Goal: Task Accomplishment & Management: Use online tool/utility

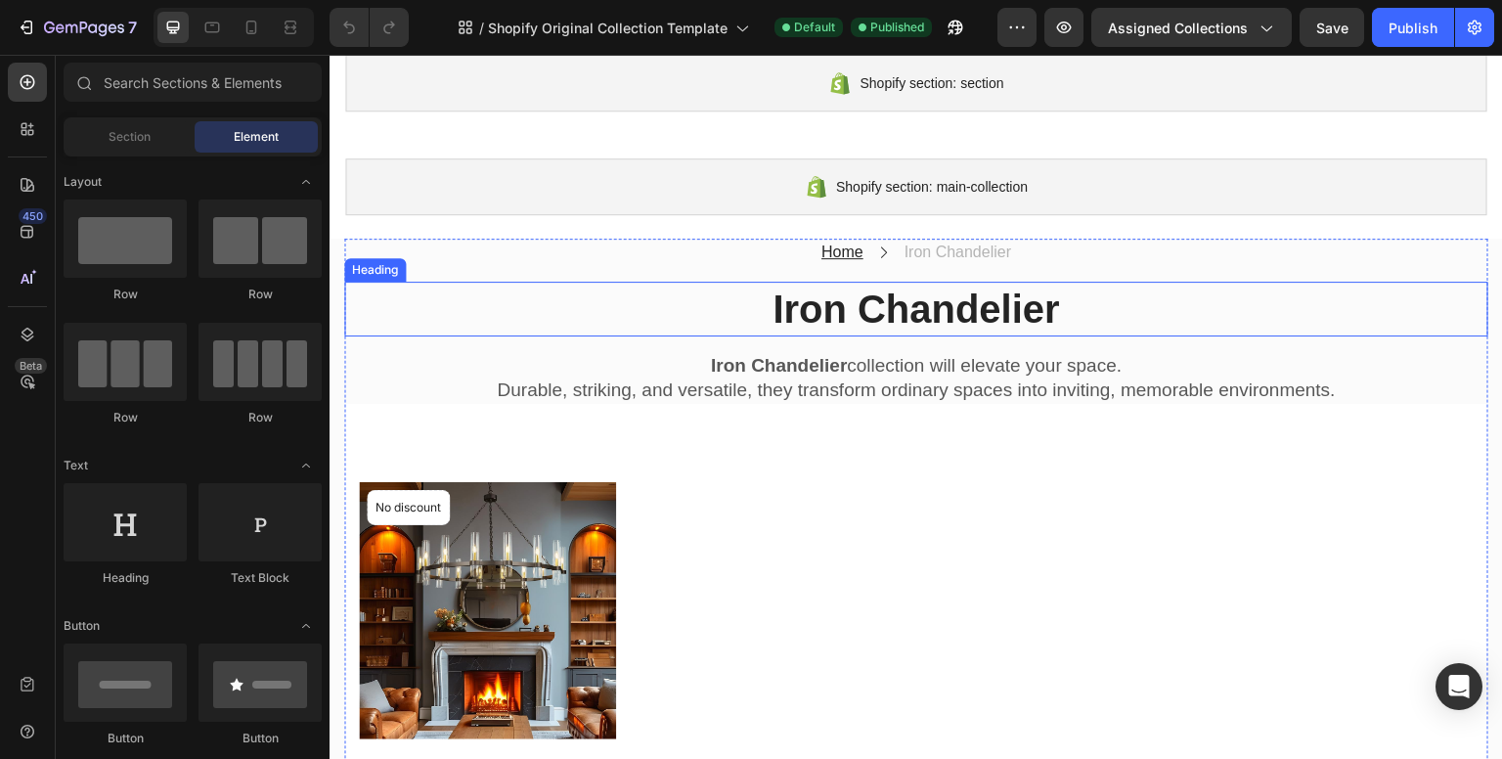
scroll to position [98, 0]
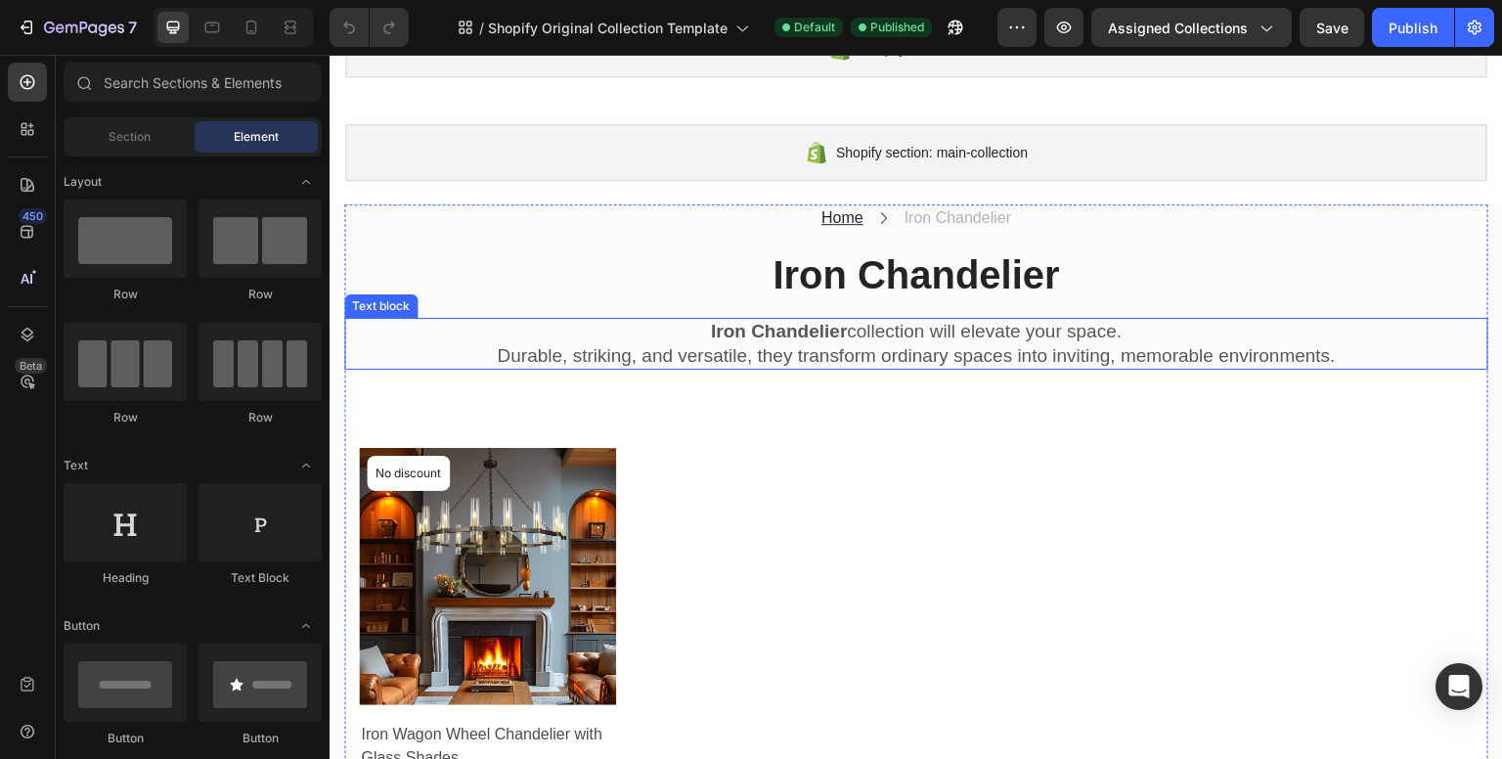
click at [711, 333] on strong "Iron Chandelier" at bounding box center [779, 331] width 136 height 21
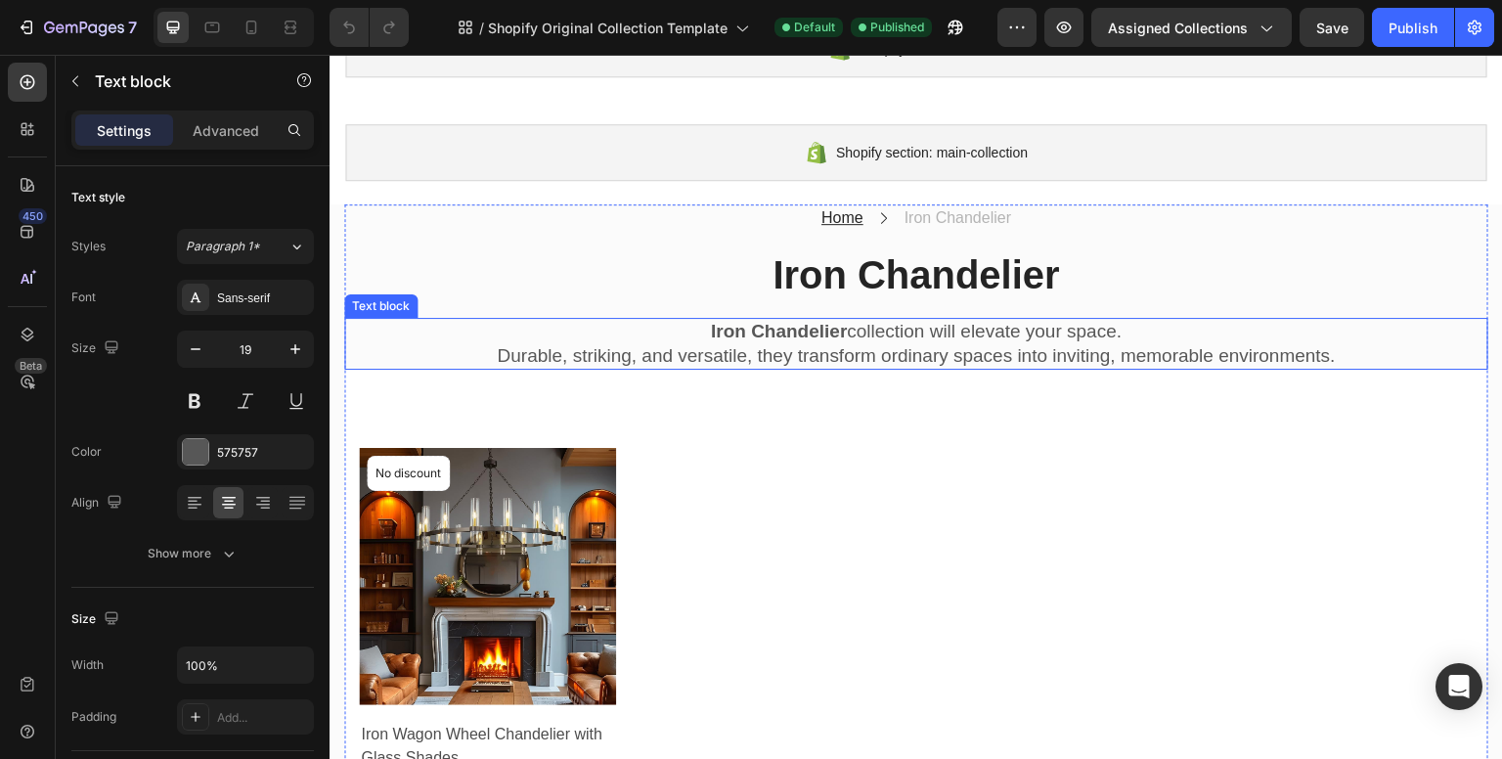
click at [695, 331] on p "Iron Chandelier collection will elevate your space." at bounding box center [916, 332] width 1140 height 24
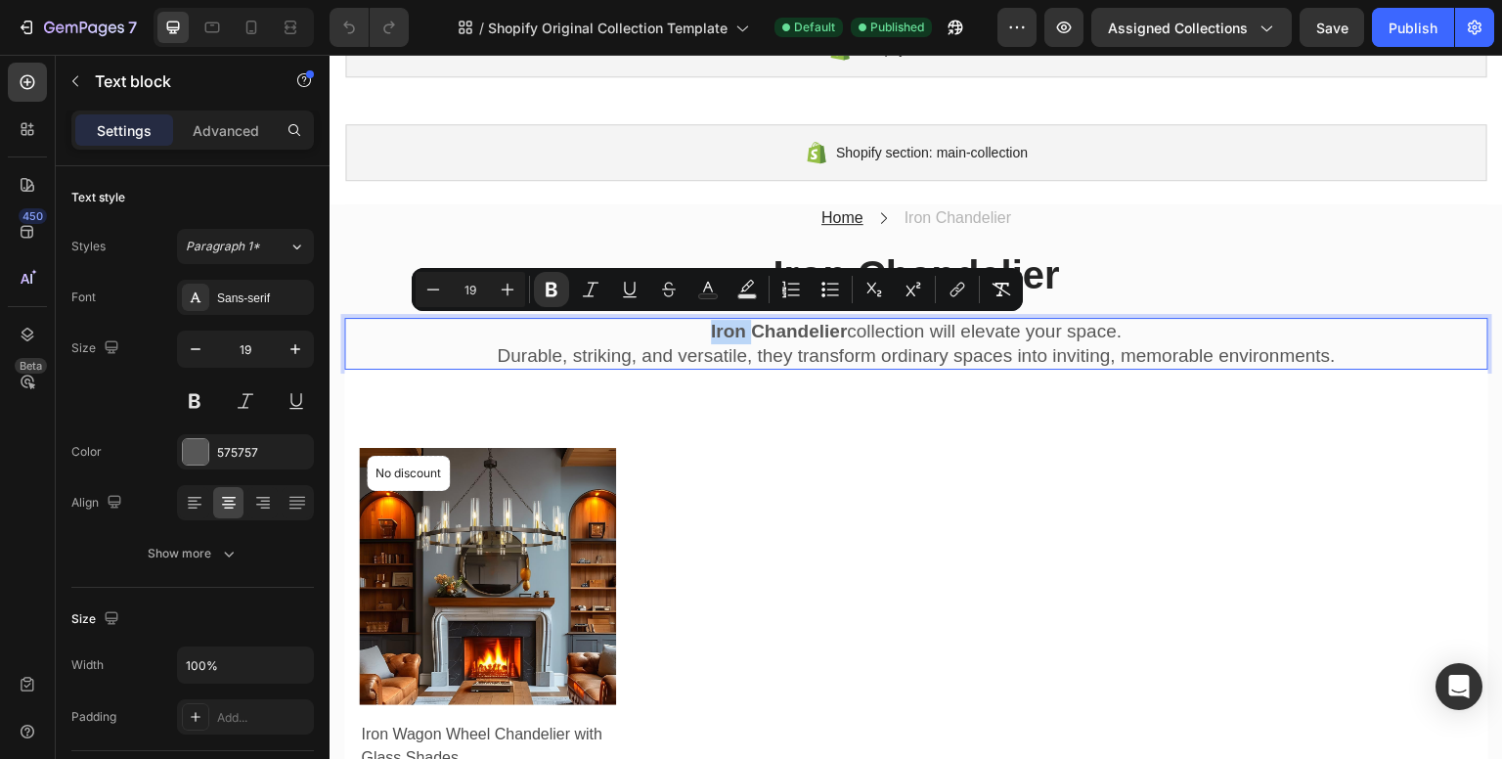
click at [695, 331] on p "Iron Chandelier collection will elevate your space." at bounding box center [916, 332] width 1140 height 24
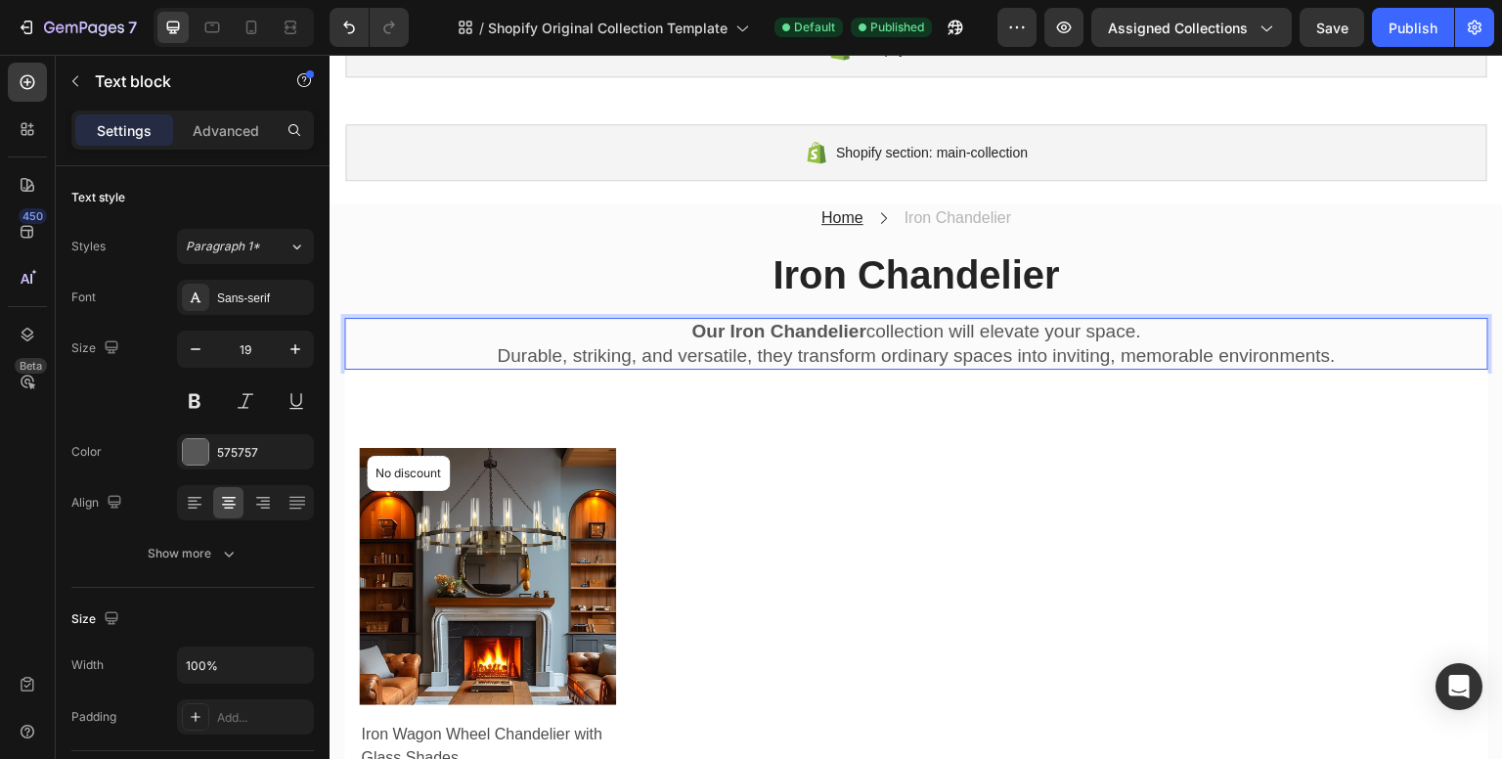
click at [691, 334] on strong "Our Iron Chandelier" at bounding box center [778, 331] width 174 height 21
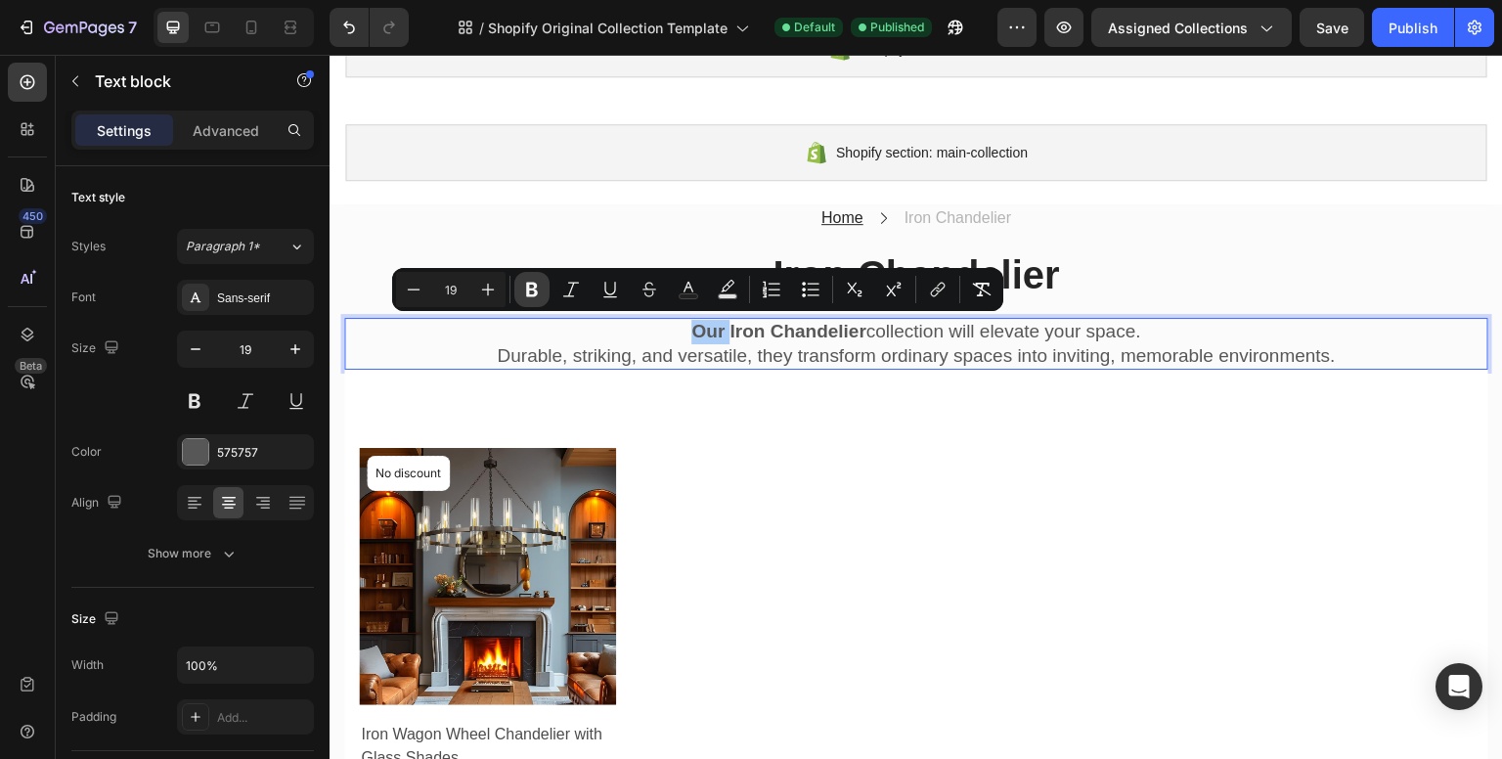
click at [540, 293] on icon "Editor contextual toolbar" at bounding box center [532, 290] width 20 height 20
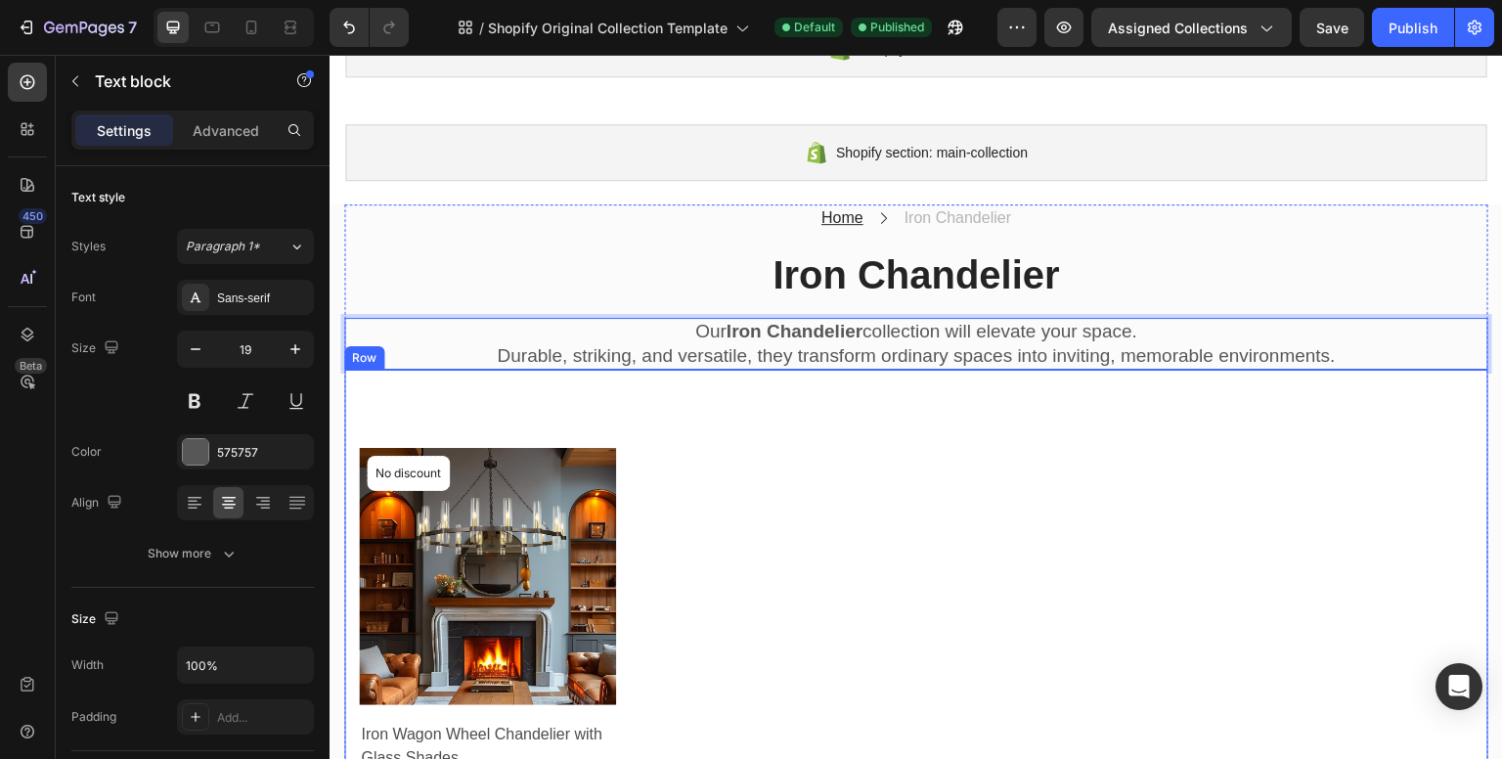
click at [761, 405] on div "Product Images & Gallery No discount Not be displayed when published Product Ba…" at bounding box center [916, 657] width 1144 height 574
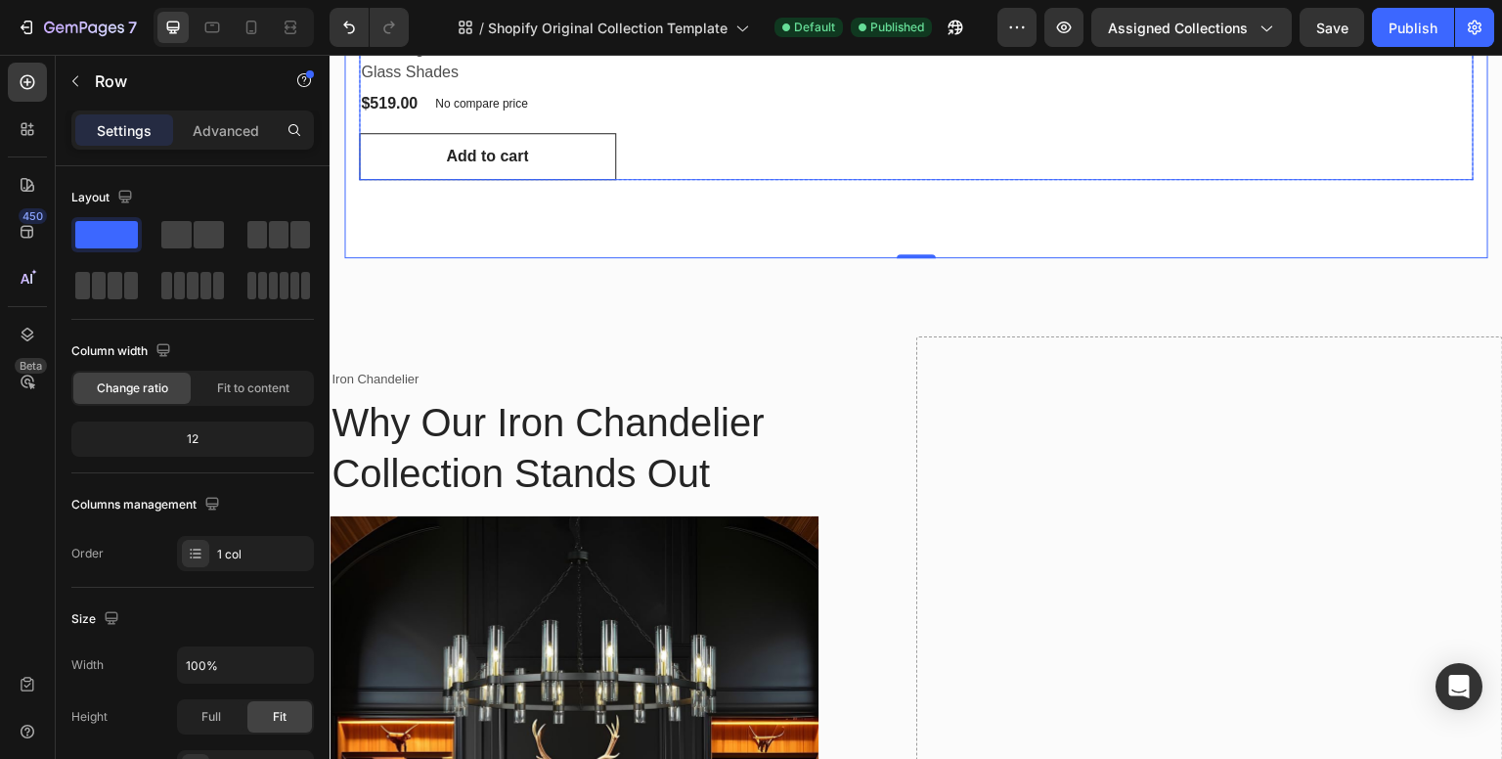
scroll to position [880, 0]
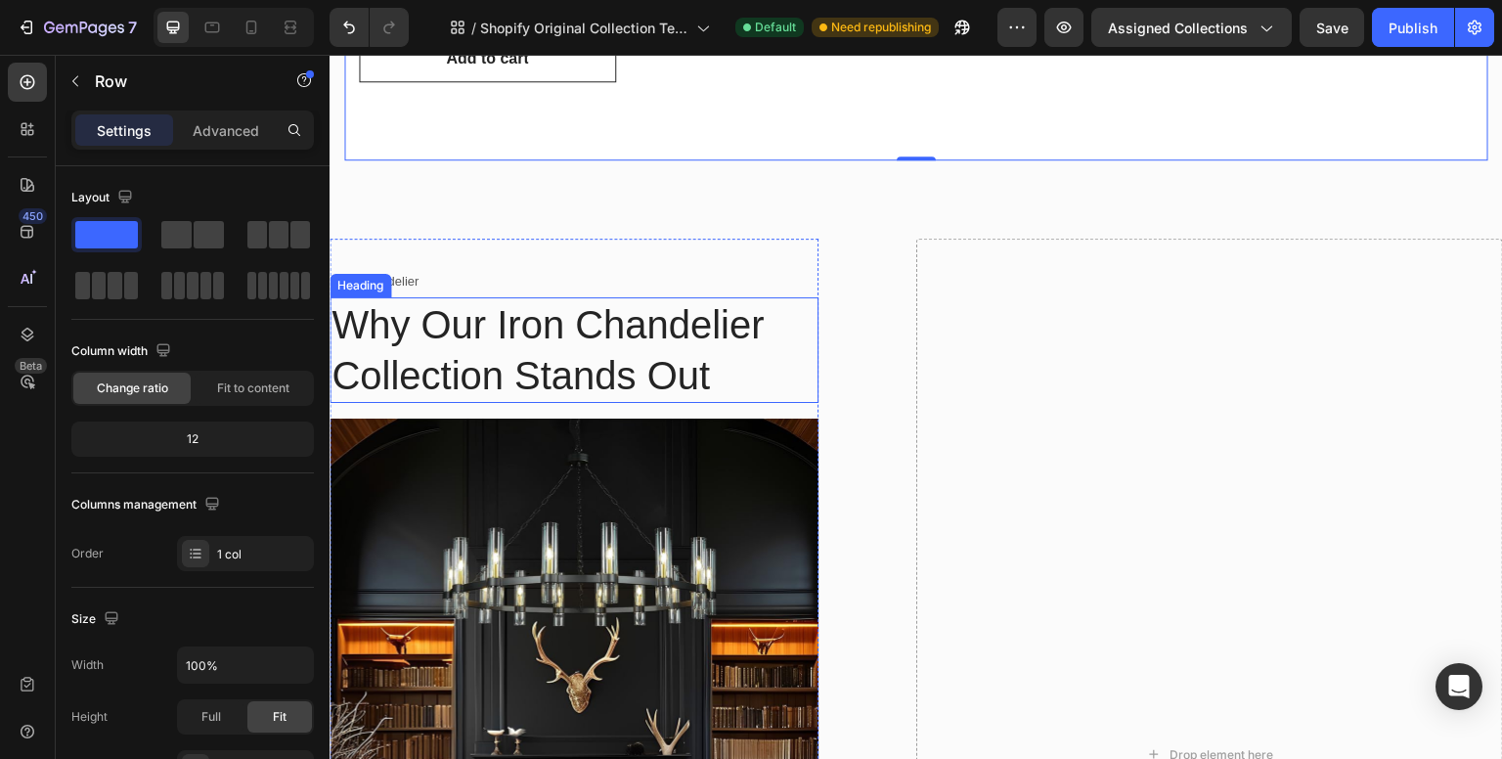
click at [453, 323] on h2 "Why Our Iron Chandelier Collection Stands Out" at bounding box center [574, 350] width 489 height 106
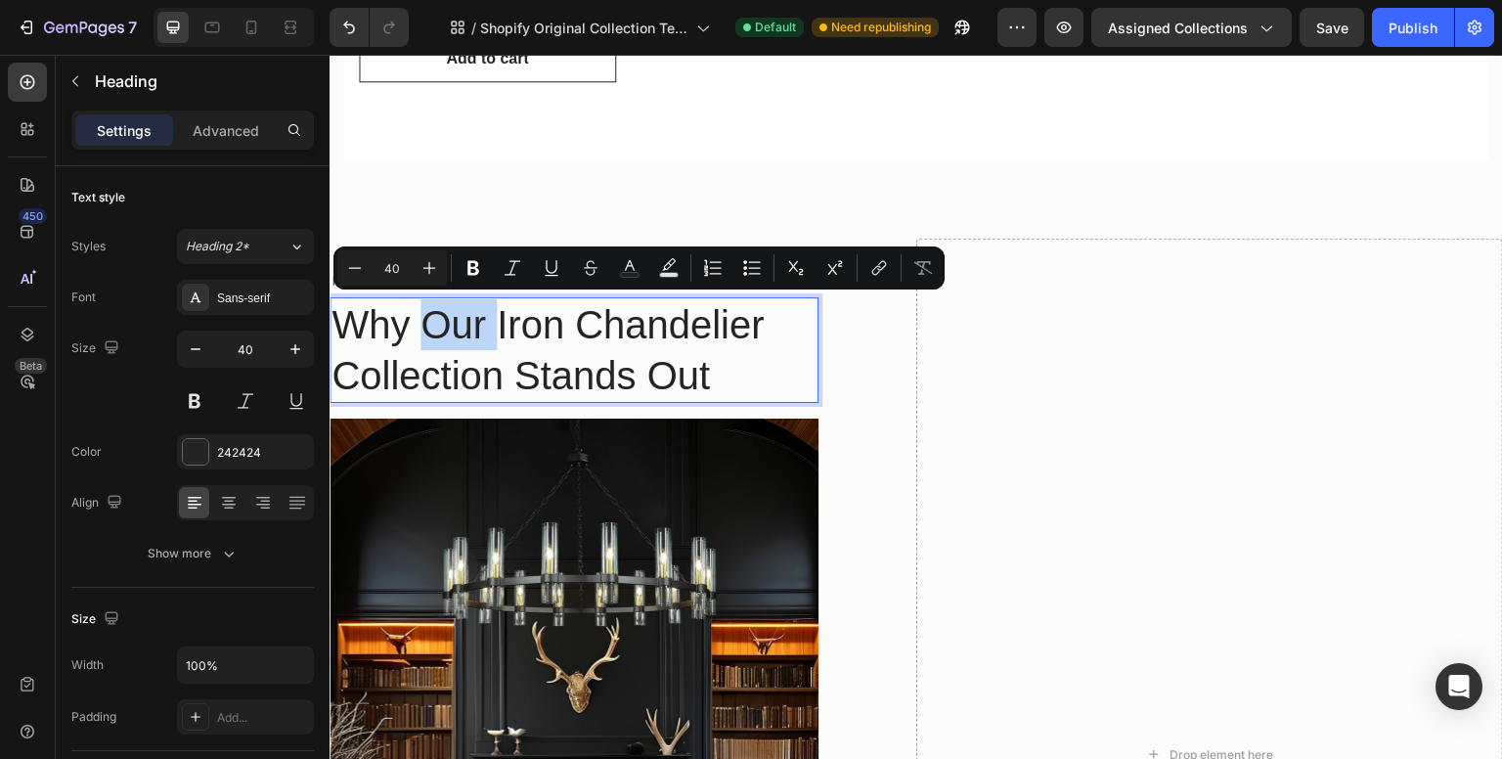
click at [647, 323] on p "Why Our Iron Chandelier Collection Stands Out" at bounding box center [574, 350] width 485 height 102
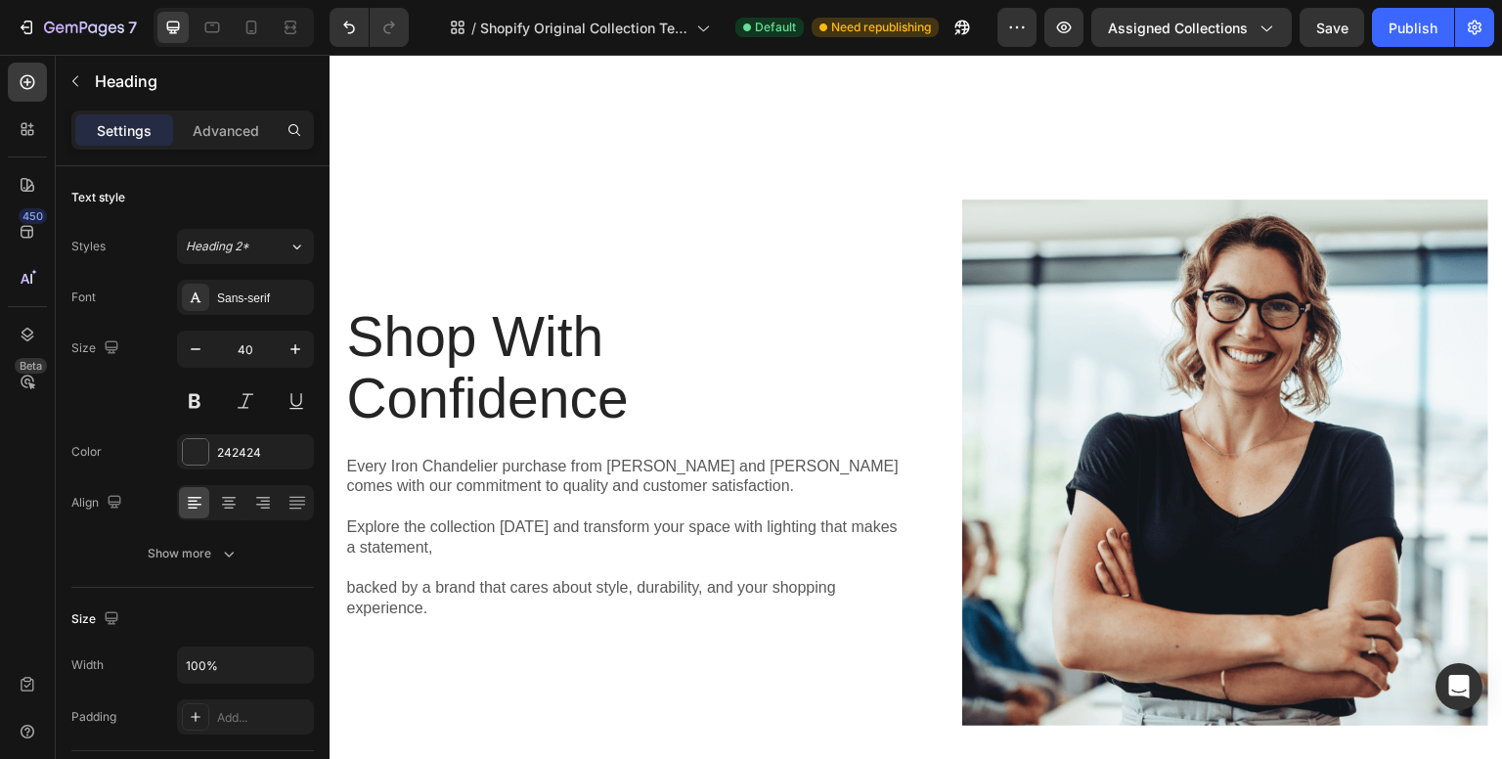
scroll to position [3521, 0]
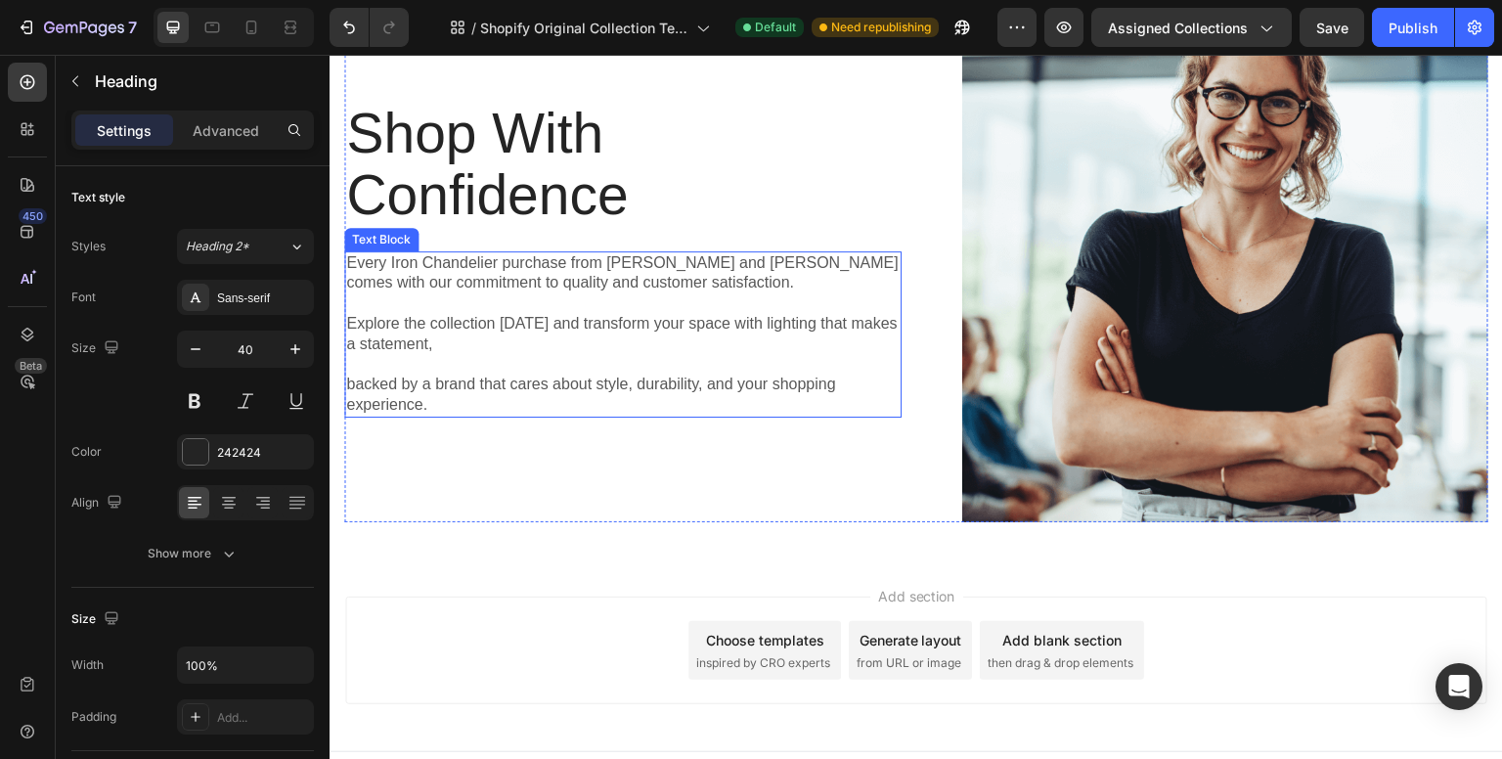
click at [460, 255] on p "Every Iron Chandelier purchase from [PERSON_NAME] and [PERSON_NAME] comes with …" at bounding box center [623, 273] width 554 height 41
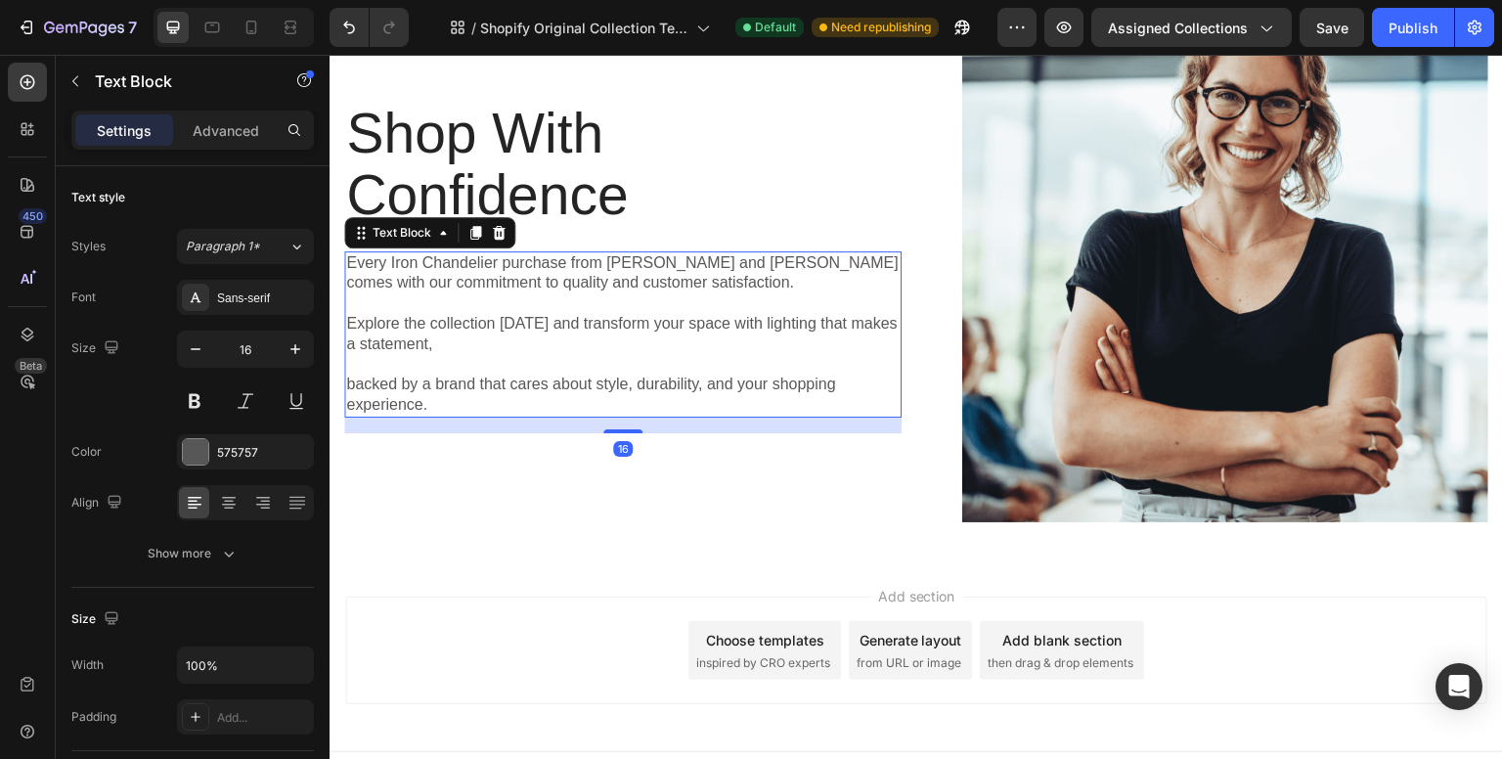
click at [460, 255] on p "Every Iron Chandelier purchase from [PERSON_NAME] and [PERSON_NAME] comes with …" at bounding box center [623, 273] width 554 height 41
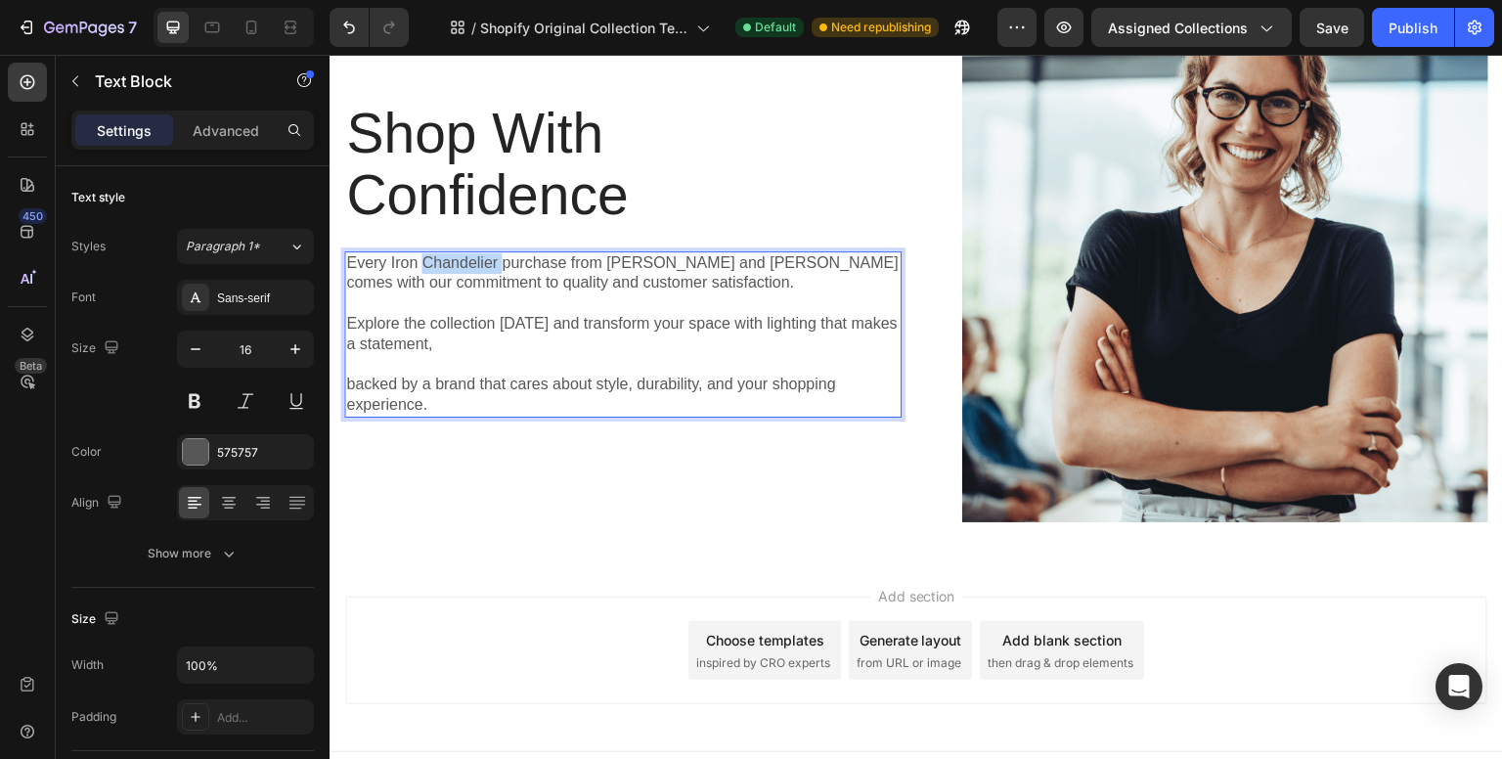
click at [460, 255] on p "Every Iron Chandelier purchase from [PERSON_NAME] and [PERSON_NAME] comes with …" at bounding box center [623, 273] width 554 height 41
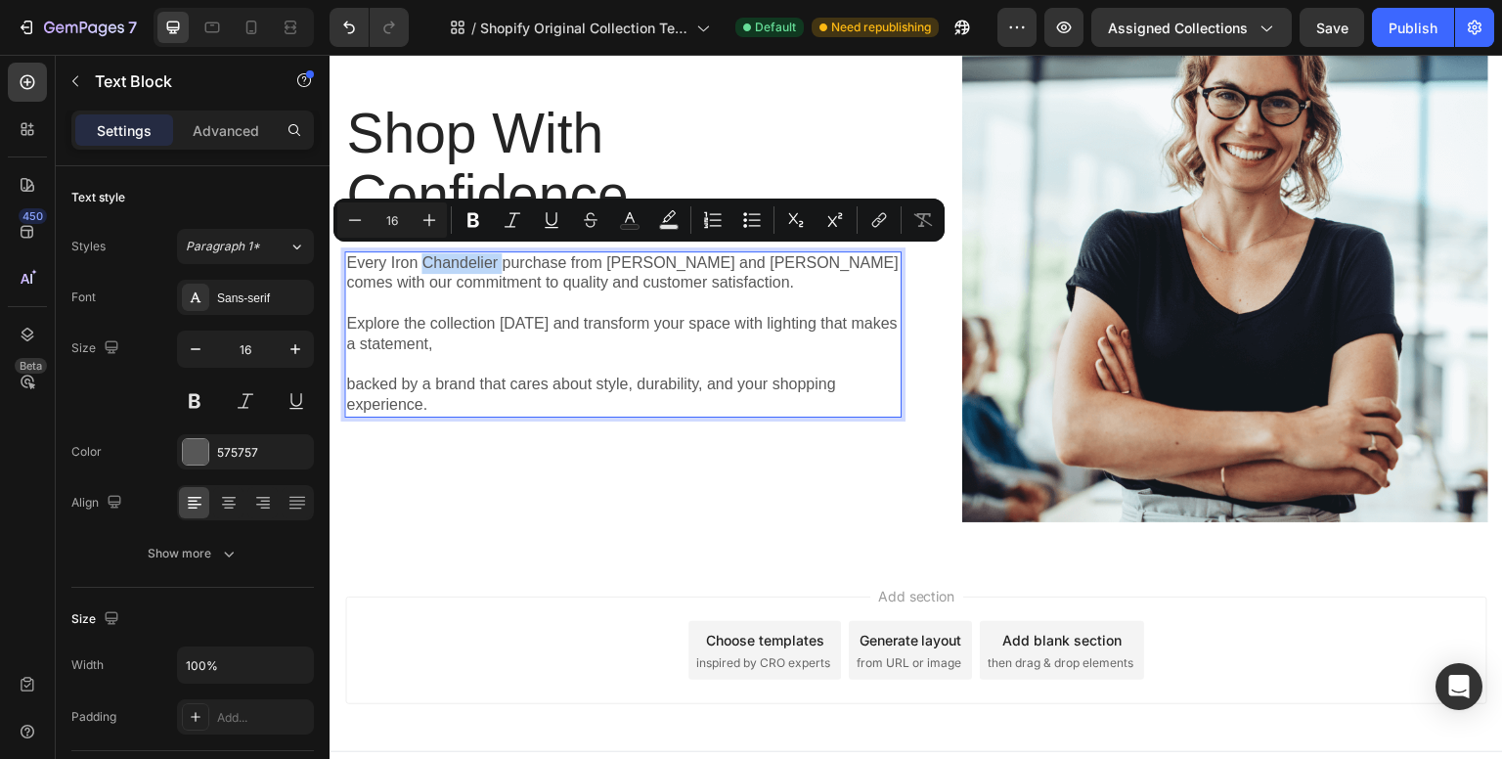
click at [629, 338] on p "Explore the collection [DATE] and transform your space with lighting that makes…" at bounding box center [623, 334] width 554 height 41
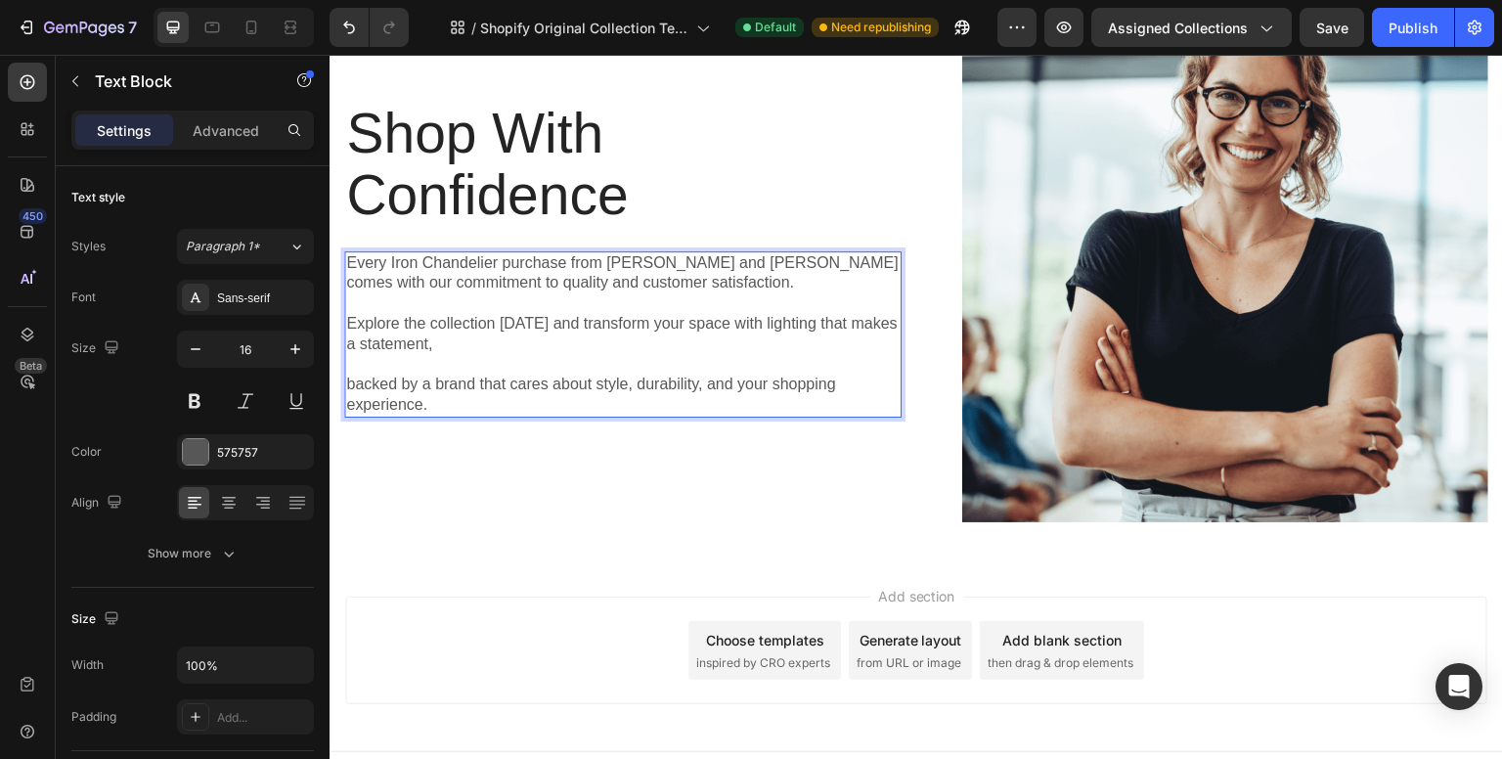
click at [472, 255] on p "Every Iron Chandelier purchase from [PERSON_NAME] and [PERSON_NAME] comes with …" at bounding box center [623, 273] width 554 height 41
click at [411, 255] on p "Every Iron =purchase from [PERSON_NAME] and [PERSON_NAME] comes with our commit…" at bounding box center [623, 273] width 554 height 41
click at [399, 259] on p "Every =purchase from [PERSON_NAME] and [PERSON_NAME] comes with our commitment …" at bounding box center [623, 273] width 554 height 41
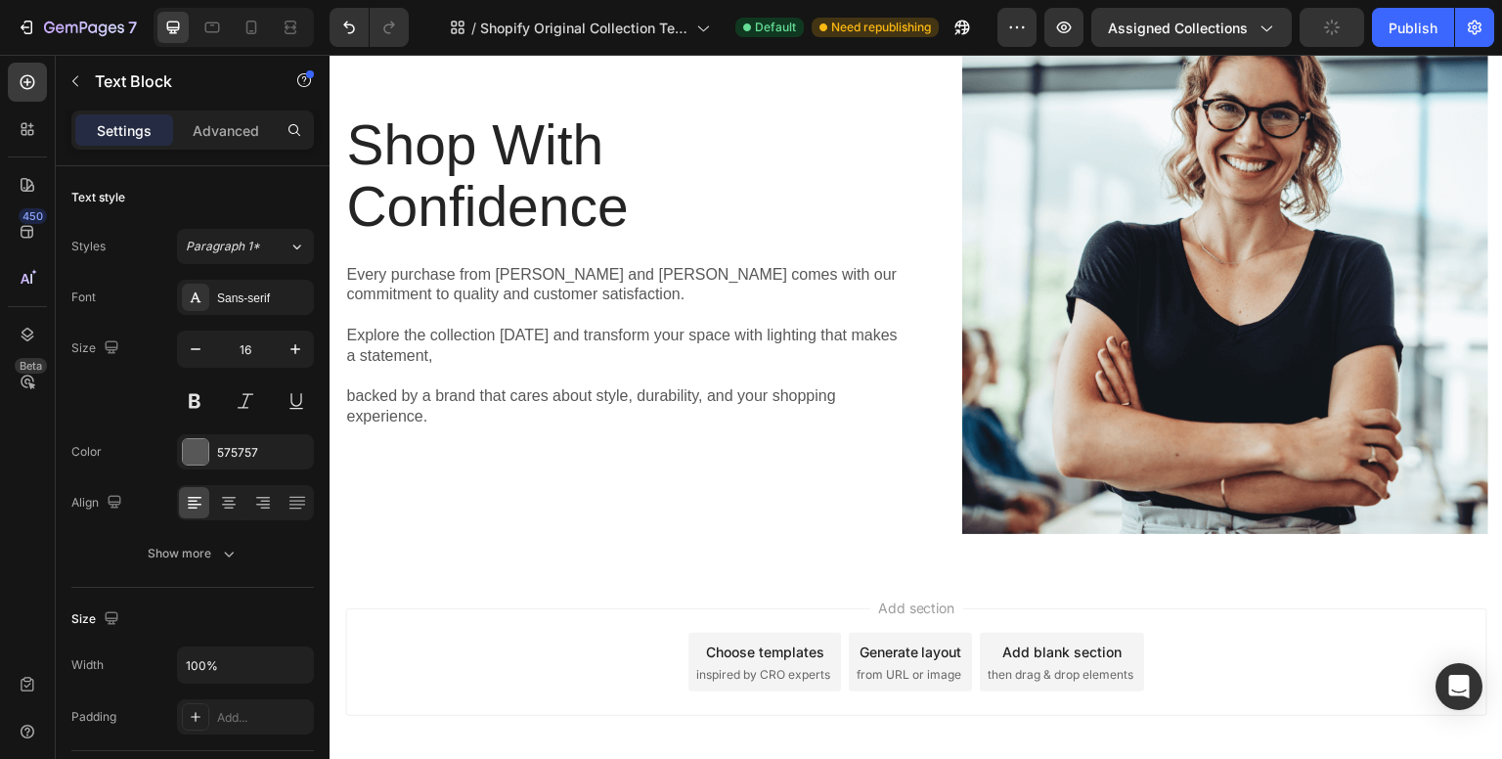
scroll to position [3513, 0]
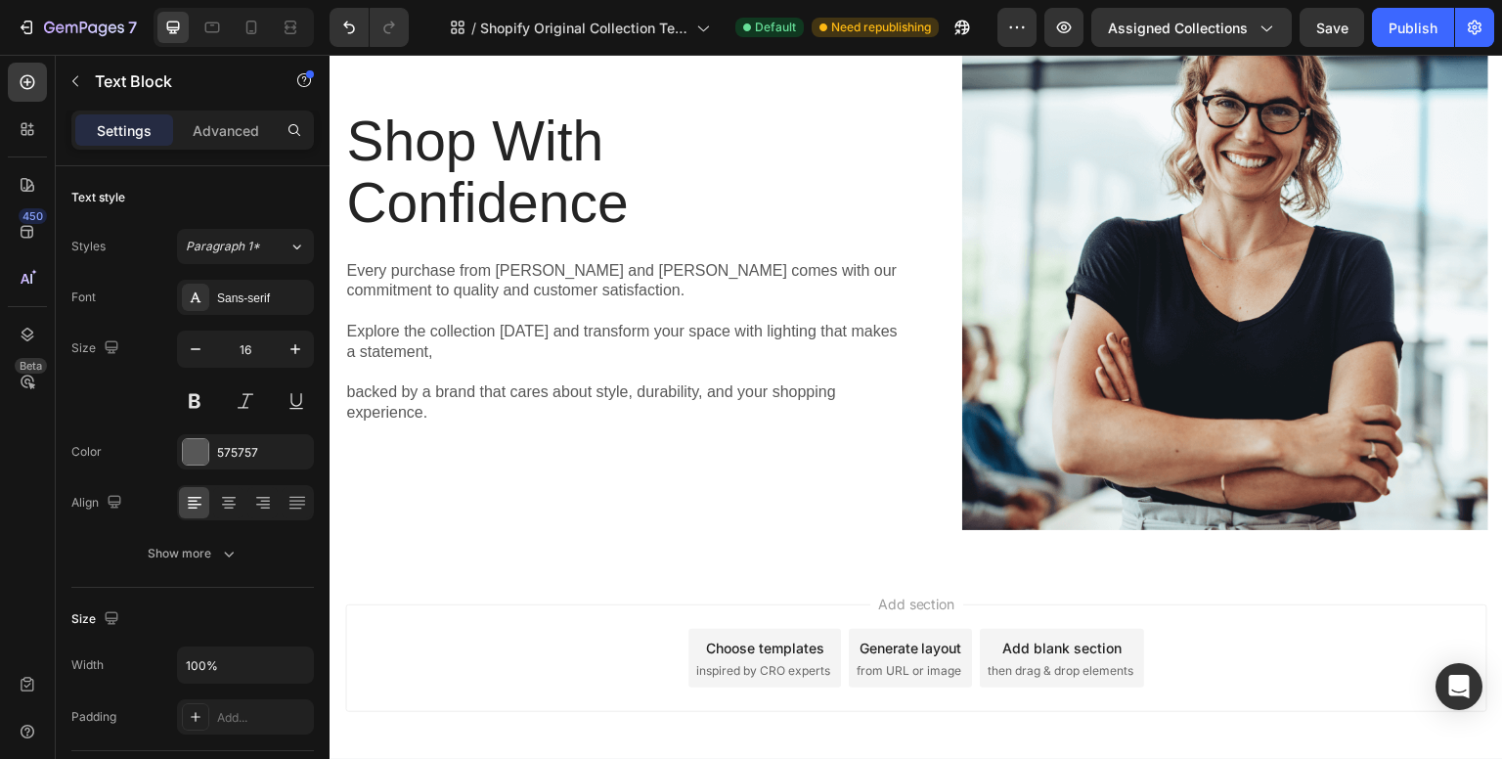
click at [439, 350] on p "Explore the collection [DATE] and transform your space with lighting that makes…" at bounding box center [623, 342] width 554 height 41
click at [426, 347] on p "Explore the collection [DATE] and transform your space with lighting that makes…" at bounding box center [623, 342] width 554 height 41
click at [434, 351] on p "Explore the collection [DATE] and transform your space with lighting that makes…" at bounding box center [623, 342] width 554 height 41
click at [378, 397] on p "backed by a brand that cares about style, durability, and your shopping experie…" at bounding box center [623, 402] width 554 height 41
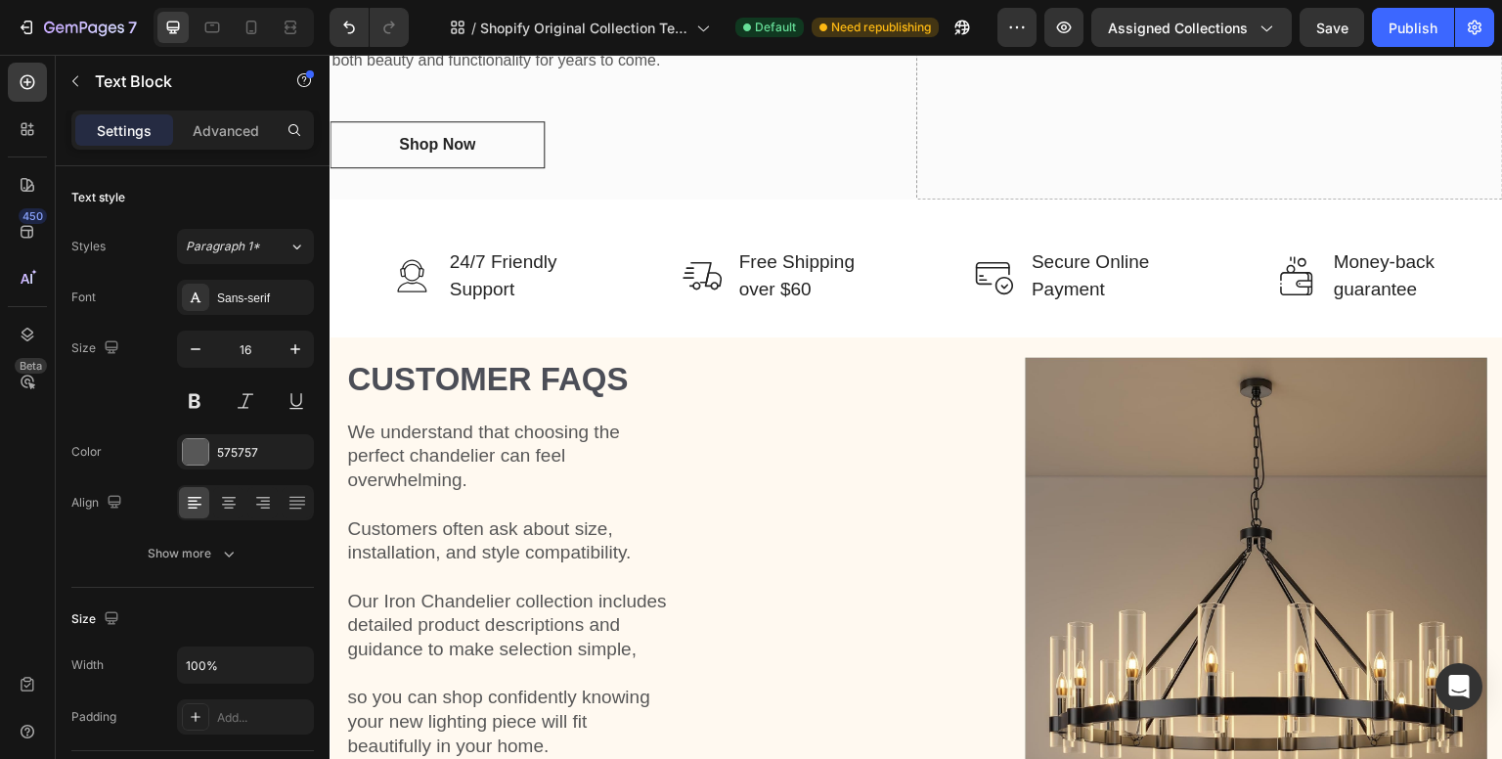
scroll to position [1458, 0]
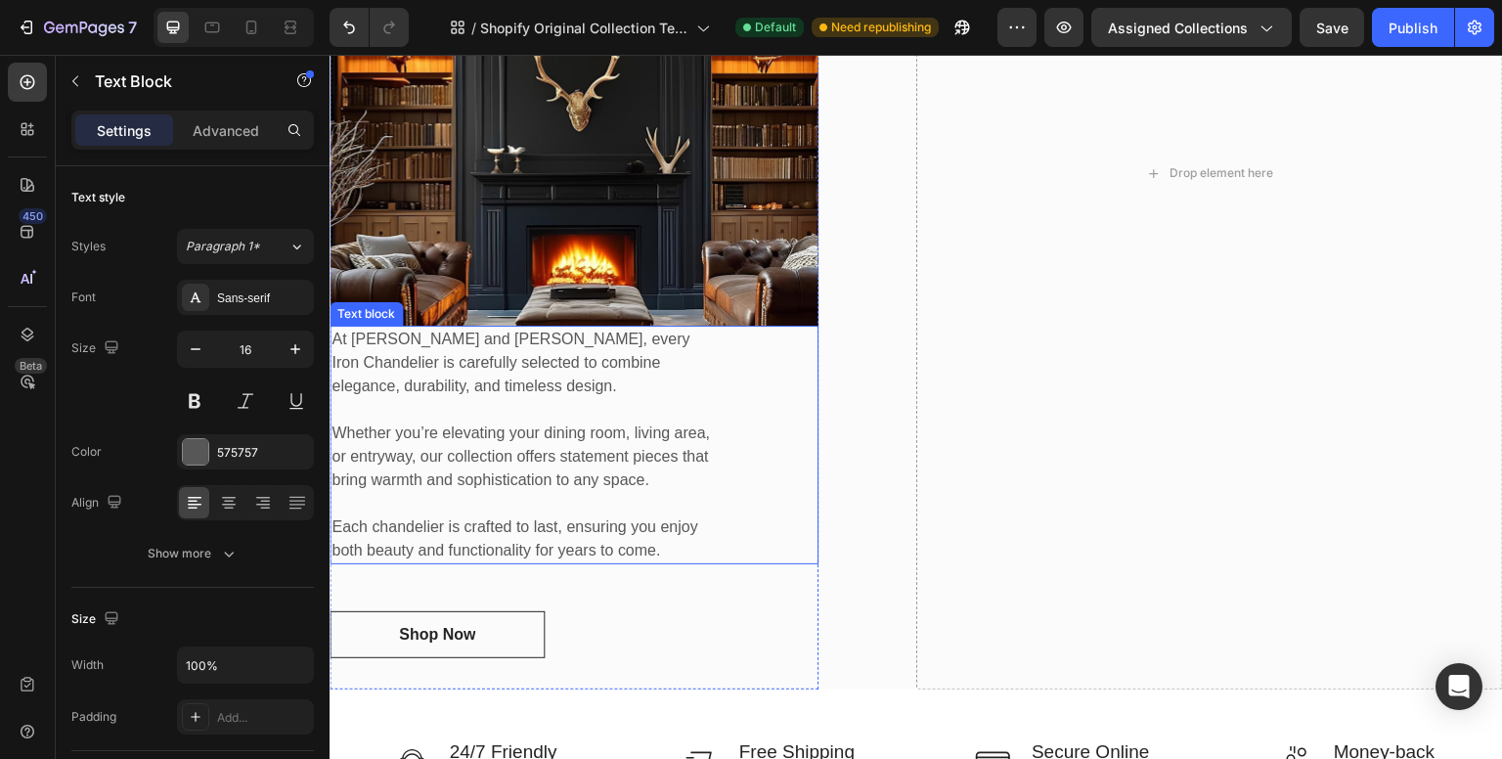
click at [510, 339] on p "At [PERSON_NAME] and [PERSON_NAME], every Iron Chandelier is carefully selected…" at bounding box center [525, 363] width 387 height 70
click at [421, 527] on p "Each chandelier is crafted to last, ensuring you enjoy both beauty and function…" at bounding box center [525, 538] width 387 height 47
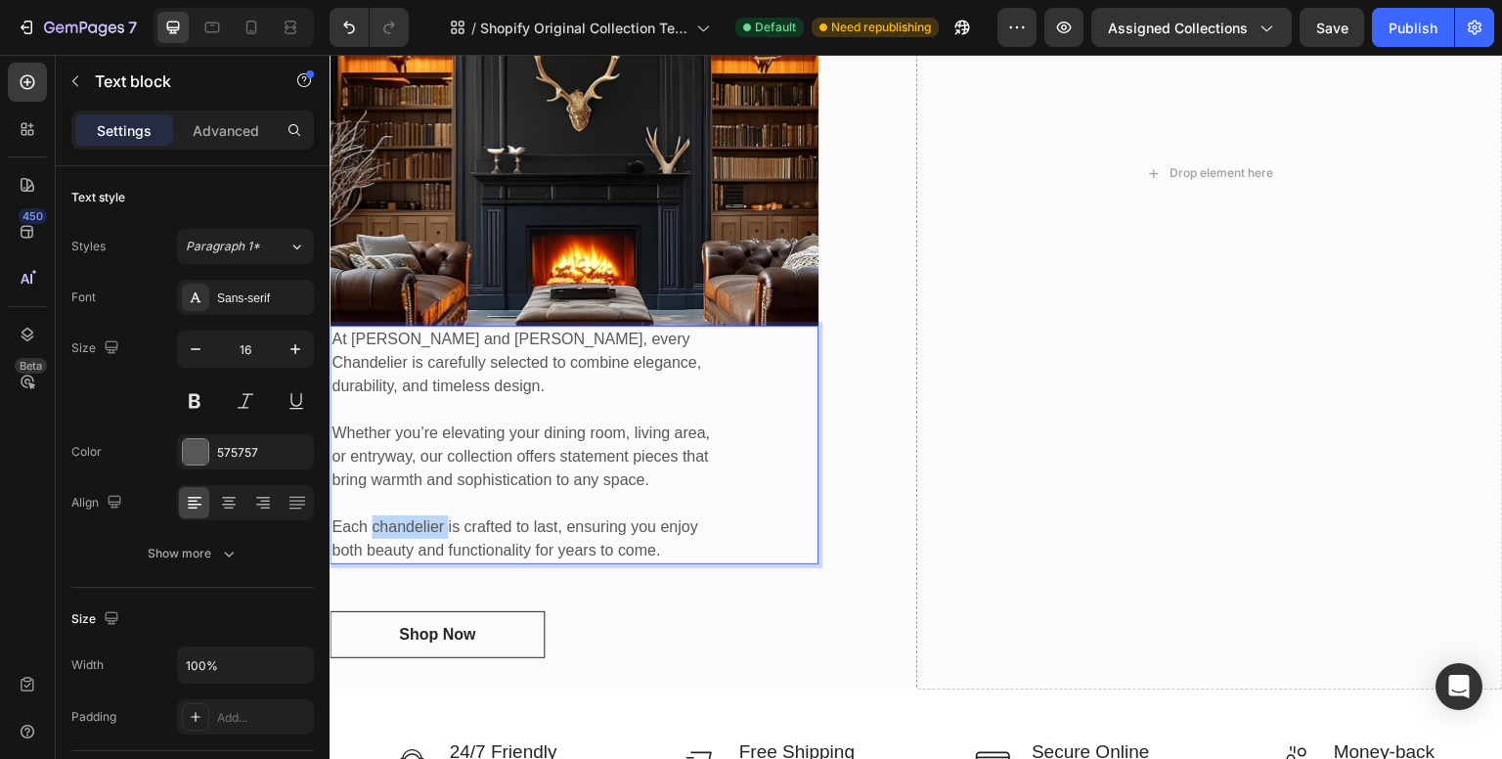
click at [421, 527] on p "Each chandelier is crafted to last, ensuring you enjoy both beauty and function…" at bounding box center [525, 538] width 387 height 47
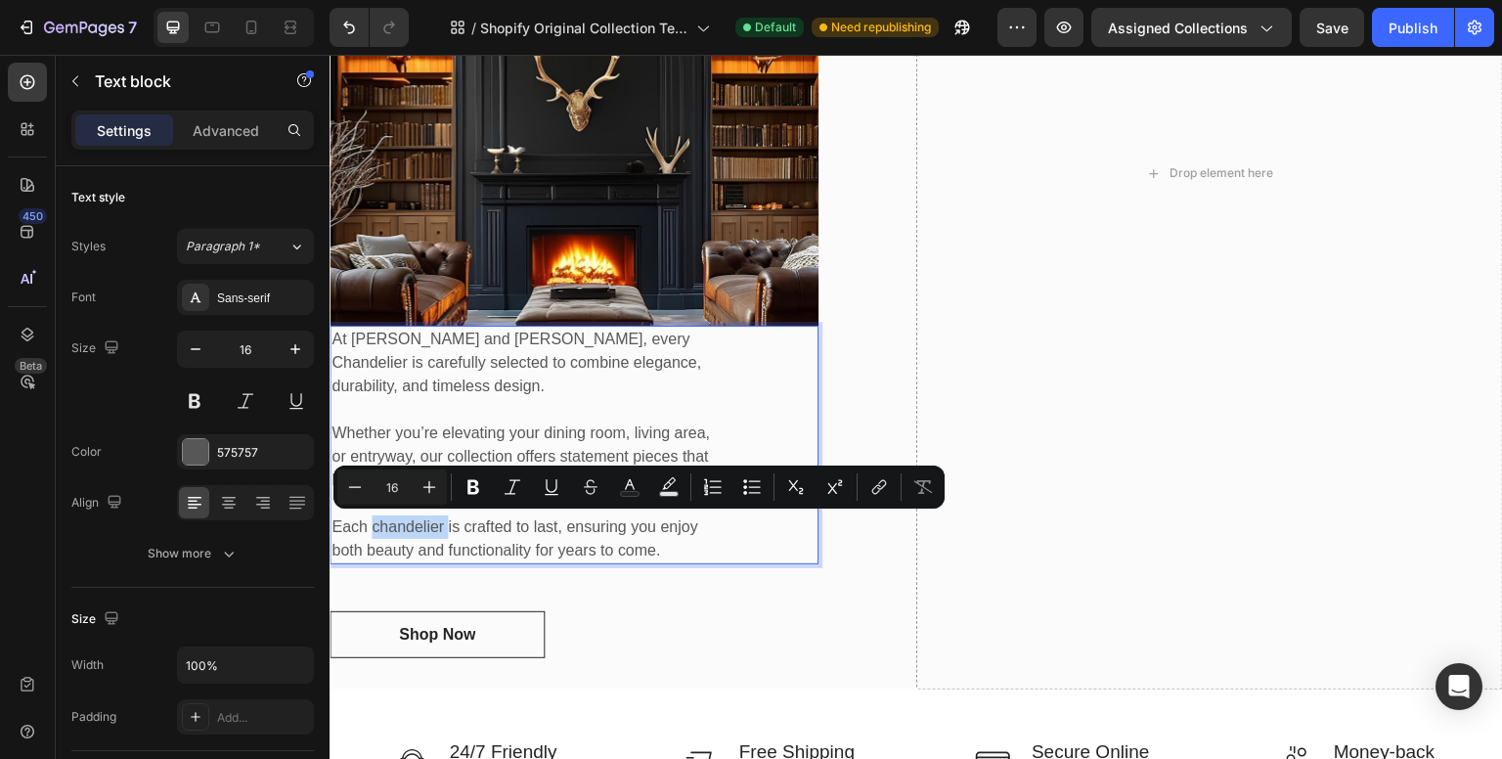
click at [514, 550] on p "Each chandelier is crafted to last, ensuring you enjoy both beauty and function…" at bounding box center [525, 538] width 387 height 47
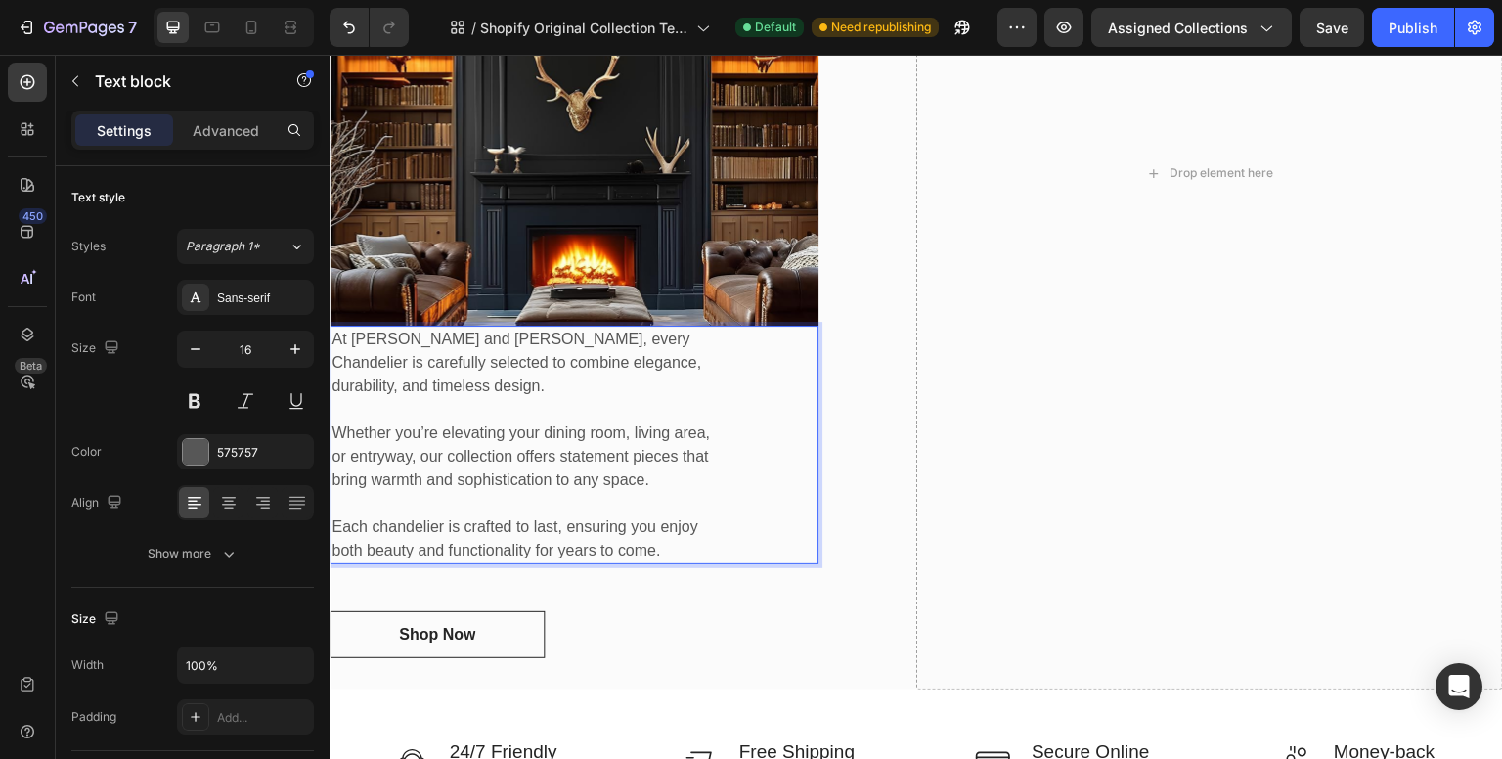
click at [686, 548] on p "Each chandelier is crafted to last, ensuring you enjoy both beauty and function…" at bounding box center [525, 538] width 387 height 47
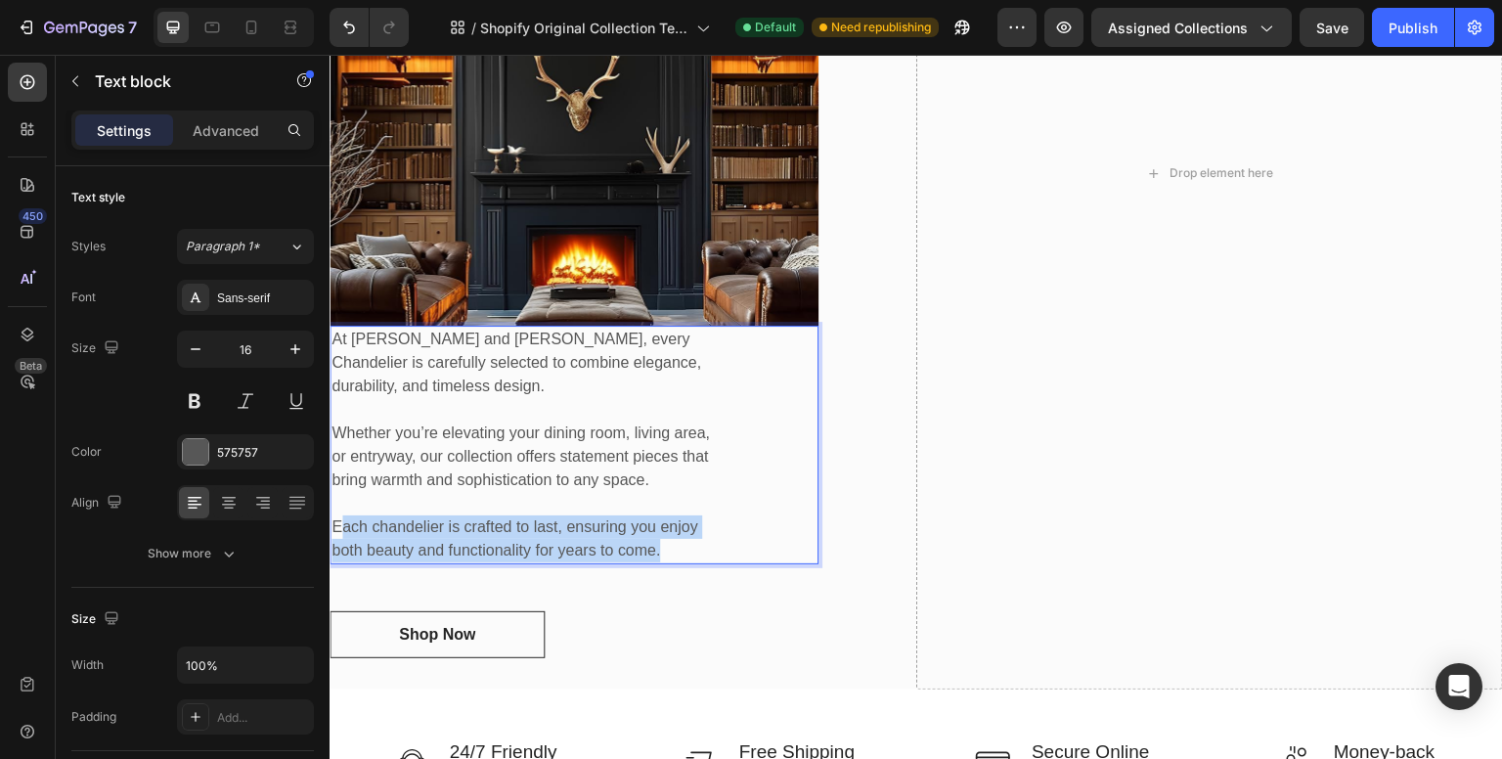
drag, startPoint x: 683, startPoint y: 546, endPoint x: 340, endPoint y: 524, distance: 343.0
click at [340, 524] on p "Each chandelier is crafted to last, ensuring you enjoy both beauty and function…" at bounding box center [525, 538] width 387 height 47
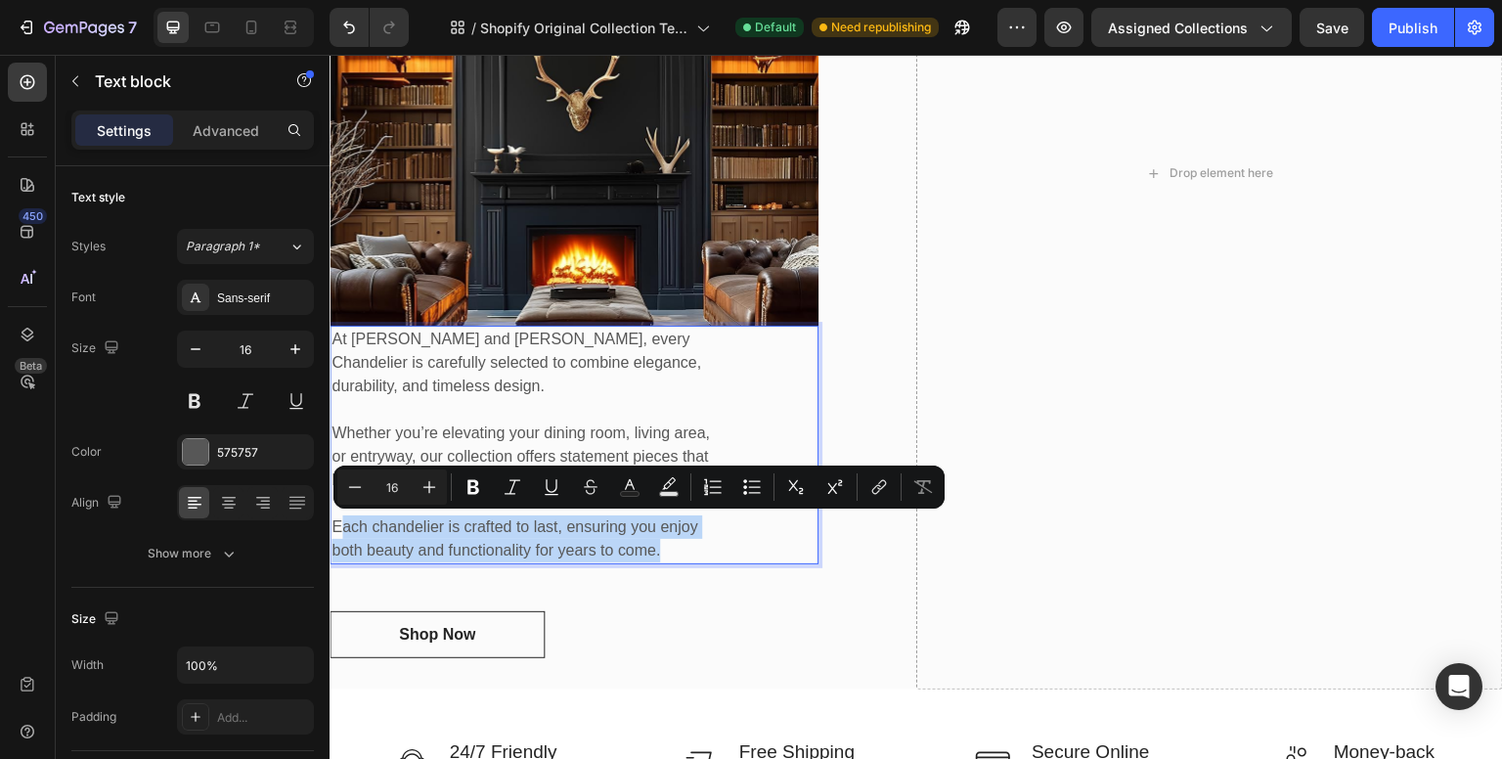
click at [414, 525] on p "Each chandelier is crafted to last, ensuring you enjoy both beauty and function…" at bounding box center [525, 538] width 387 height 47
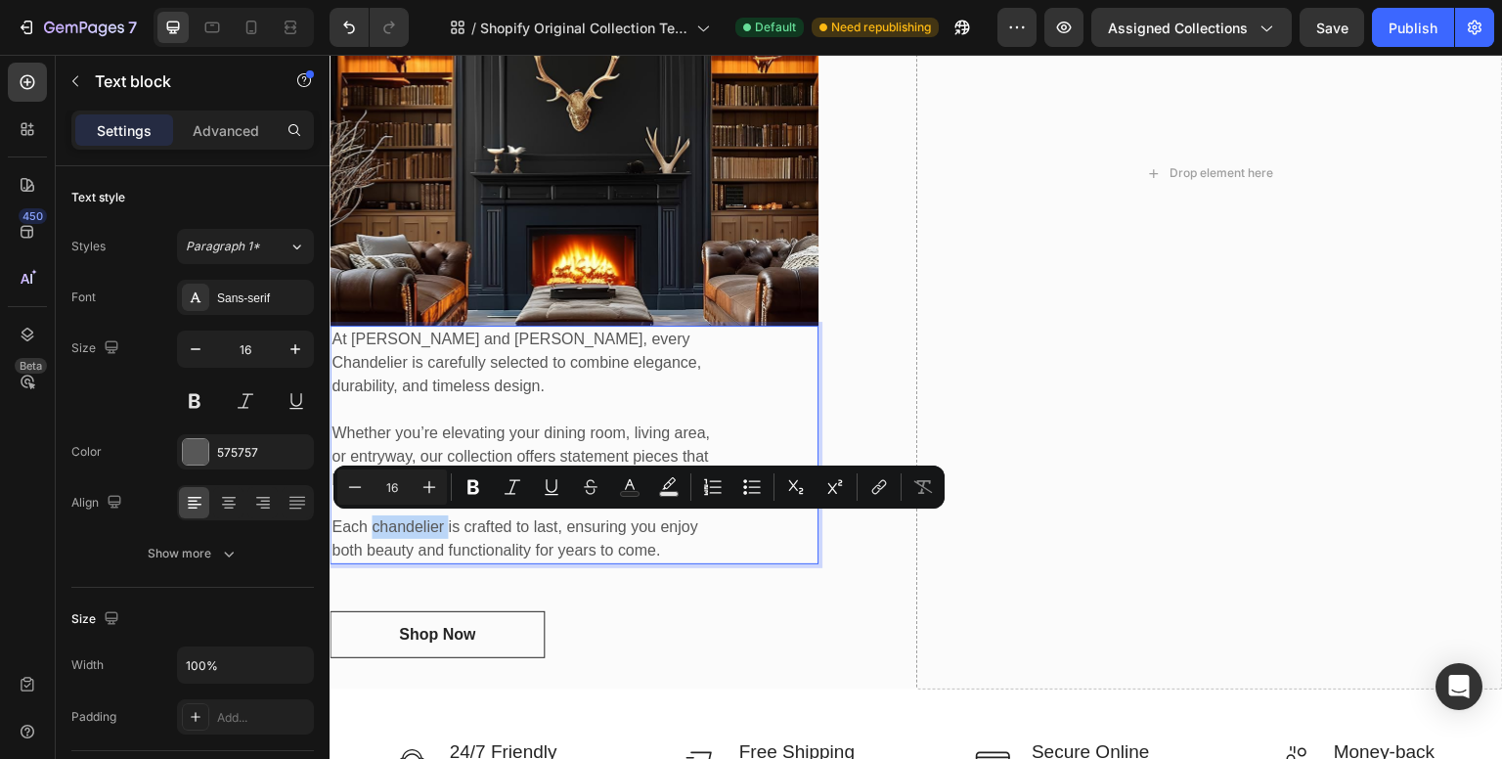
click at [414, 525] on p "Each chandelier is crafted to last, ensuring you enjoy both beauty and function…" at bounding box center [525, 538] width 387 height 47
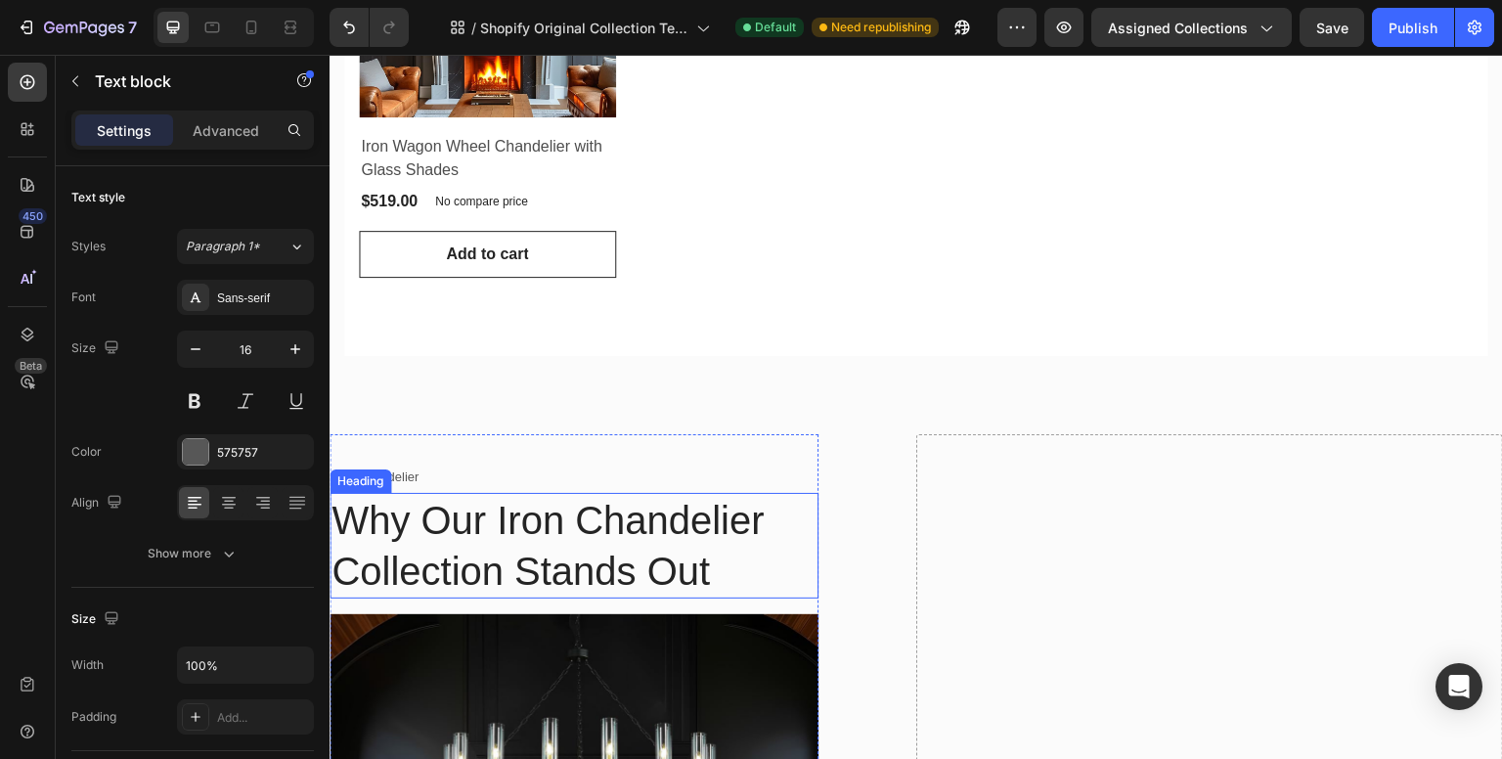
scroll to position [880, 0]
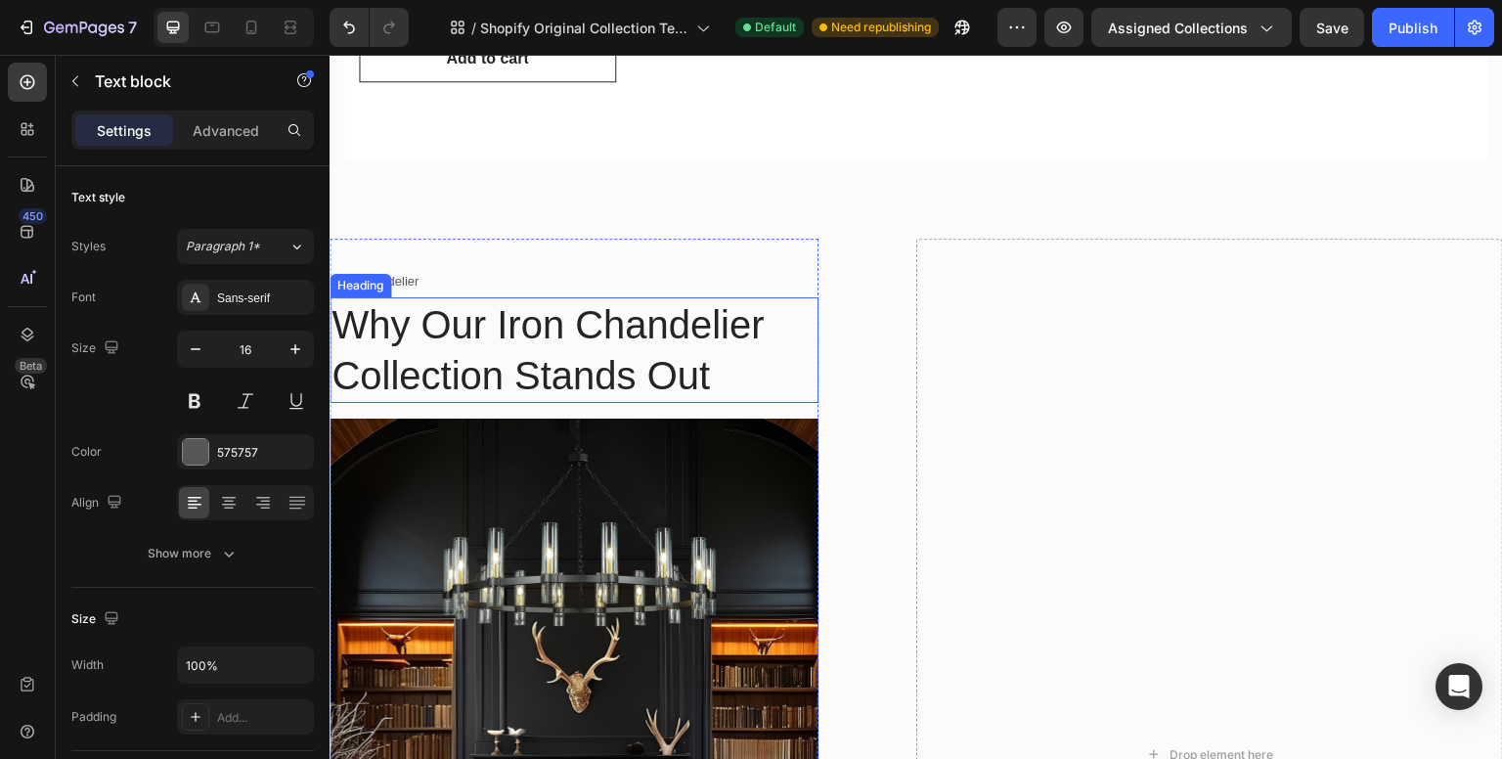
click at [718, 380] on h2 "Why Our Iron Chandelier Collection Stands Out" at bounding box center [574, 350] width 489 height 106
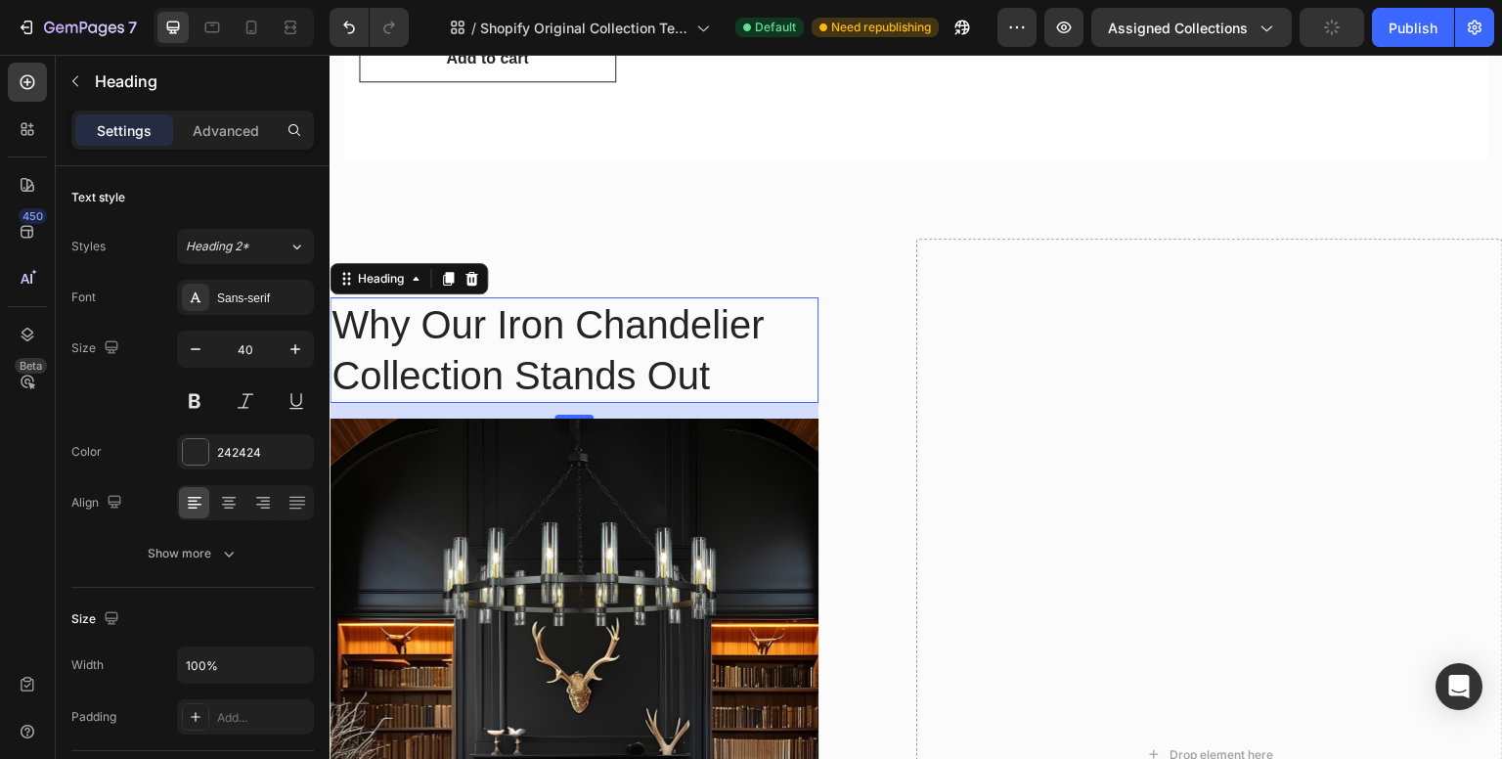
click at [718, 380] on h2 "Why Our Iron Chandelier Collection Stands Out" at bounding box center [574, 350] width 489 height 106
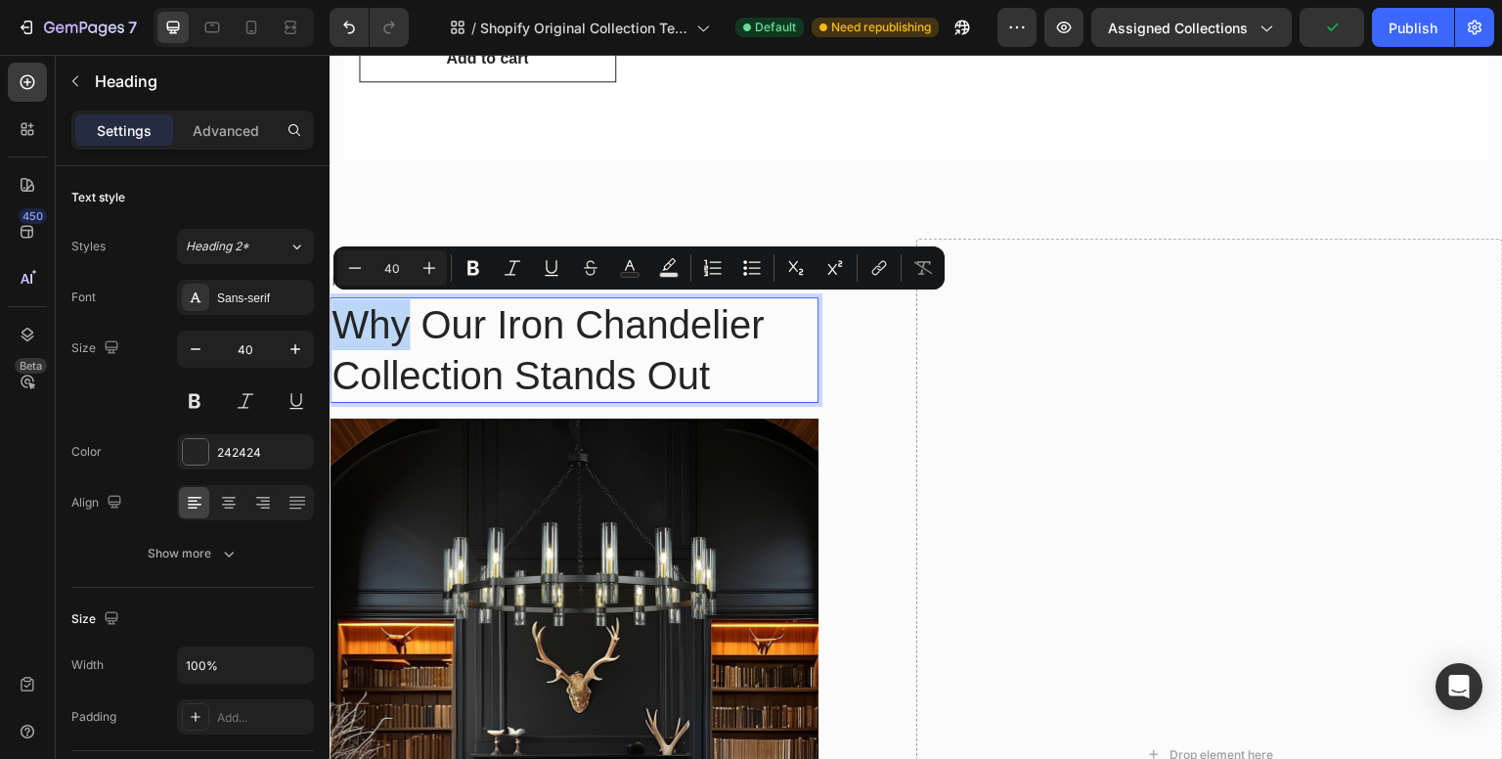
drag, startPoint x: 409, startPoint y: 327, endPoint x: 653, endPoint y: 378, distance: 249.9
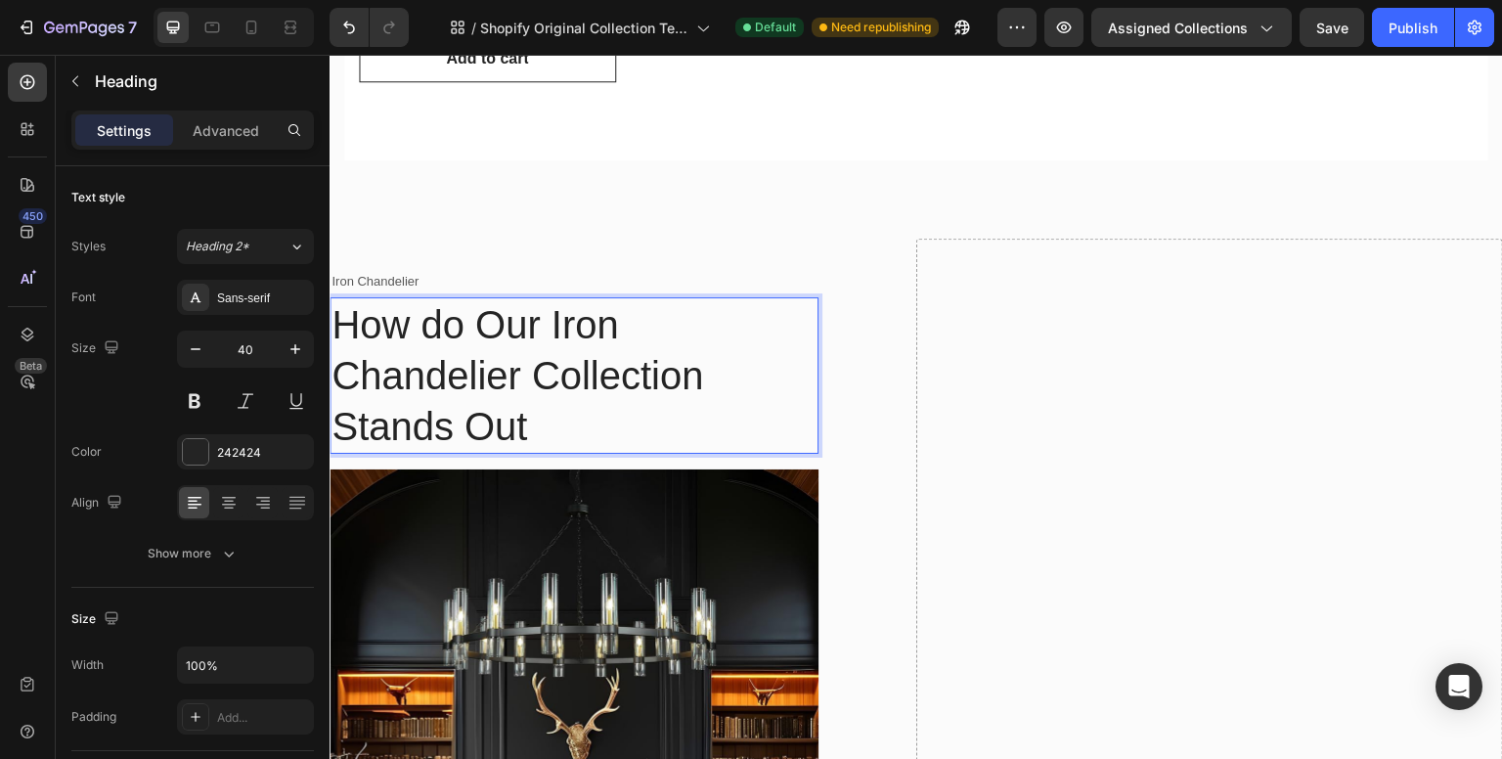
click at [574, 317] on p "How do Our Iron Chandelier Collection Stands Out" at bounding box center [574, 375] width 485 height 153
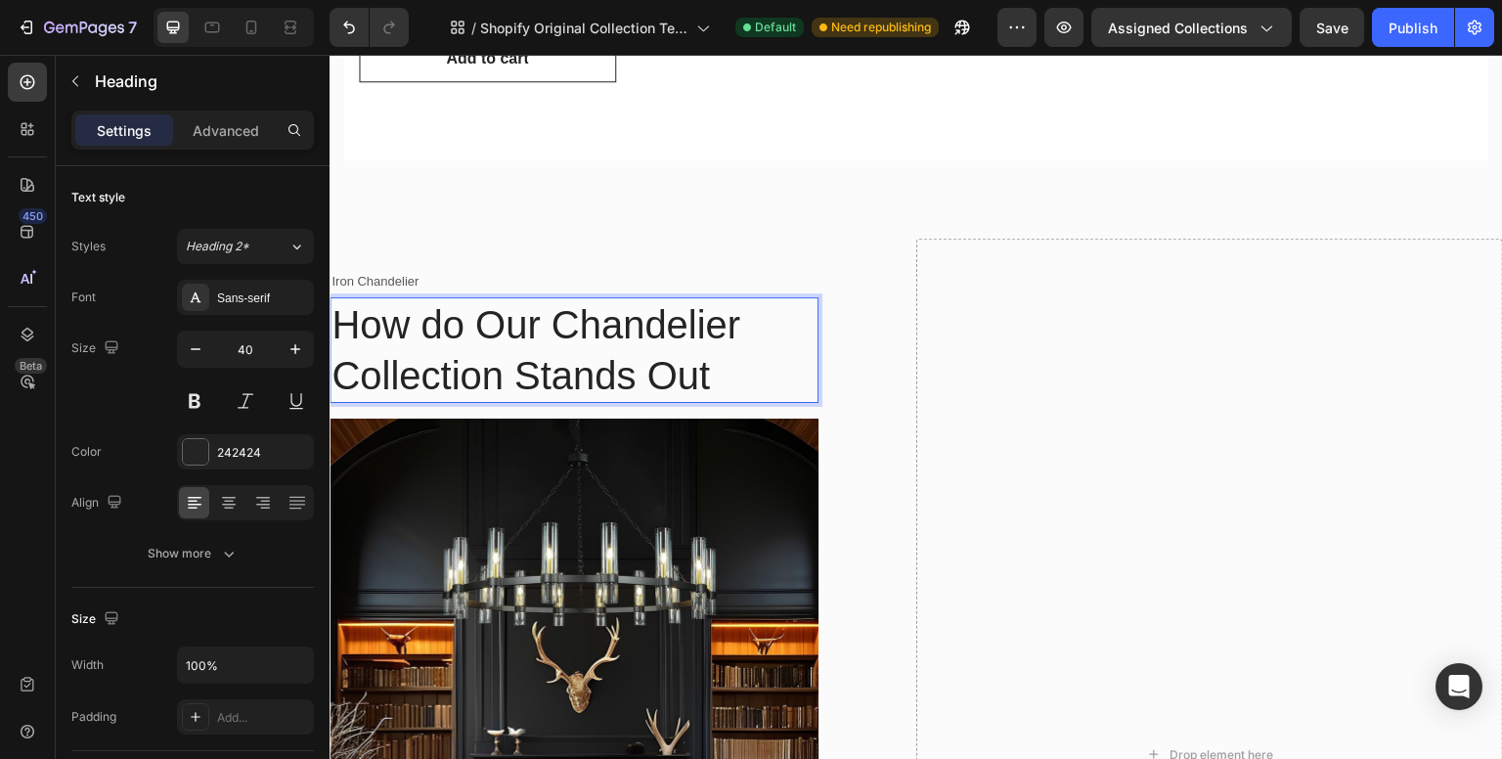
click at [748, 326] on p "How do Our Chandelier Collection Stands Out" at bounding box center [574, 350] width 485 height 102
click at [497, 313] on p "How do Our Chandeliers Collection Stands Out" at bounding box center [574, 350] width 485 height 102
click at [507, 318] on p "How do Our Chandeliers Collection Stands Out" at bounding box center [574, 350] width 485 height 102
click at [509, 318] on p "How do Our Chandeliers Collection Stands Out" at bounding box center [574, 350] width 485 height 102
click at [505, 375] on p "How do these Chandeliers Collection Stands Out" at bounding box center [574, 350] width 485 height 102
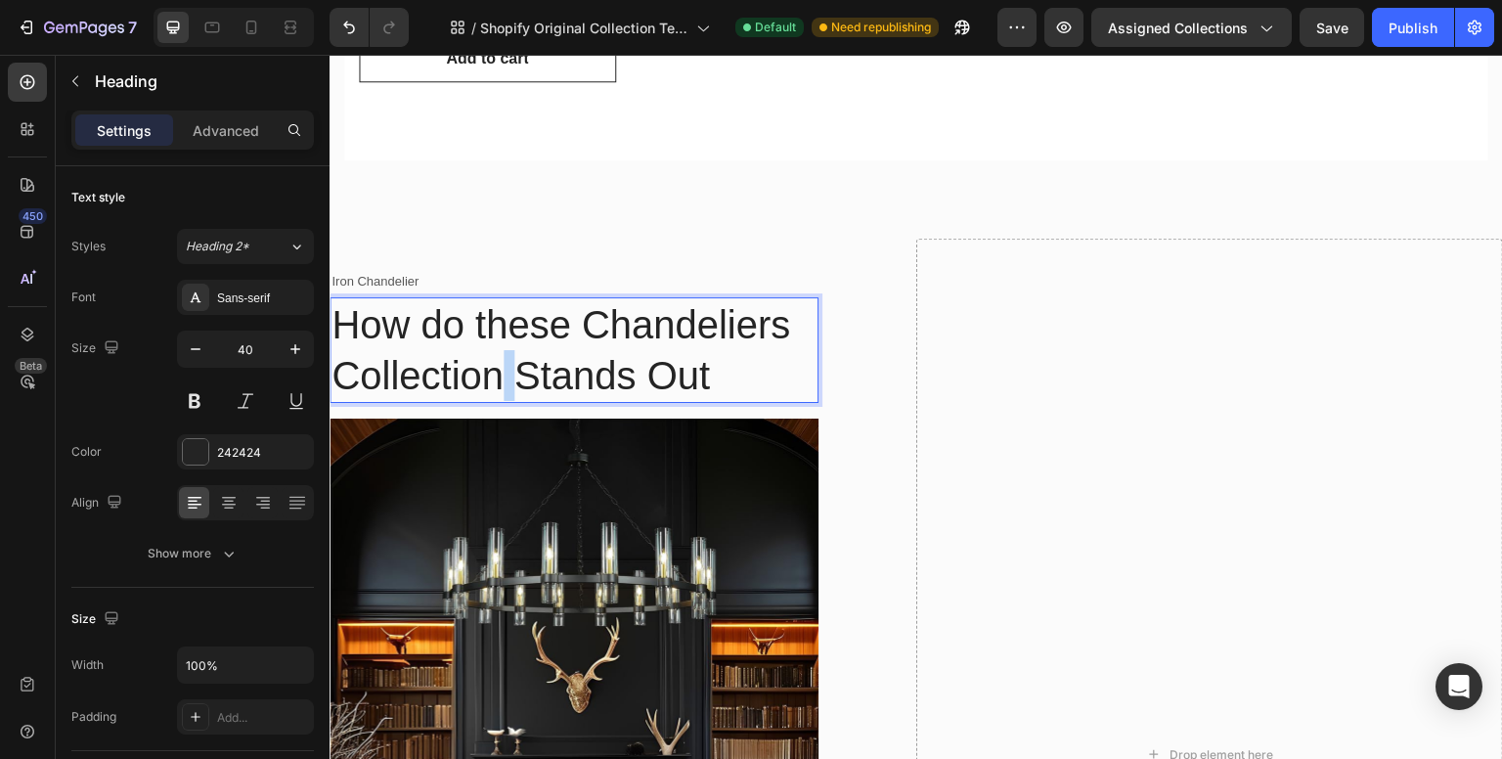
click at [505, 375] on p "How do these Chandeliers Collection Stands Out" at bounding box center [574, 350] width 485 height 102
click at [449, 367] on p "How do these Chandeliers Stands Out" at bounding box center [574, 350] width 485 height 102
click at [613, 367] on p "How do these Chandeliers Stand Out" at bounding box center [574, 350] width 485 height 102
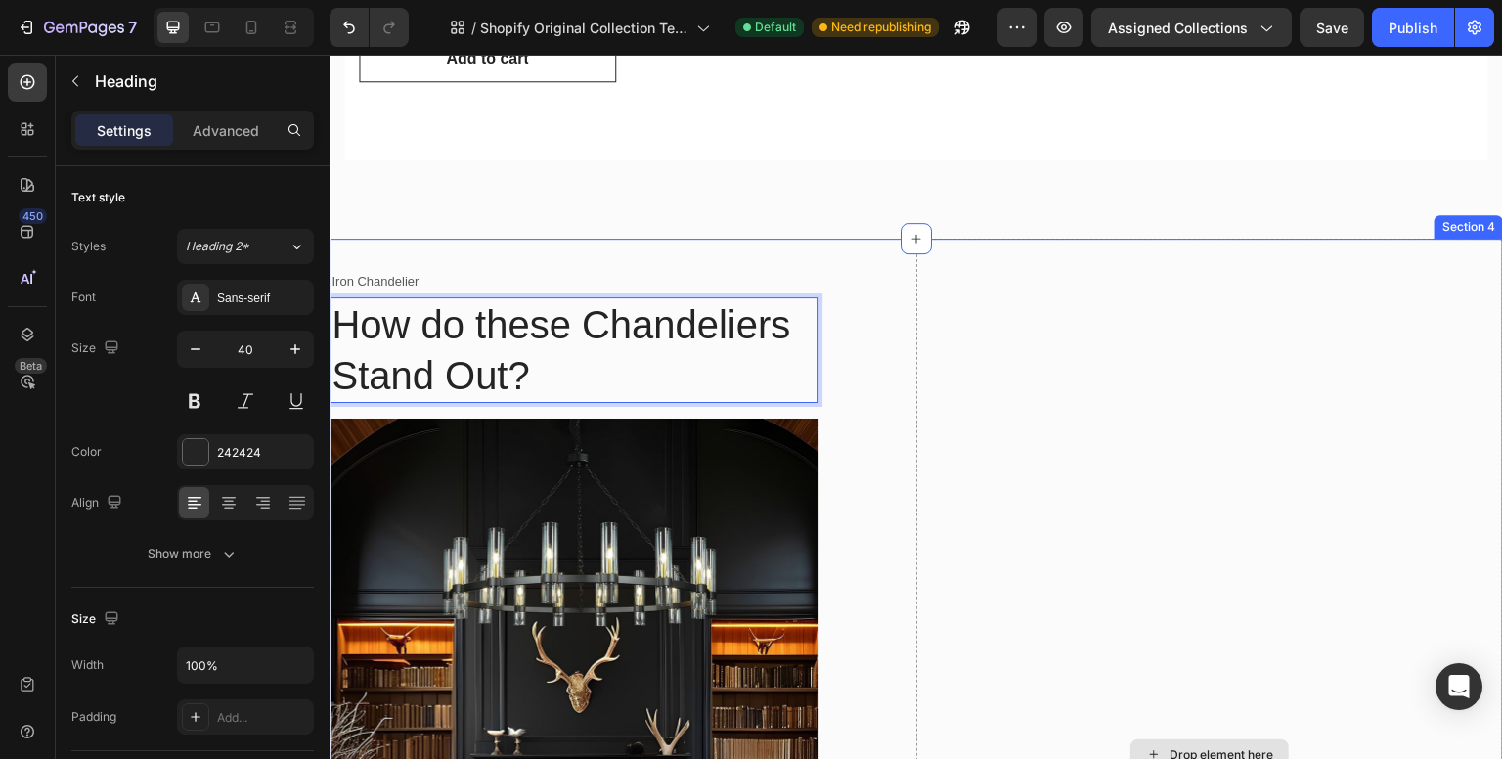
click at [1144, 338] on div "Drop element here" at bounding box center [1209, 755] width 587 height 1033
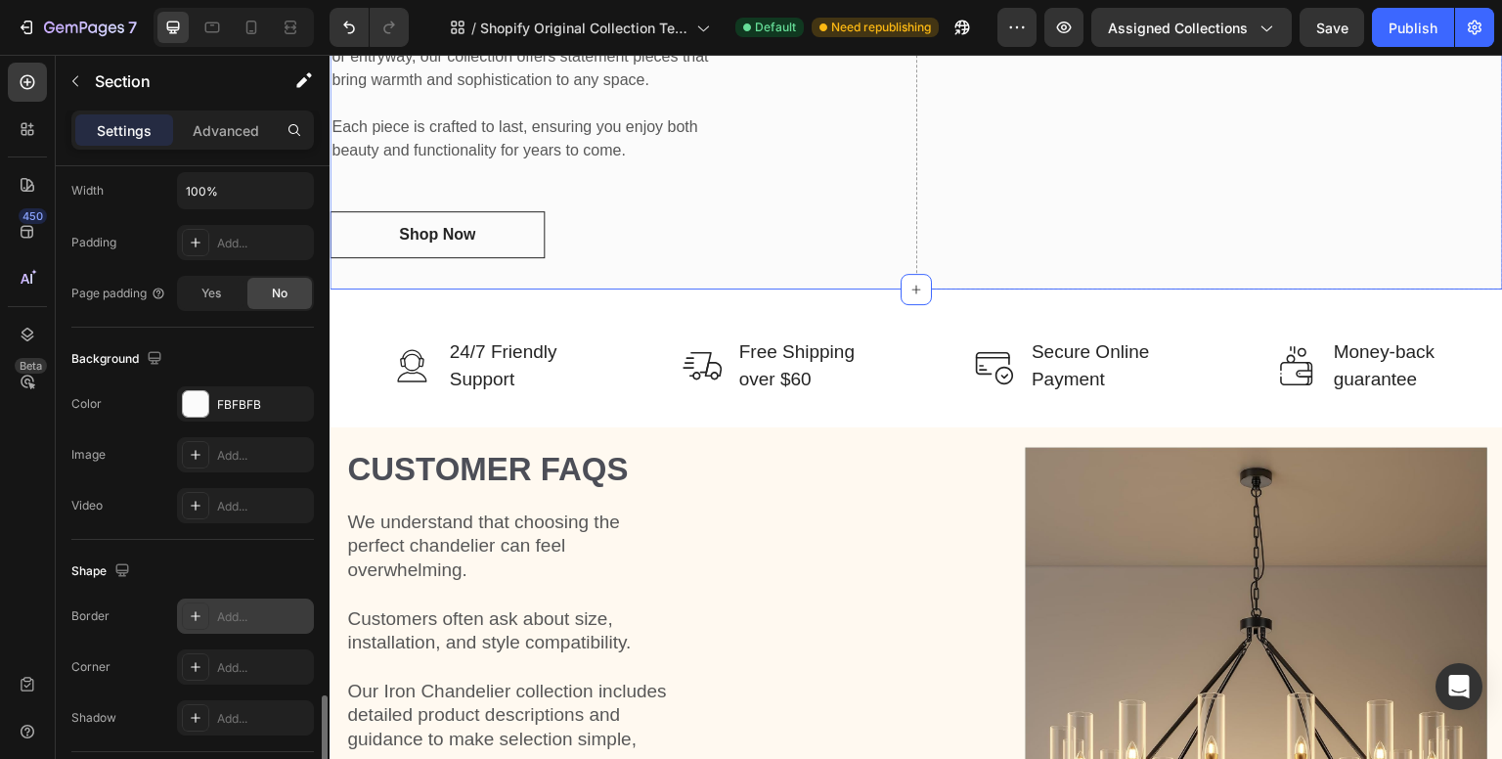
scroll to position [765, 0]
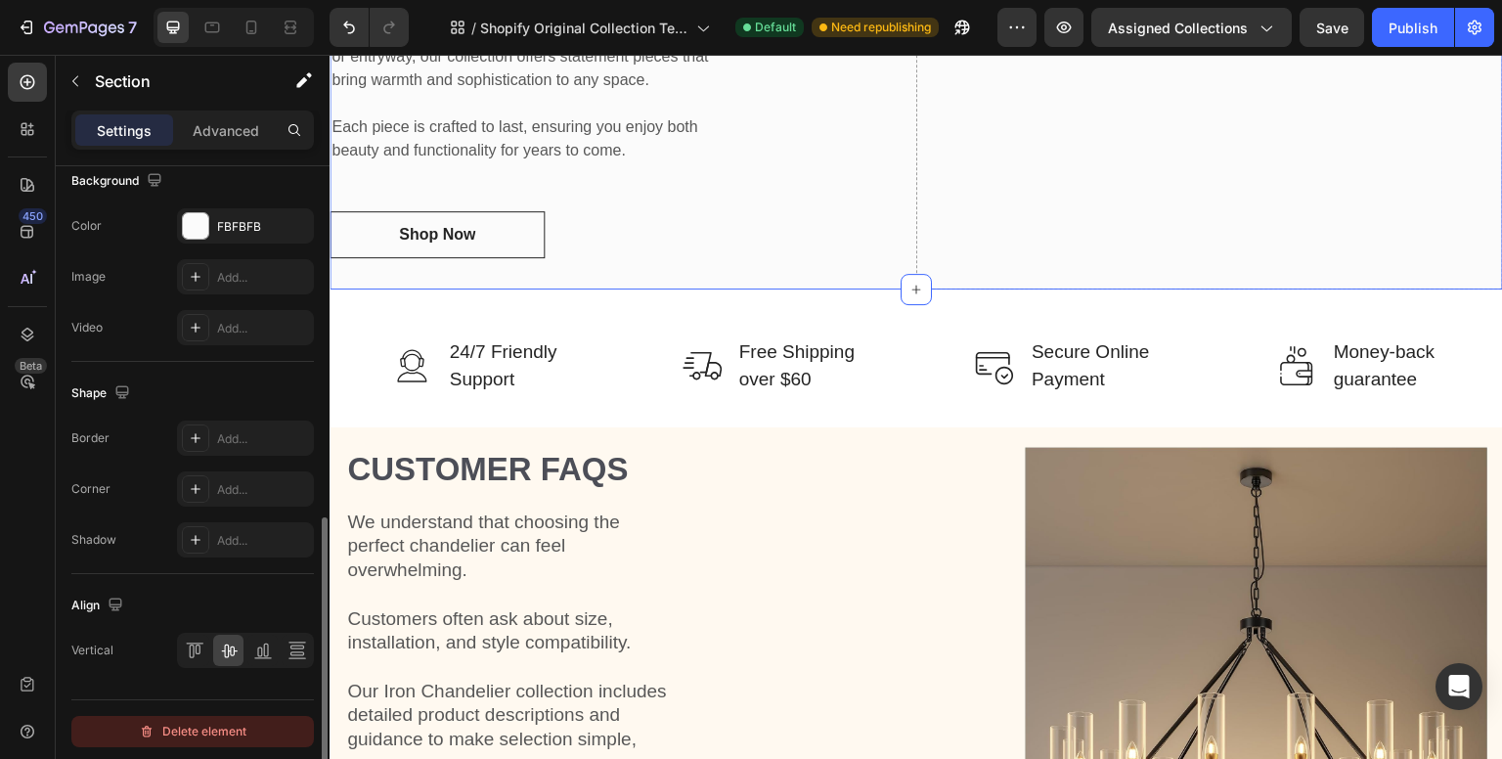
click at [180, 723] on div "Delete element" at bounding box center [193, 731] width 108 height 23
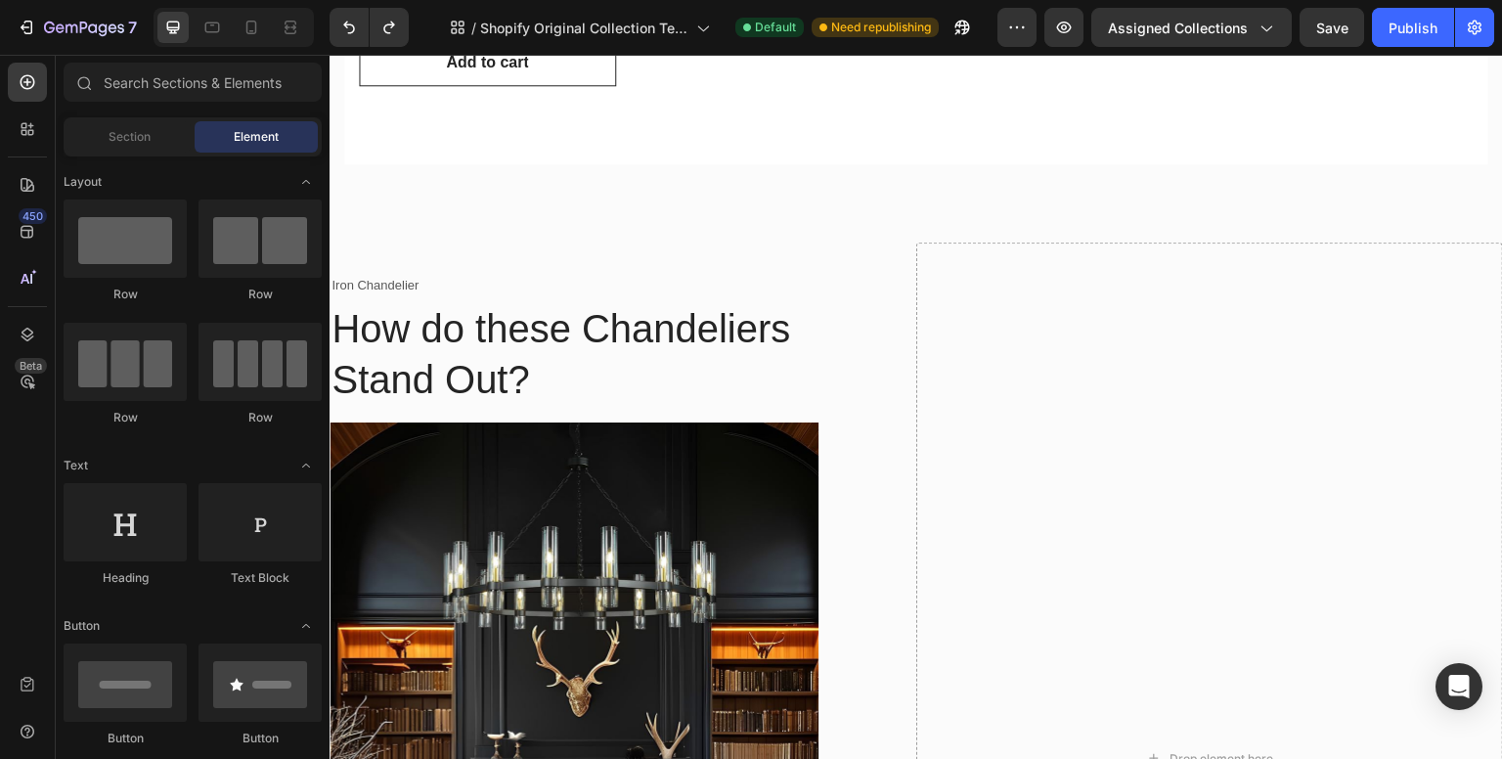
scroll to position [880, 0]
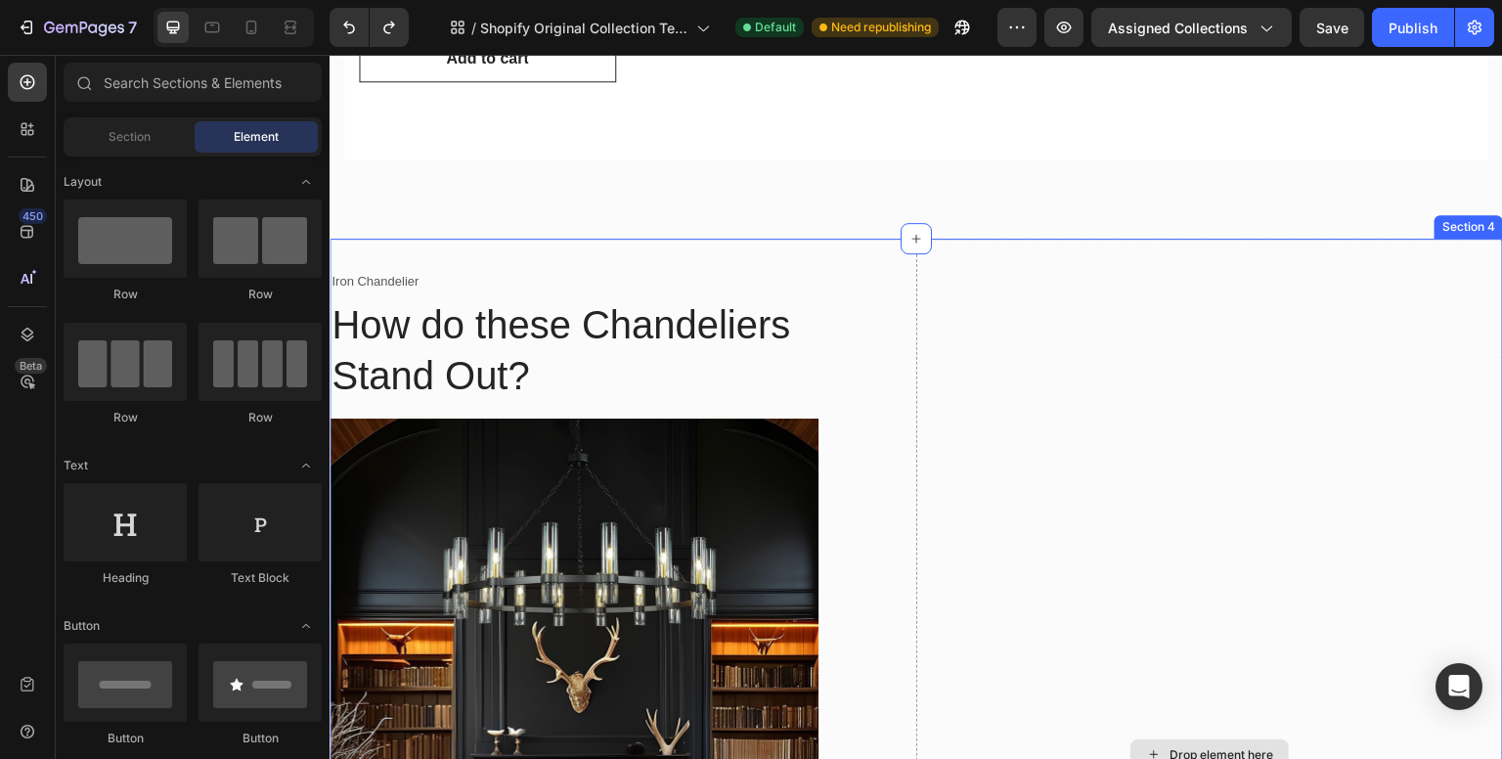
click at [1025, 308] on div "Drop element here" at bounding box center [1209, 755] width 587 height 1033
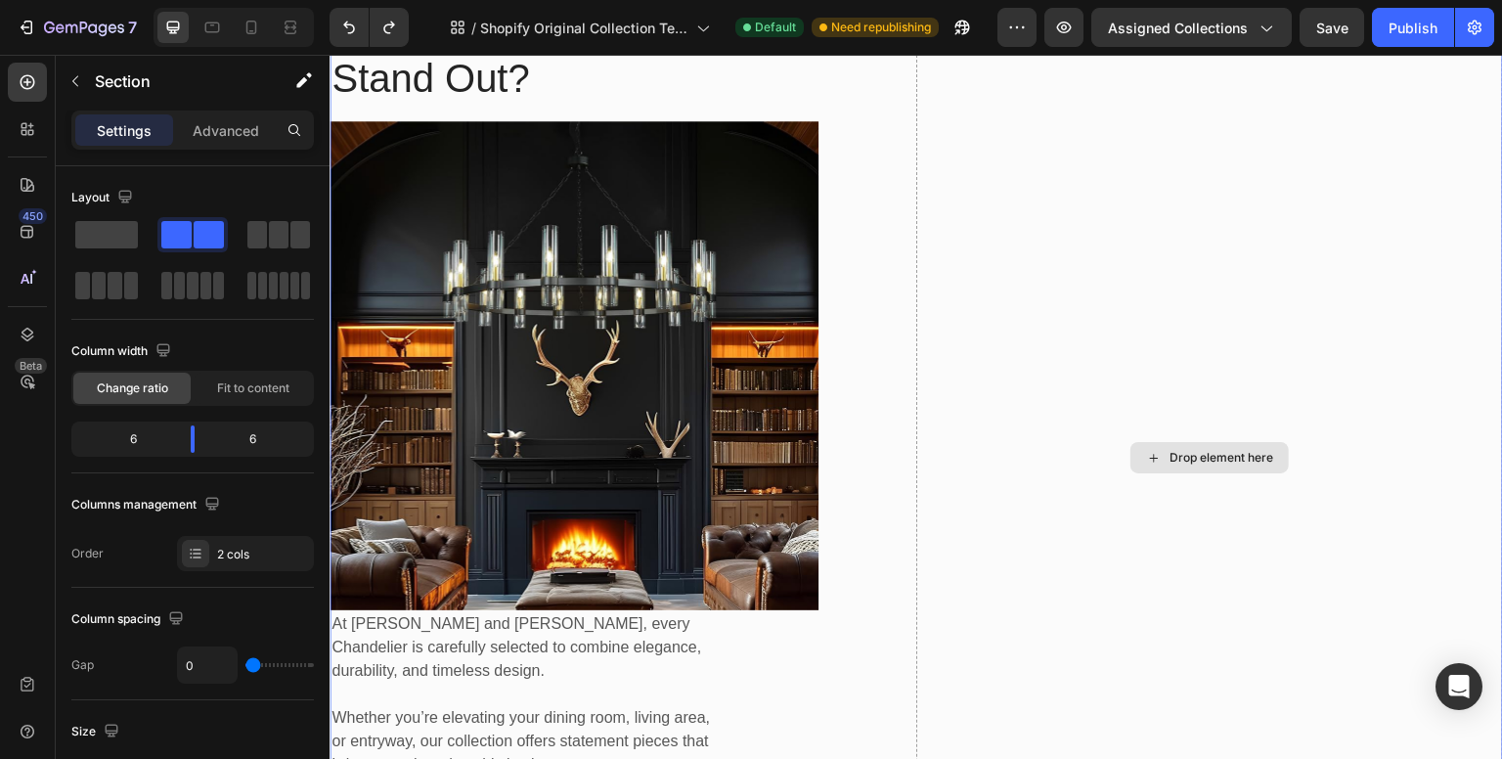
scroll to position [1565, 0]
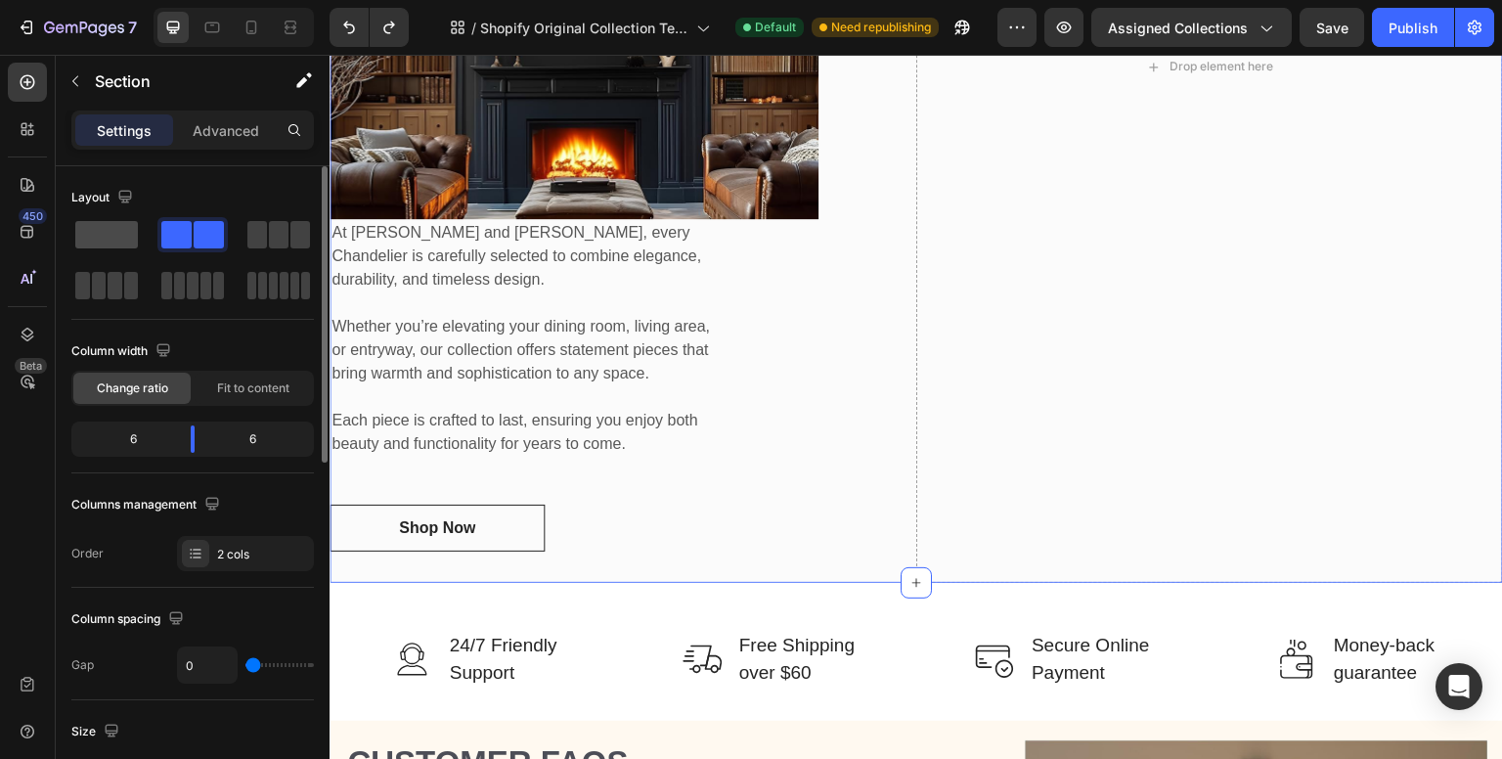
click at [105, 242] on span at bounding box center [106, 234] width 63 height 27
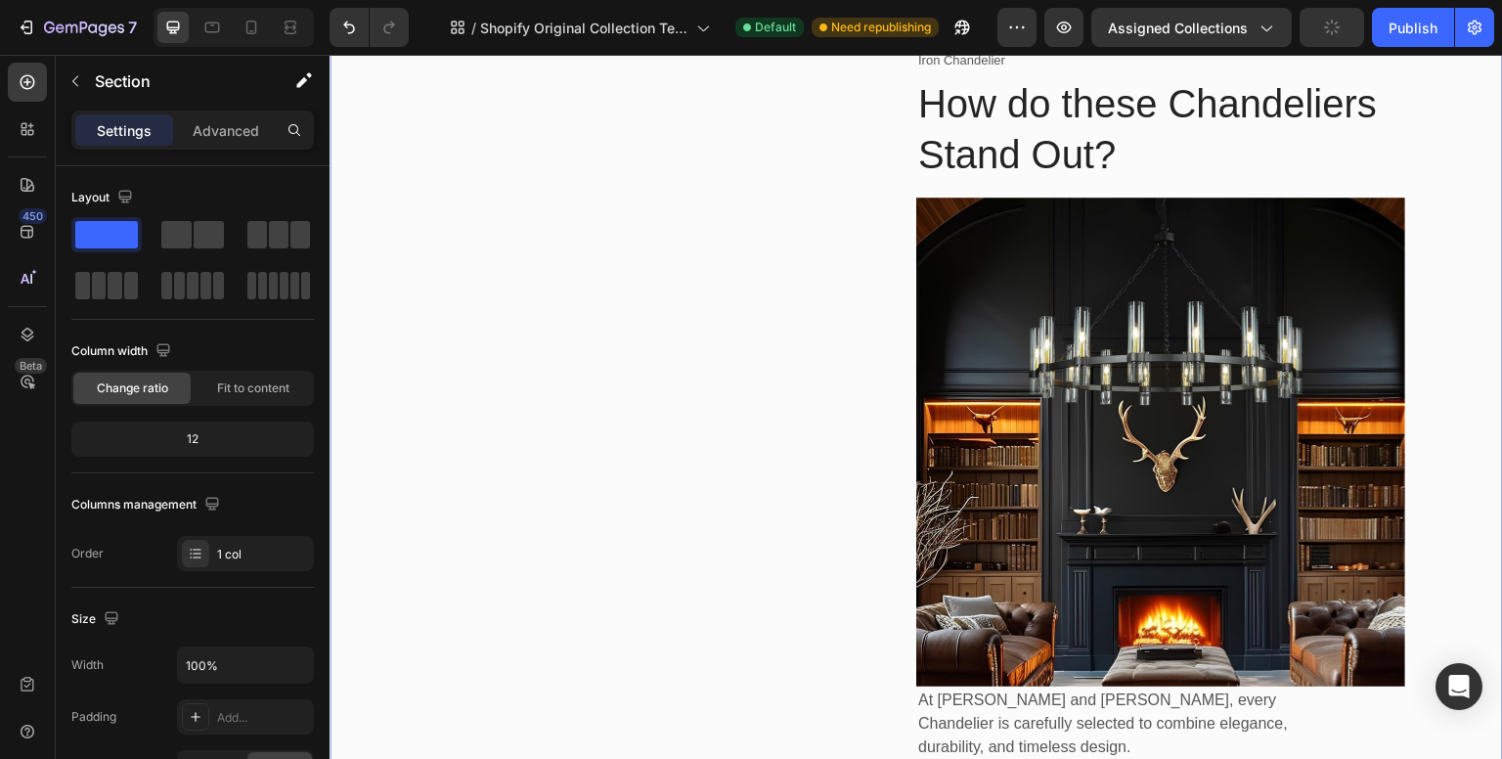
scroll to position [978, 0]
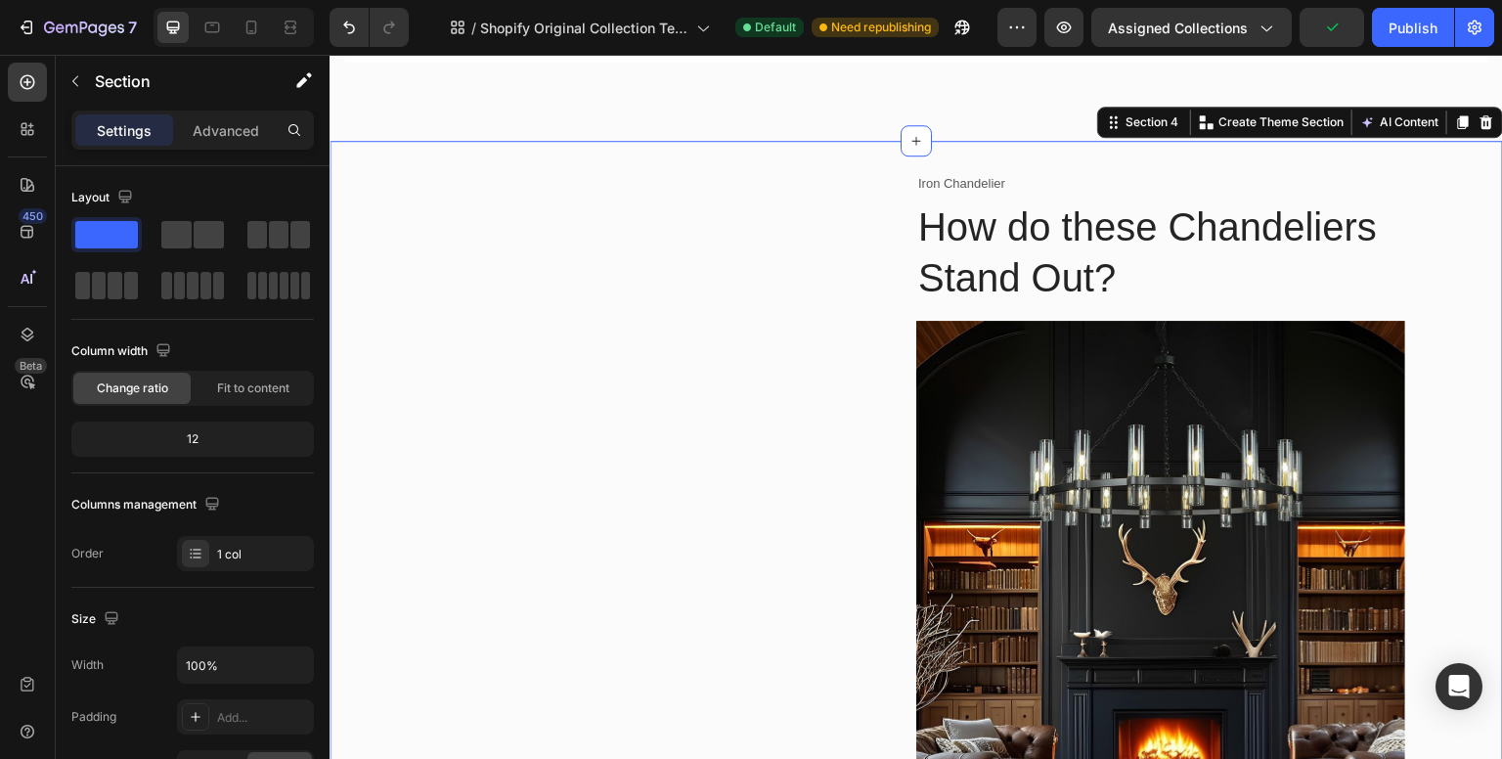
click at [532, 337] on div "Iron Chandelier Text block How do these Chandeliers Stand Out? Heading Image At…" at bounding box center [917, 657] width 1174 height 1033
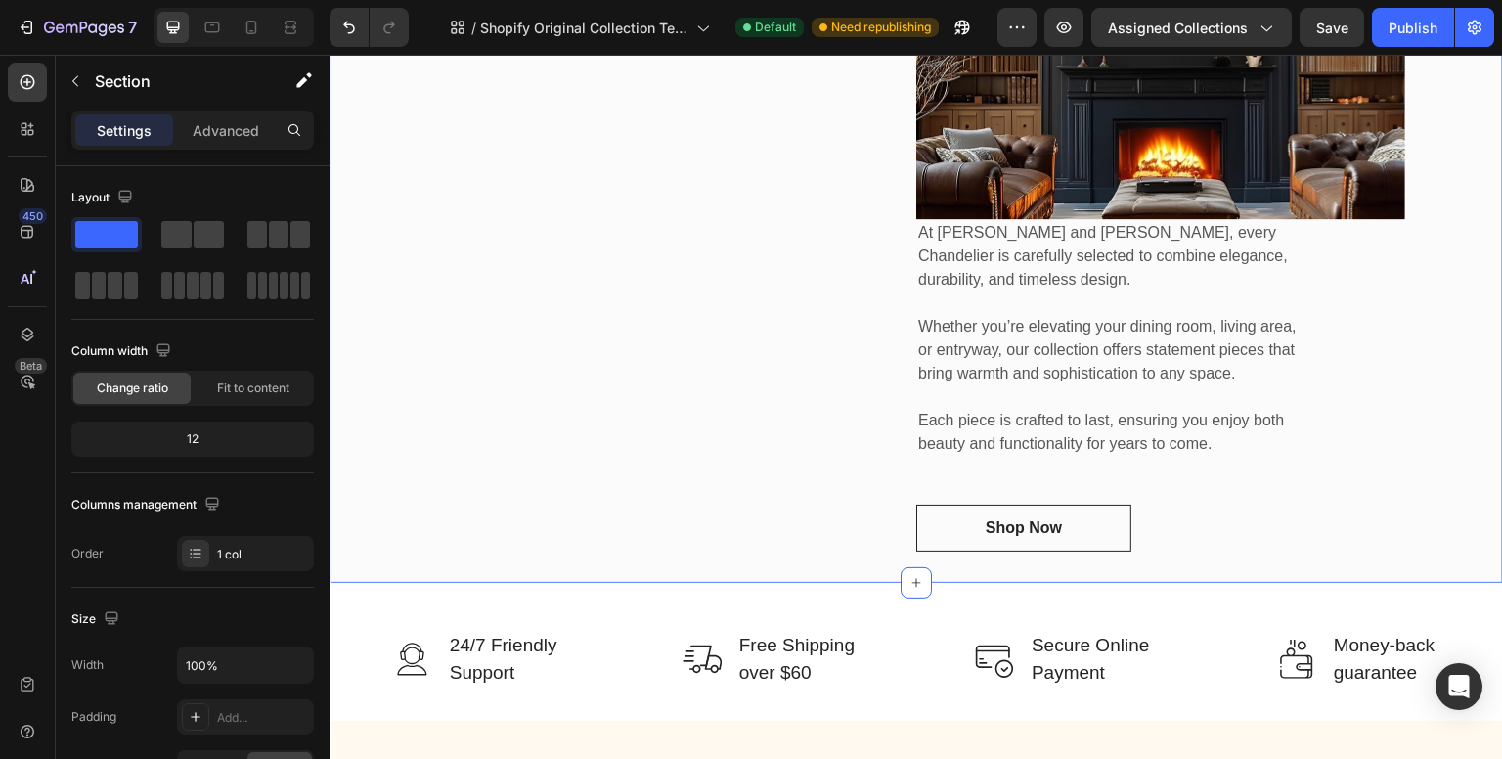
scroll to position [1271, 0]
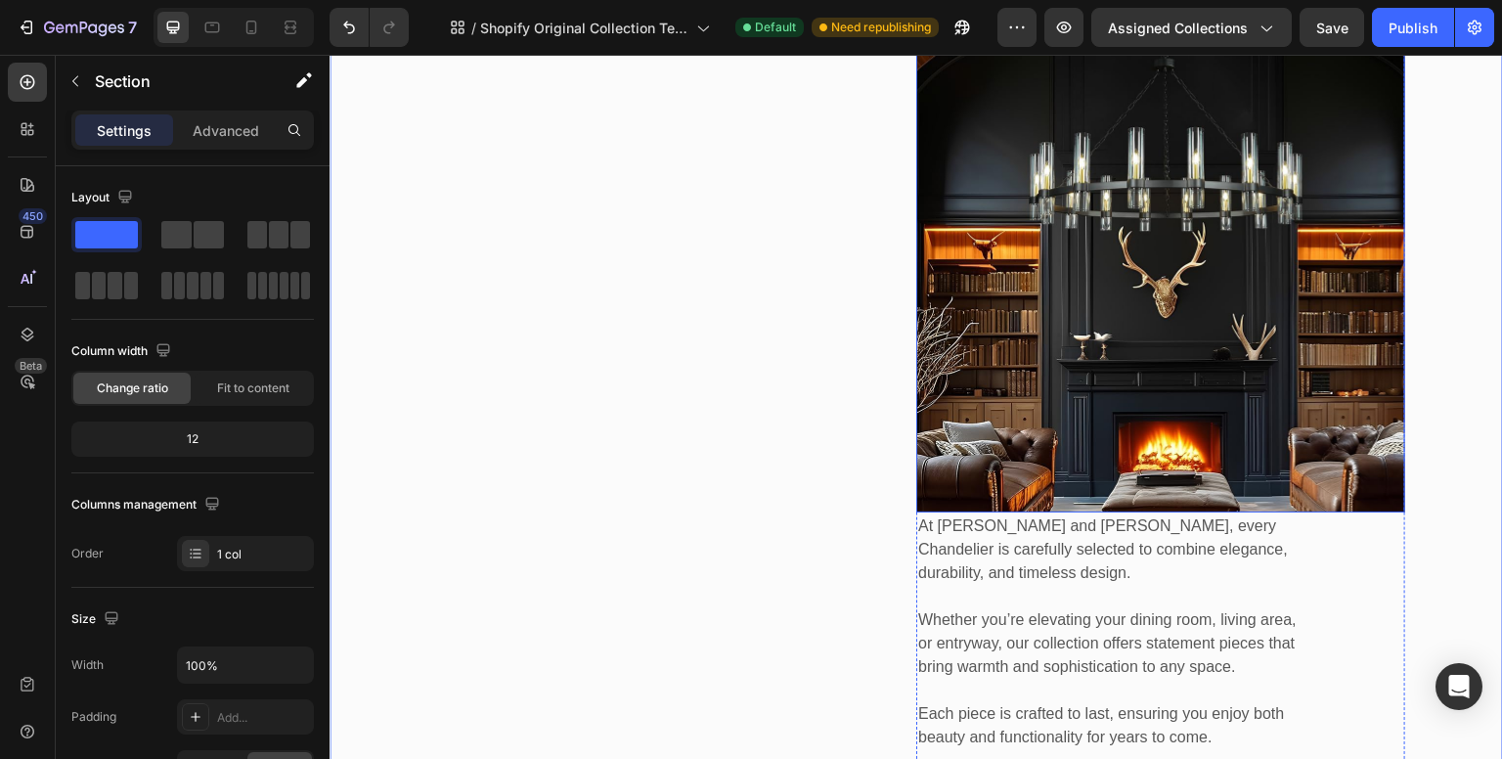
click at [1098, 250] on img at bounding box center [1160, 267] width 489 height 489
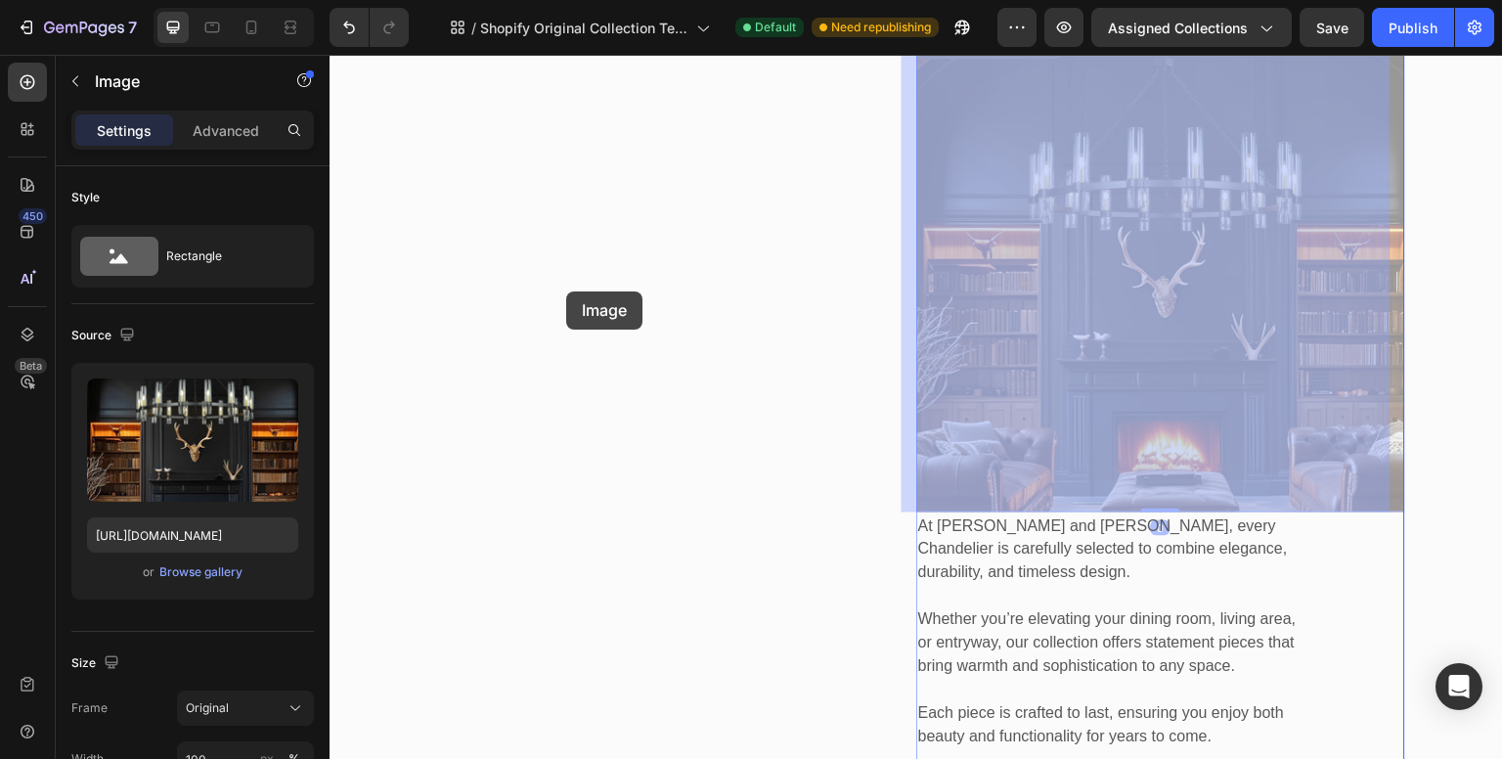
drag, startPoint x: 1099, startPoint y: 238, endPoint x: 566, endPoint y: 291, distance: 535.7
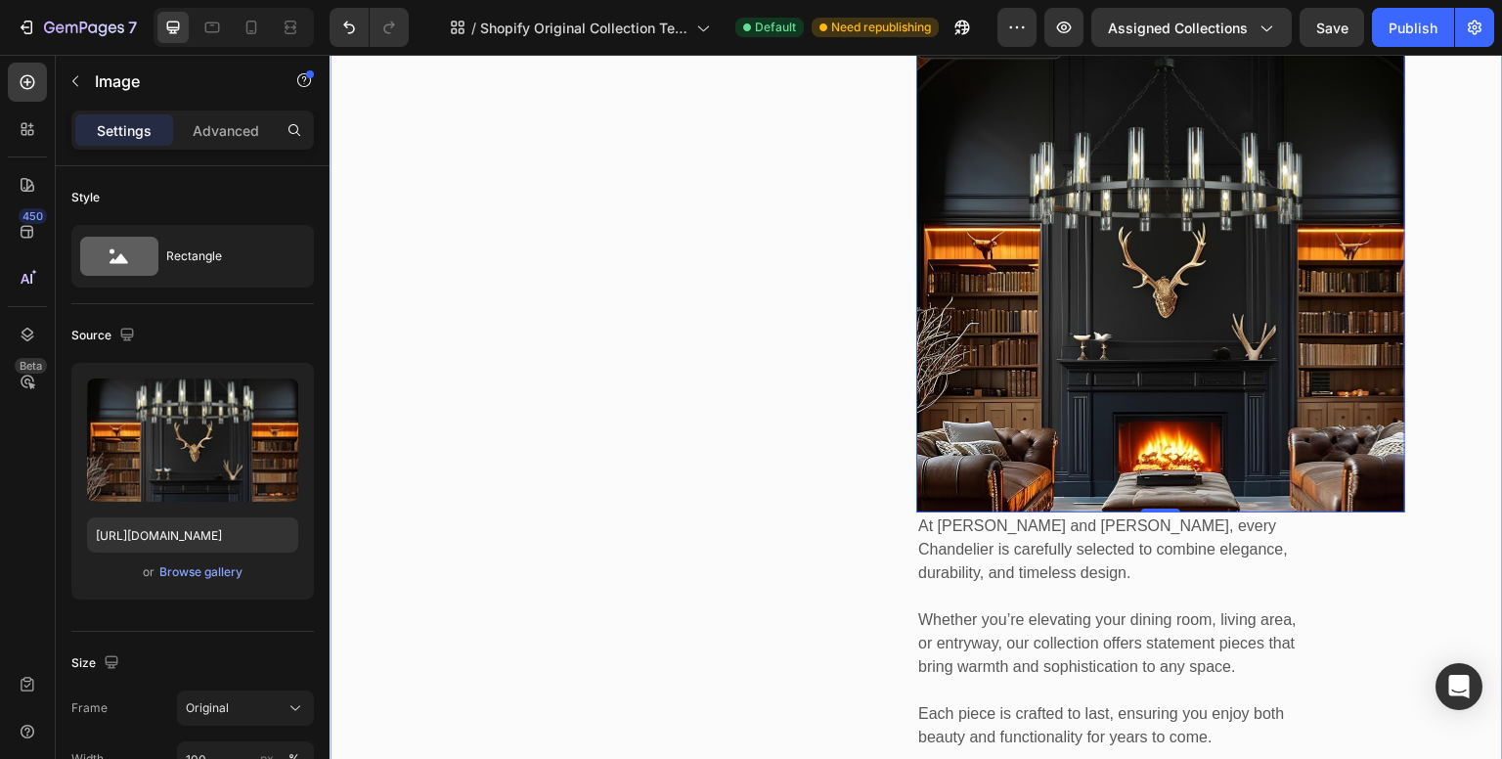
click at [768, 325] on div "Iron Chandelier Text block How do these Chandeliers Stand Out? Heading Image 0 …" at bounding box center [917, 360] width 1174 height 1033
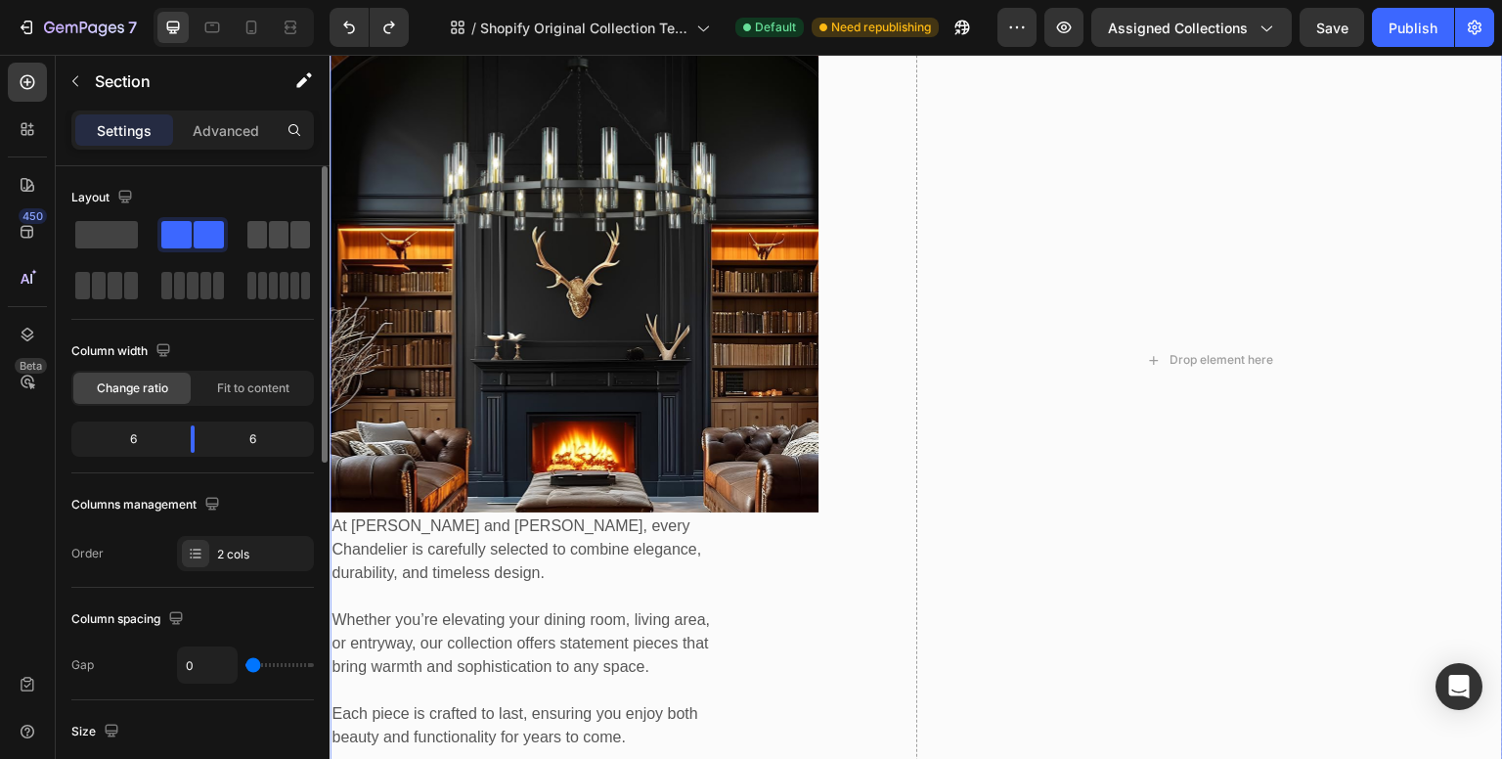
click at [269, 232] on span at bounding box center [279, 234] width 20 height 27
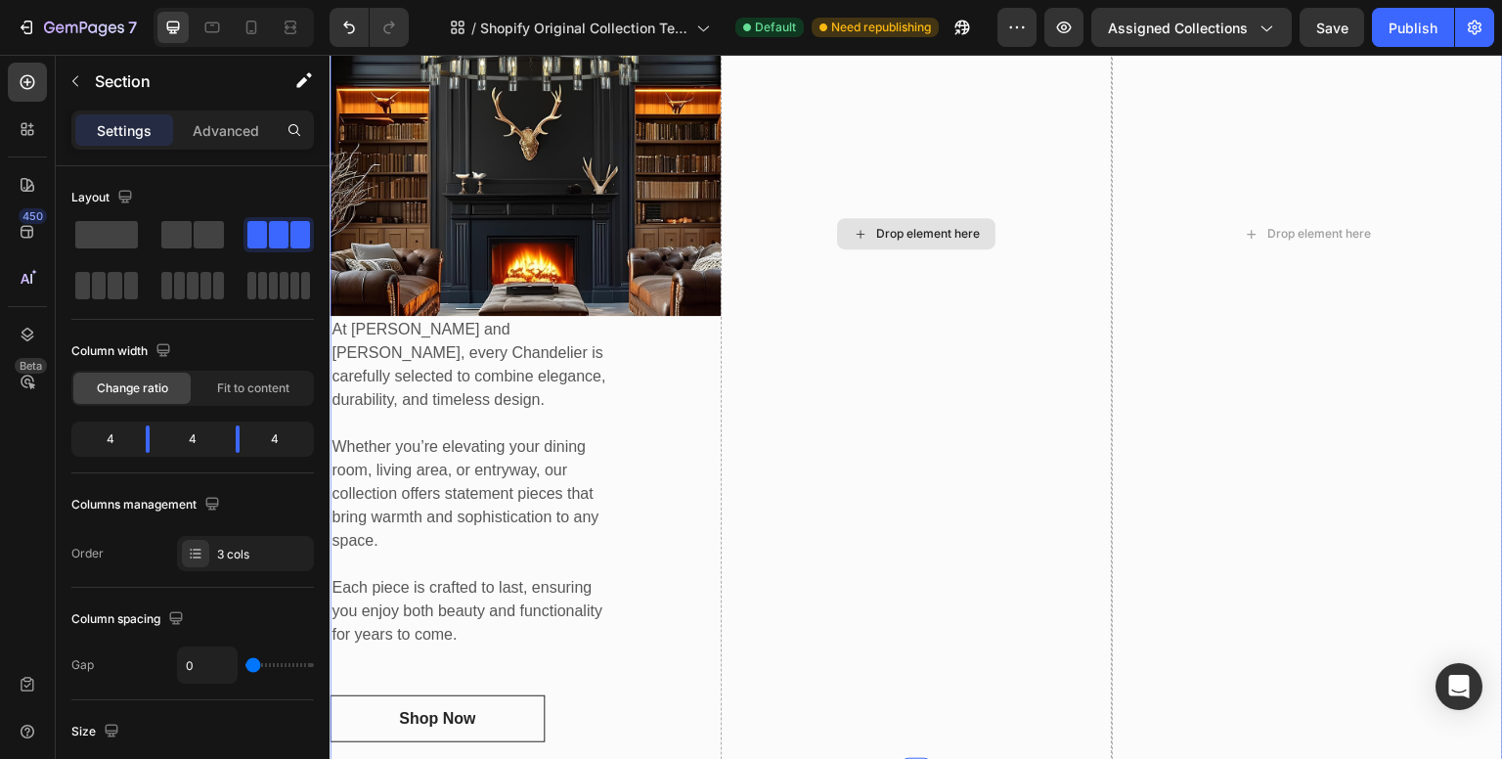
scroll to position [925, 0]
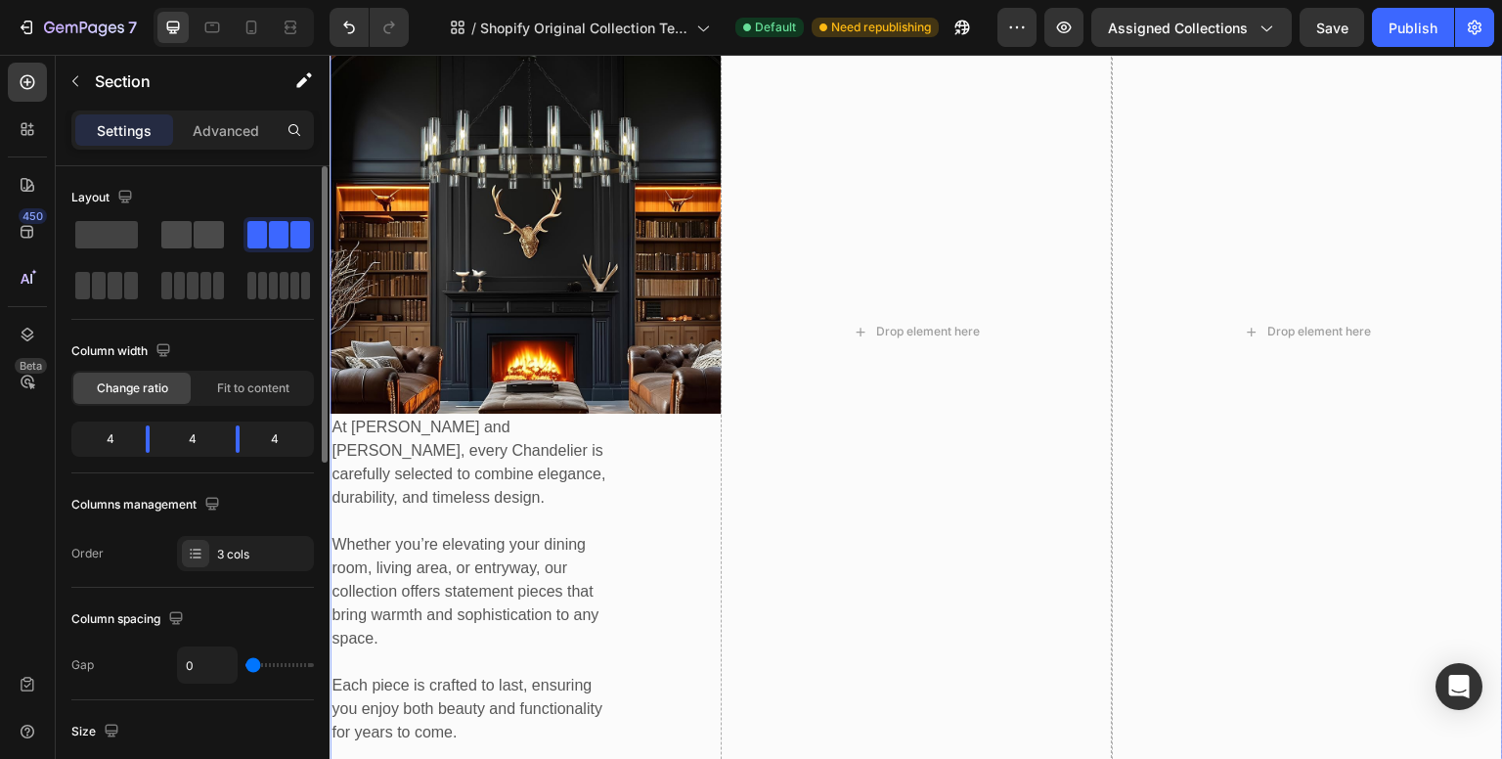
click at [207, 234] on span at bounding box center [209, 234] width 30 height 27
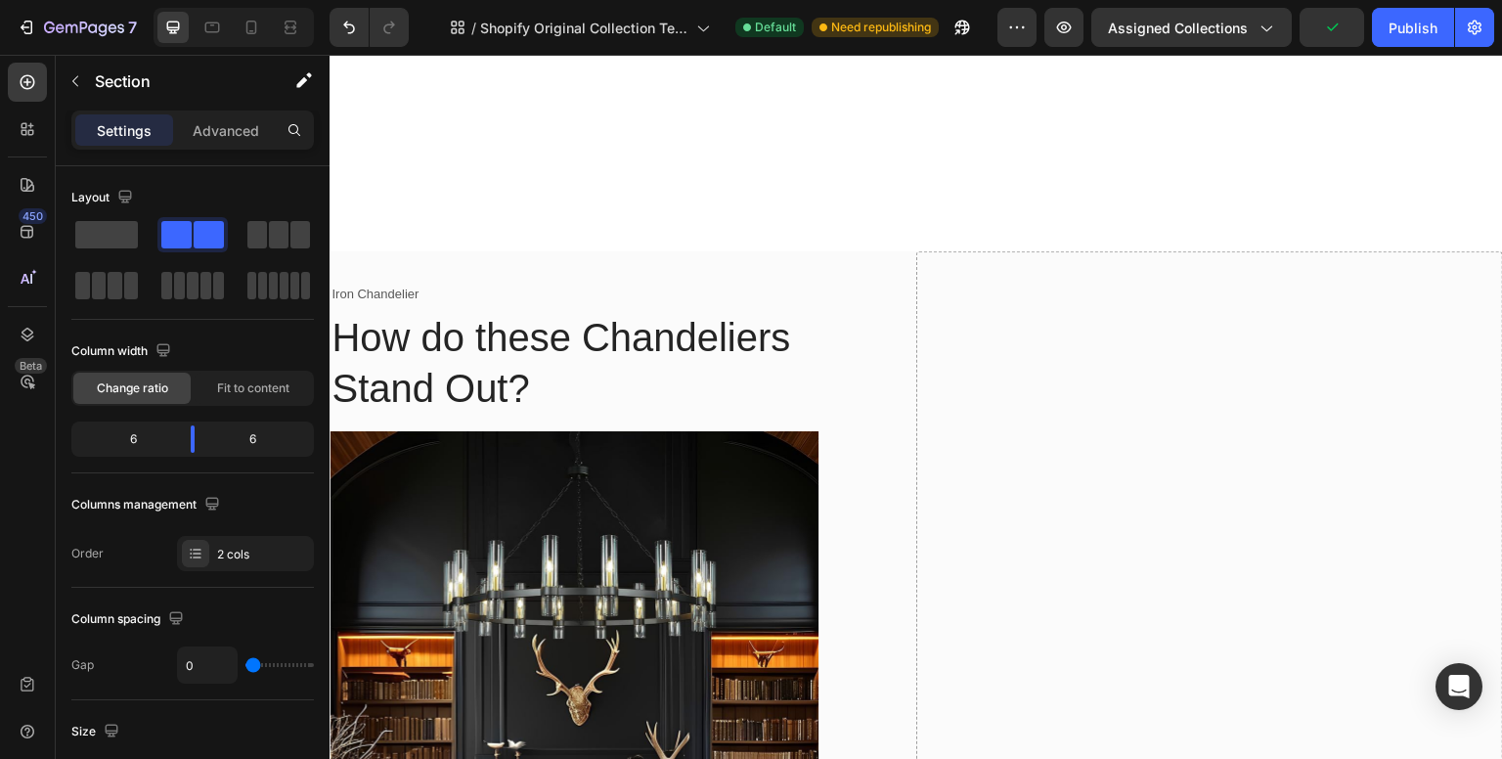
scroll to position [1070, 0]
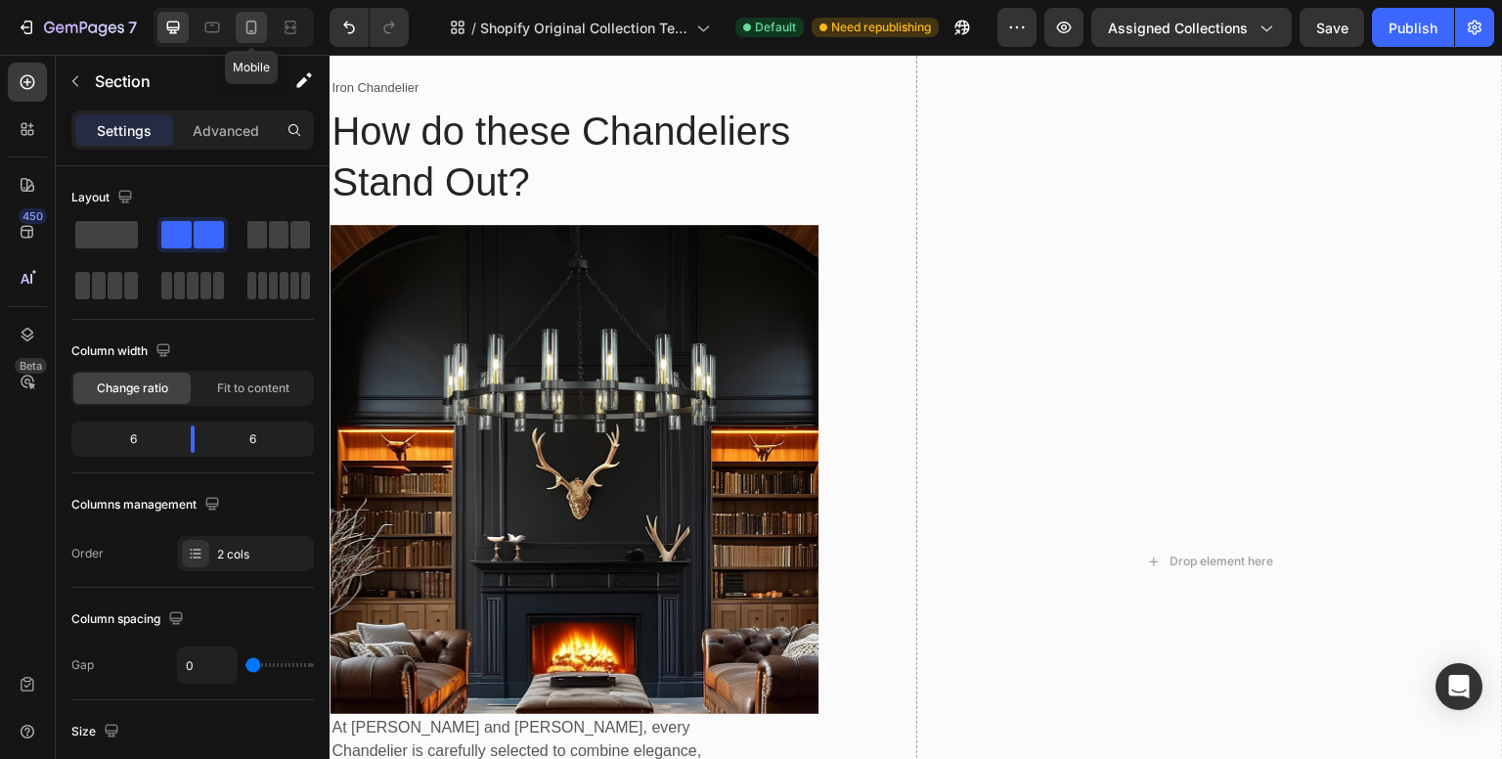
click at [243, 34] on icon at bounding box center [252, 28] width 20 height 20
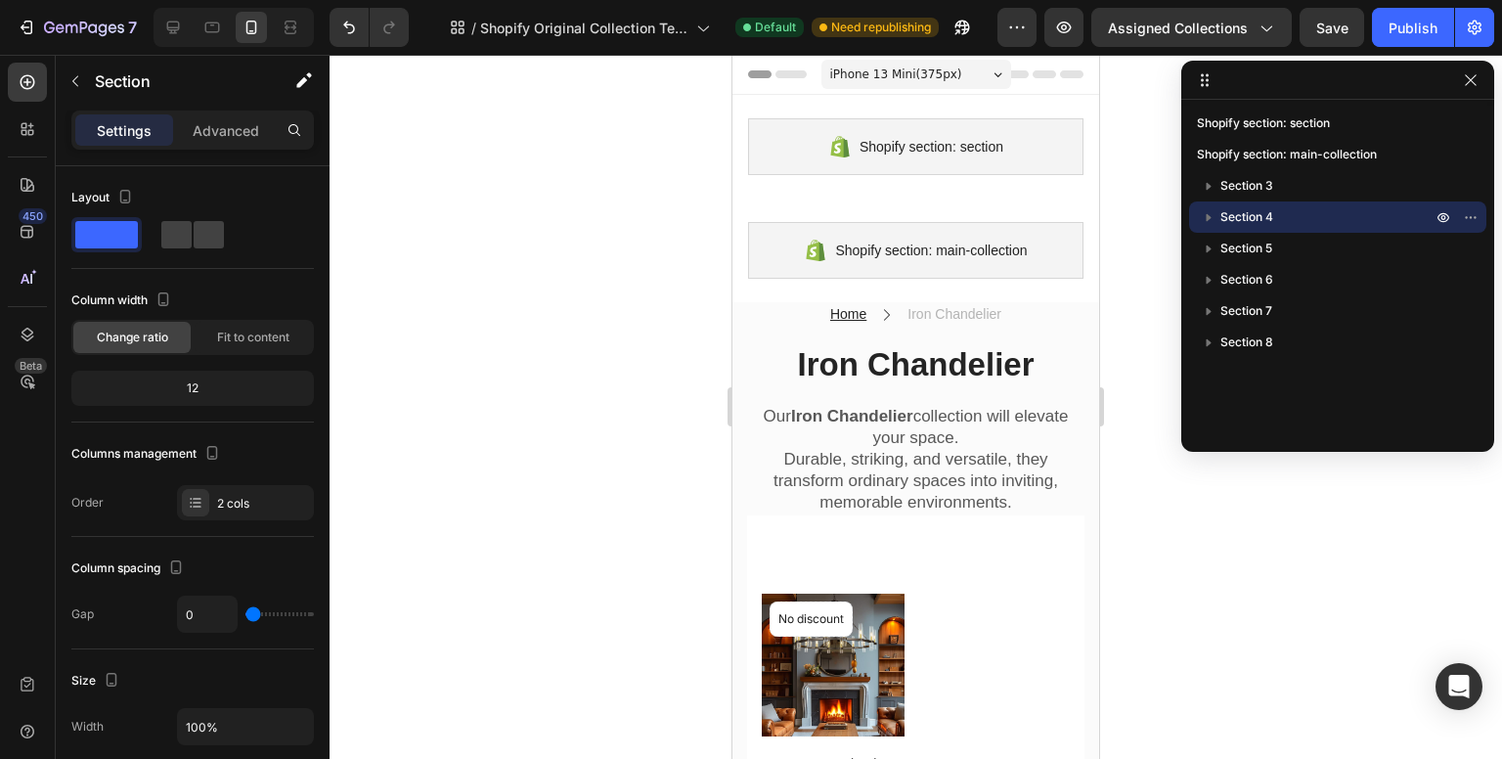
scroll to position [98, 0]
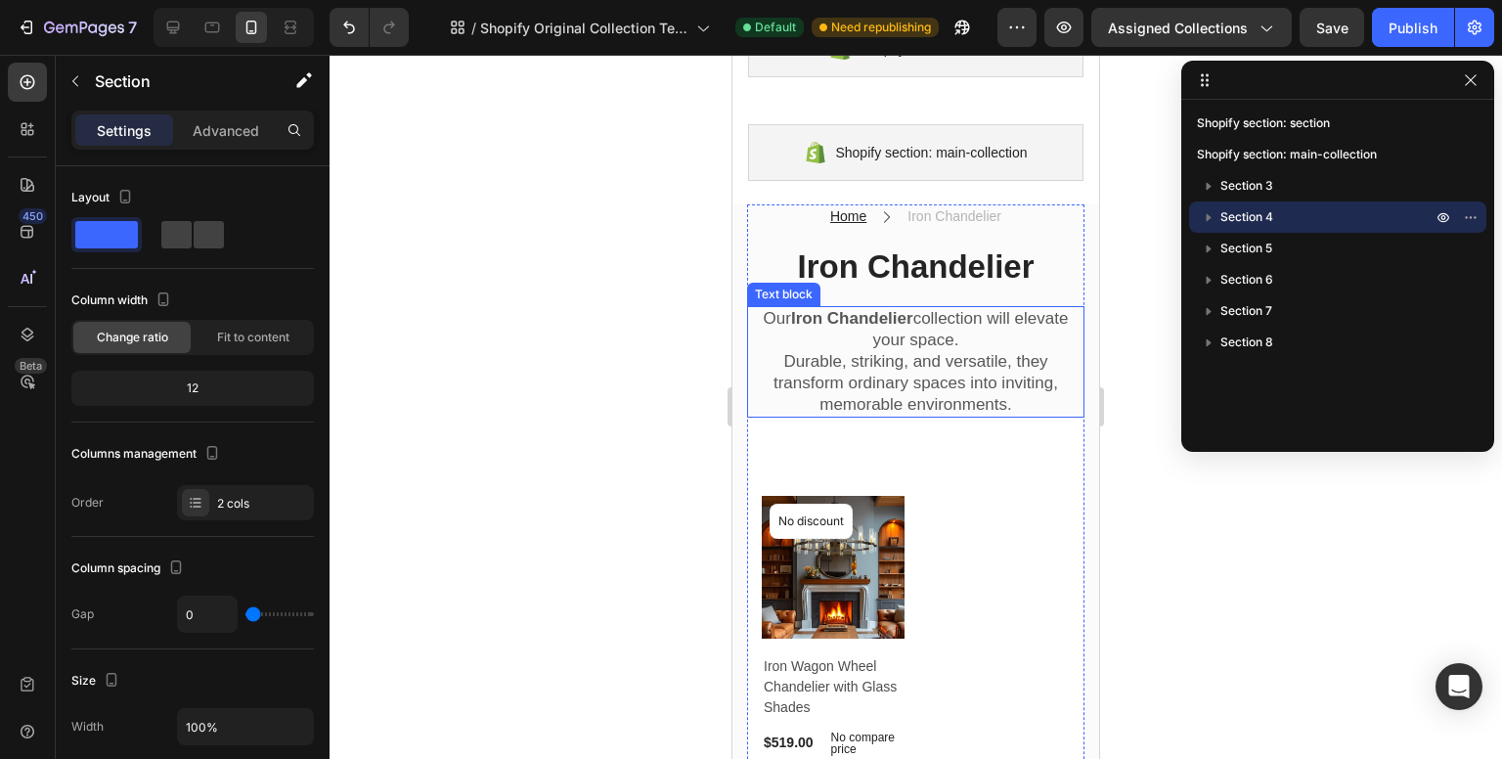
click at [949, 363] on p "Durable, striking, and versatile, they transform ordinary spaces into inviting,…" at bounding box center [916, 383] width 334 height 65
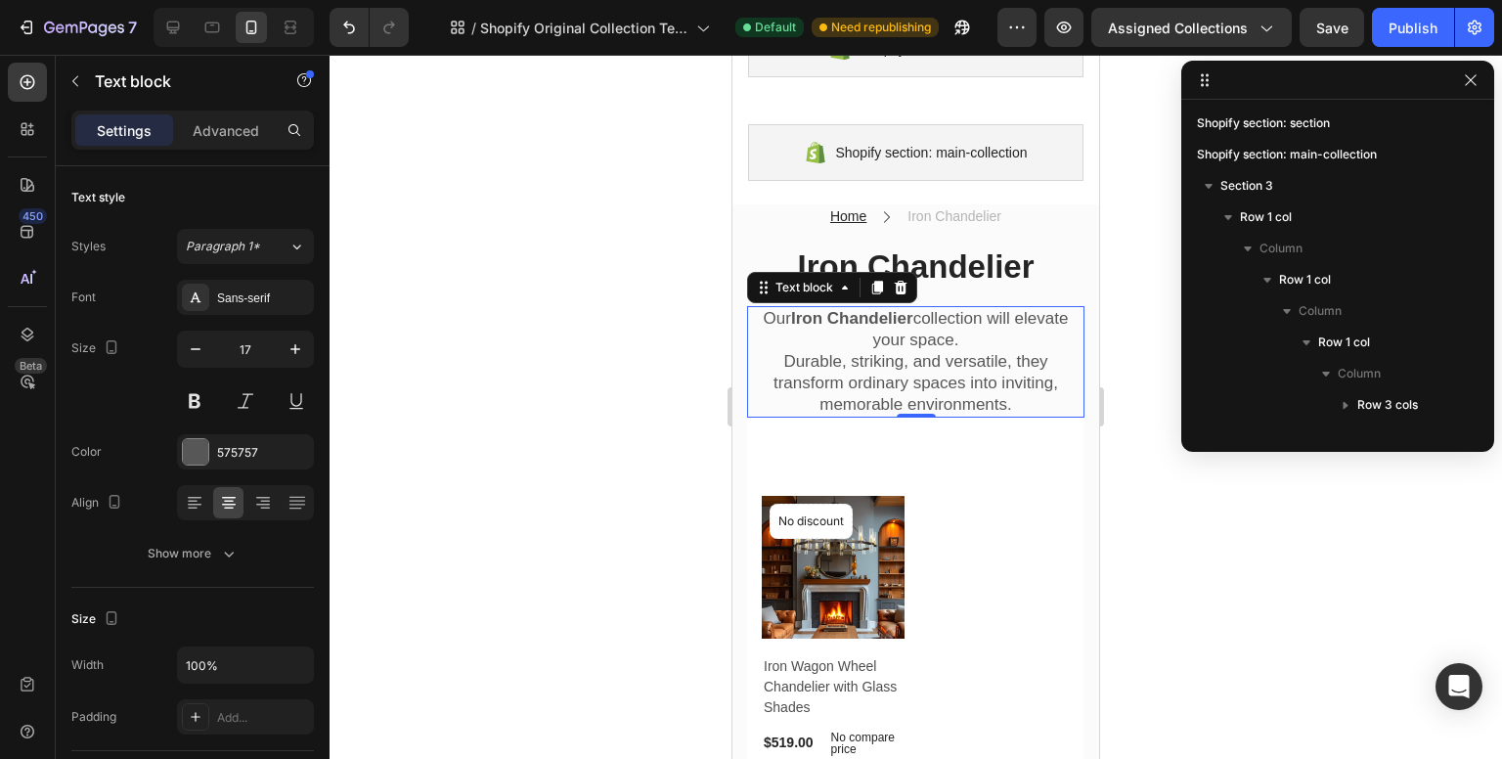
scroll to position [213, 0]
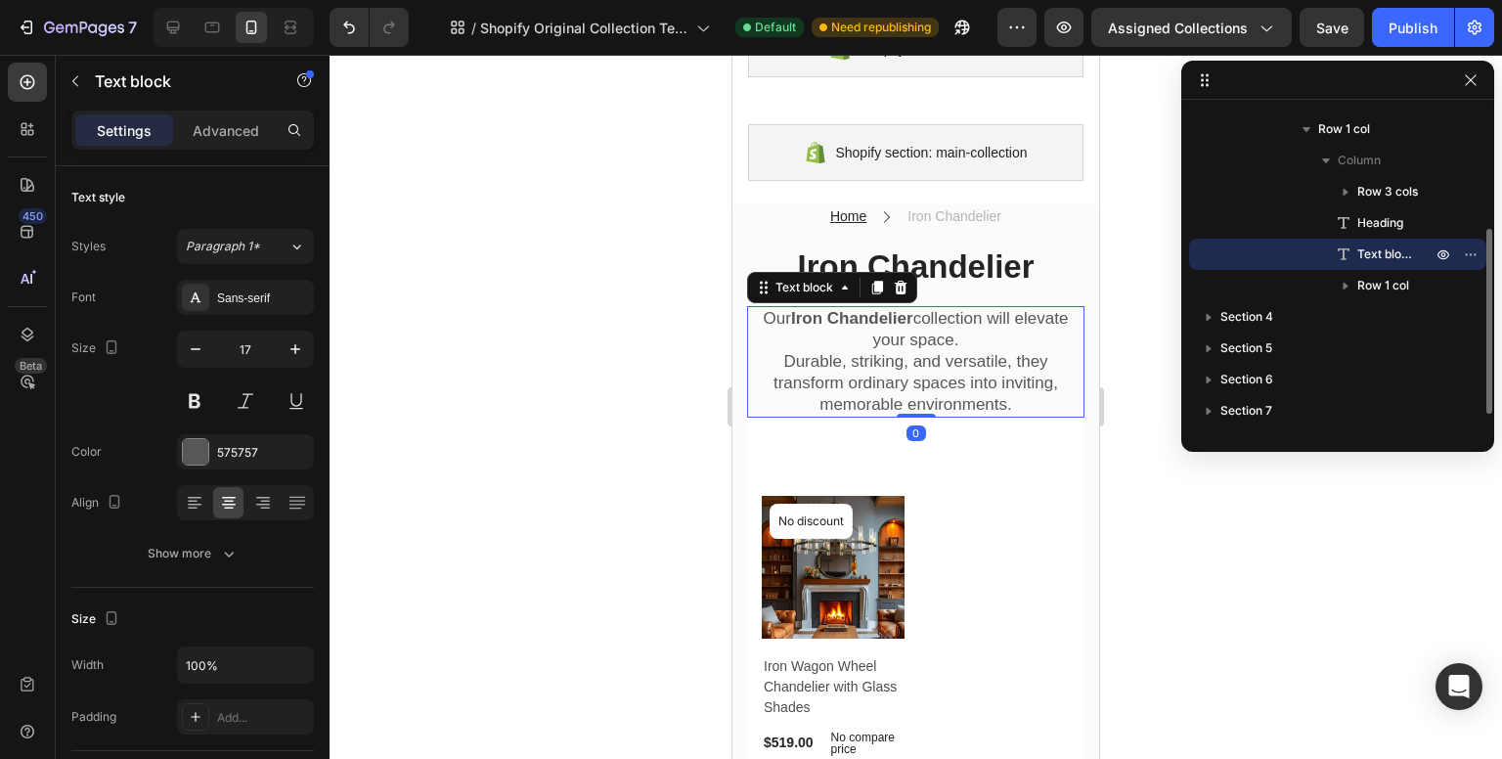
click at [956, 341] on p "Our Iron Chandelier collection will elevate your space." at bounding box center [916, 329] width 334 height 43
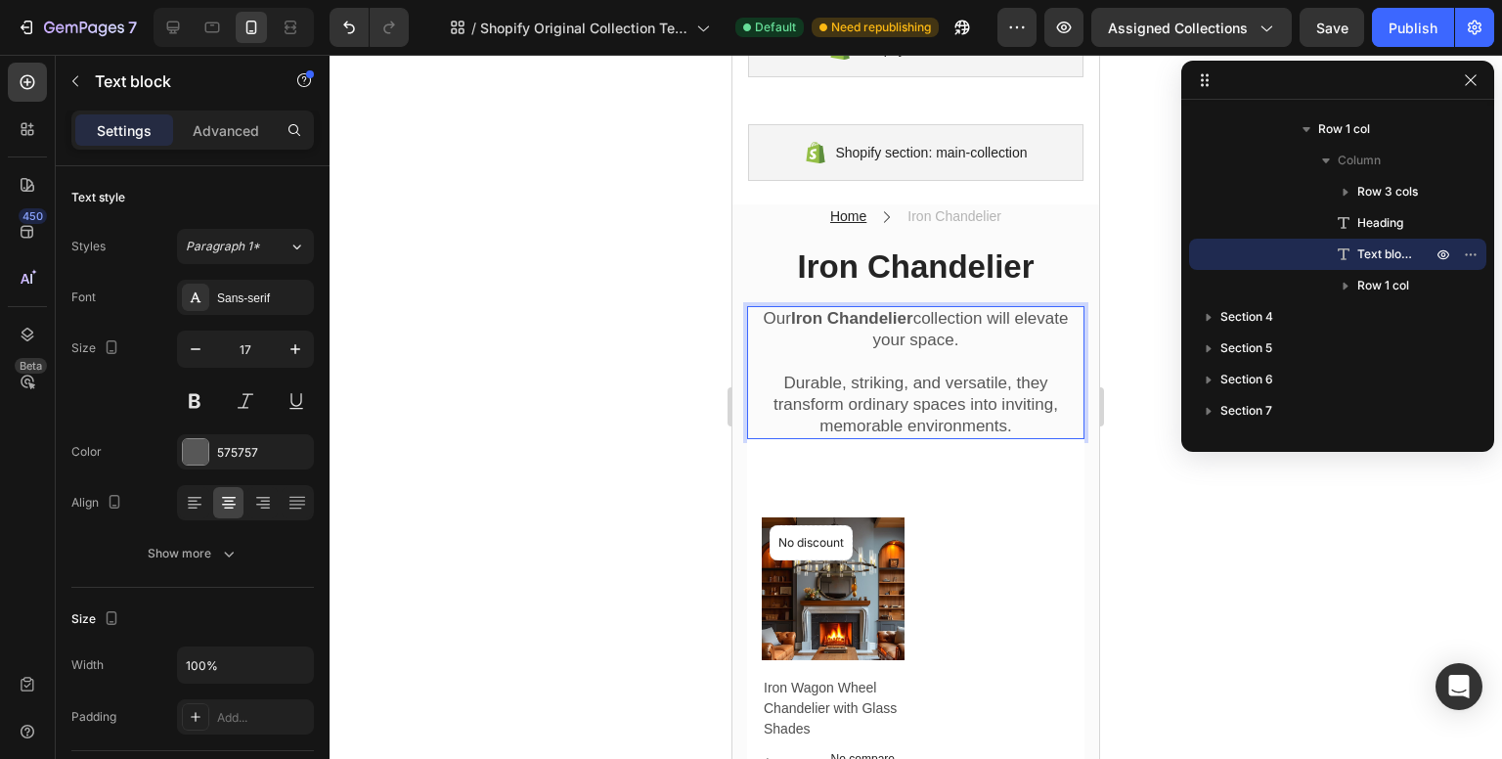
click at [924, 414] on p "Durable, striking, and versatile, they transform ordinary spaces into inviting,…" at bounding box center [916, 405] width 334 height 65
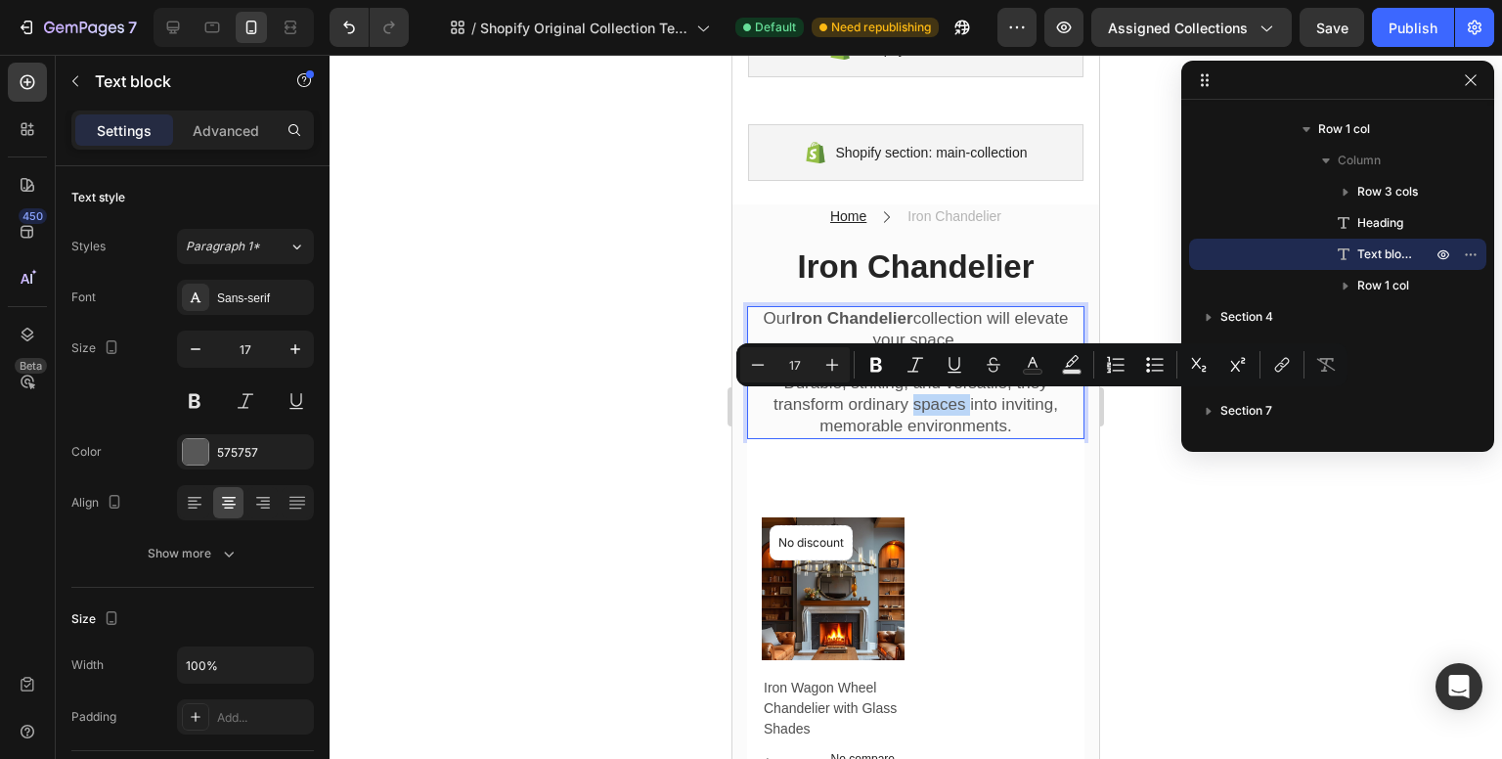
click at [990, 415] on p "Durable, striking, and versatile, they transform ordinary spaces into inviting,…" at bounding box center [916, 405] width 334 height 65
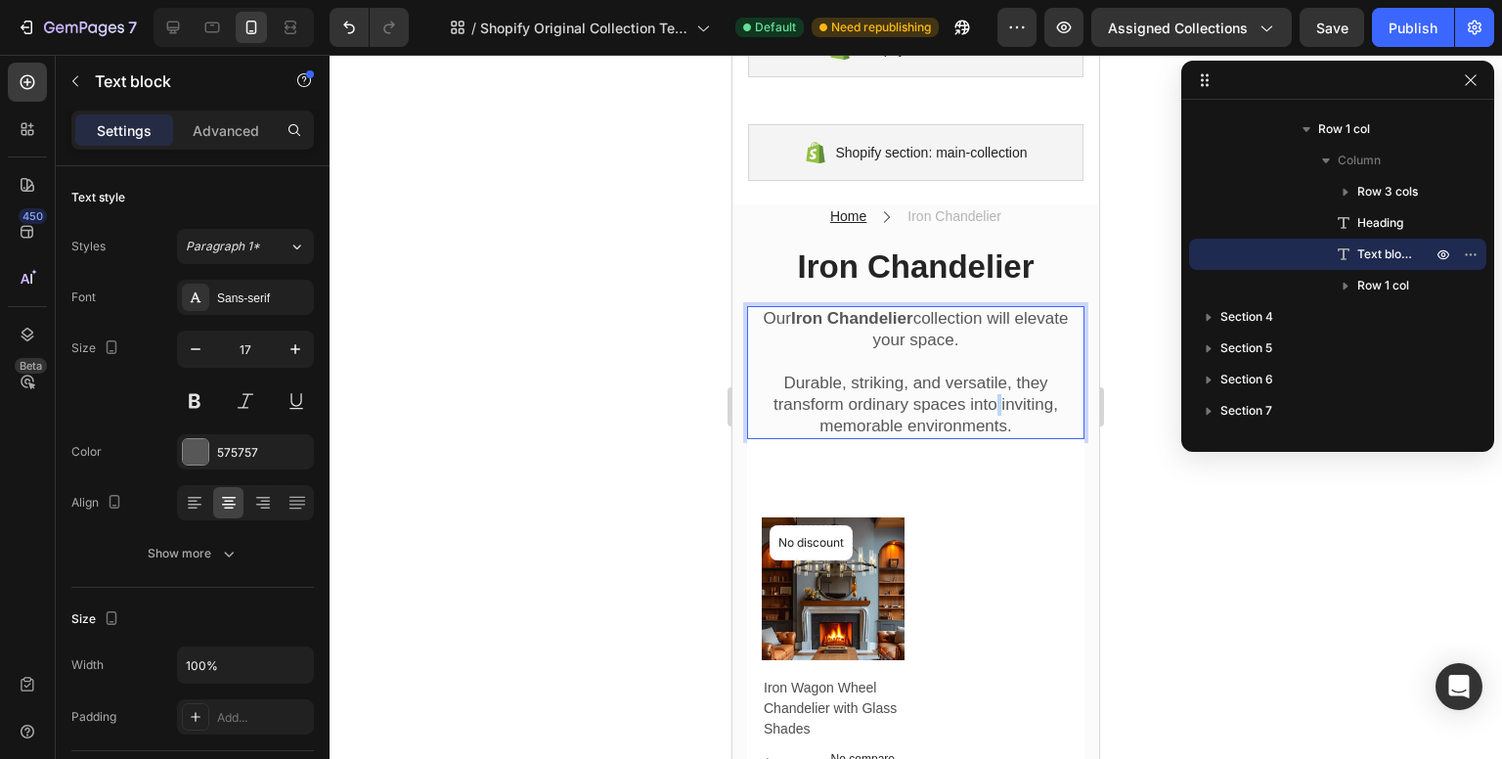
click at [990, 415] on p "Durable, striking, and versatile, they transform ordinary spaces into inviting,…" at bounding box center [916, 405] width 334 height 65
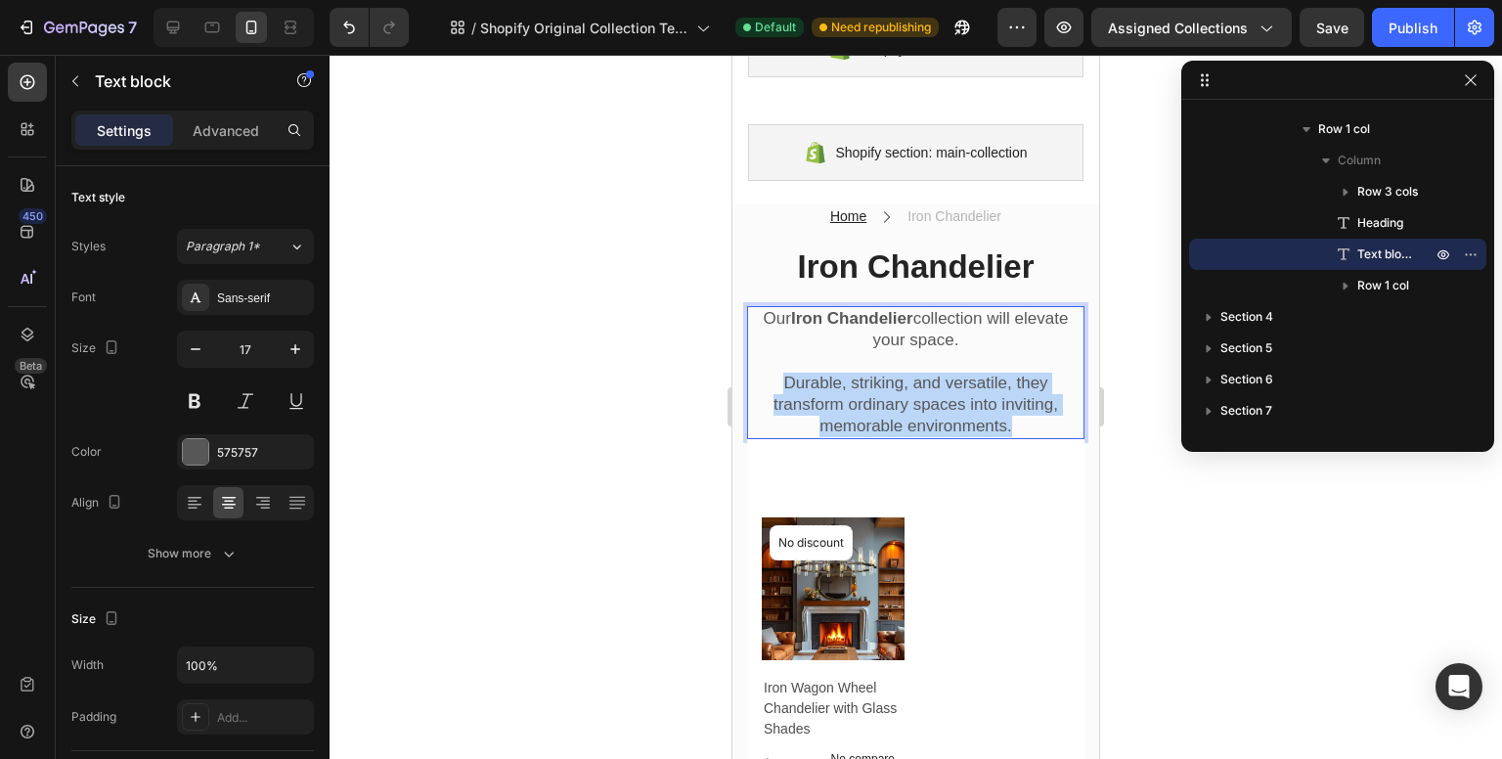
click at [990, 415] on p "Durable, striking, and versatile, they transform ordinary spaces into inviting,…" at bounding box center [916, 405] width 334 height 65
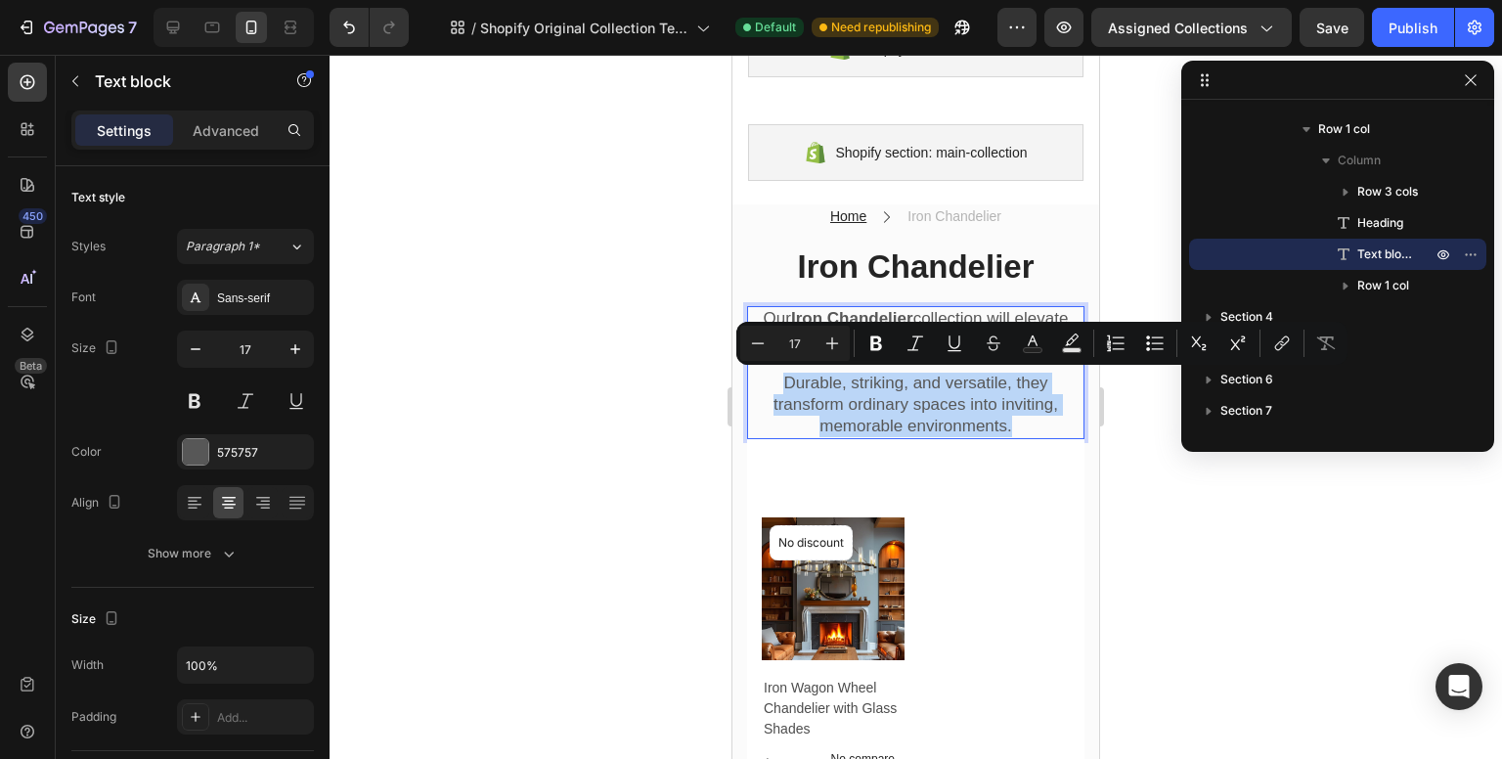
click at [986, 406] on p "Durable, striking, and versatile, they transform ordinary spaces into inviting,…" at bounding box center [916, 405] width 334 height 65
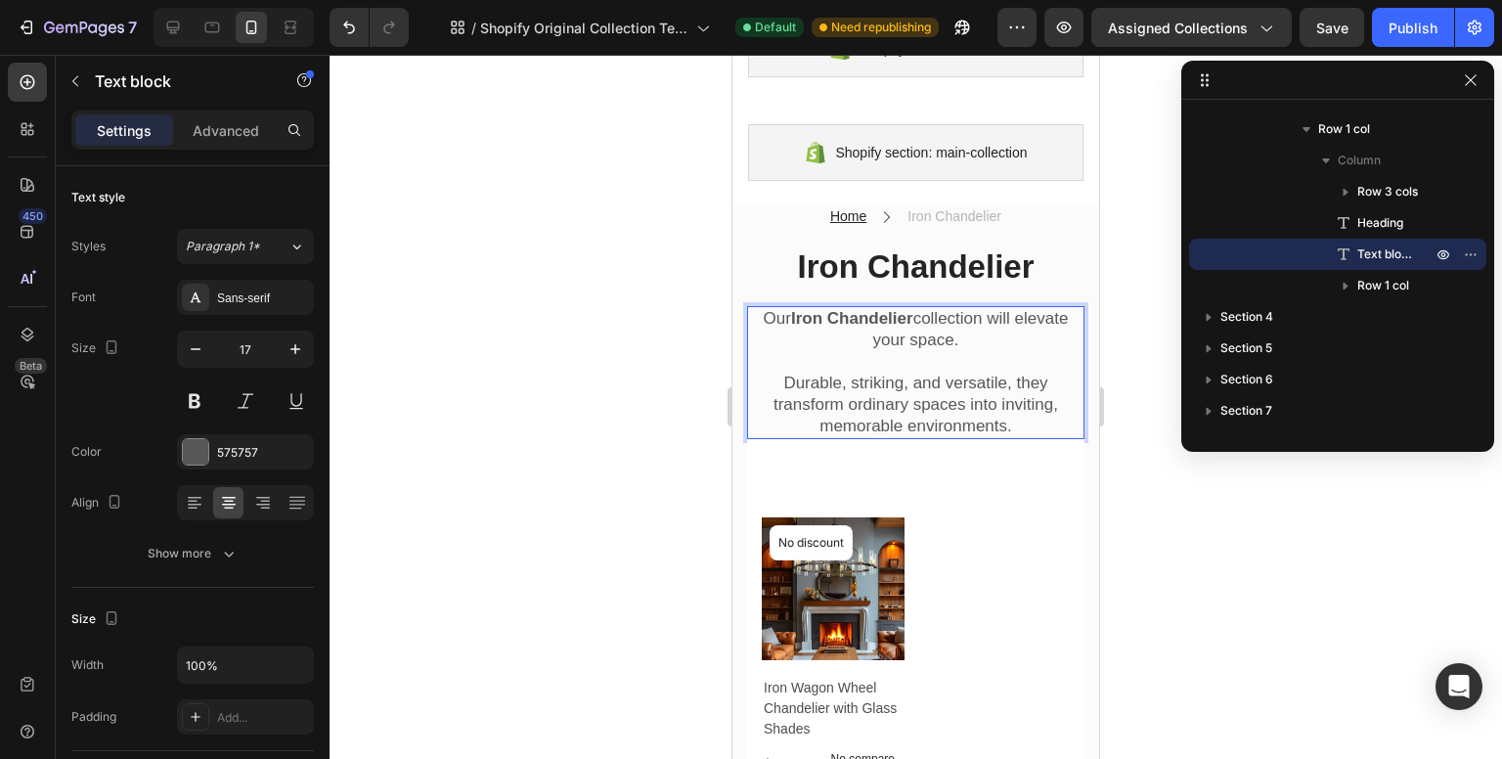
click at [1024, 420] on p "Durable, striking, and versatile, they transform ordinary spaces into inviting,…" at bounding box center [916, 405] width 334 height 65
drag, startPoint x: 1023, startPoint y: 424, endPoint x: 766, endPoint y: 408, distance: 257.8
click at [766, 408] on p "Durable, striking, and versatile, they transform ordinary spaces into inviting,…" at bounding box center [916, 405] width 334 height 65
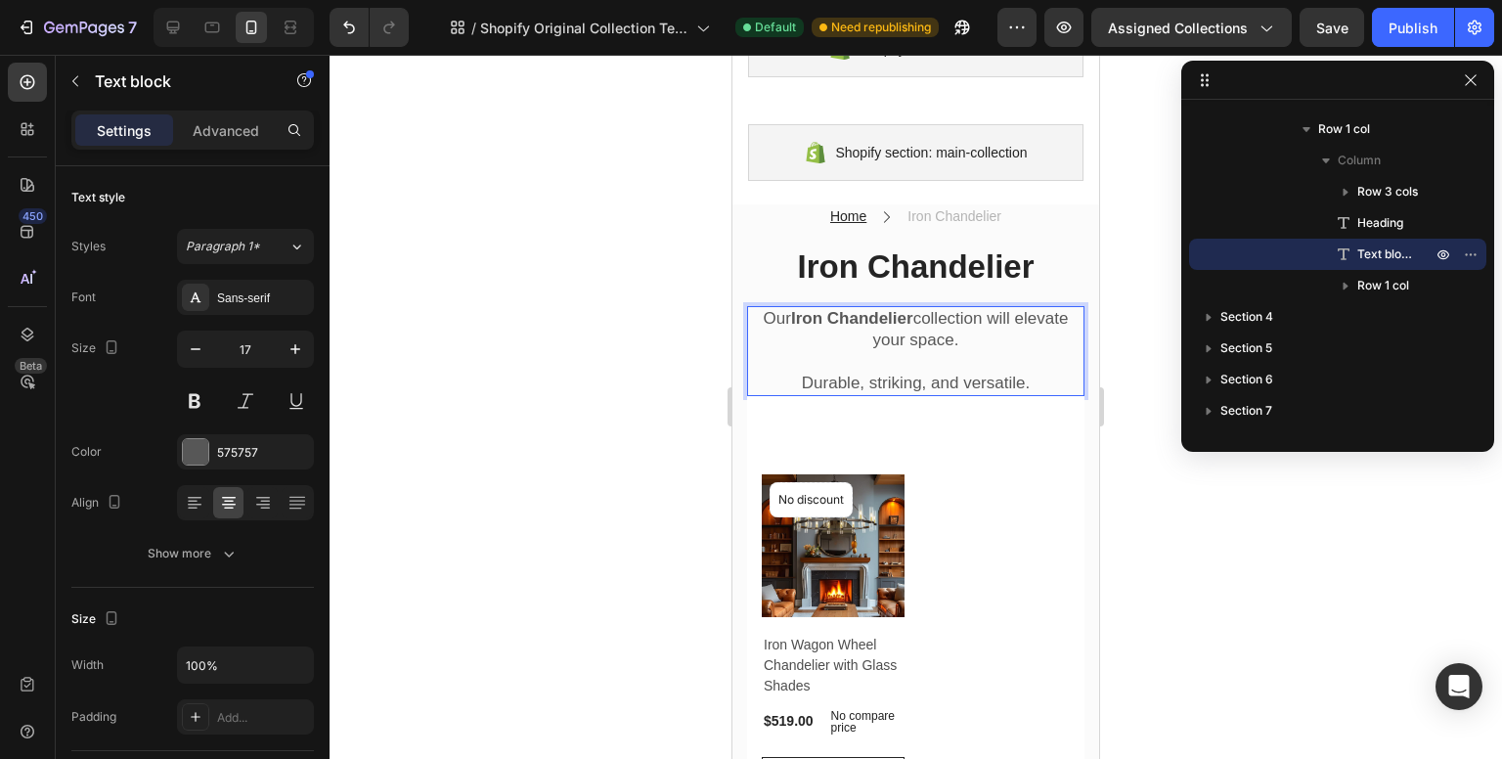
click at [1201, 511] on div at bounding box center [916, 407] width 1173 height 704
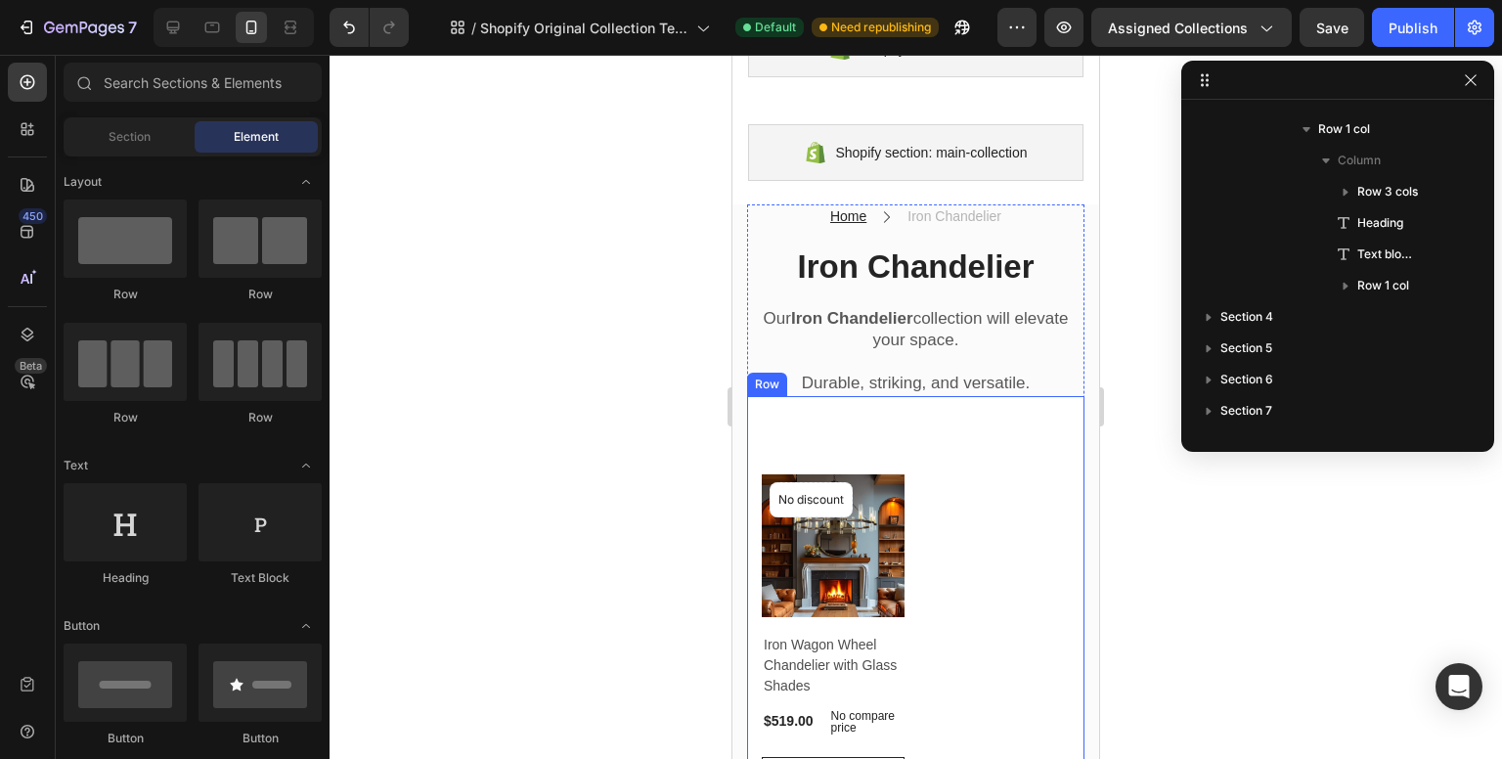
click at [1001, 425] on div "Product Images & Gallery No discount Not be displayed when published Product Ba…" at bounding box center [915, 637] width 337 height 483
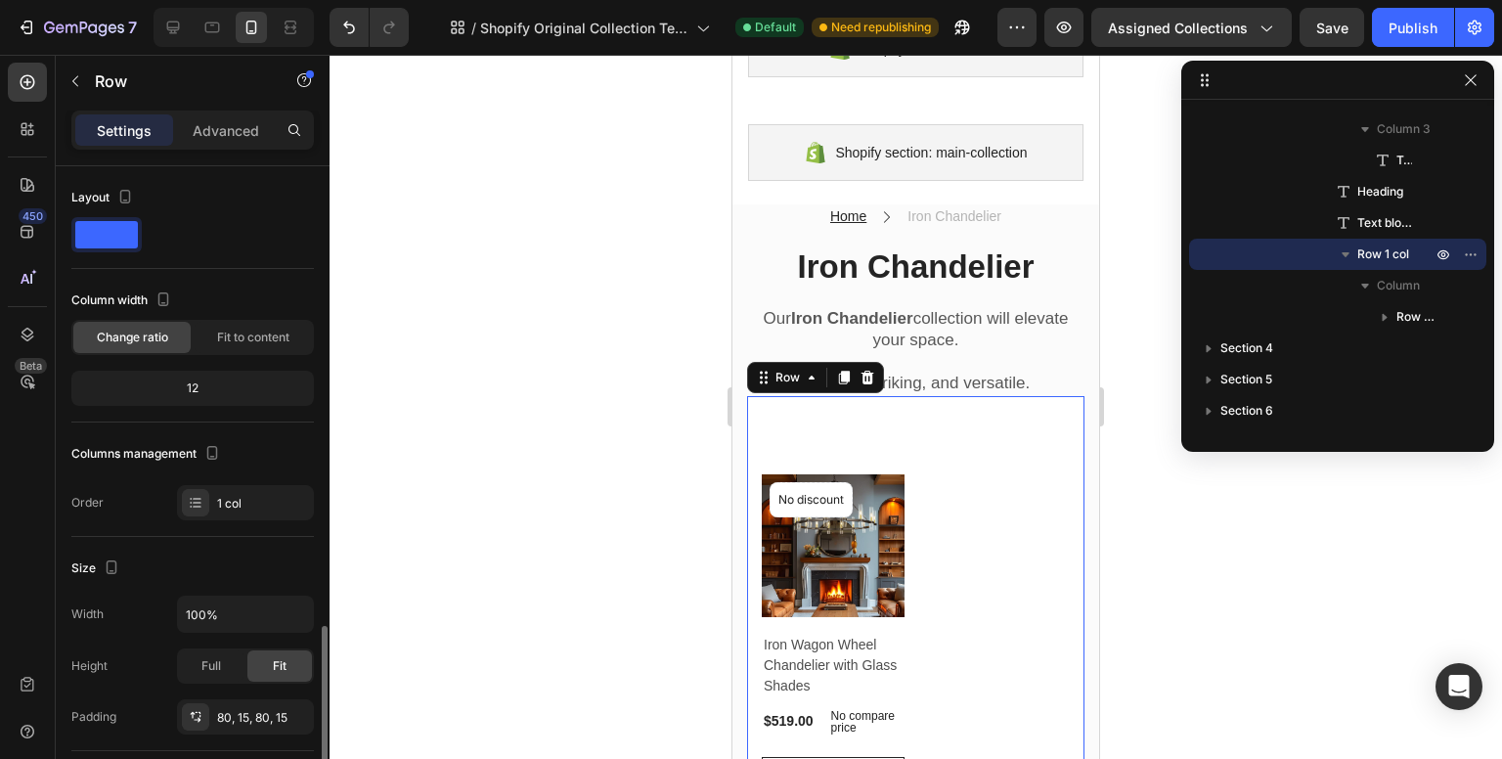
scroll to position [293, 0]
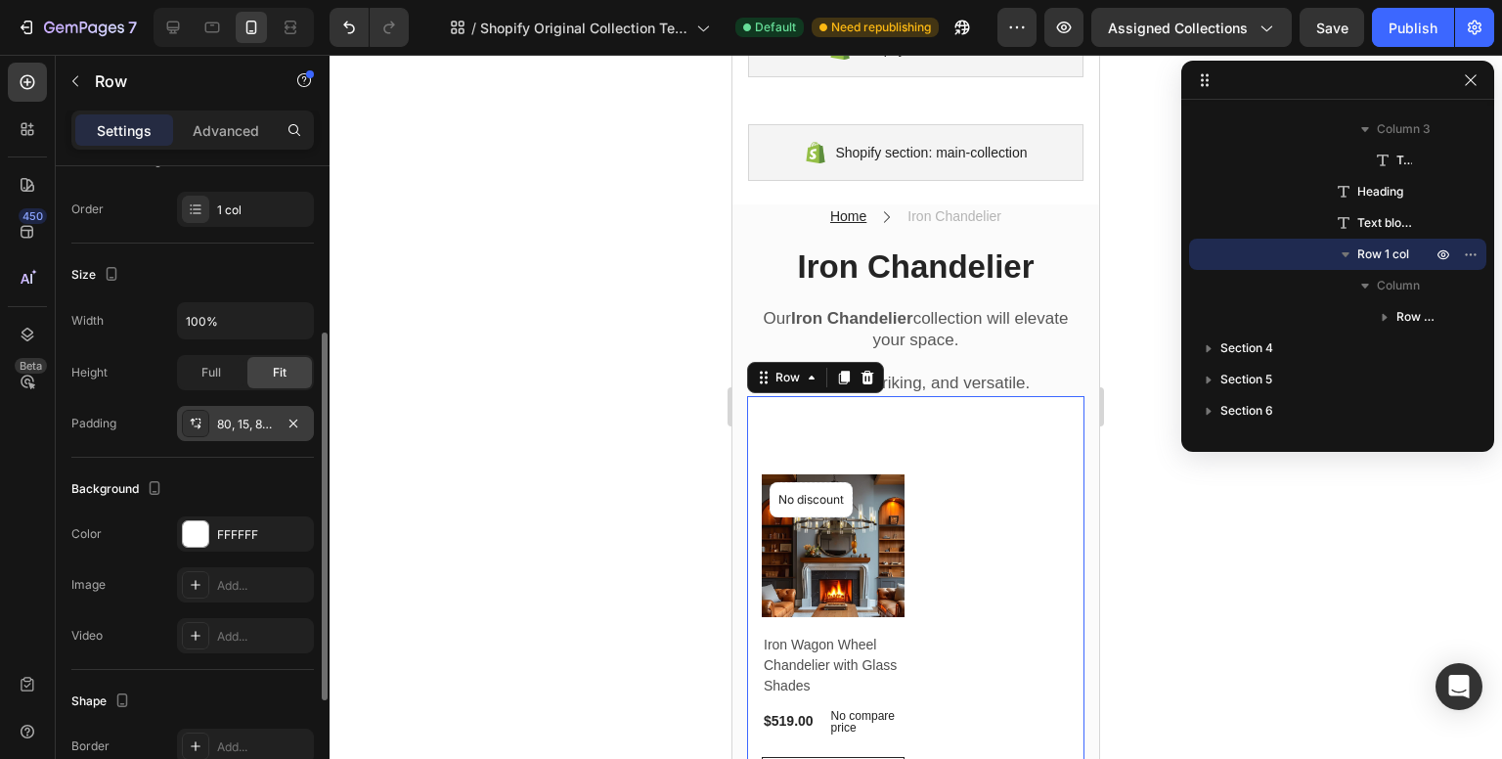
click at [223, 431] on div "80, 15, 80, 15" at bounding box center [245, 423] width 137 height 35
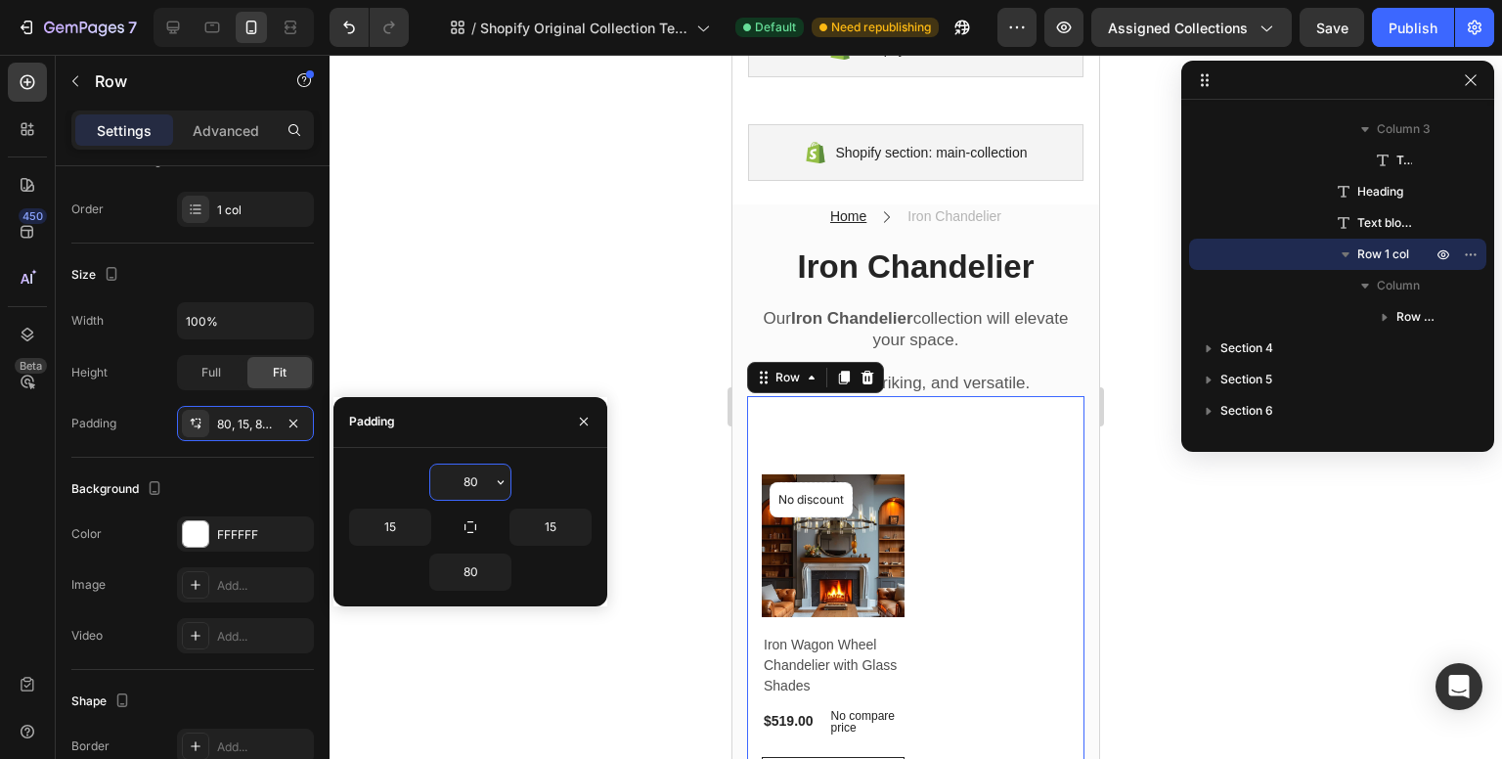
click at [483, 476] on input "80" at bounding box center [470, 482] width 80 height 35
click at [515, 483] on div "80" at bounding box center [470, 482] width 243 height 37
click at [493, 483] on icon "button" at bounding box center [501, 482] width 16 height 16
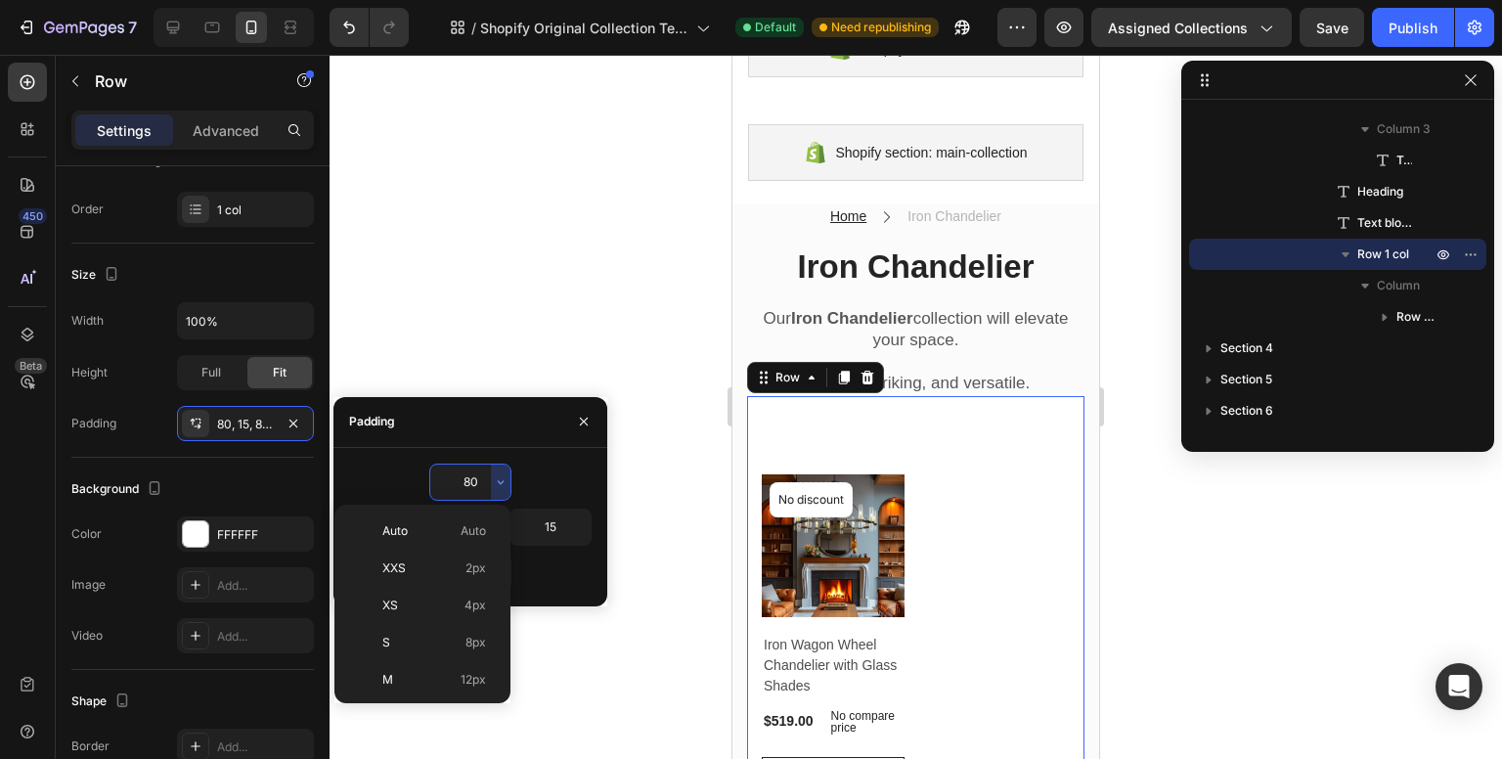
scroll to position [211, 0]
click at [475, 615] on span "48px" at bounding box center [472, 617] width 28 height 18
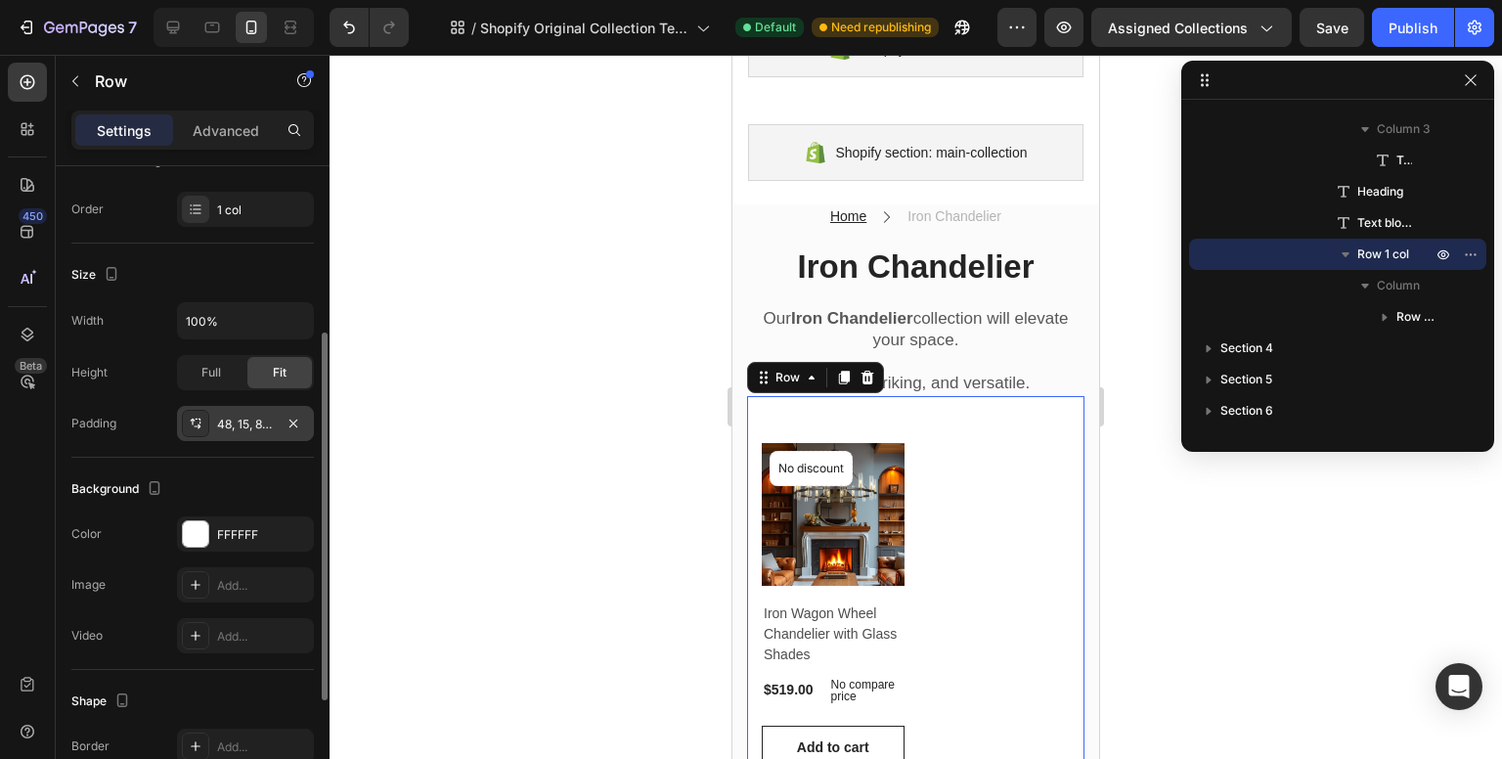
click at [263, 423] on div "48, 15, 80, 15" at bounding box center [245, 425] width 57 height 18
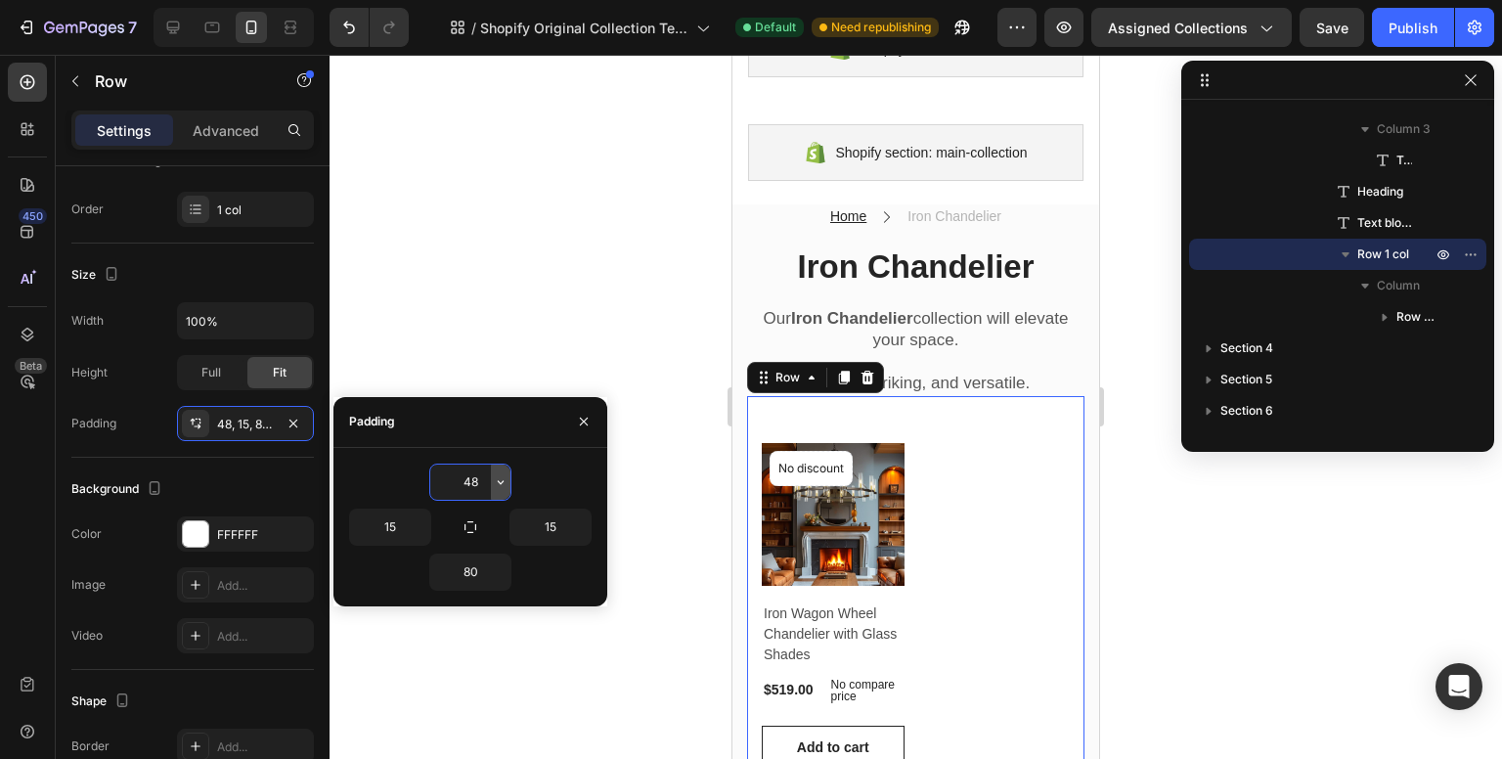
click at [508, 476] on icon "button" at bounding box center [501, 482] width 16 height 16
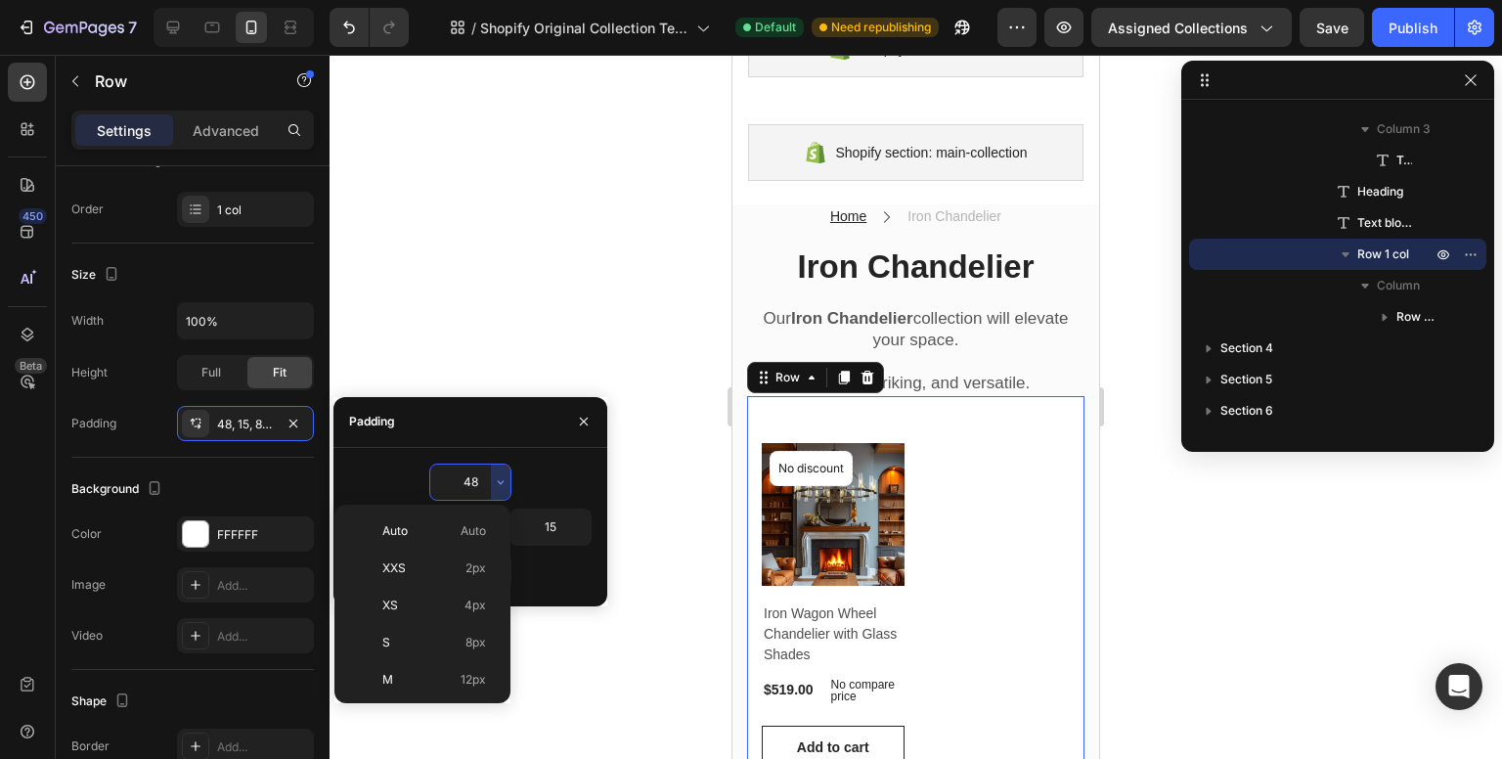
click at [465, 590] on div "XL 24px" at bounding box center [418, 608] width 153 height 37
type input "24"
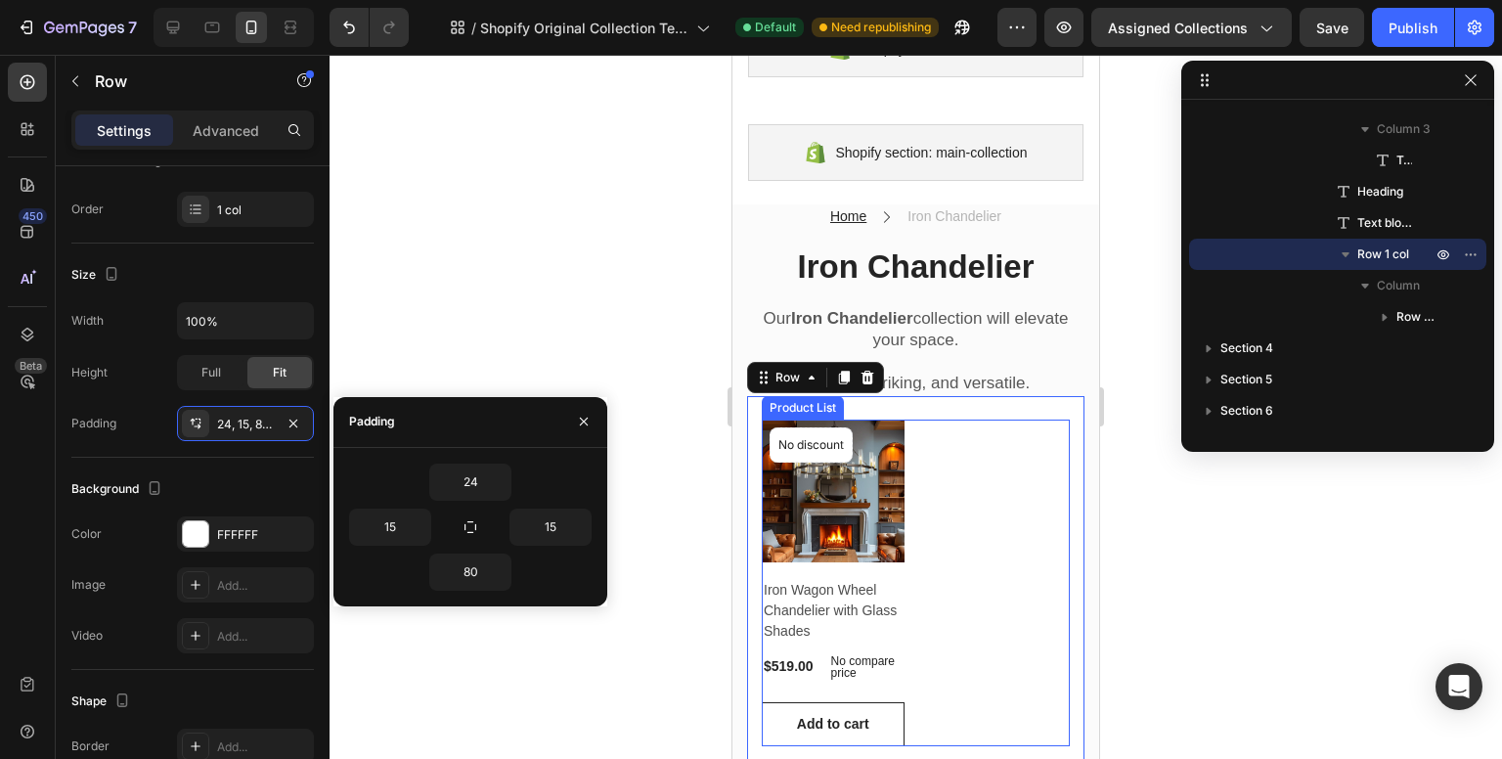
click at [1184, 557] on div at bounding box center [916, 407] width 1173 height 704
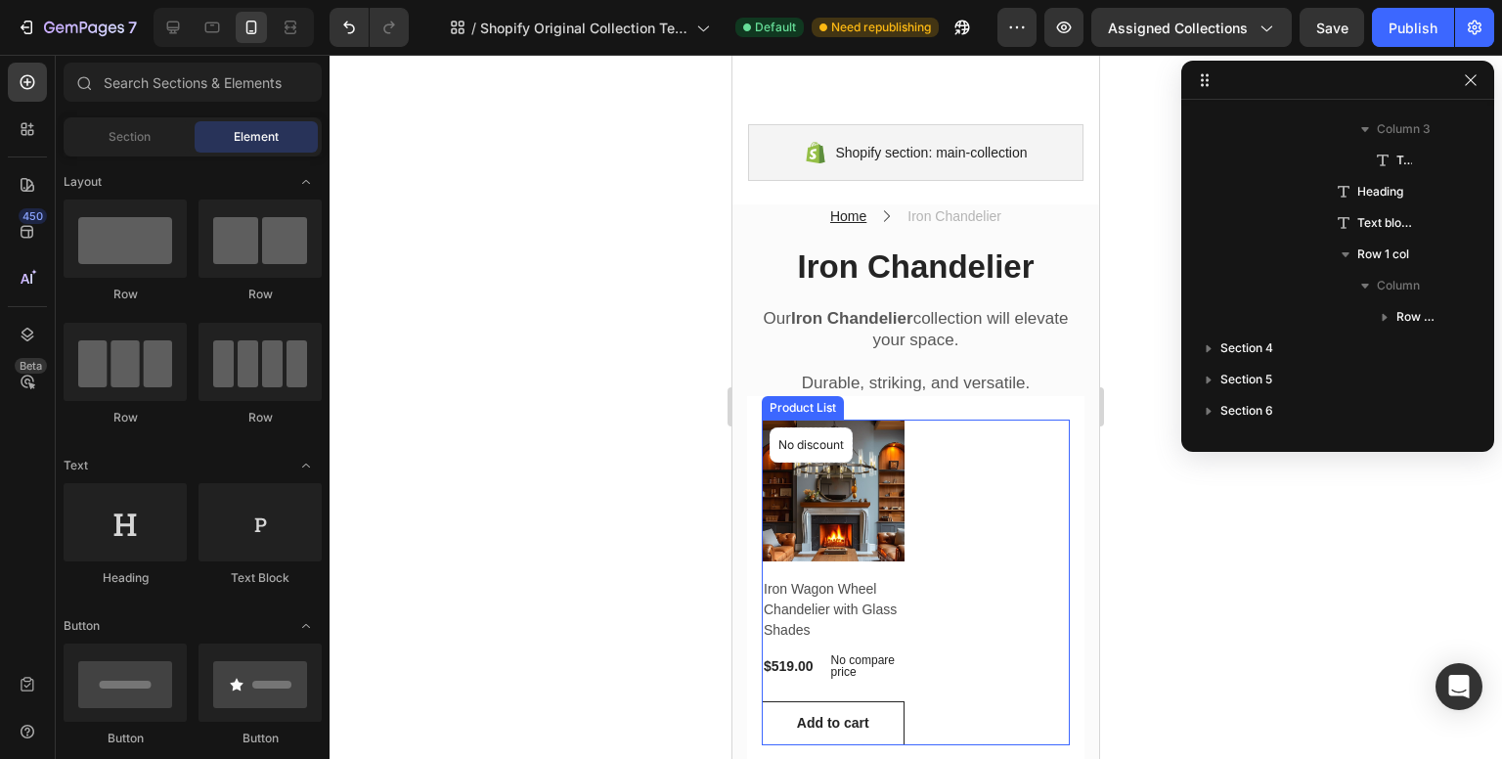
scroll to position [489, 0]
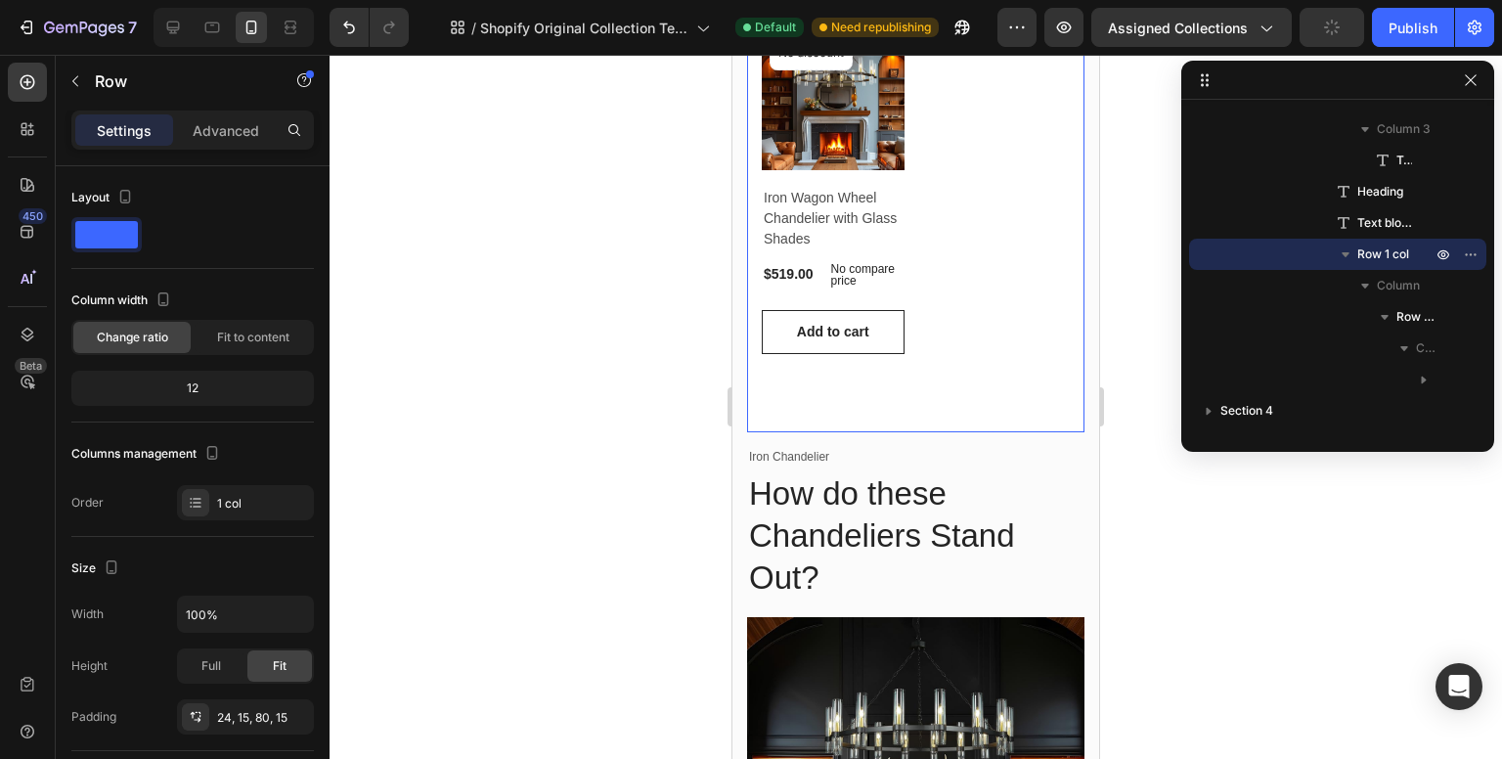
click at [962, 401] on div "Product Images & Gallery No discount Not be displayed when published Product Ba…" at bounding box center [915, 218] width 337 height 428
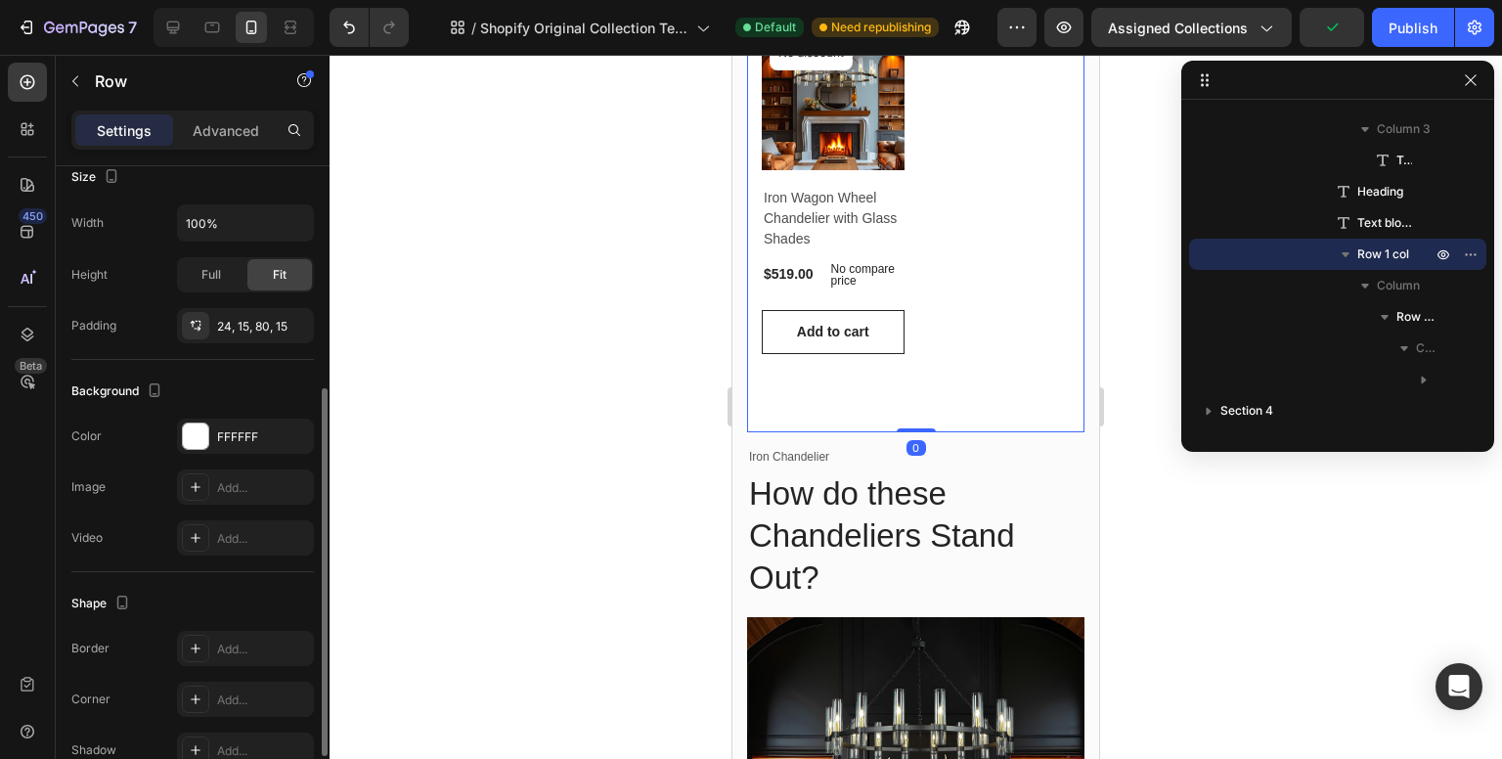
click at [270, 305] on div "Width 100% Height Full Fit Padding 24, 15, 80, 15" at bounding box center [192, 273] width 243 height 139
click at [264, 322] on div "24, 15, 80, 15" at bounding box center [245, 327] width 57 height 18
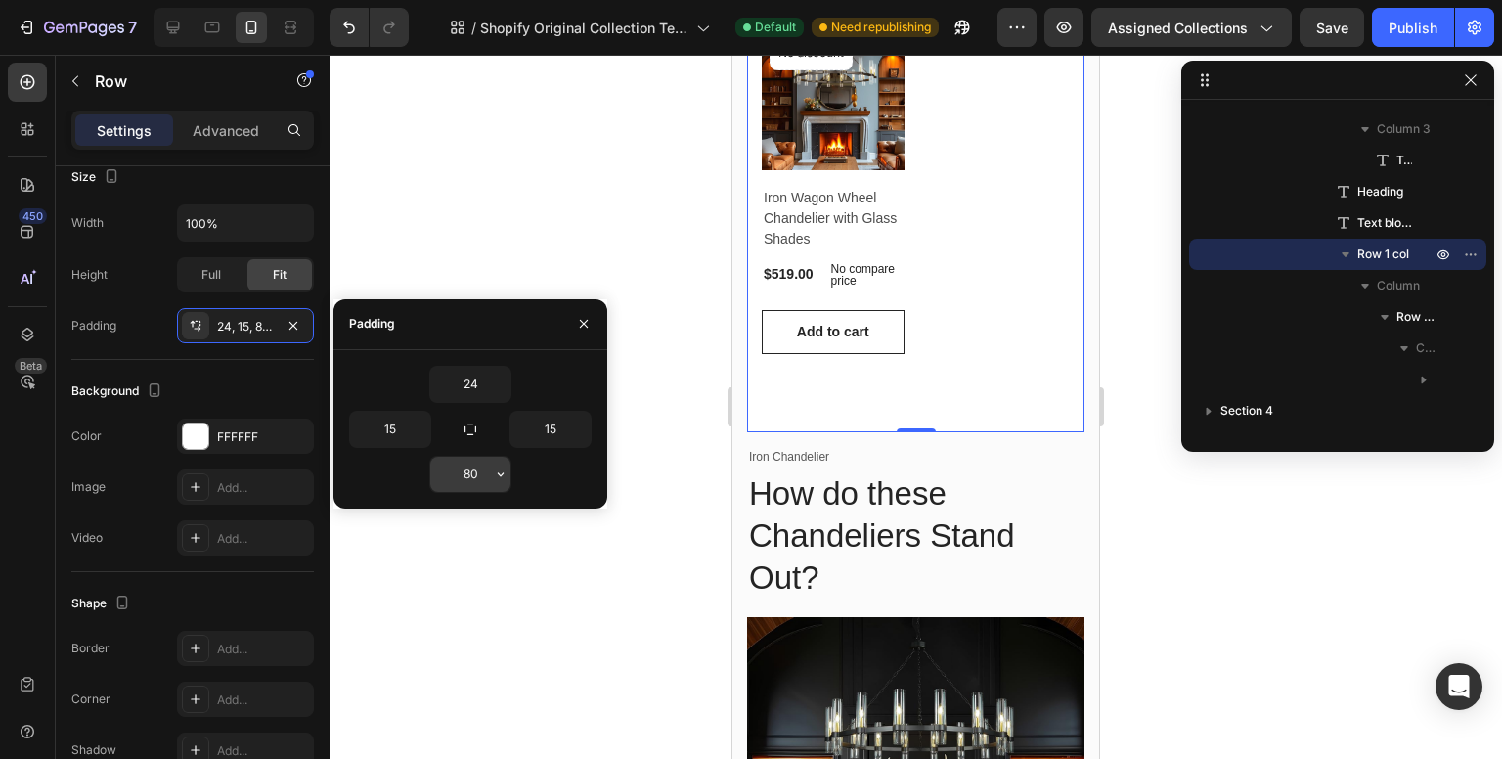
click at [480, 478] on input "80" at bounding box center [470, 474] width 80 height 35
click at [509, 477] on icon "button" at bounding box center [501, 475] width 16 height 16
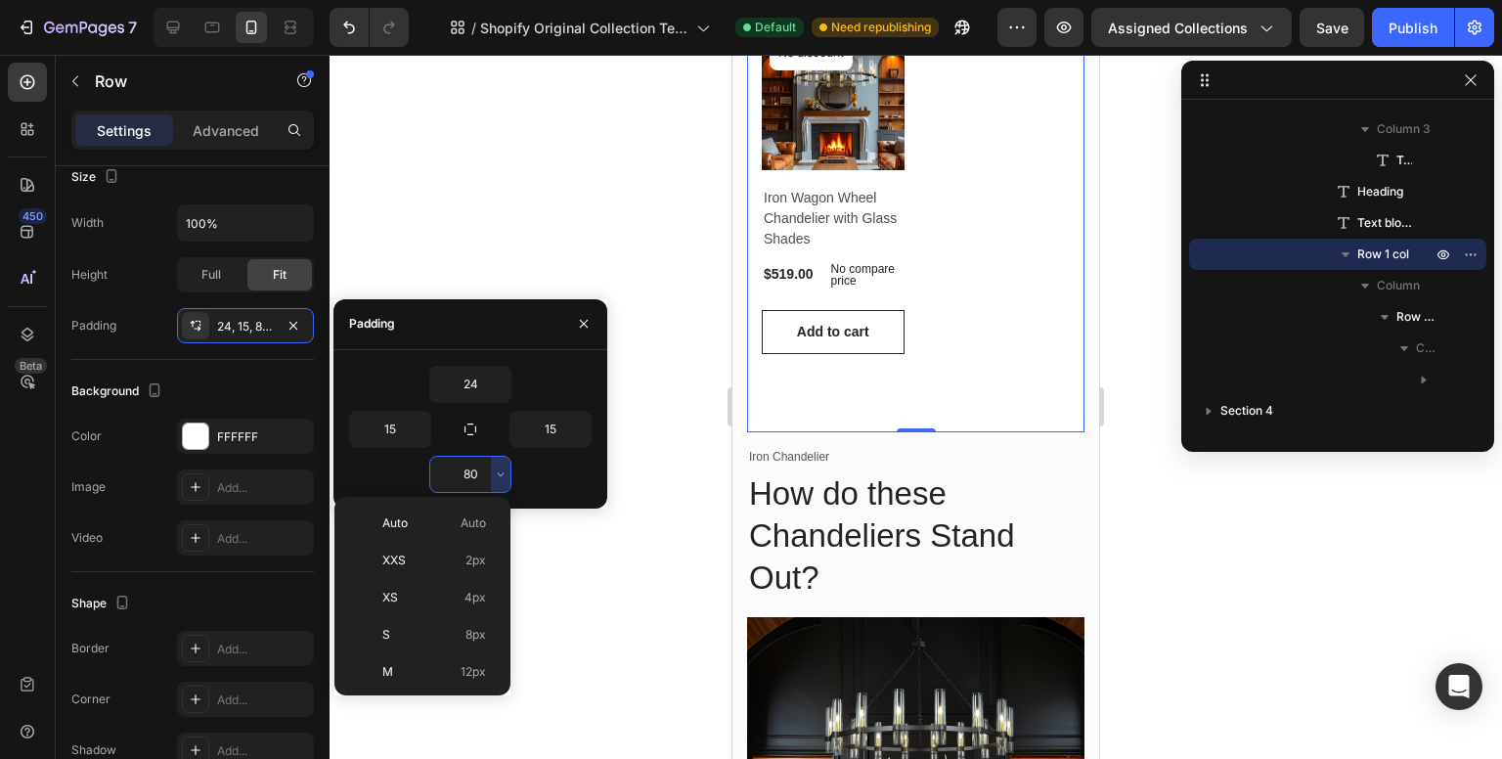
scroll to position [211, 0]
click at [454, 526] on p "XL 24px" at bounding box center [434, 535] width 104 height 18
type input "24"
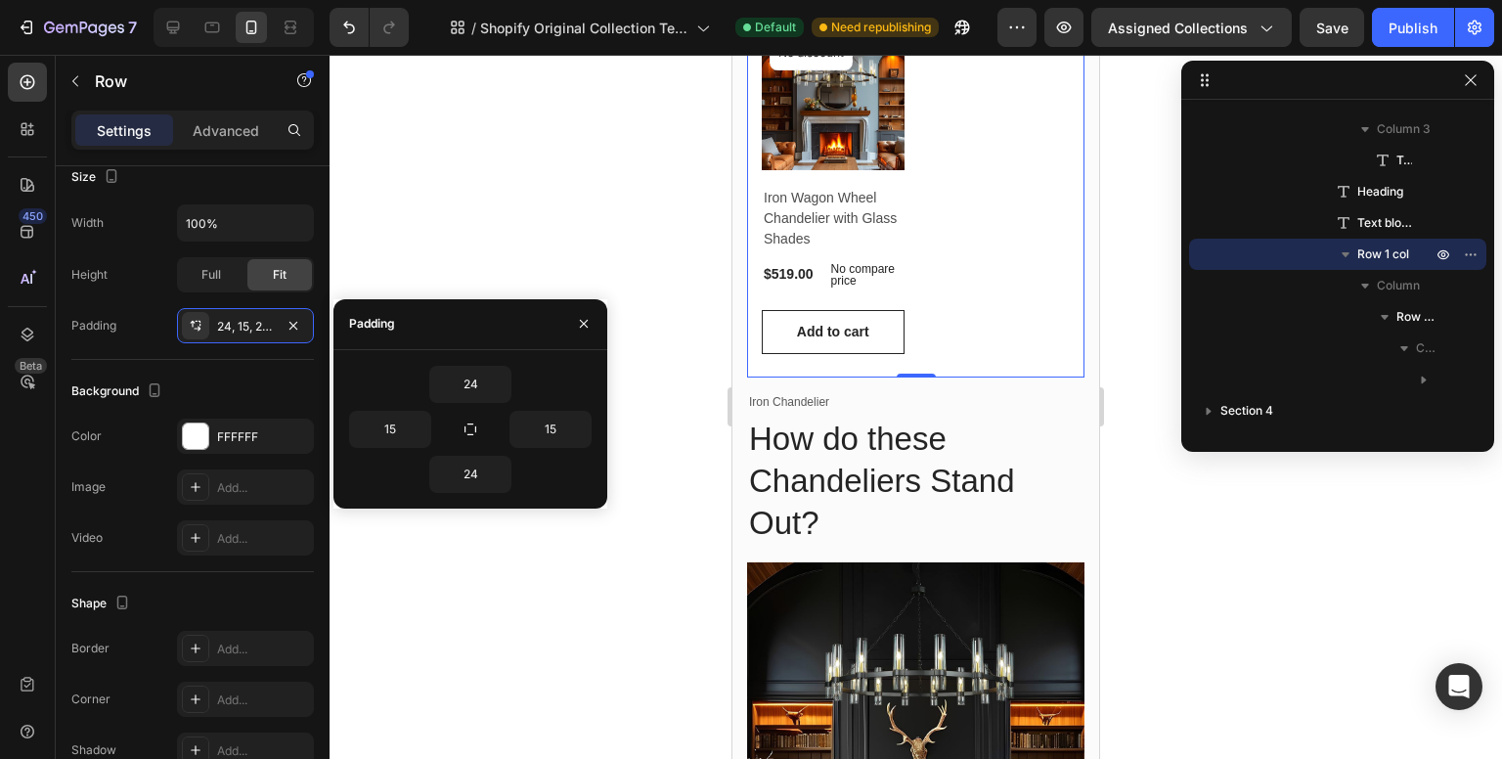
click at [1185, 525] on div at bounding box center [916, 407] width 1173 height 704
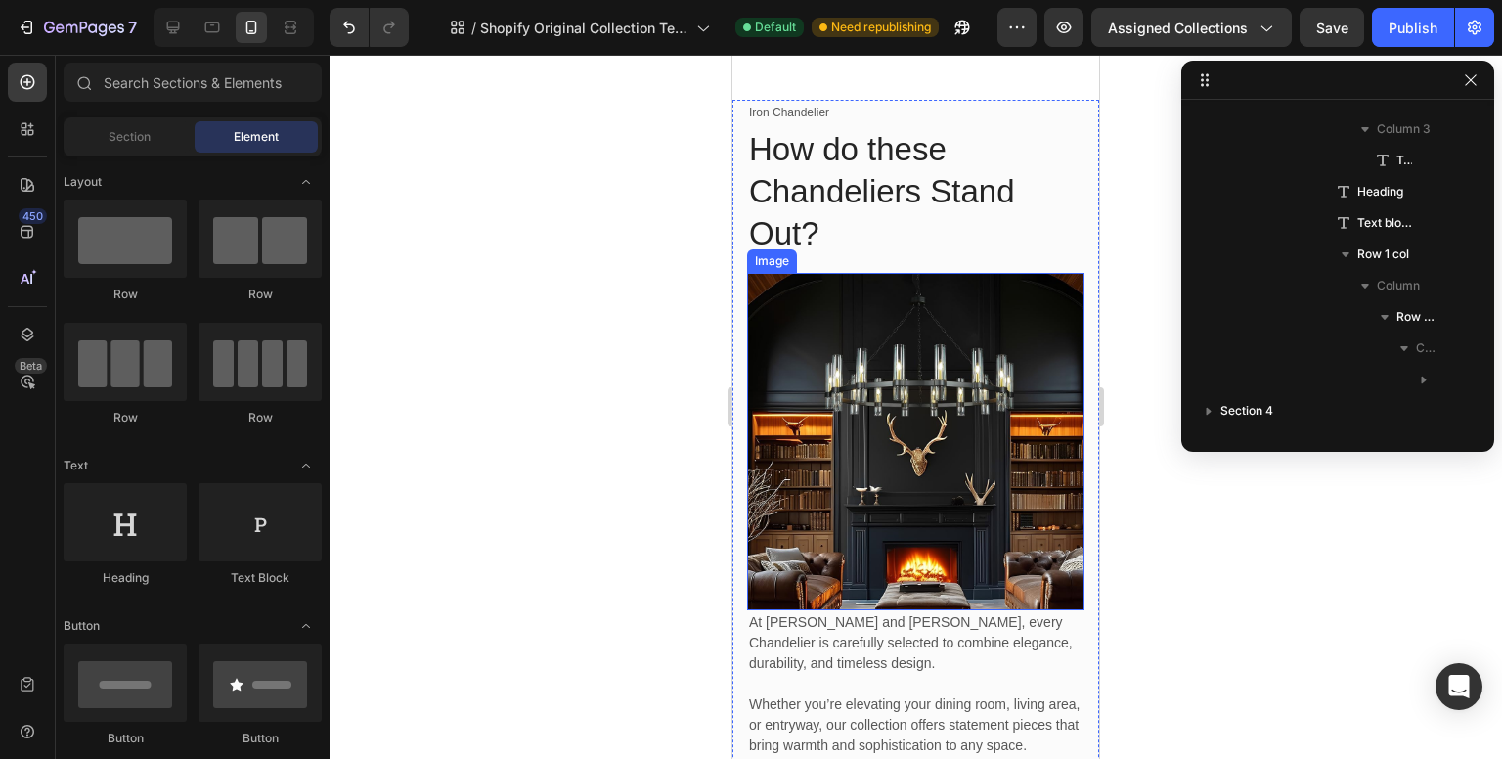
scroll to position [1174, 0]
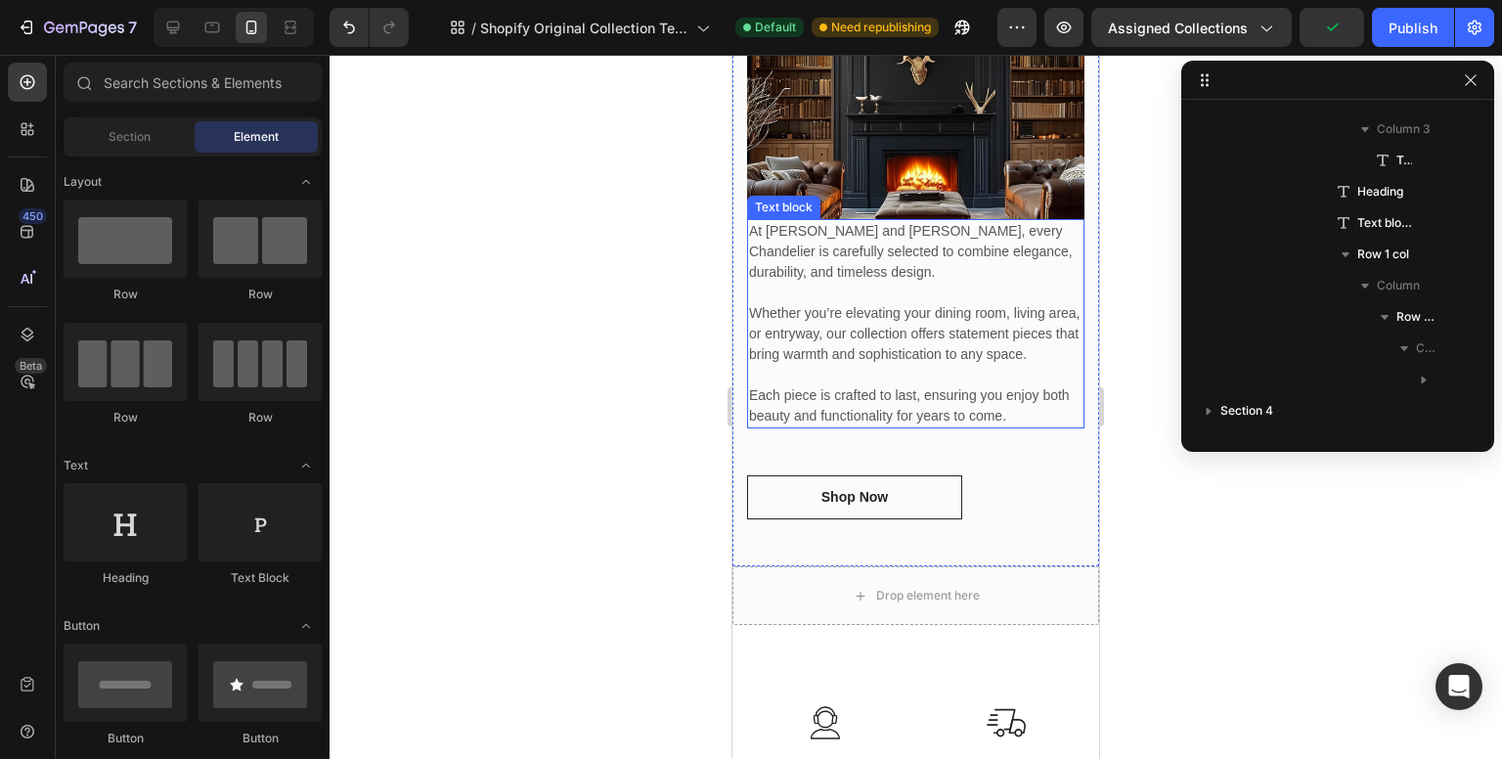
click at [870, 303] on p "Whether you’re elevating your dining room, living area, or entryway, our collec…" at bounding box center [916, 334] width 334 height 62
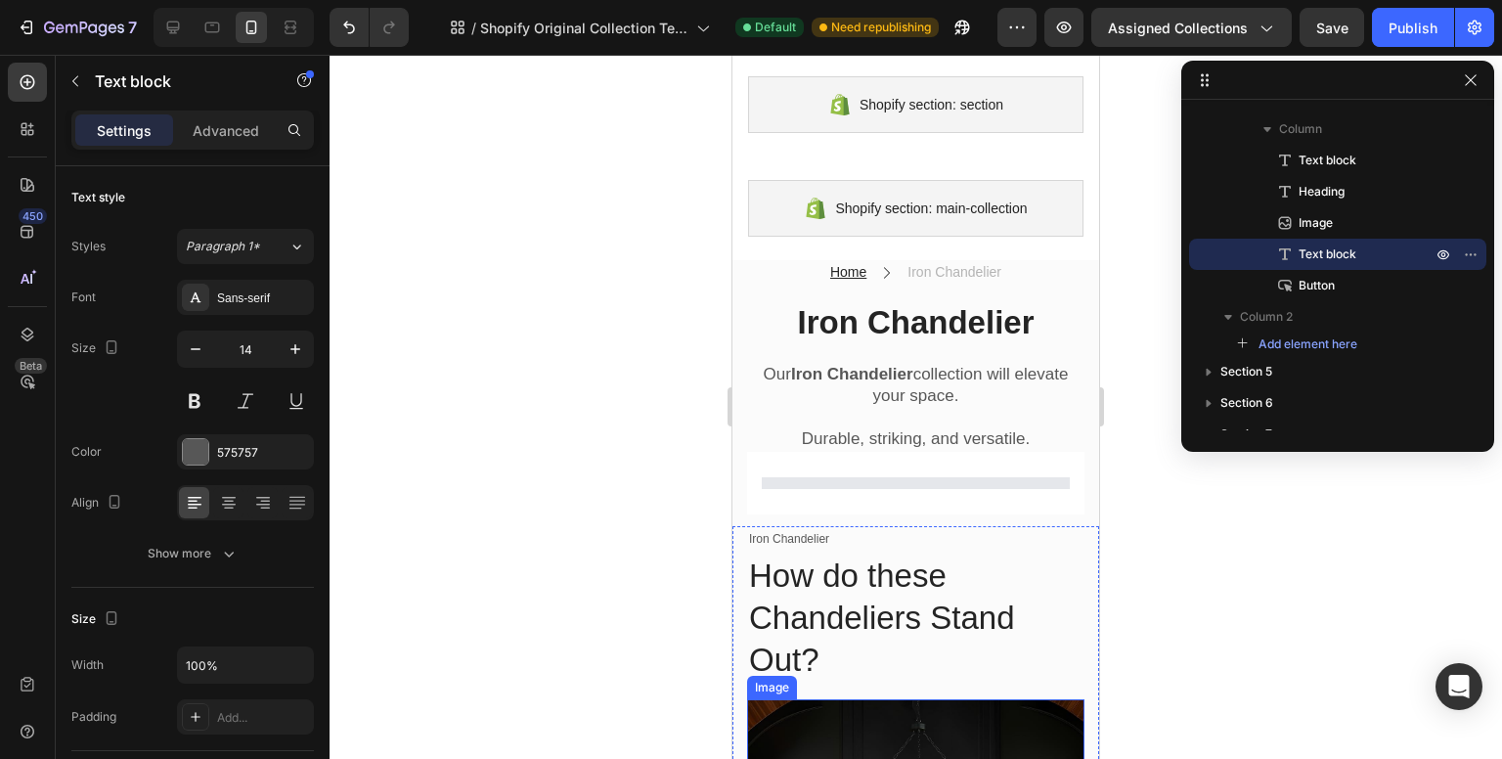
scroll to position [0, 0]
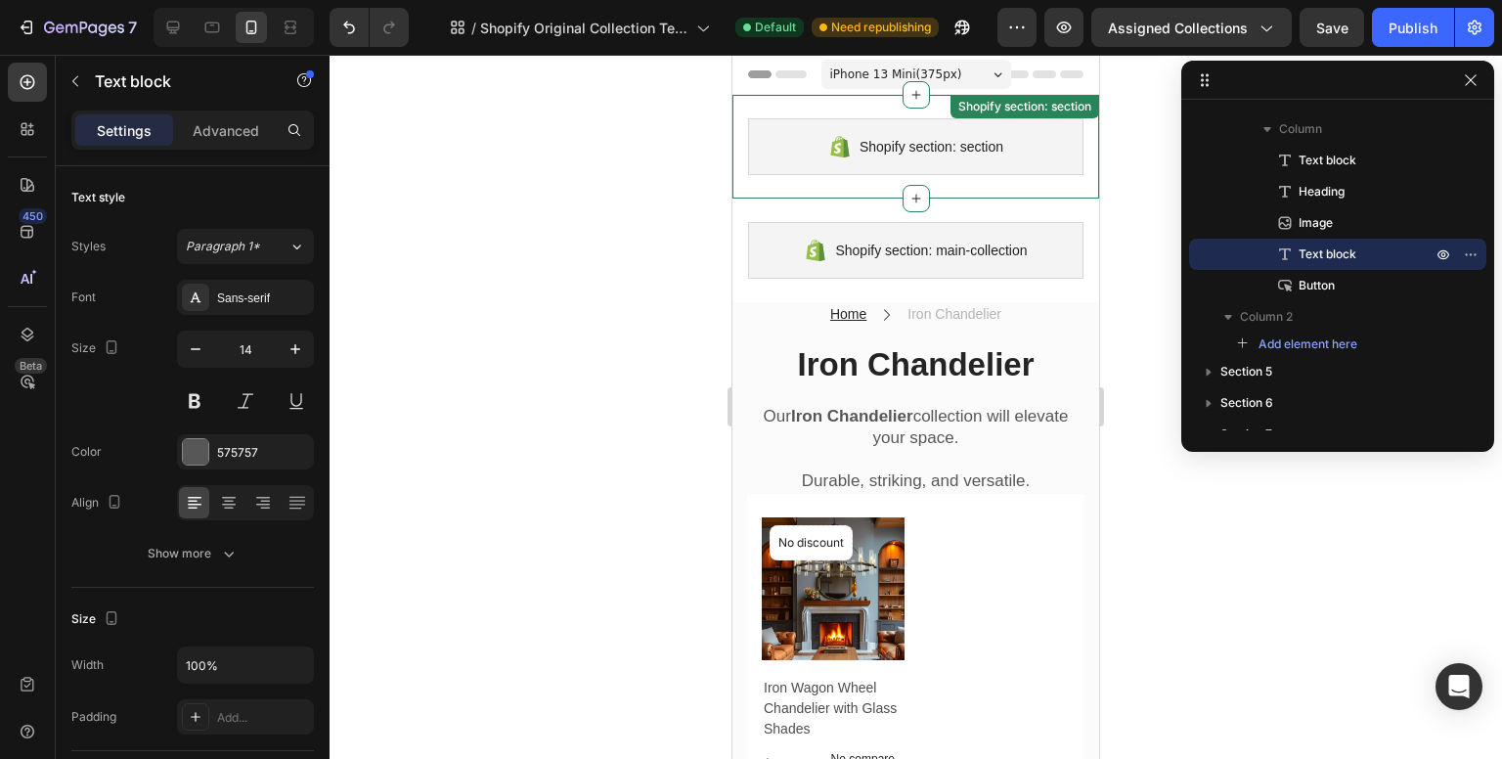
click at [864, 102] on div "Shopify section: section Shopify section: section" at bounding box center [916, 147] width 367 height 104
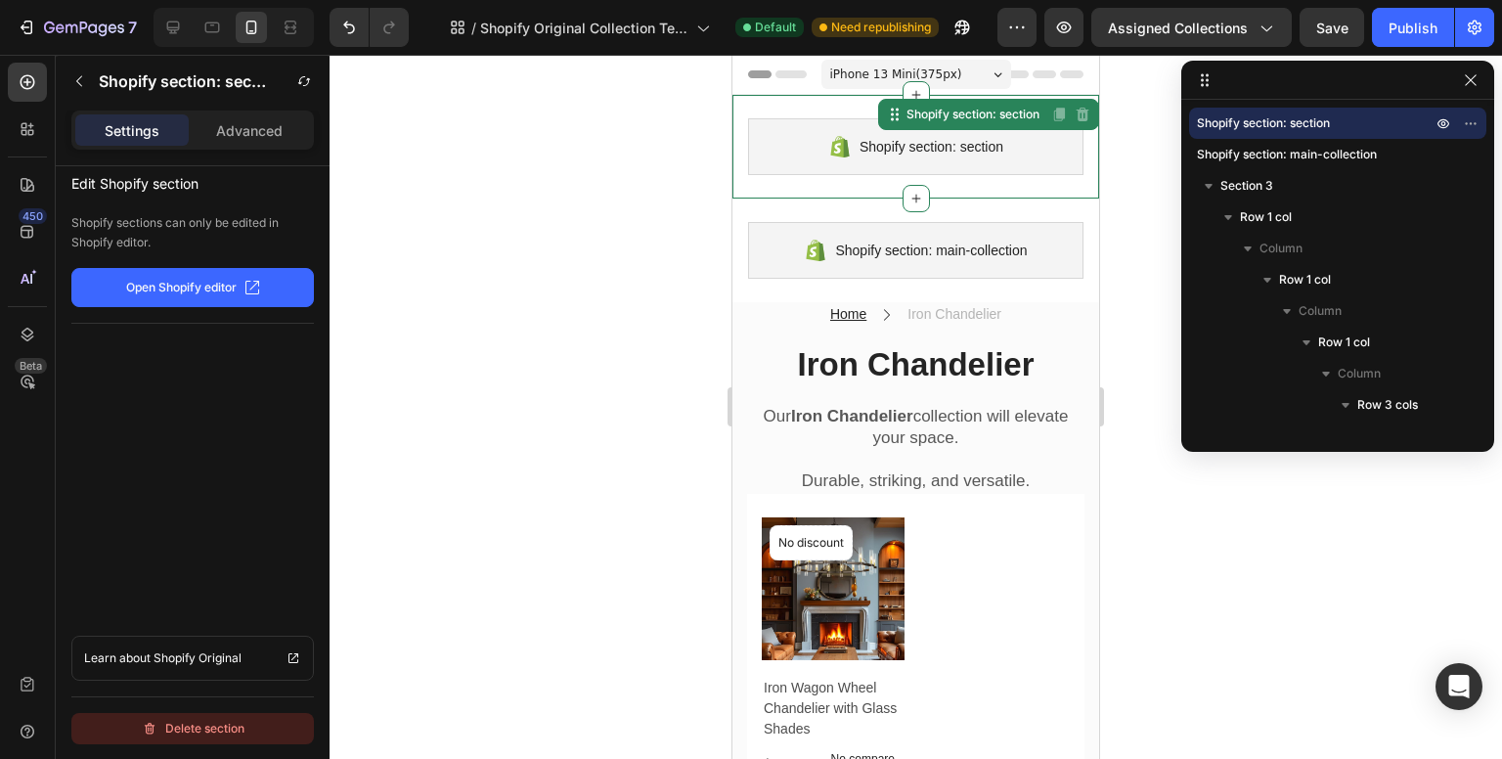
click at [230, 725] on div "Delete section" at bounding box center [193, 728] width 103 height 23
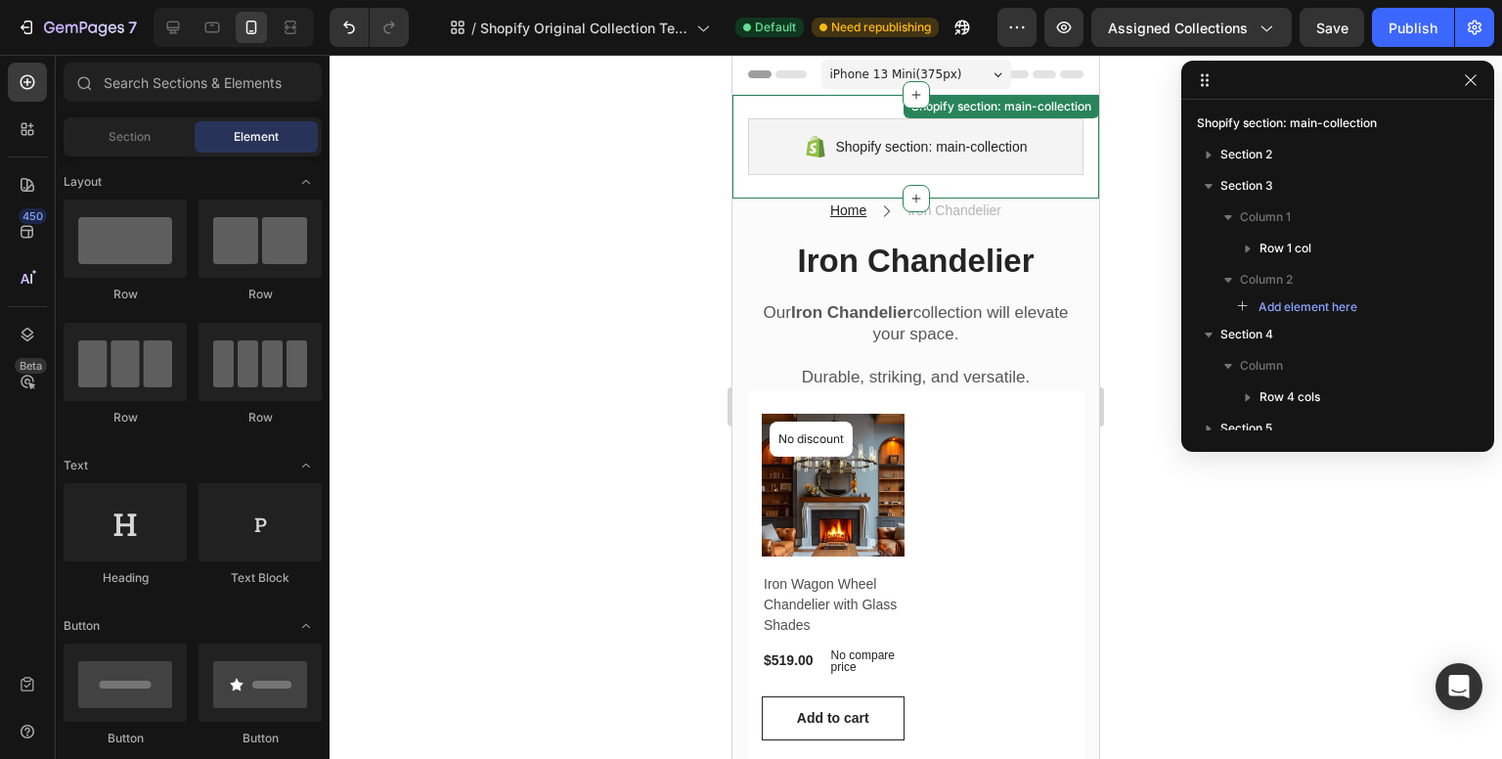
click at [1068, 152] on div "Shopify section: main-collection" at bounding box center [915, 146] width 335 height 57
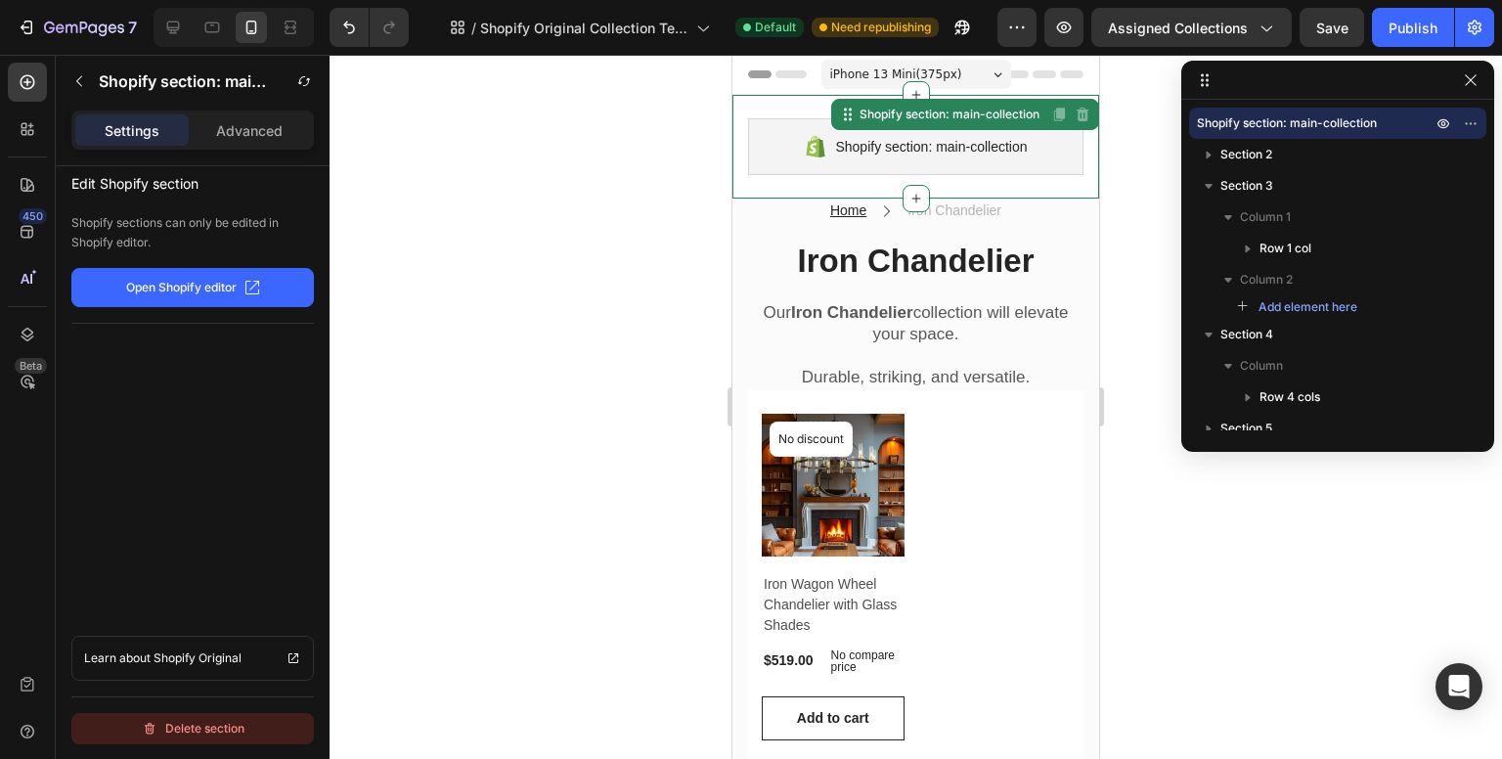
drag, startPoint x: 216, startPoint y: 730, endPoint x: 214, endPoint y: 406, distance: 323.7
click at [216, 730] on div "Delete section" at bounding box center [193, 728] width 103 height 23
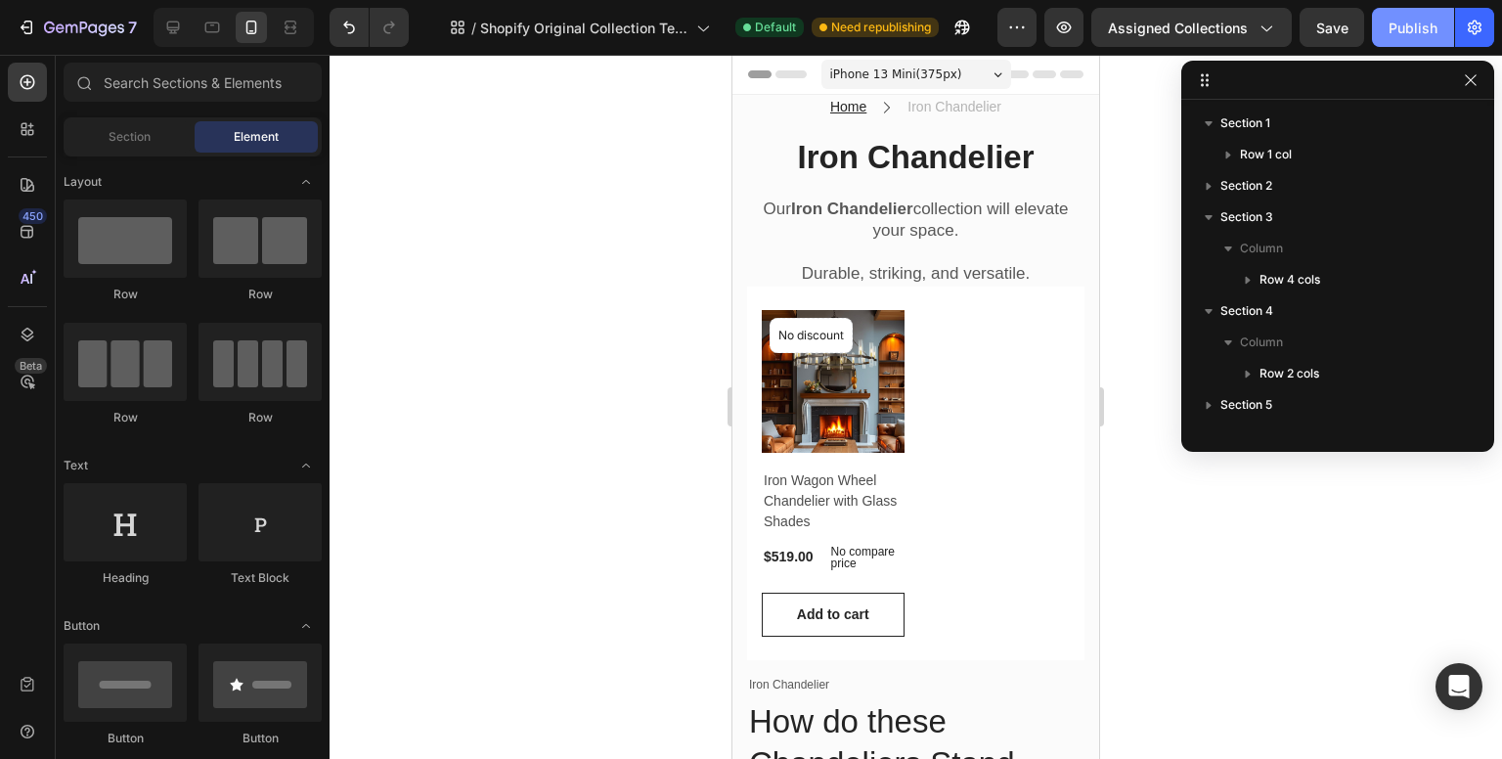
click at [1412, 25] on div "Publish" at bounding box center [1413, 28] width 49 height 21
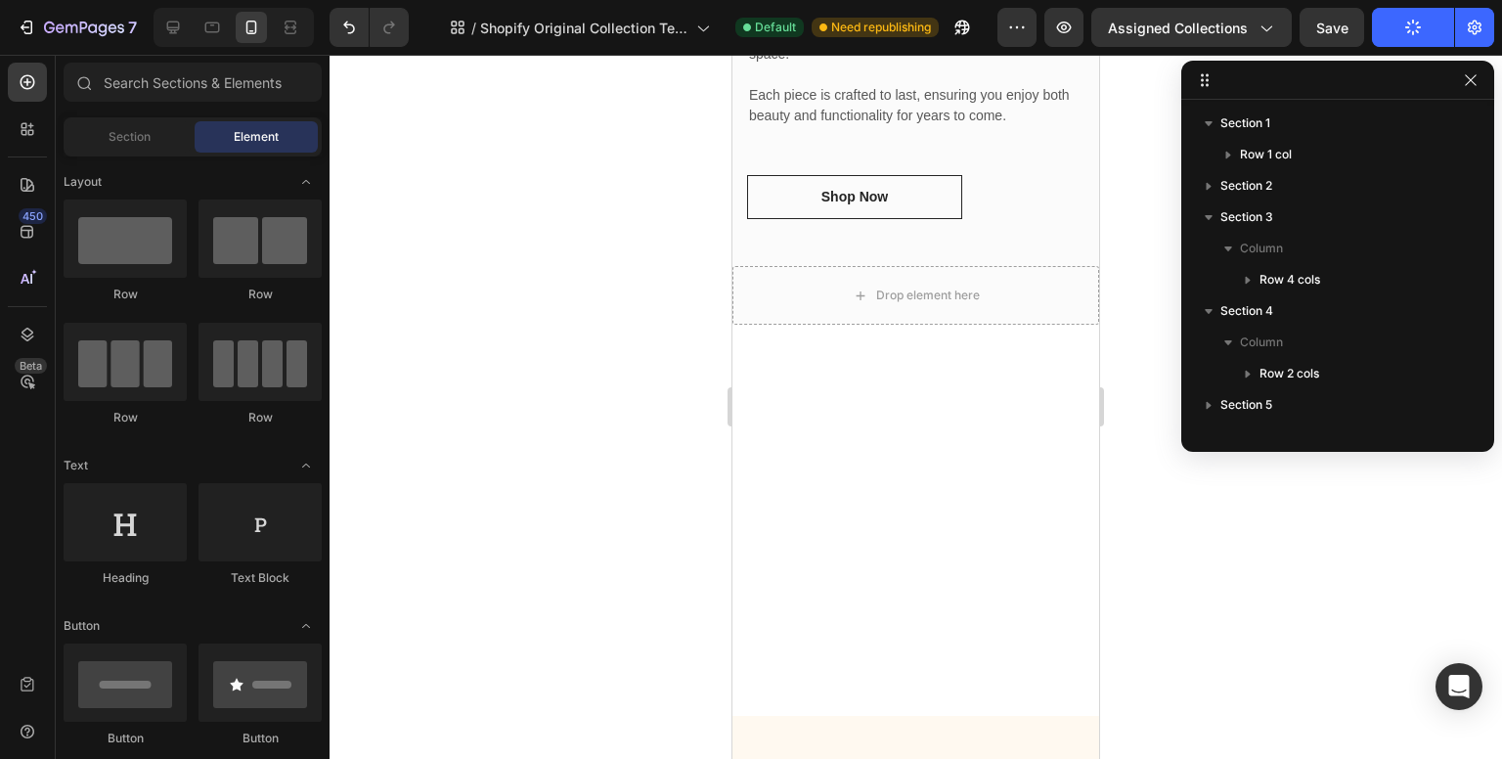
scroll to position [701, 0]
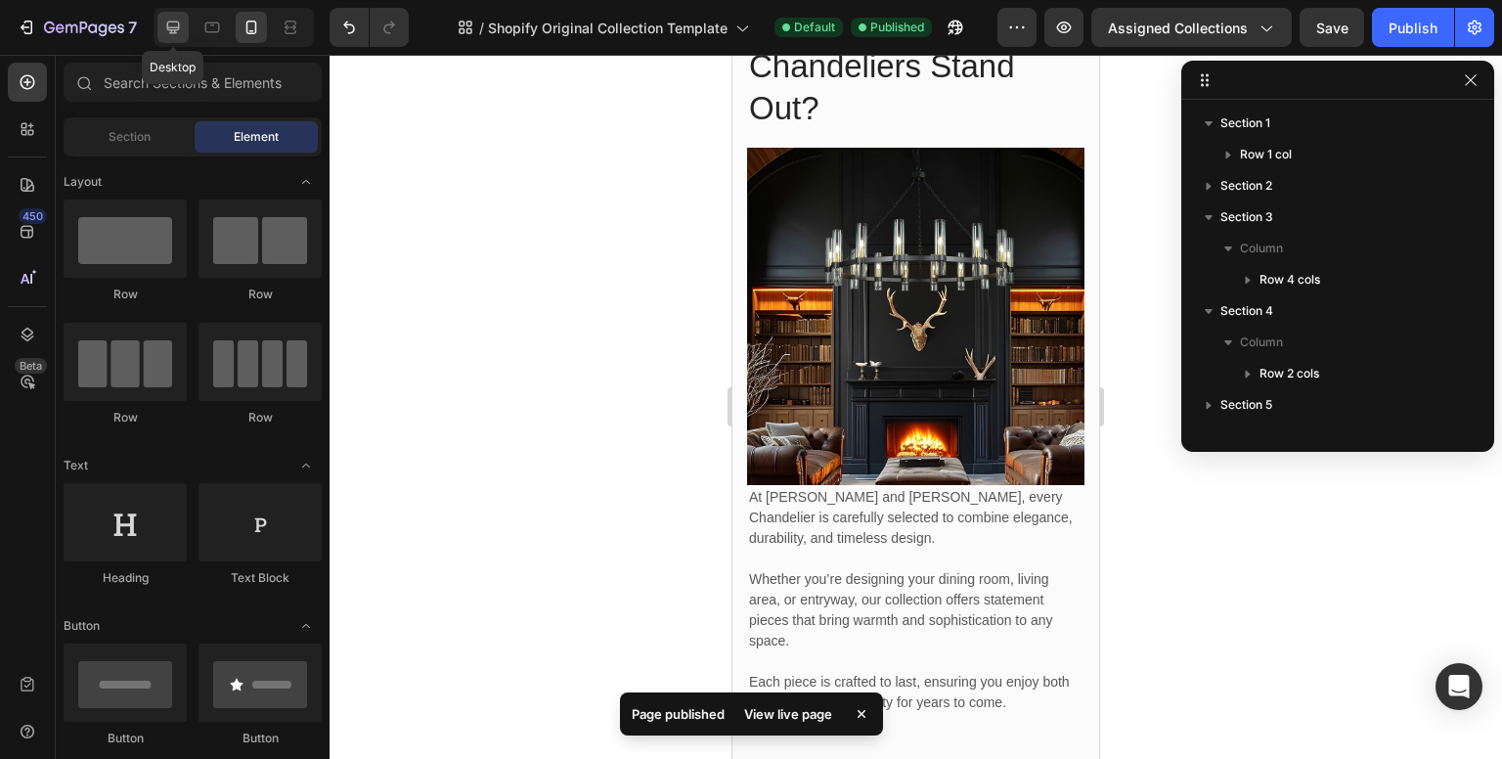
click at [171, 22] on icon at bounding box center [173, 28] width 13 height 13
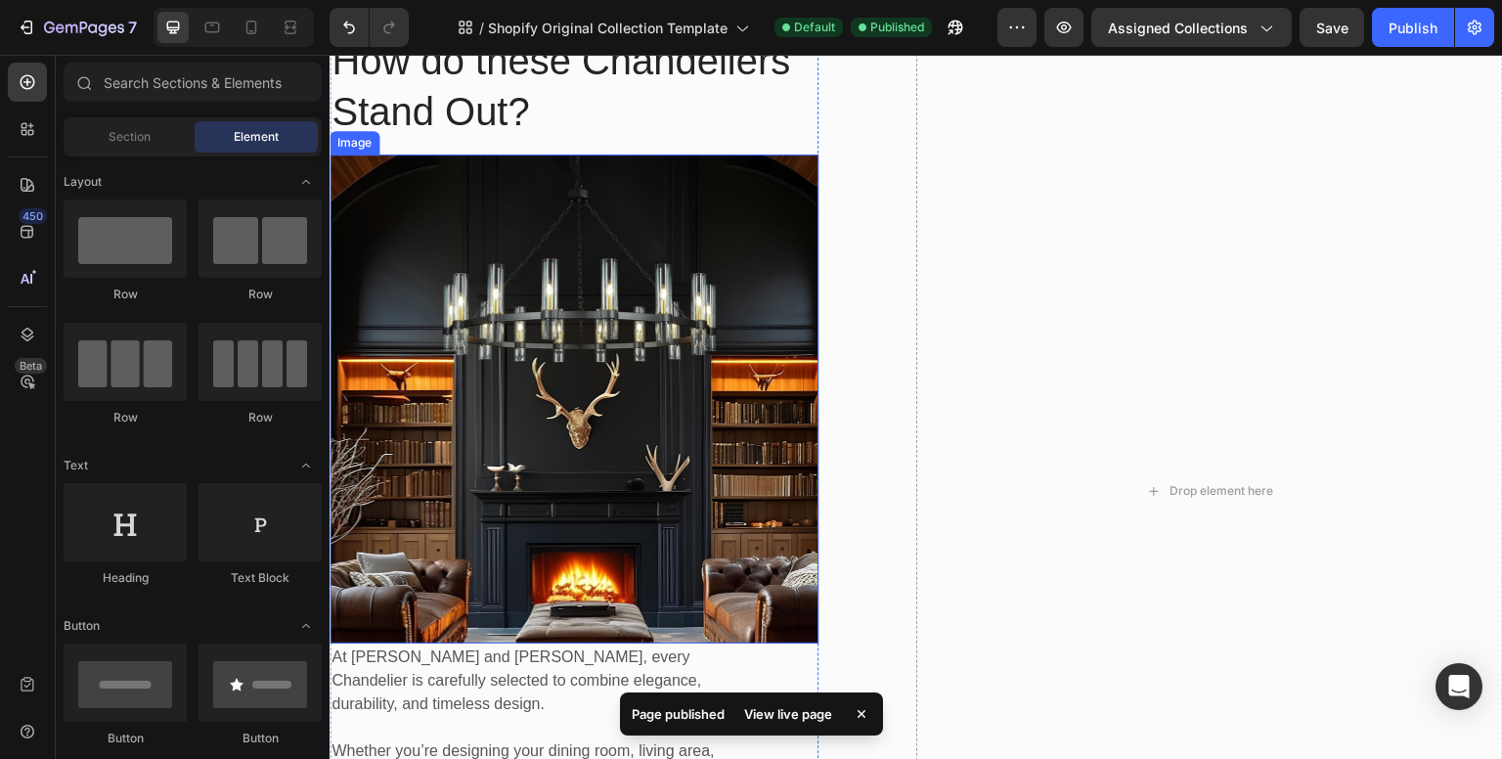
click at [697, 259] on img at bounding box center [574, 399] width 489 height 489
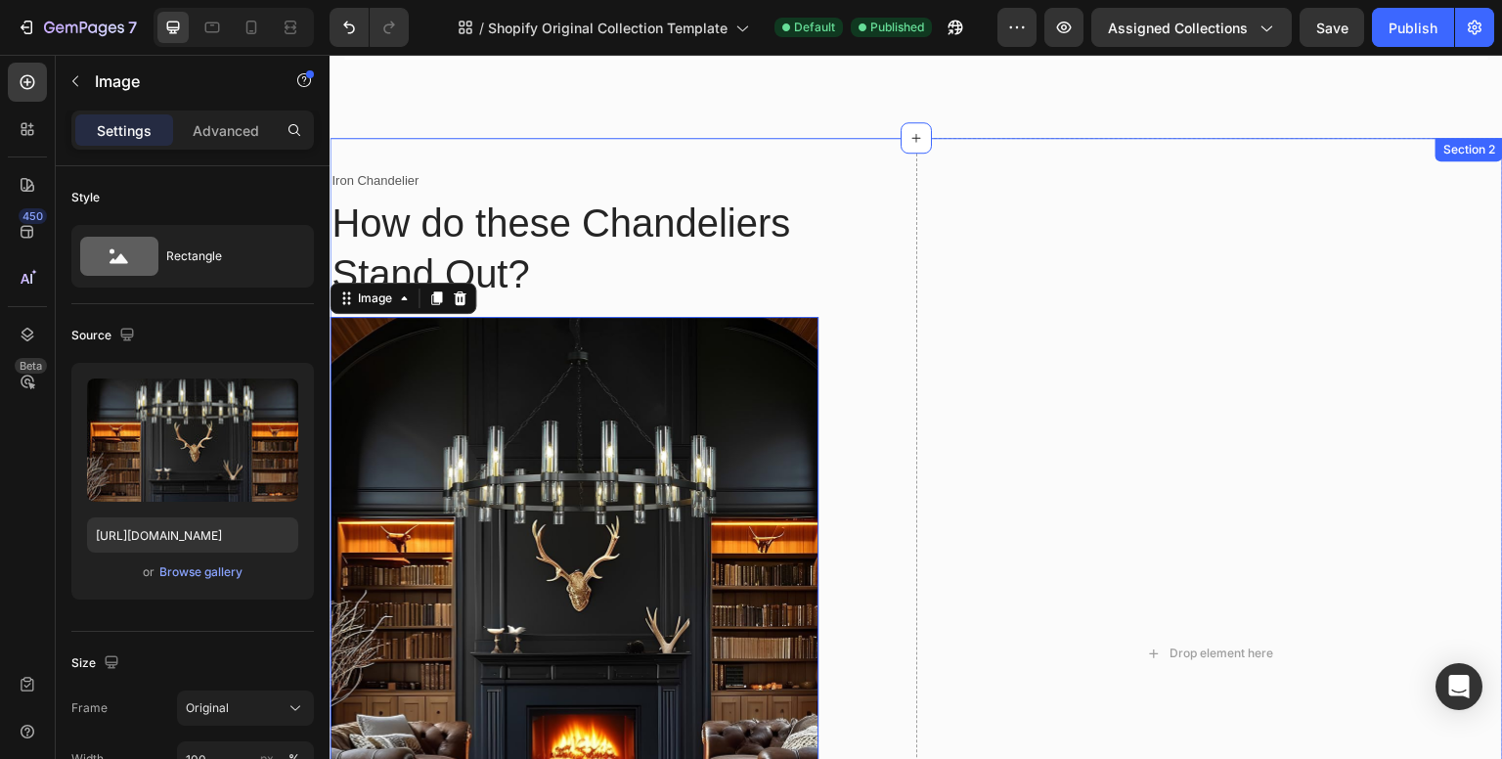
scroll to position [1092, 0]
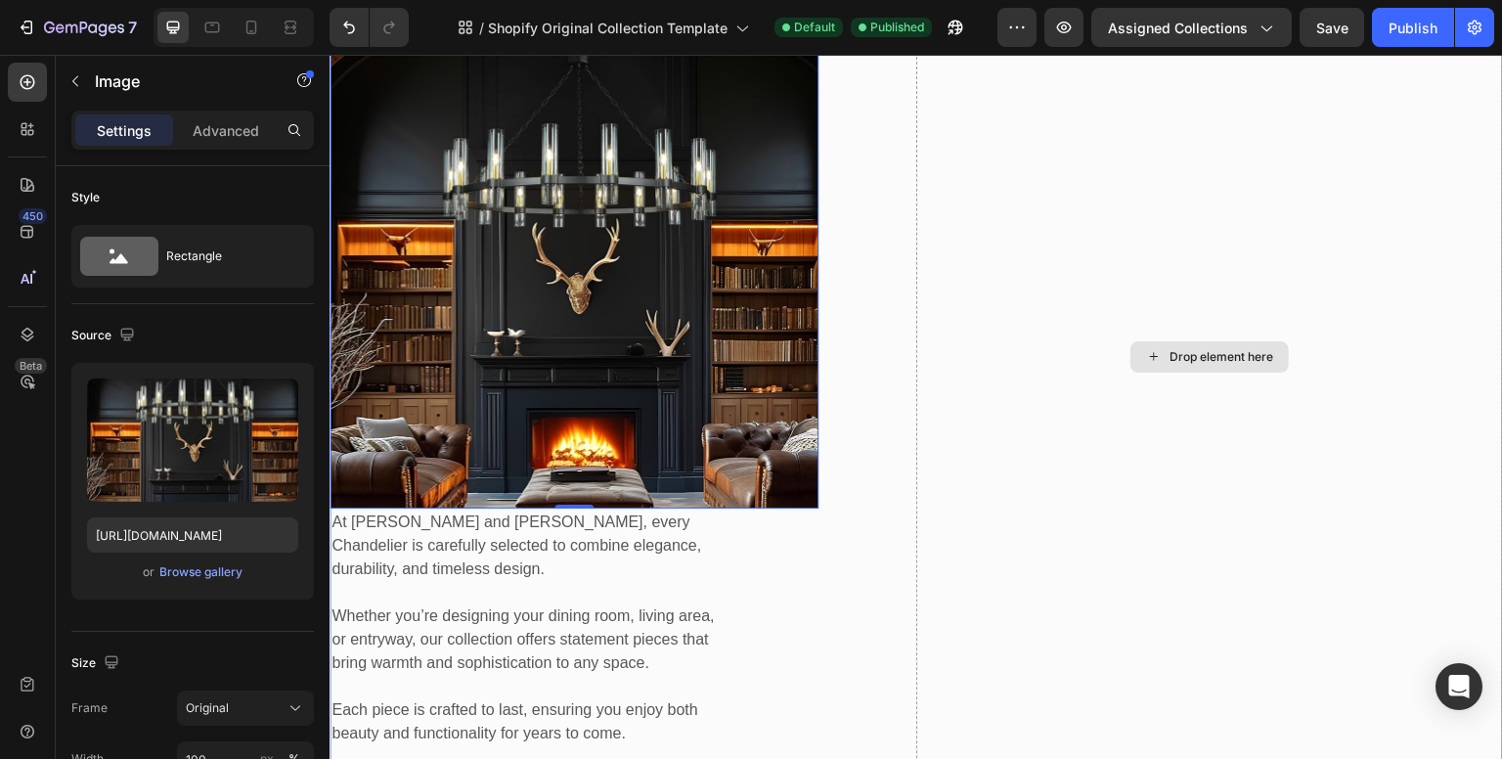
click at [1120, 295] on div "Drop element here" at bounding box center [1209, 357] width 587 height 1033
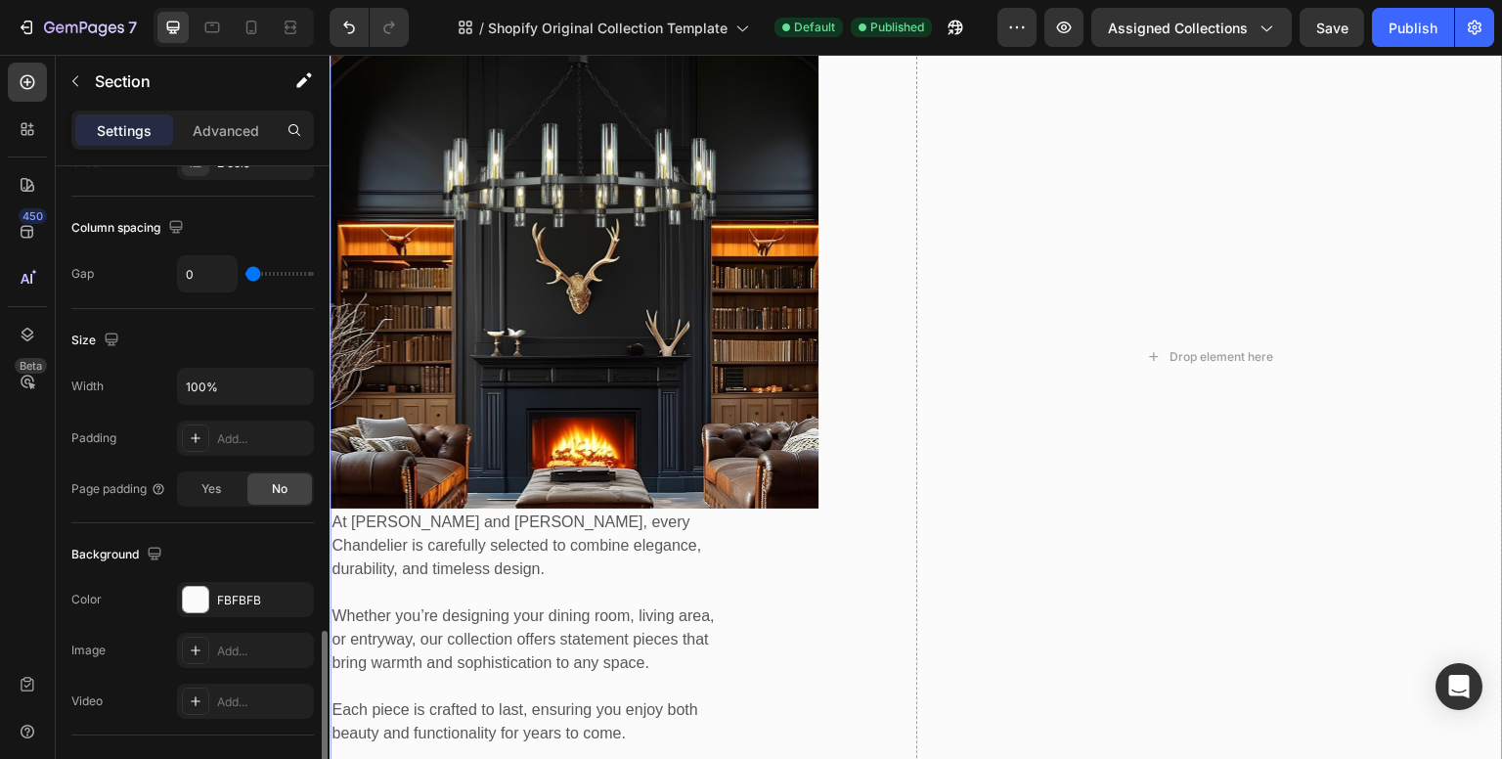
scroll to position [765, 0]
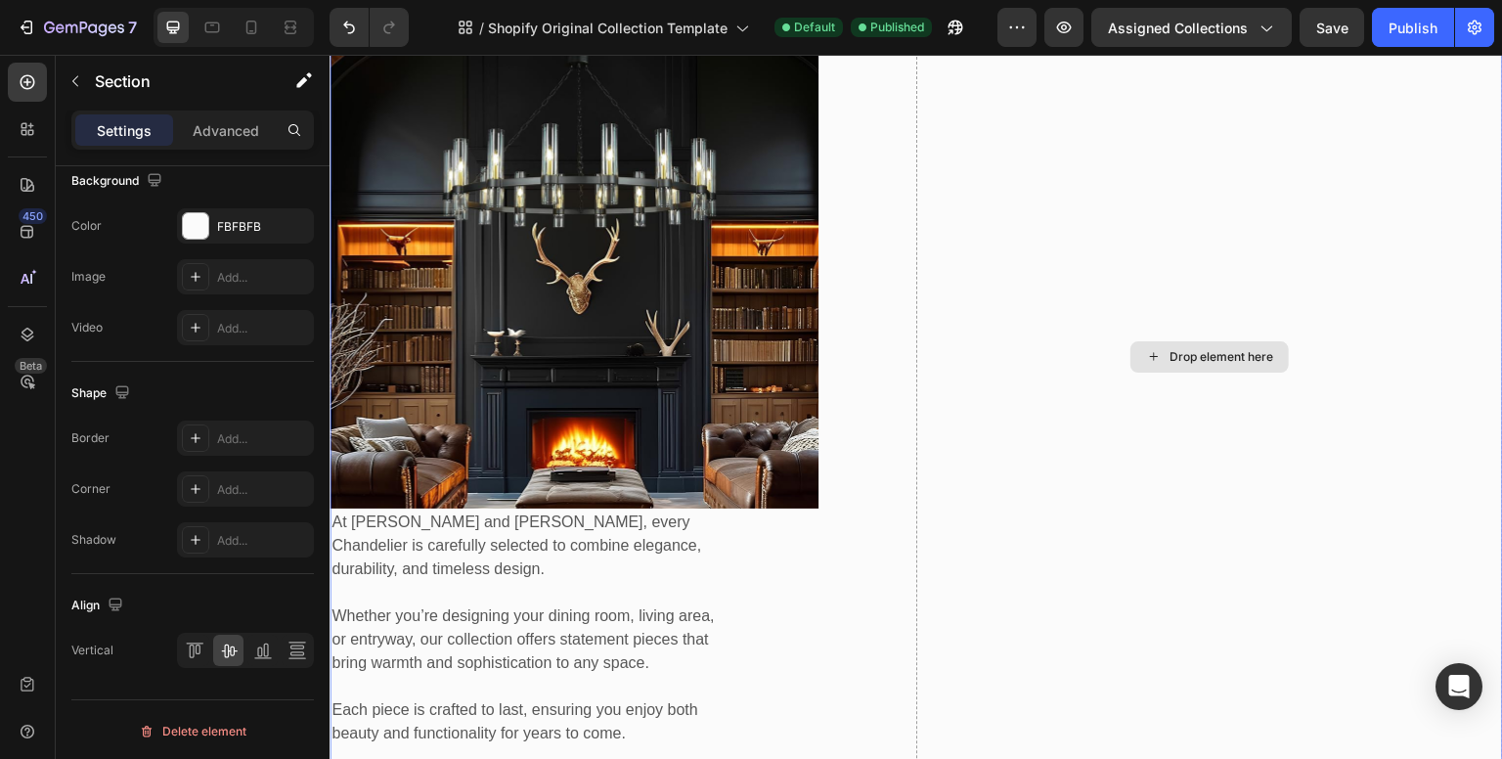
click at [1134, 255] on div "Drop element here" at bounding box center [1209, 357] width 587 height 1033
click at [171, 711] on div "Delete element" at bounding box center [192, 731] width 243 height 64
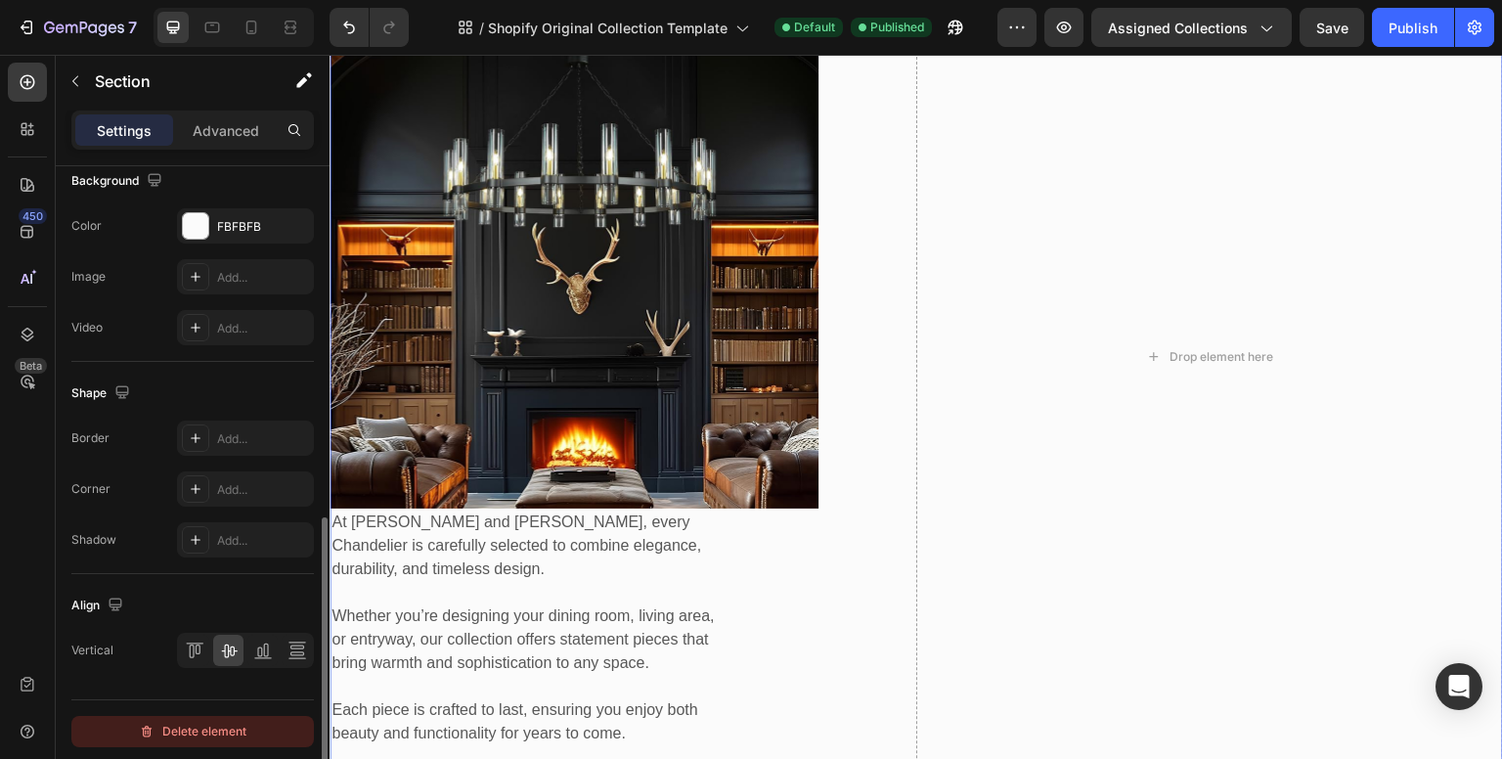
click at [170, 720] on div "Delete element" at bounding box center [193, 731] width 108 height 23
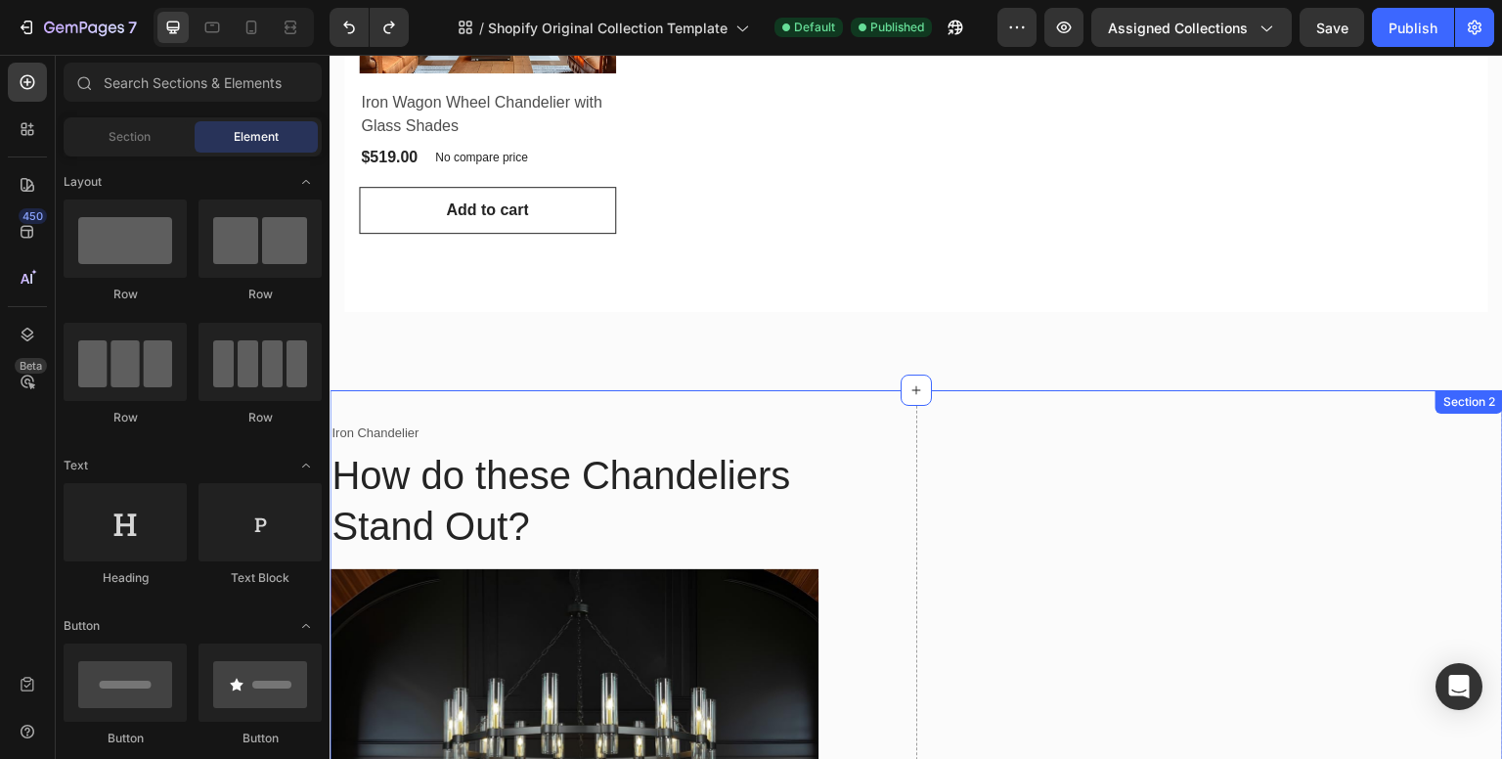
scroll to position [701, 0]
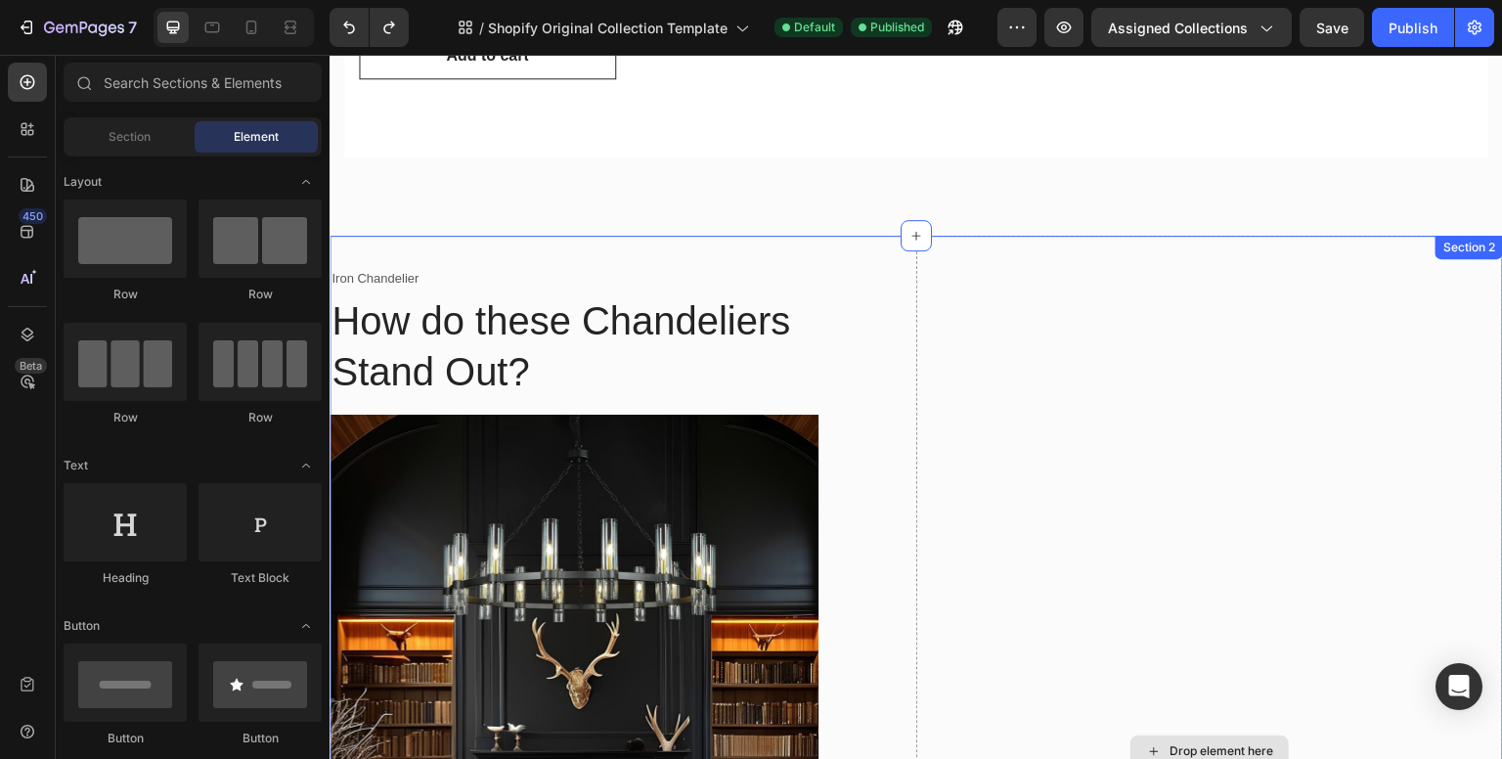
click at [978, 327] on div "Drop element here" at bounding box center [1209, 752] width 587 height 1033
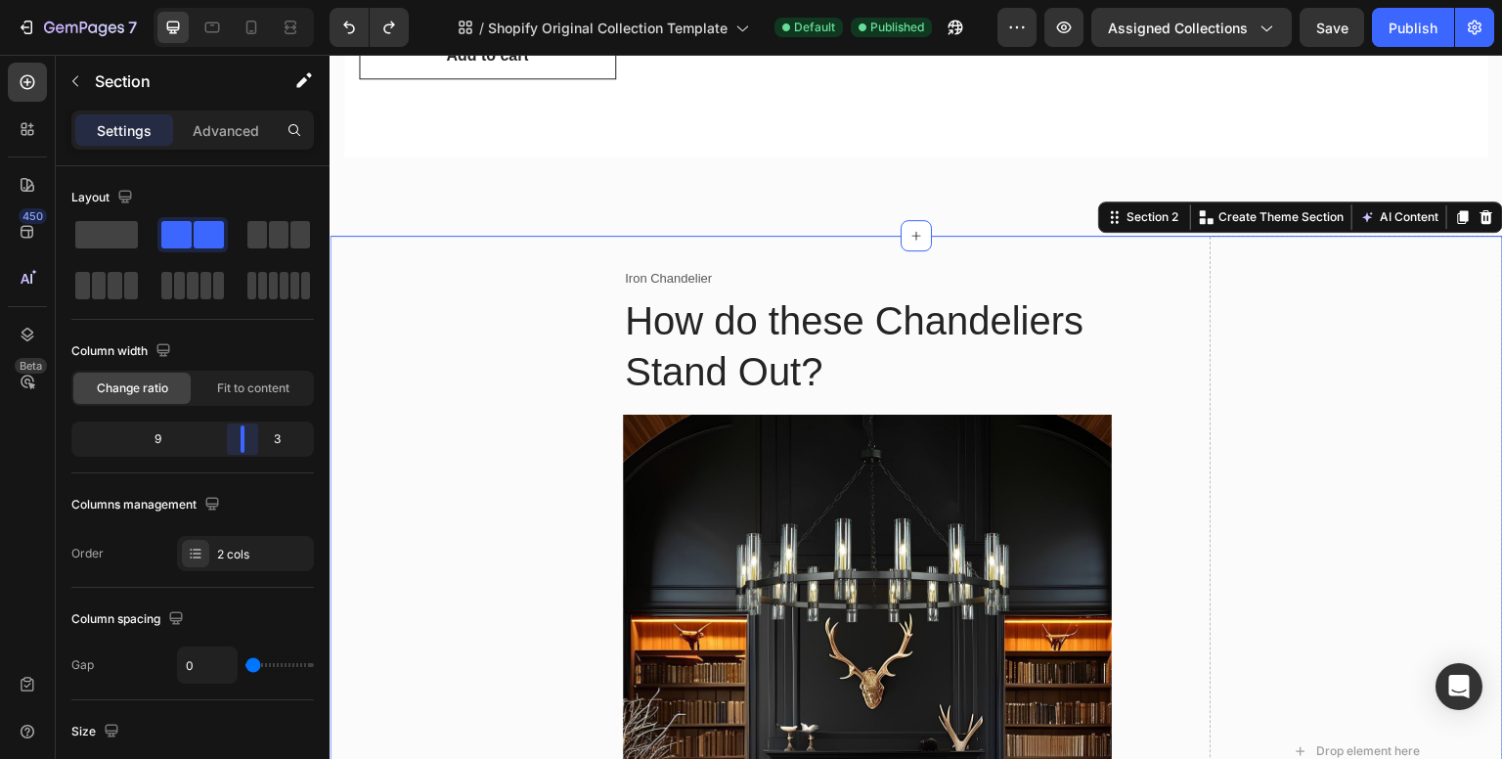
drag, startPoint x: 197, startPoint y: 440, endPoint x: 889, endPoint y: 377, distance: 695.3
click at [250, 0] on body "7 / Shopify Original Collection Template Default Published Preview Assigned Col…" at bounding box center [751, 0] width 1502 height 0
drag, startPoint x: 238, startPoint y: 444, endPoint x: 248, endPoint y: 446, distance: 10.9
click at [248, 0] on body "7 / Shopify Original Collection Template Default Need republishing Preview Assi…" at bounding box center [751, 0] width 1502 height 0
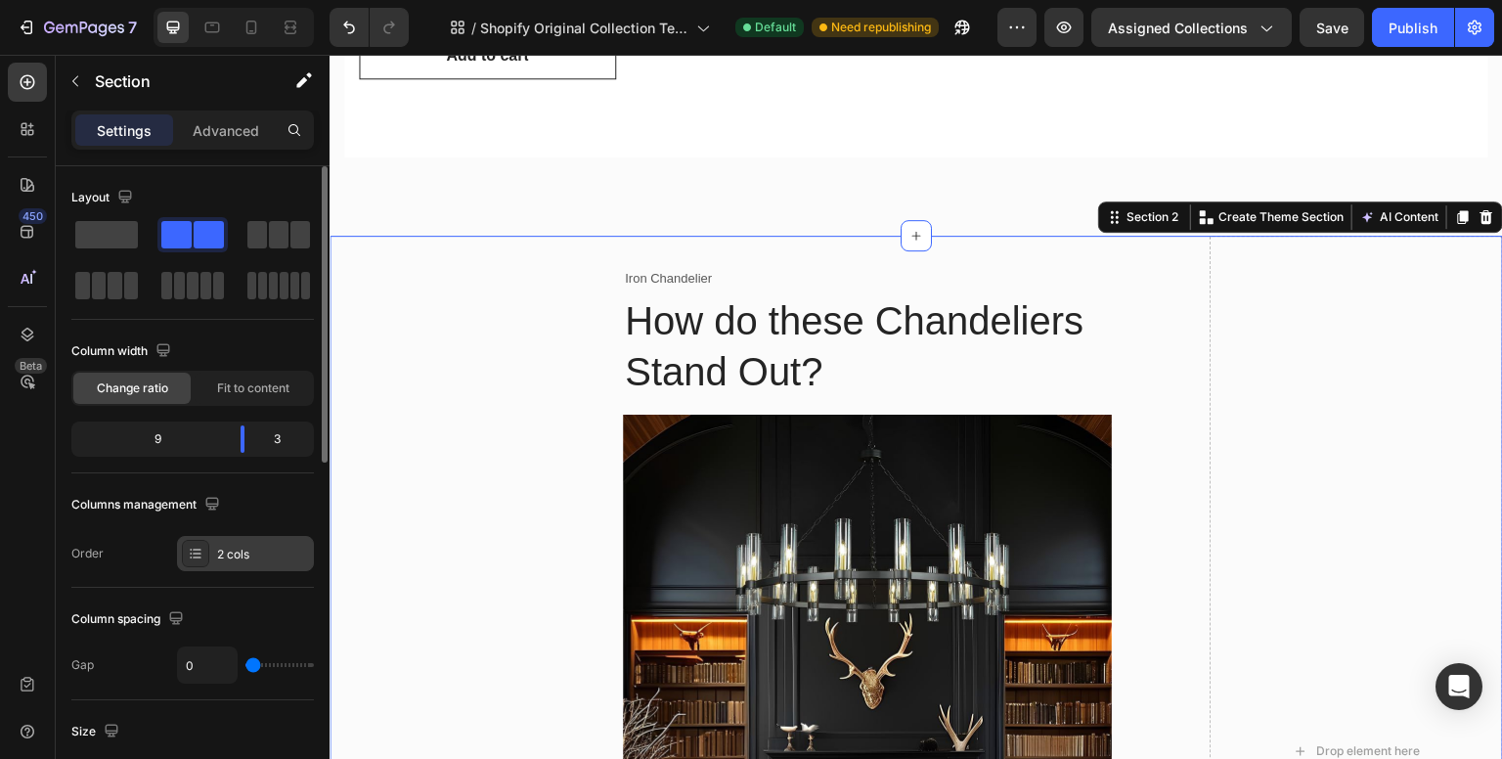
click at [203, 553] on div at bounding box center [195, 553] width 27 height 27
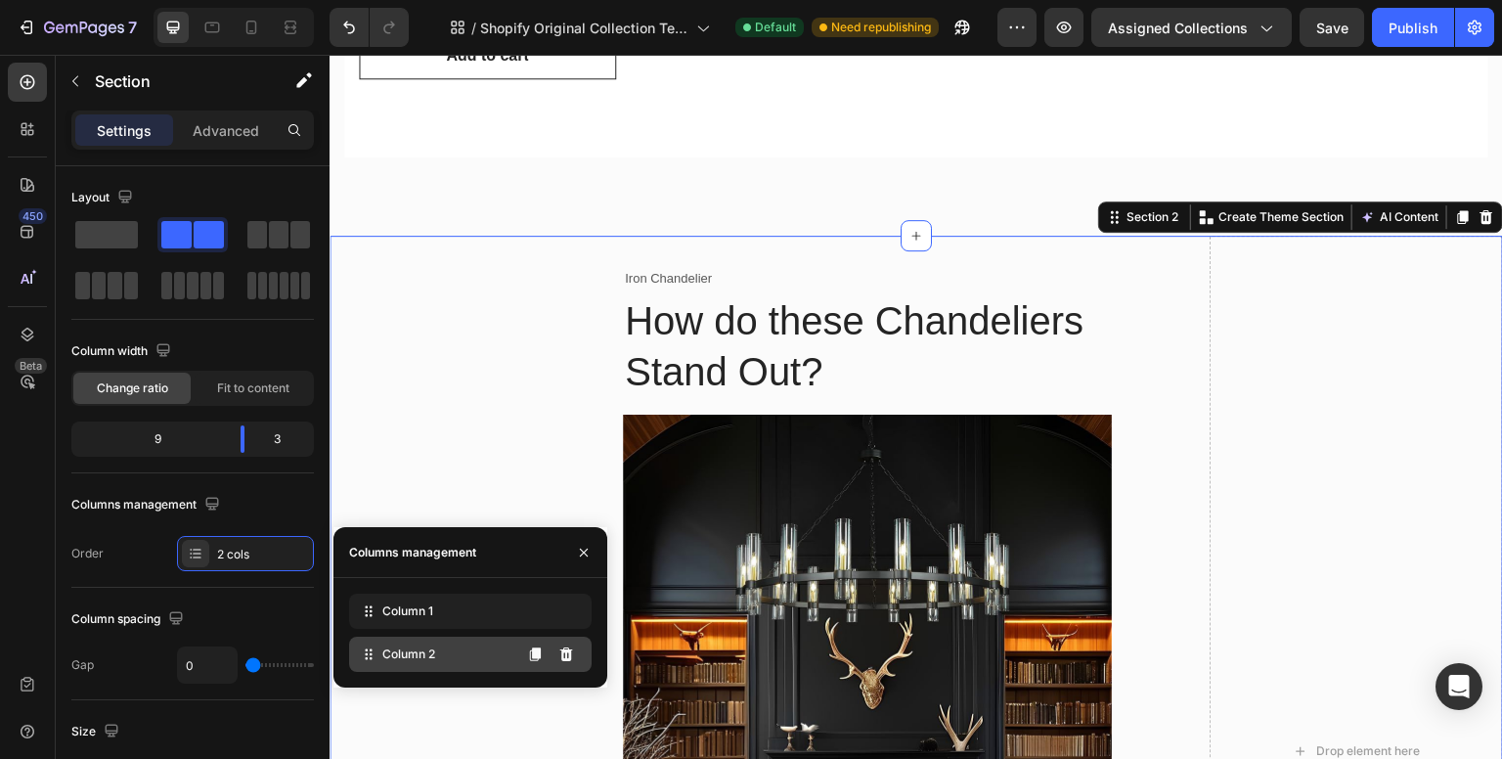
click at [411, 655] on span "Column 2" at bounding box center [408, 654] width 53 height 18
click at [569, 651] on icon at bounding box center [566, 654] width 13 height 14
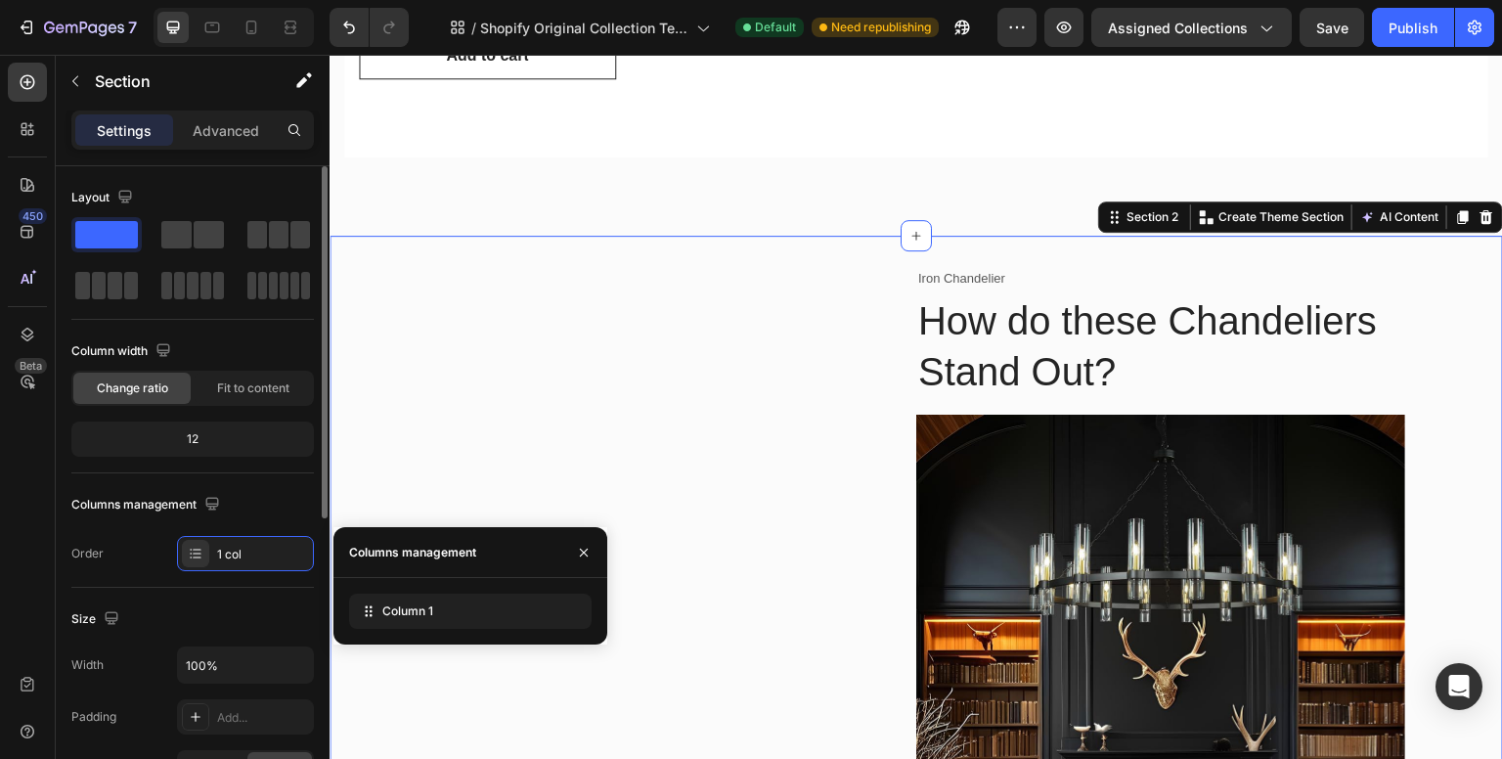
click at [209, 439] on div "12" at bounding box center [192, 438] width 235 height 27
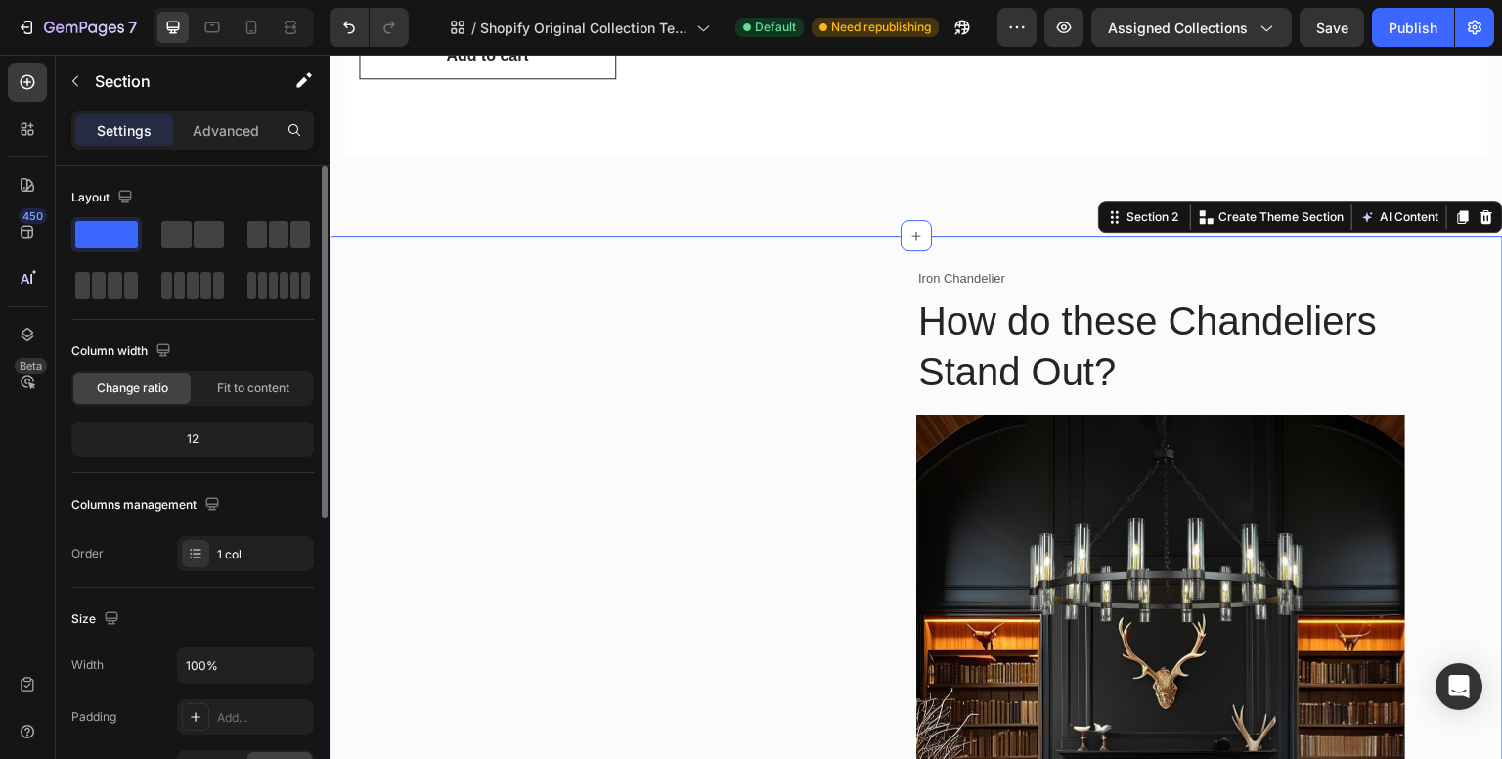
click at [207, 444] on div "12" at bounding box center [192, 438] width 235 height 27
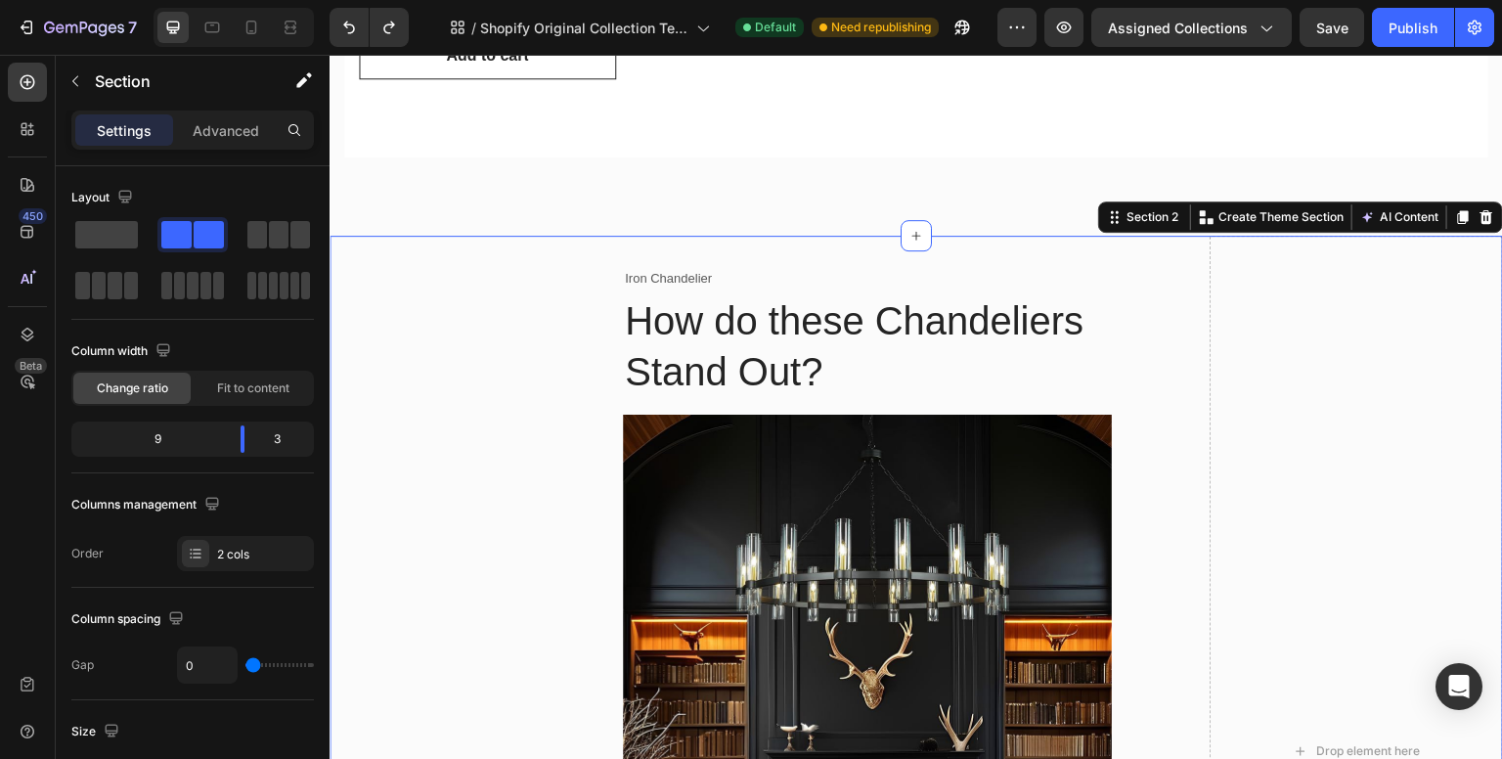
click at [658, 425] on img at bounding box center [867, 659] width 489 height 489
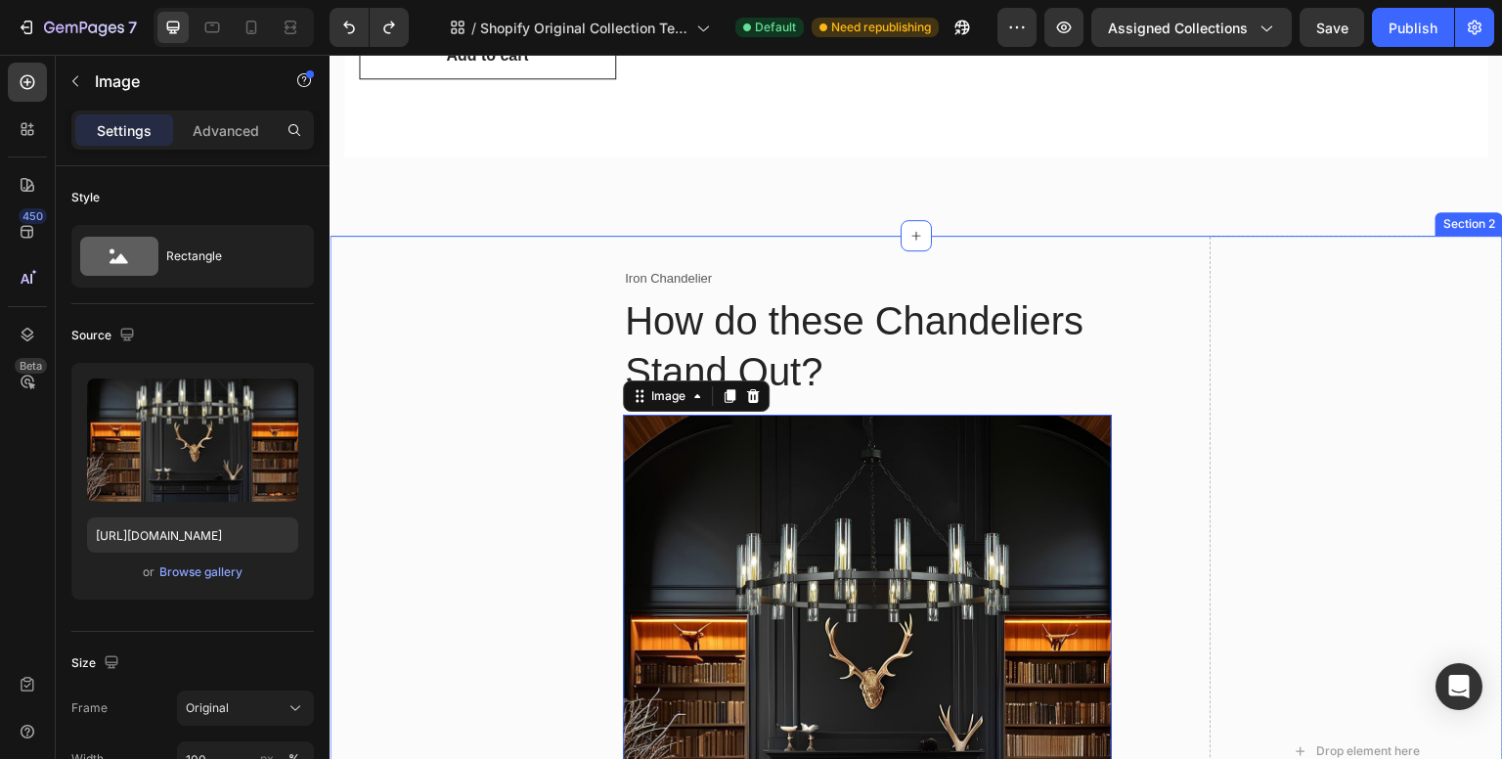
click at [572, 409] on div "Iron Chandelier Text block How do these Chandeliers Stand Out? Heading Image 0 …" at bounding box center [770, 752] width 880 height 1033
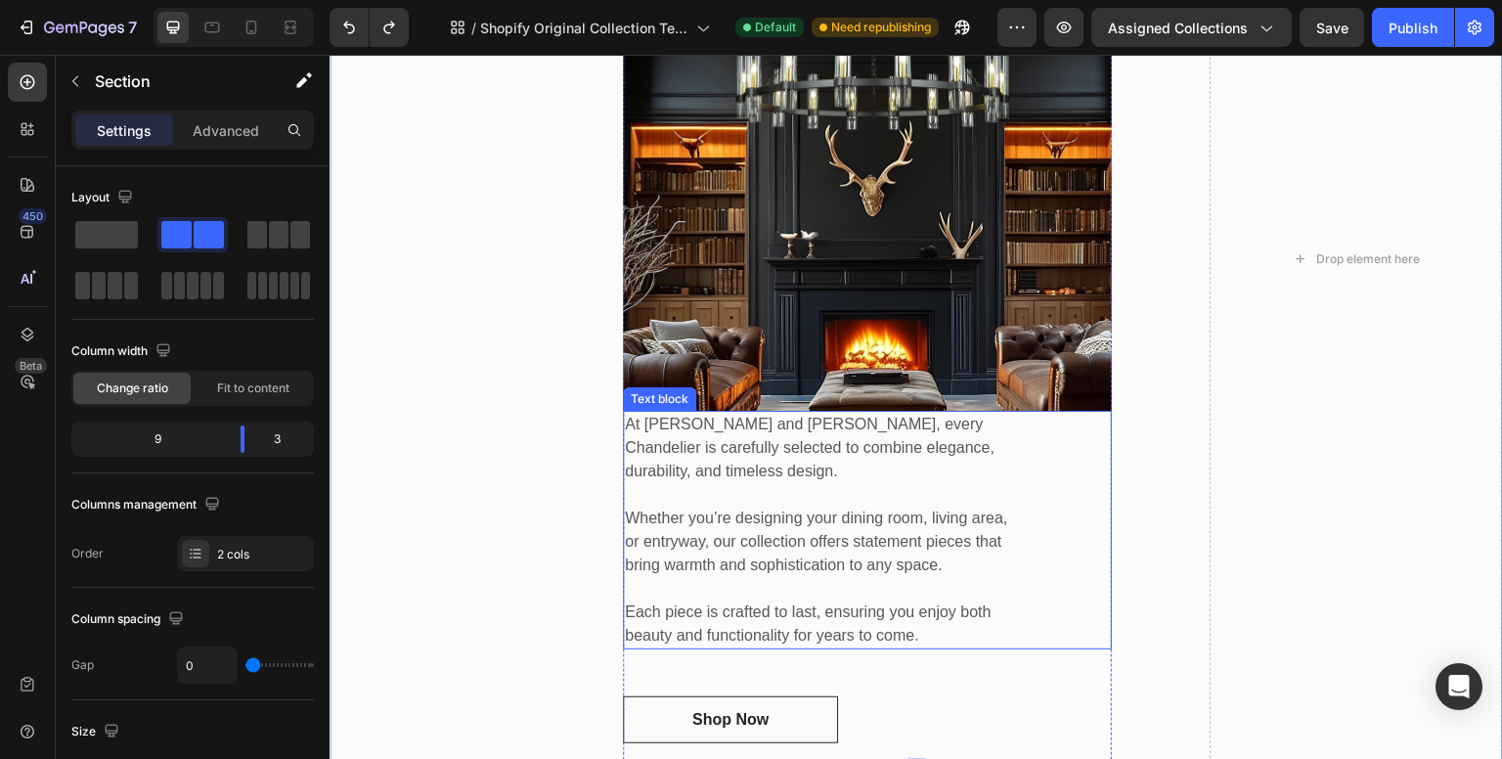
scroll to position [1484, 0]
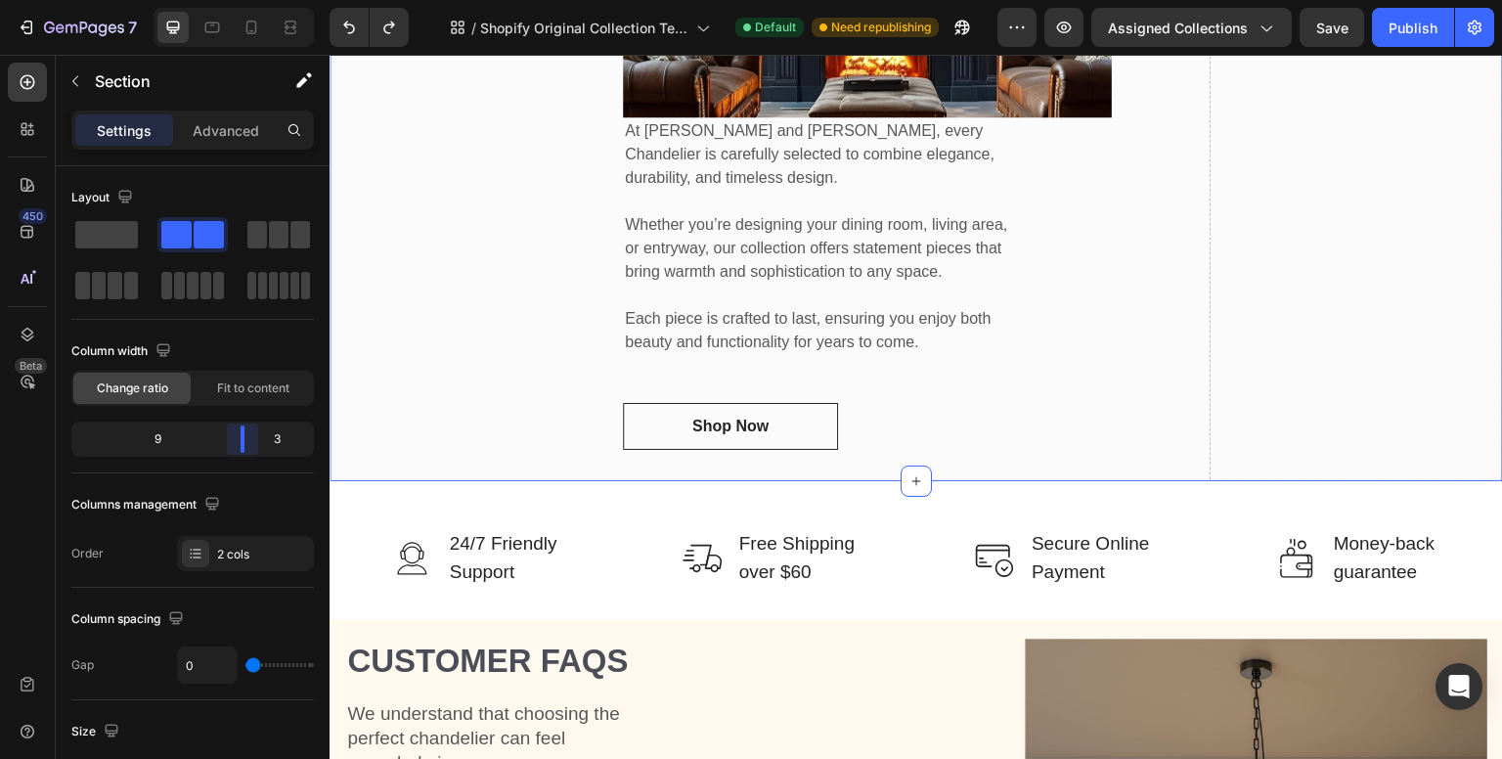
drag, startPoint x: 254, startPoint y: 436, endPoint x: 264, endPoint y: 440, distance: 10.5
click at [264, 0] on body "7 / Shopify Original Collection Template Default Need republishing Preview Assi…" at bounding box center [751, 0] width 1502 height 0
drag, startPoint x: 237, startPoint y: 437, endPoint x: 248, endPoint y: 437, distance: 11.7
click at [248, 0] on body "7 / Shopify Original Collection Template Default Need republishing Preview Assi…" at bounding box center [751, 0] width 1502 height 0
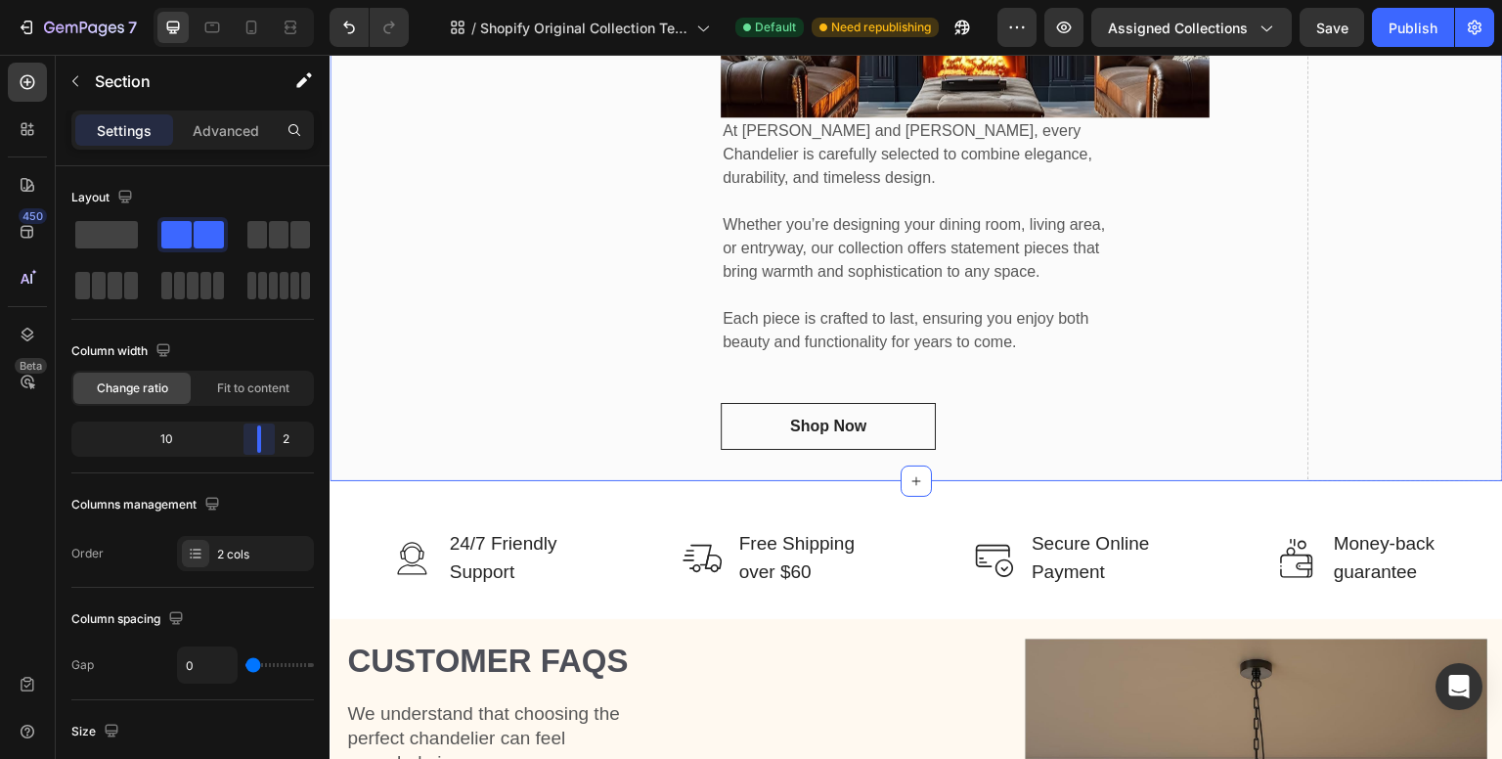
drag, startPoint x: 243, startPoint y: 434, endPoint x: 669, endPoint y: 347, distance: 435.2
click at [277, 0] on body "7 / Shopify Original Collection Template Default Need republishing Preview Assi…" at bounding box center [751, 0] width 1502 height 0
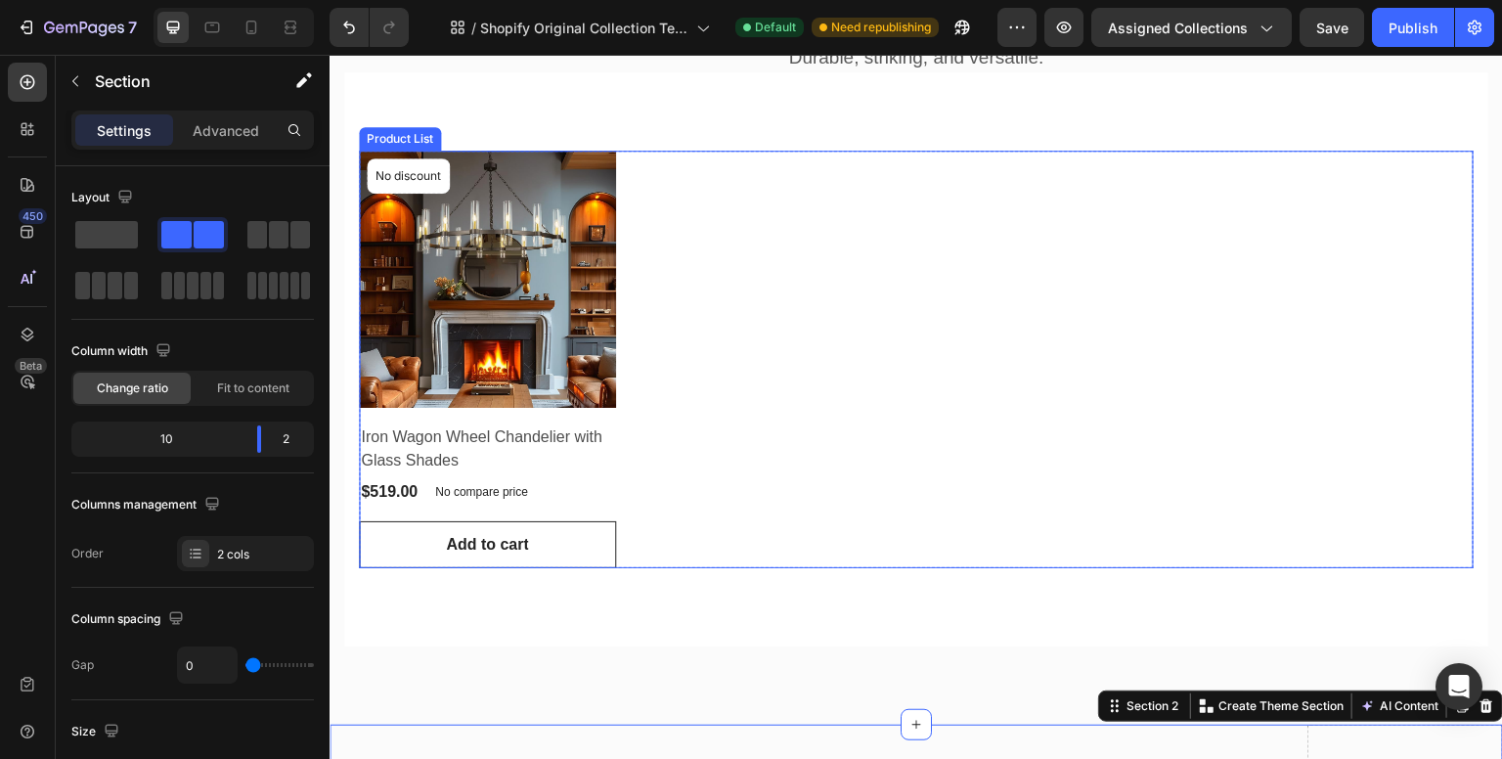
scroll to position [897, 0]
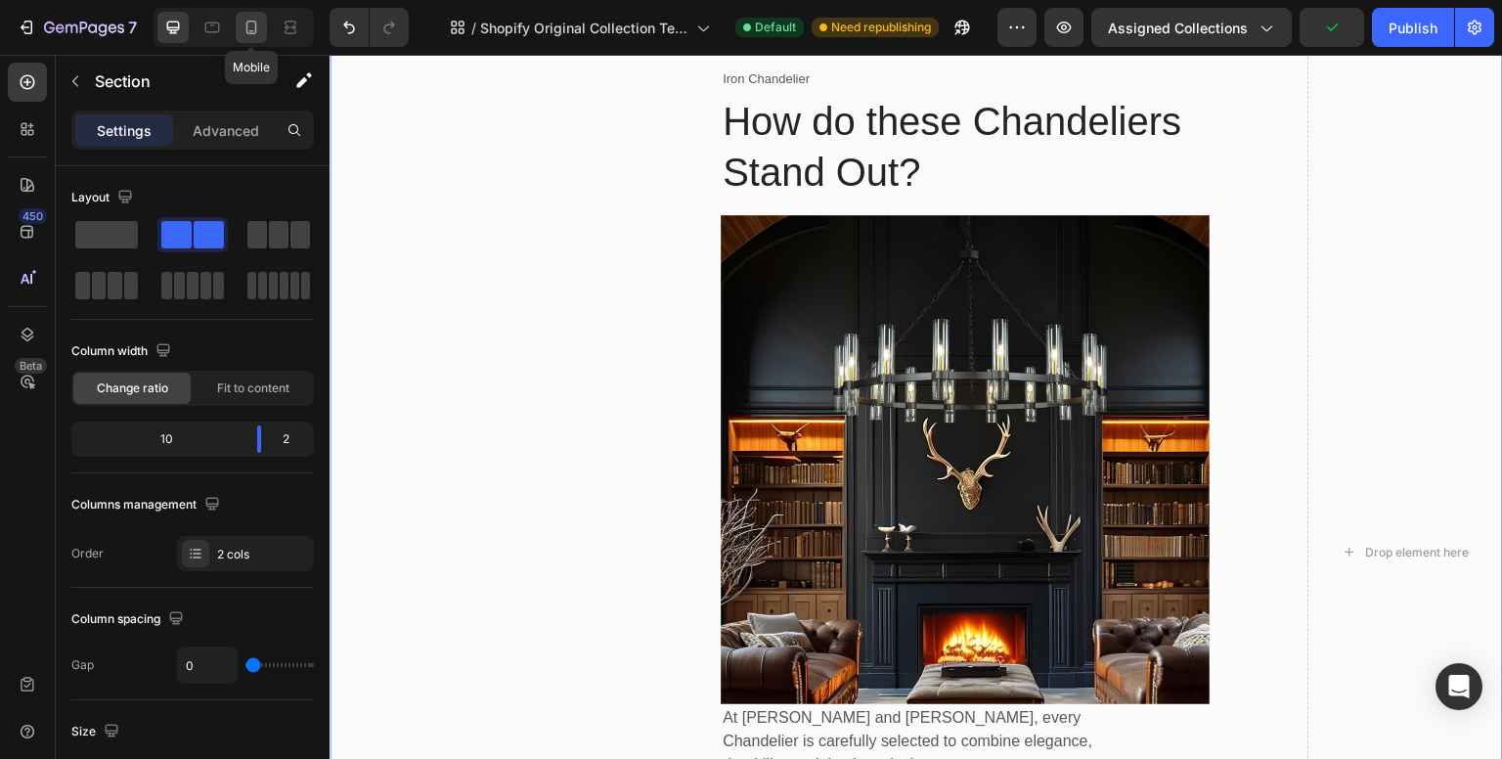
click at [250, 31] on icon at bounding box center [251, 28] width 11 height 14
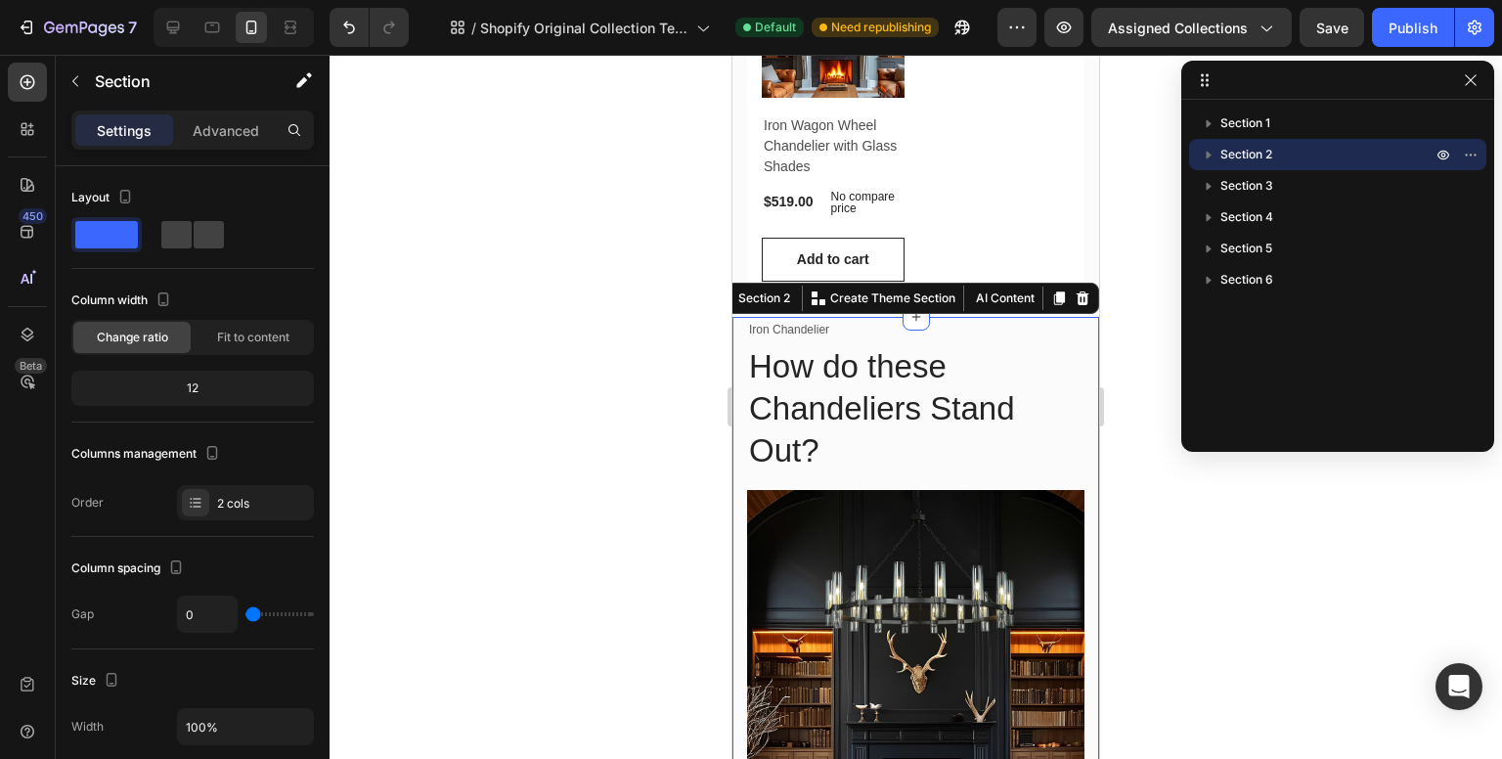
scroll to position [293, 0]
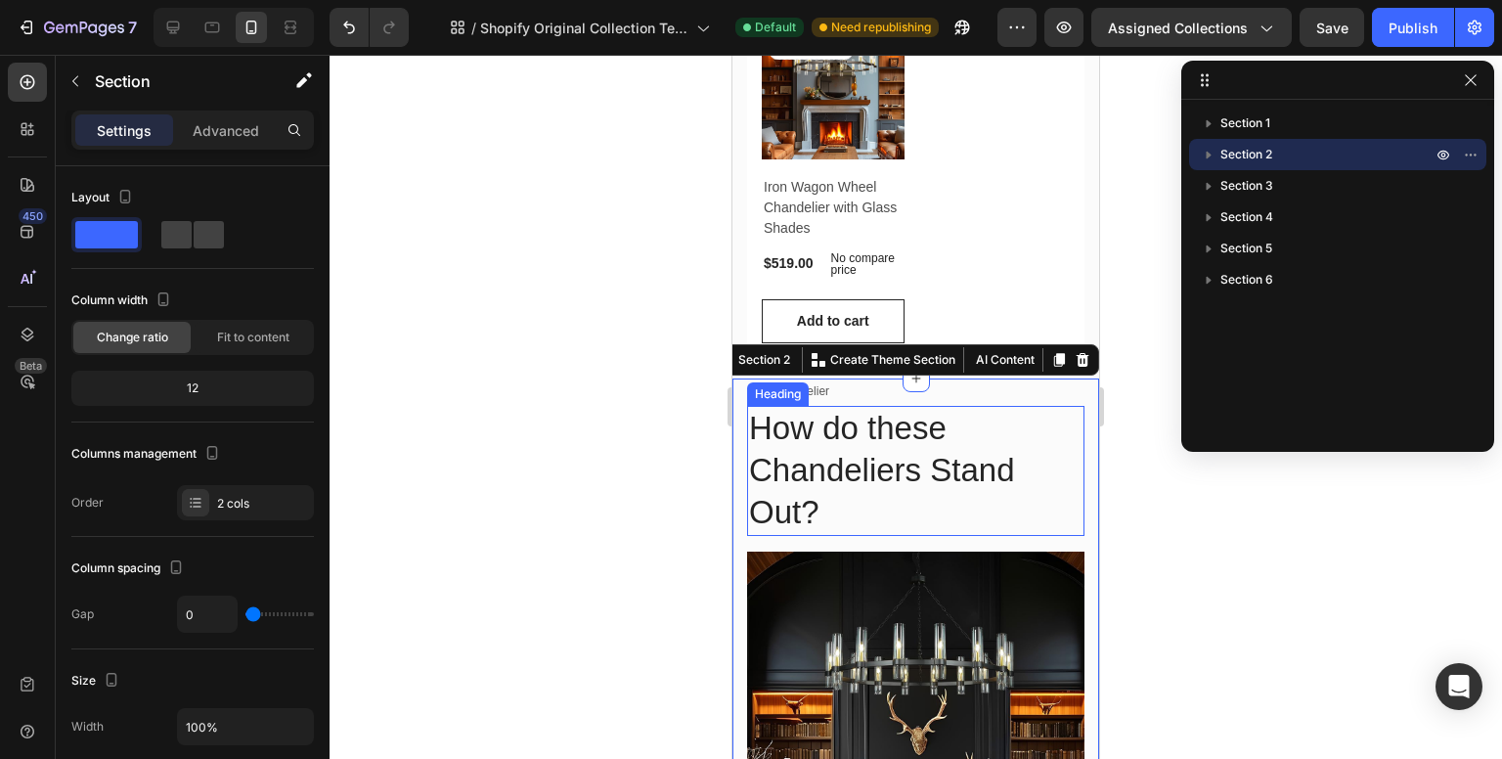
click at [897, 439] on h2 "How do these Chandeliers Stand Out?" at bounding box center [915, 471] width 337 height 130
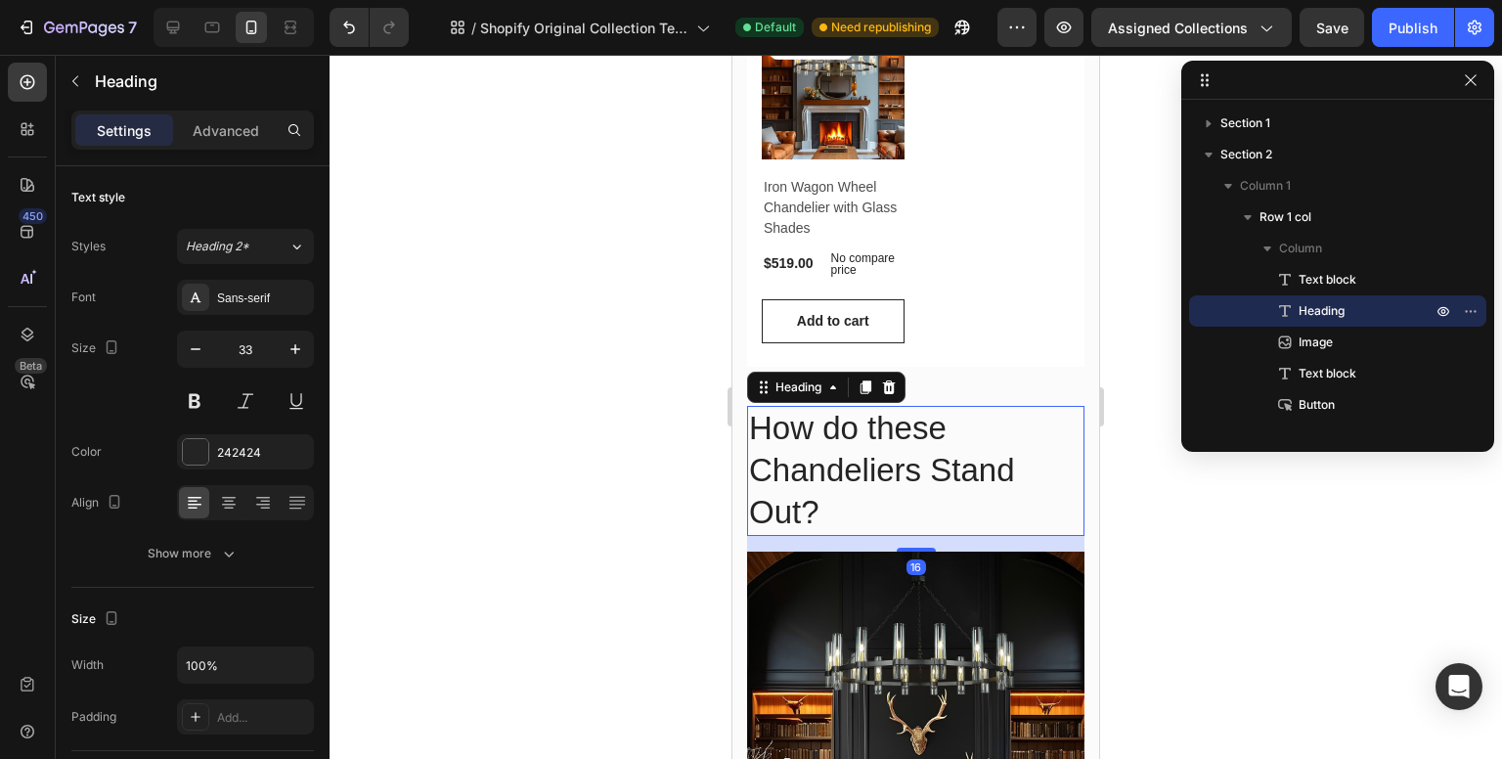
click at [897, 439] on h2 "How do these Chandeliers Stand Out?" at bounding box center [915, 471] width 337 height 130
click at [897, 439] on p "How do these Chandeliers Stand Out?" at bounding box center [916, 471] width 334 height 126
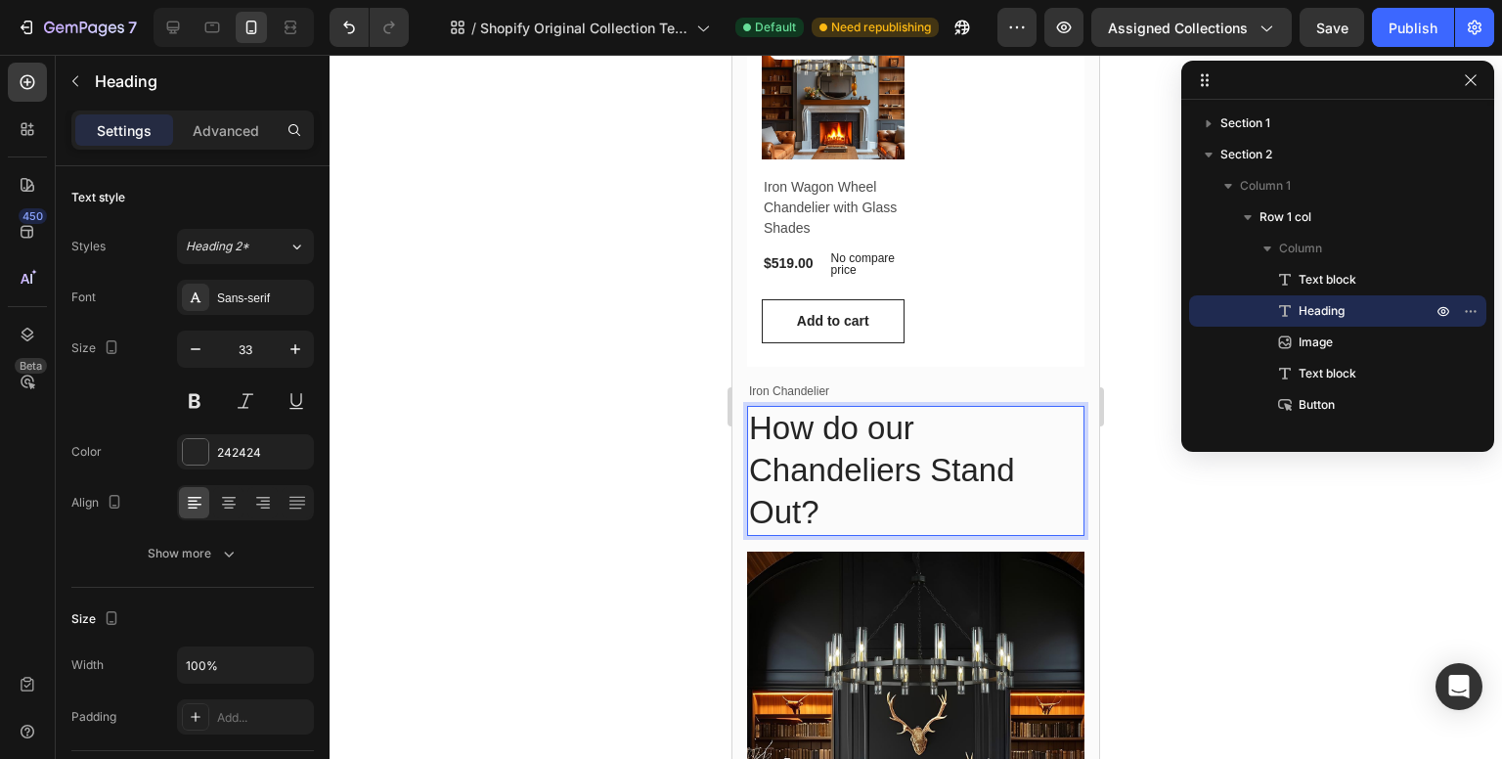
click at [943, 469] on p "How do our Chandeliers Stand Out?" at bounding box center [916, 471] width 334 height 126
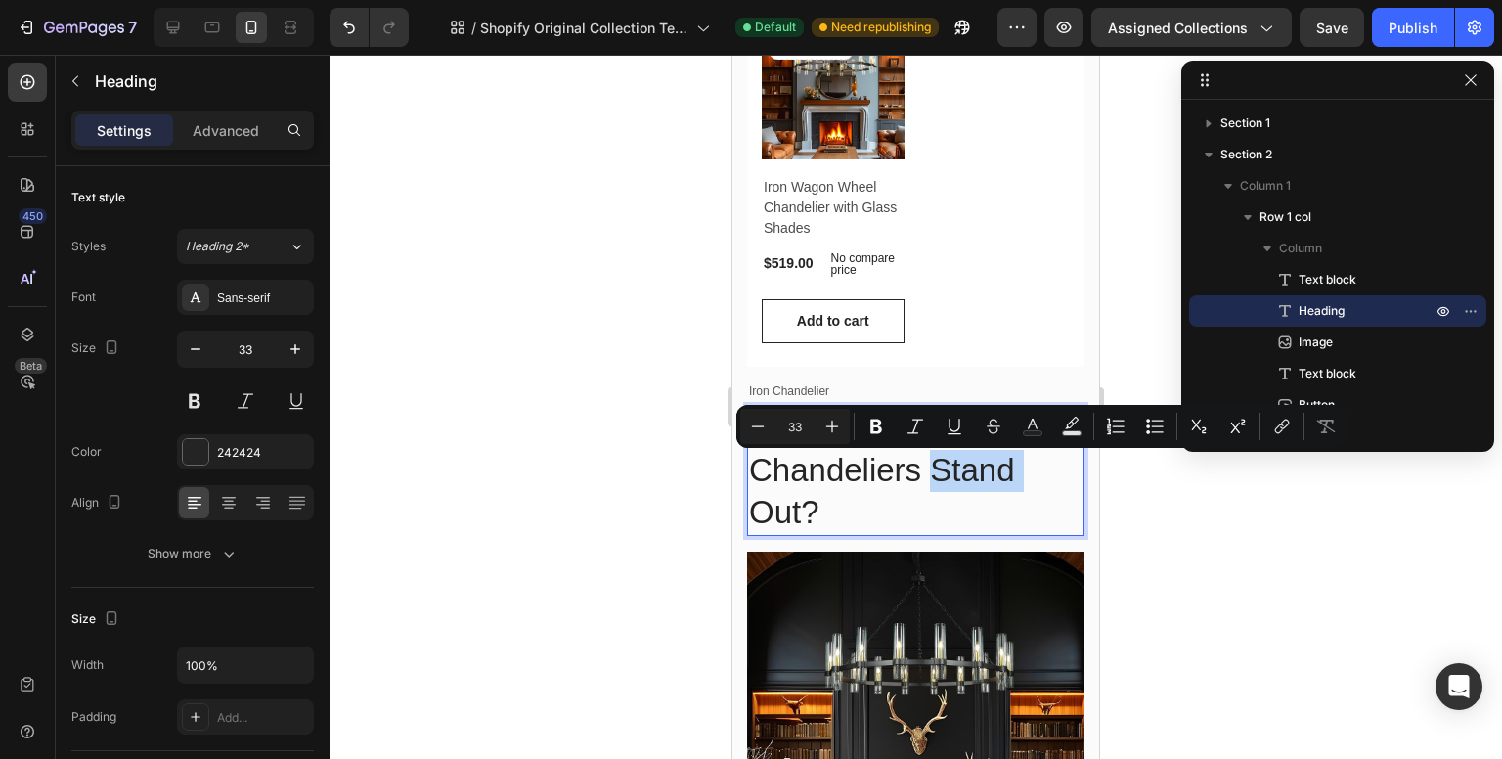
click at [943, 469] on p "How do our Chandeliers Stand Out?" at bounding box center [916, 471] width 334 height 126
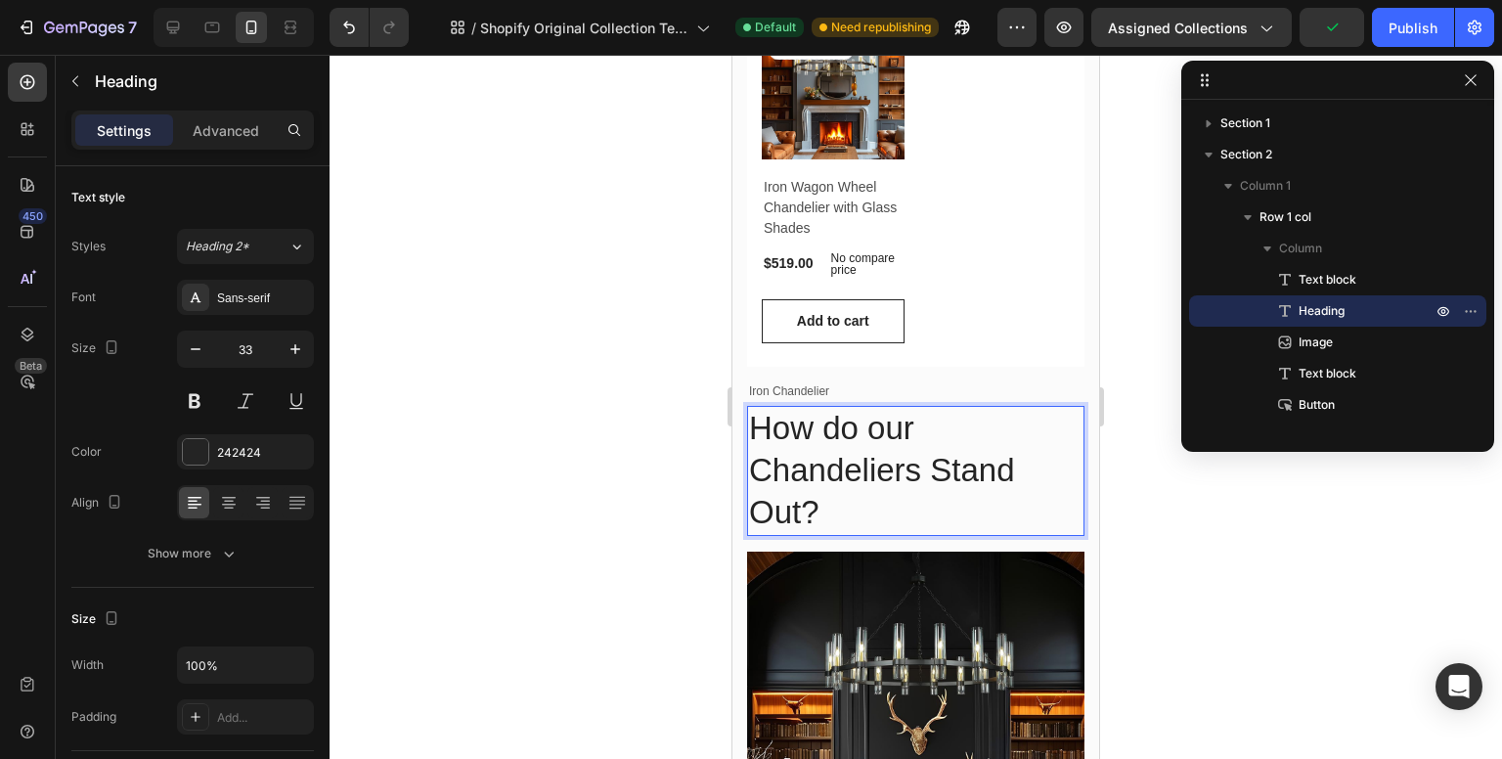
click at [887, 431] on p "How do our Chandeliers Stand Out?" at bounding box center [916, 471] width 334 height 126
click at [838, 431] on p "How do Our Chandeliers Stand Out?" at bounding box center [916, 471] width 334 height 126
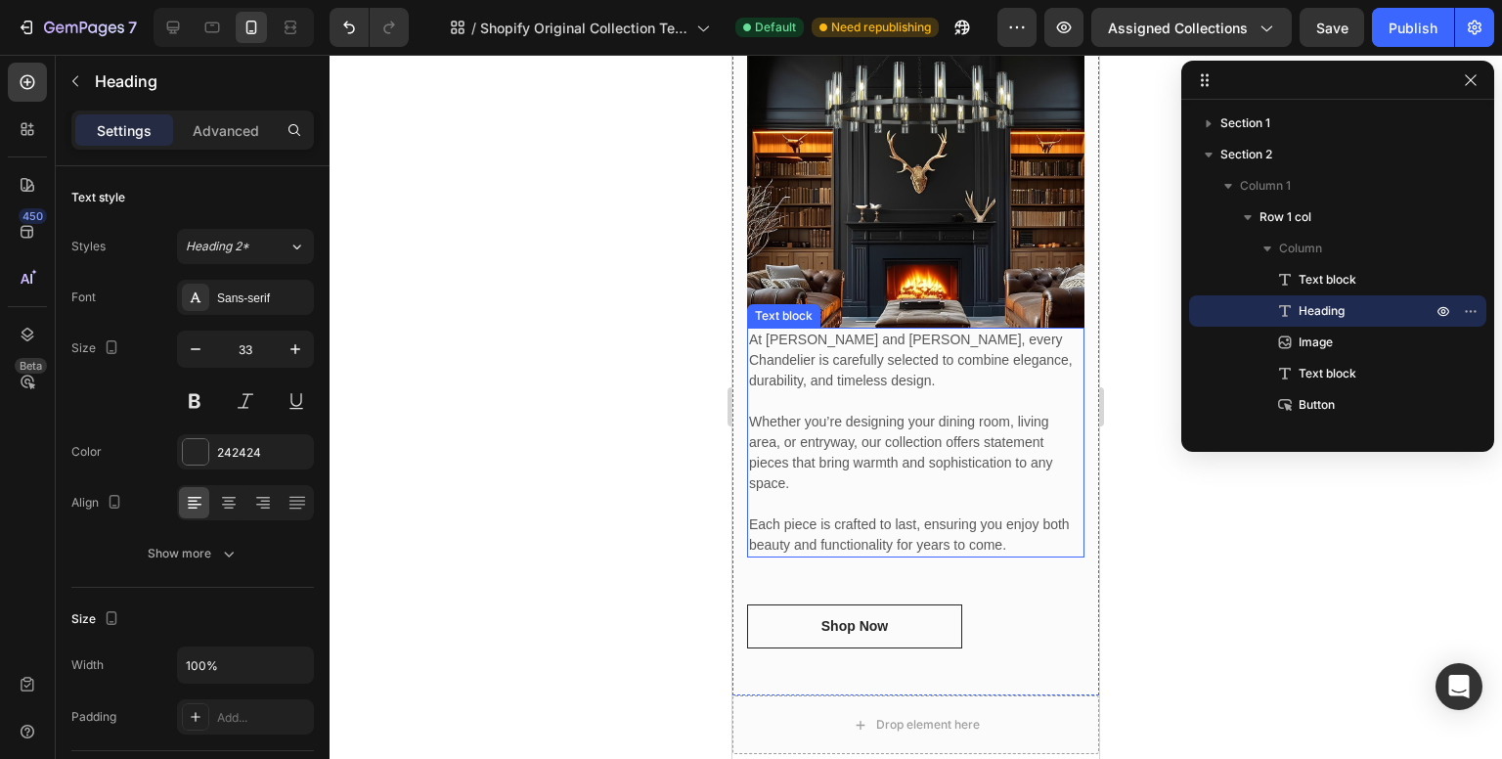
scroll to position [880, 0]
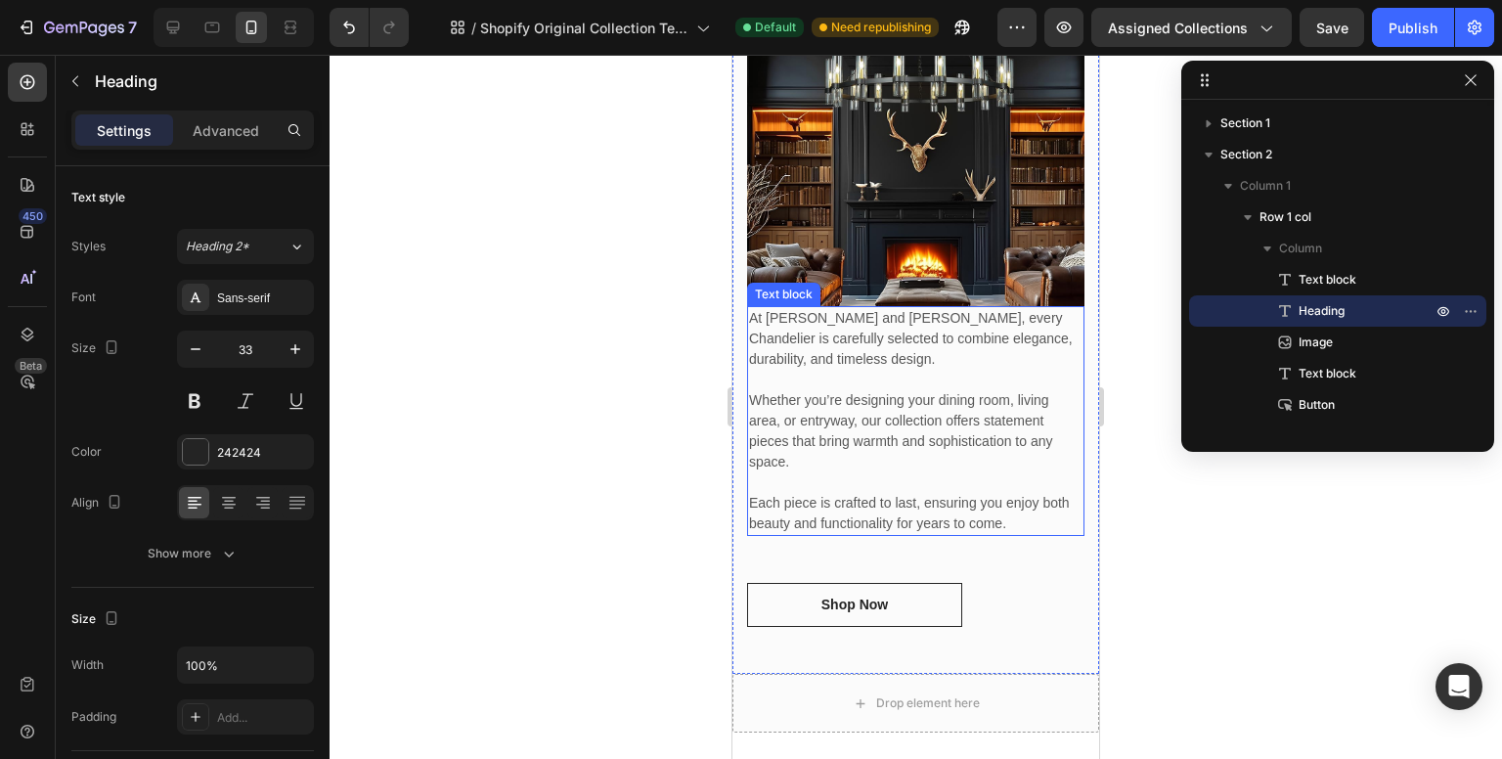
click at [790, 308] on p "At [PERSON_NAME] and [PERSON_NAME], every Chandelier is carefully selected to c…" at bounding box center [916, 339] width 334 height 62
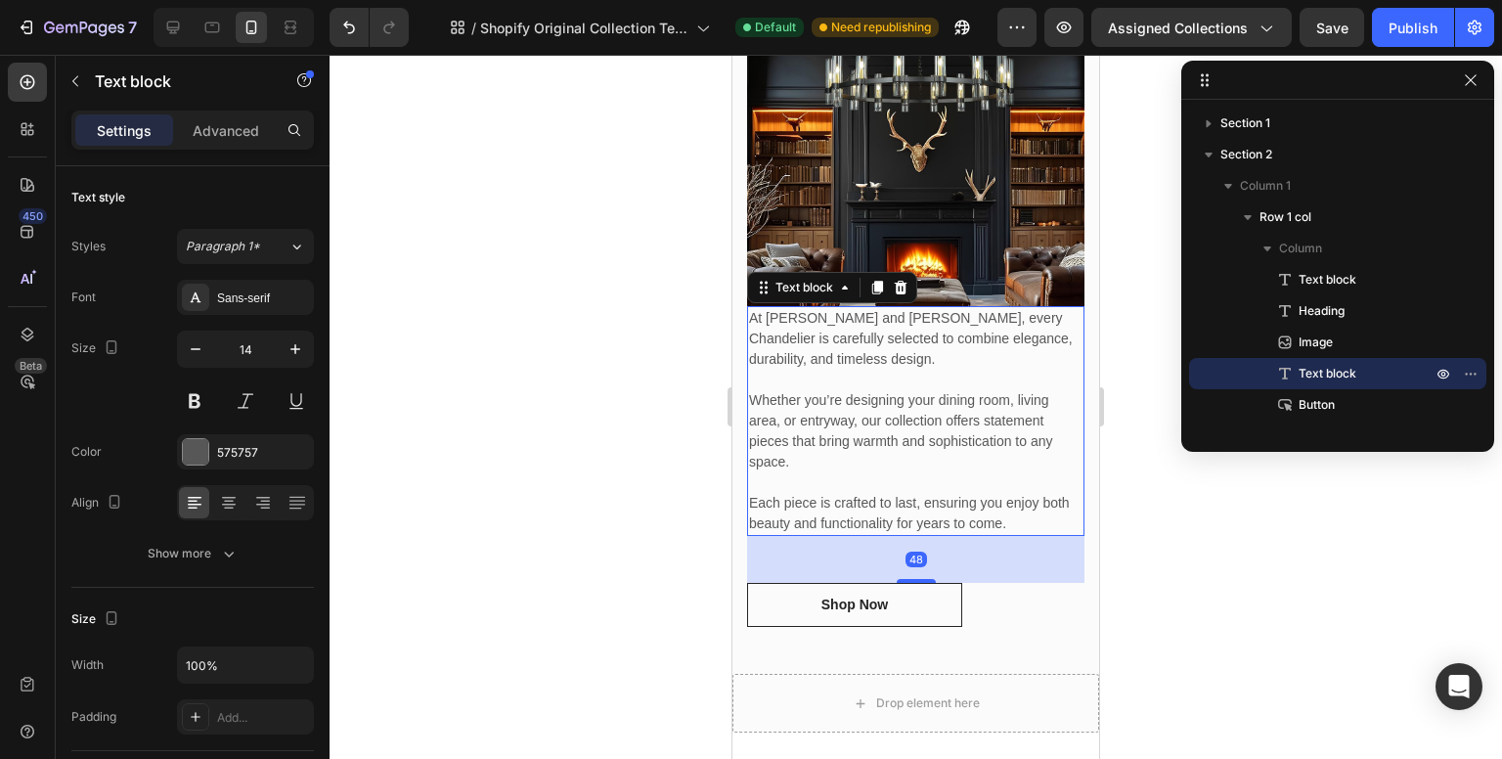
click at [759, 308] on p "At [PERSON_NAME] and [PERSON_NAME], every Chandelier is carefully selected to c…" at bounding box center [916, 339] width 334 height 62
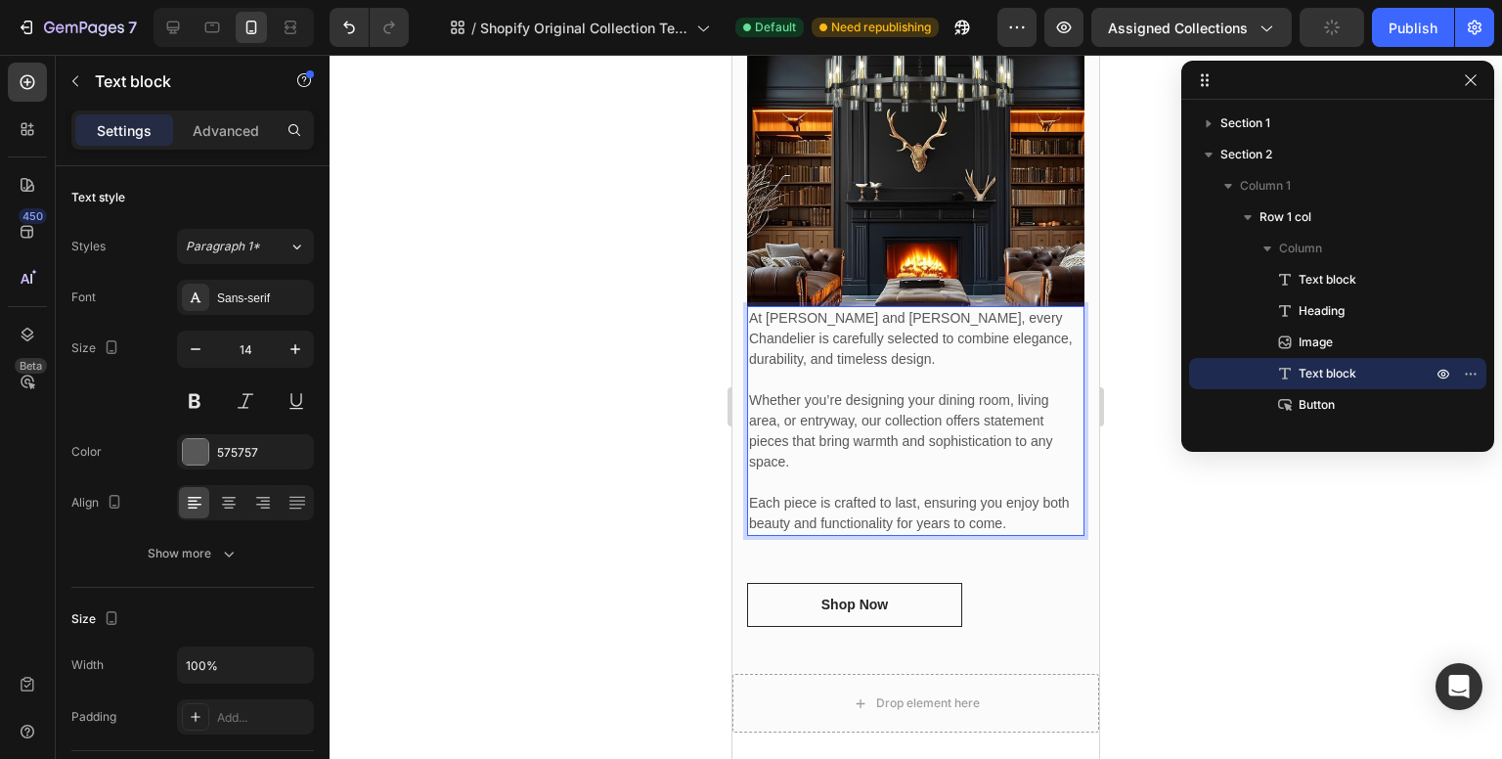
click at [753, 308] on p "At [PERSON_NAME] and [PERSON_NAME], every Chandelier is carefully selected to c…" at bounding box center [916, 339] width 334 height 62
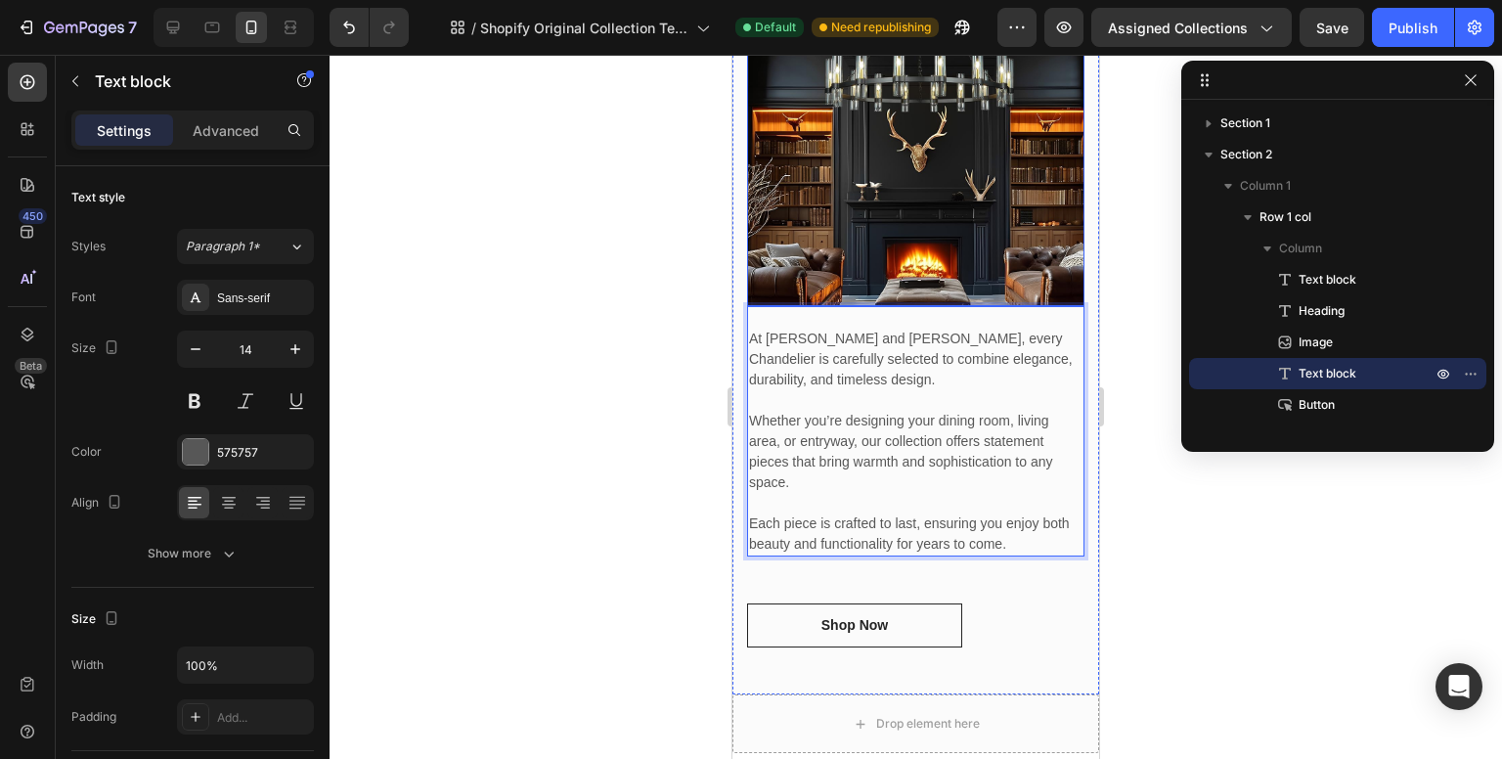
click at [929, 243] on img at bounding box center [915, 137] width 337 height 337
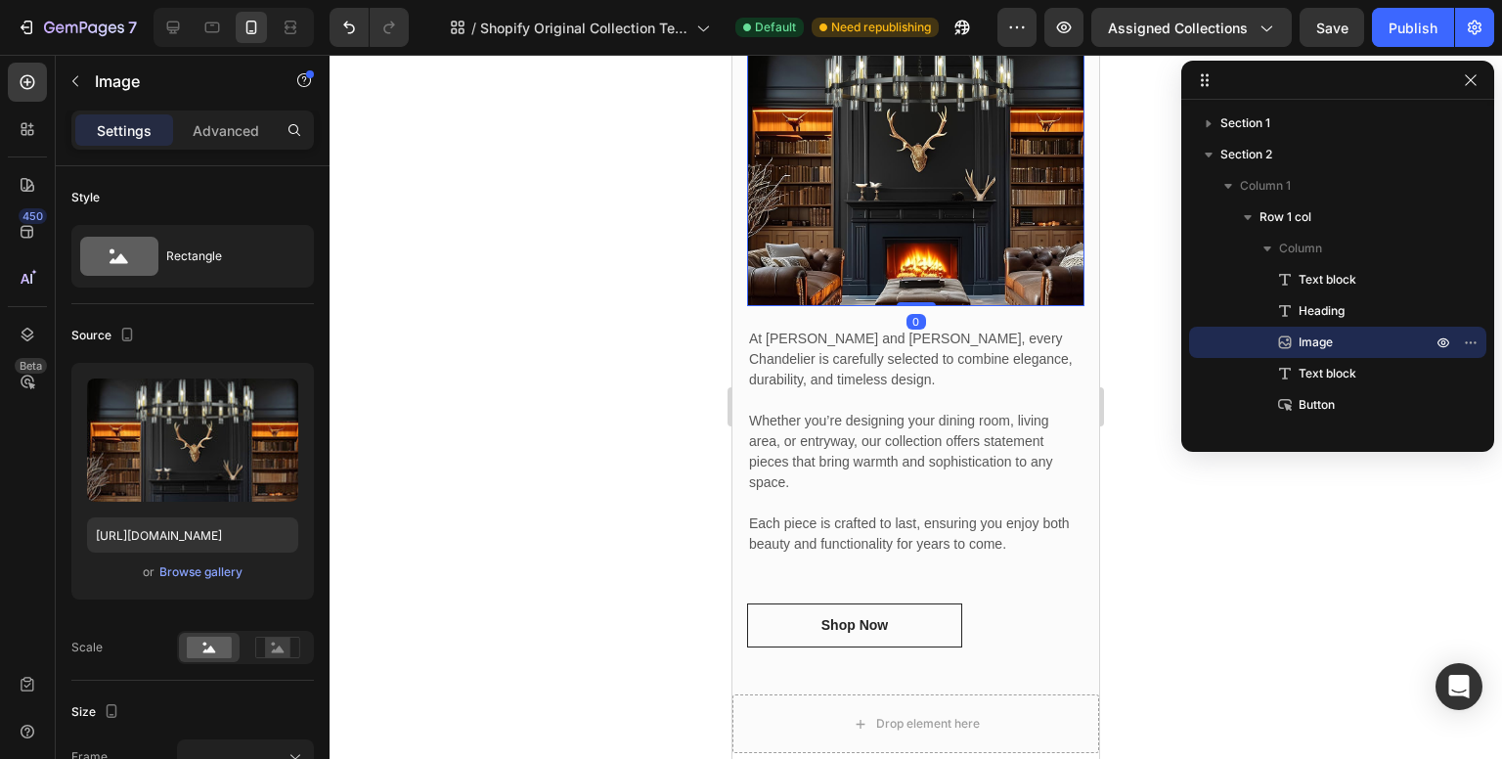
click at [912, 355] on p "At [PERSON_NAME] and [PERSON_NAME], every Chandelier is carefully selected to c…" at bounding box center [916, 360] width 334 height 62
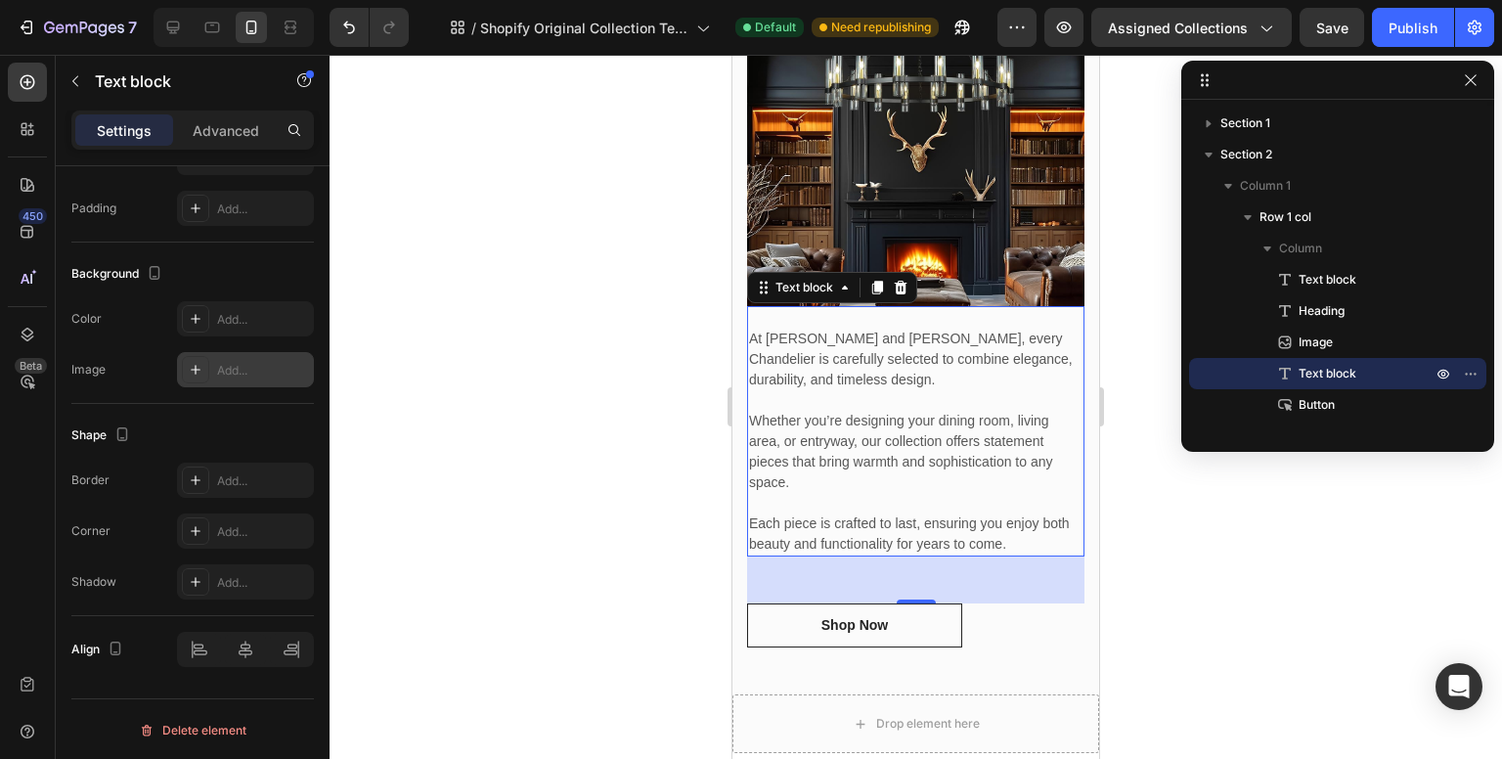
scroll to position [20, 0]
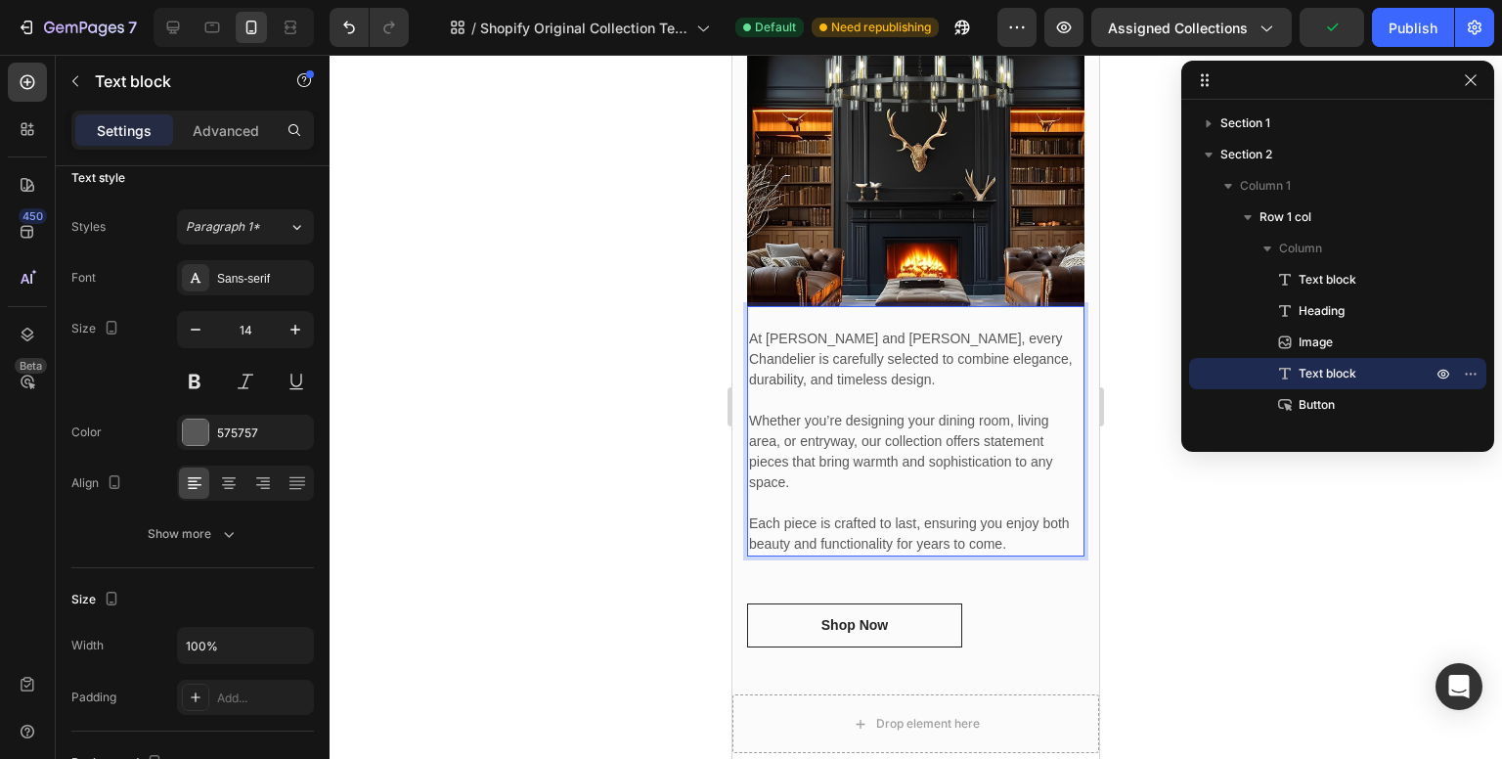
click at [1011, 513] on p "Each piece is crafted to last, ensuring you enjoy both beauty and functionality…" at bounding box center [916, 533] width 334 height 41
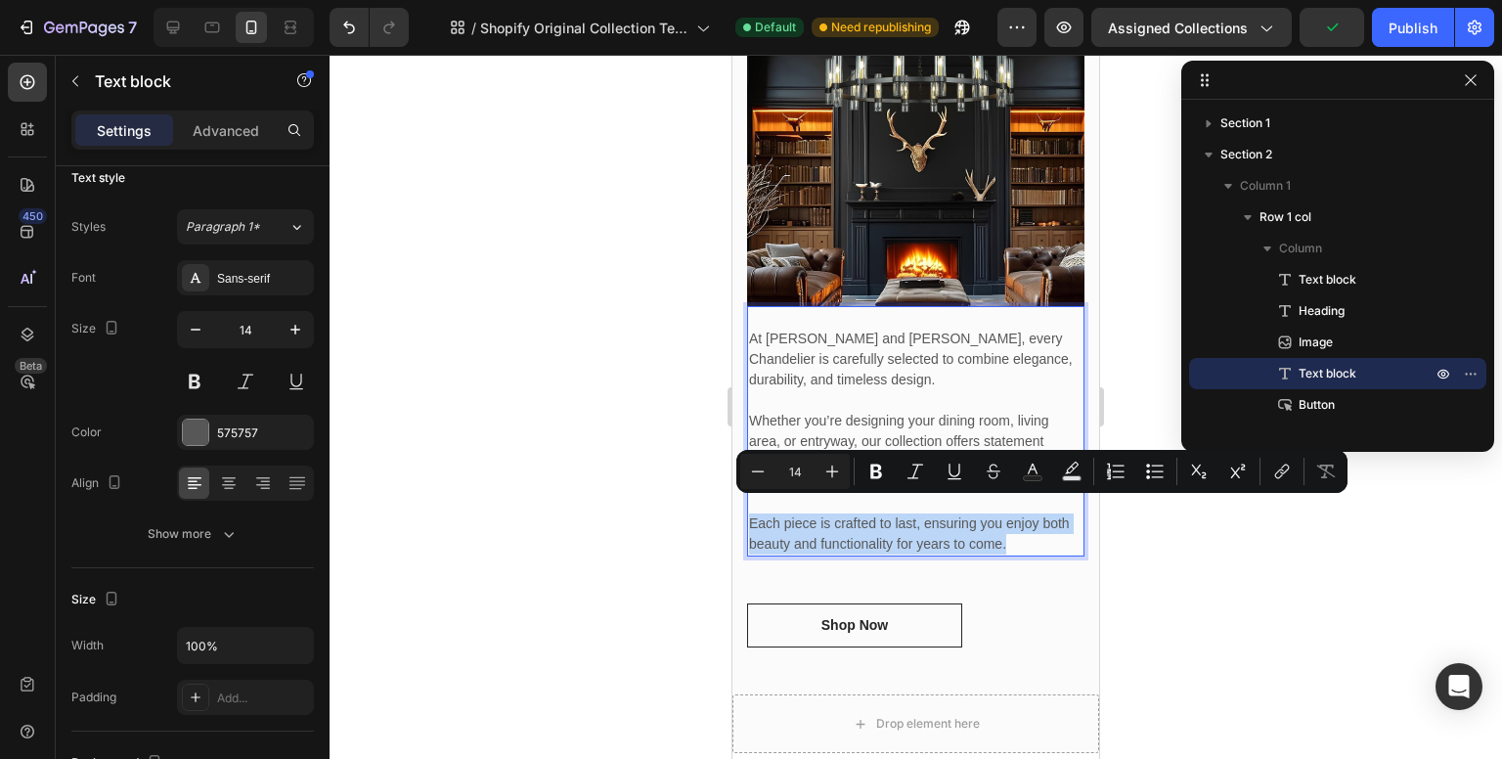
click at [1047, 527] on p "Each piece is crafted to last, ensuring you enjoy both beauty and functionality…" at bounding box center [916, 533] width 334 height 41
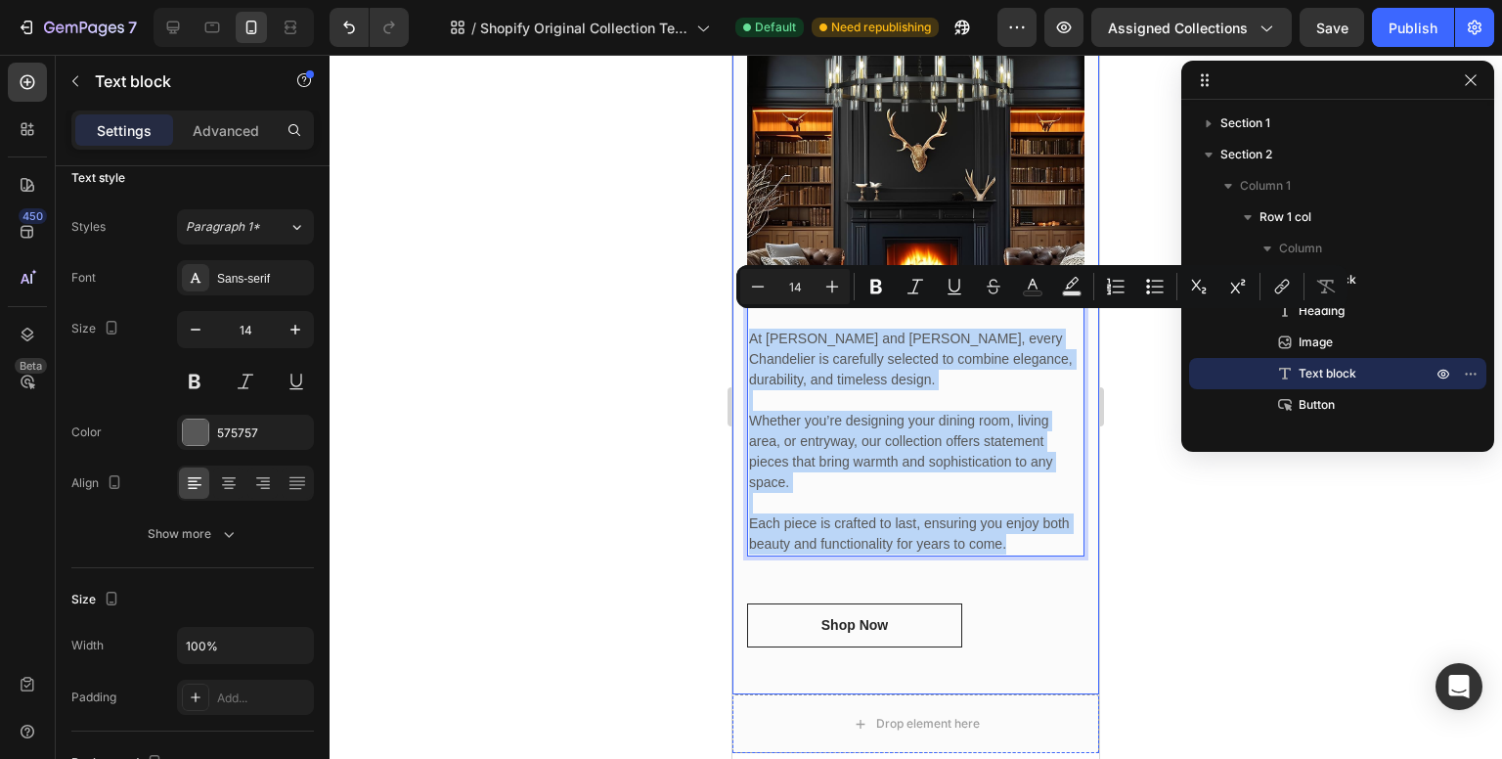
drag, startPoint x: 1048, startPoint y: 529, endPoint x: 744, endPoint y: 316, distance: 371.4
click at [744, 316] on div "Iron Chandelier Text block How Do Our Chandeliers Stand Out? Heading Image At […" at bounding box center [916, 245] width 367 height 899
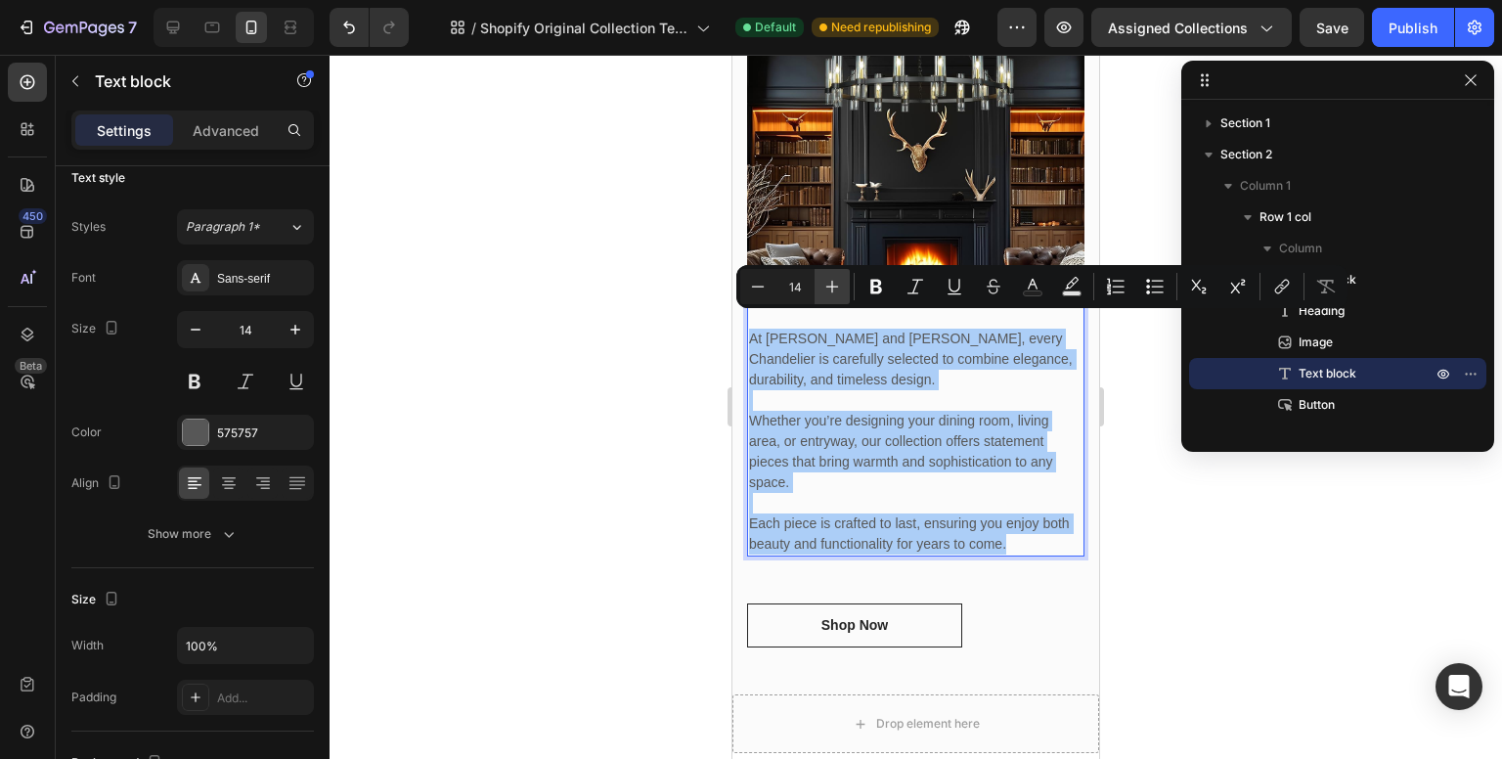
click at [829, 291] on icon "Editor contextual toolbar" at bounding box center [833, 287] width 20 height 20
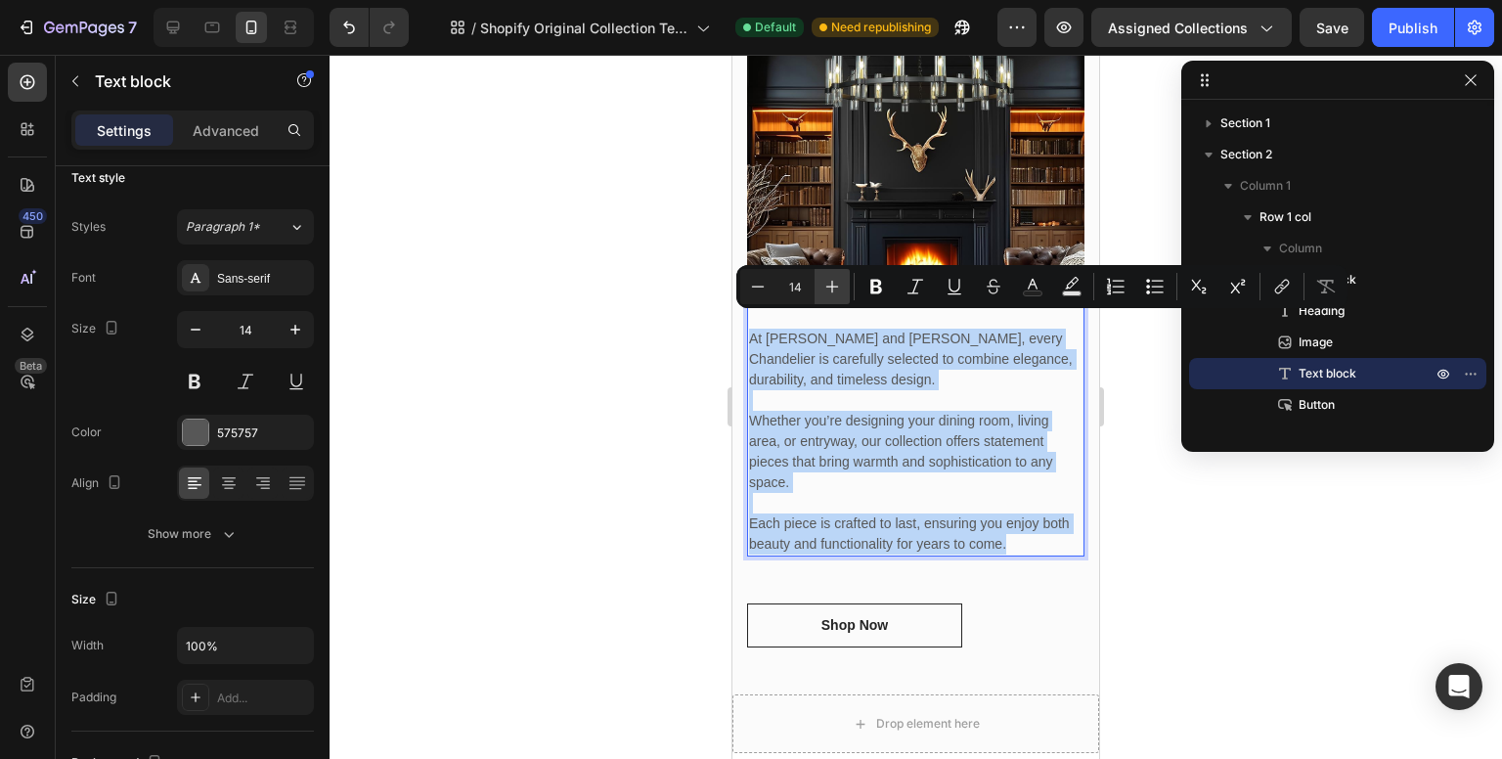
type input "15"
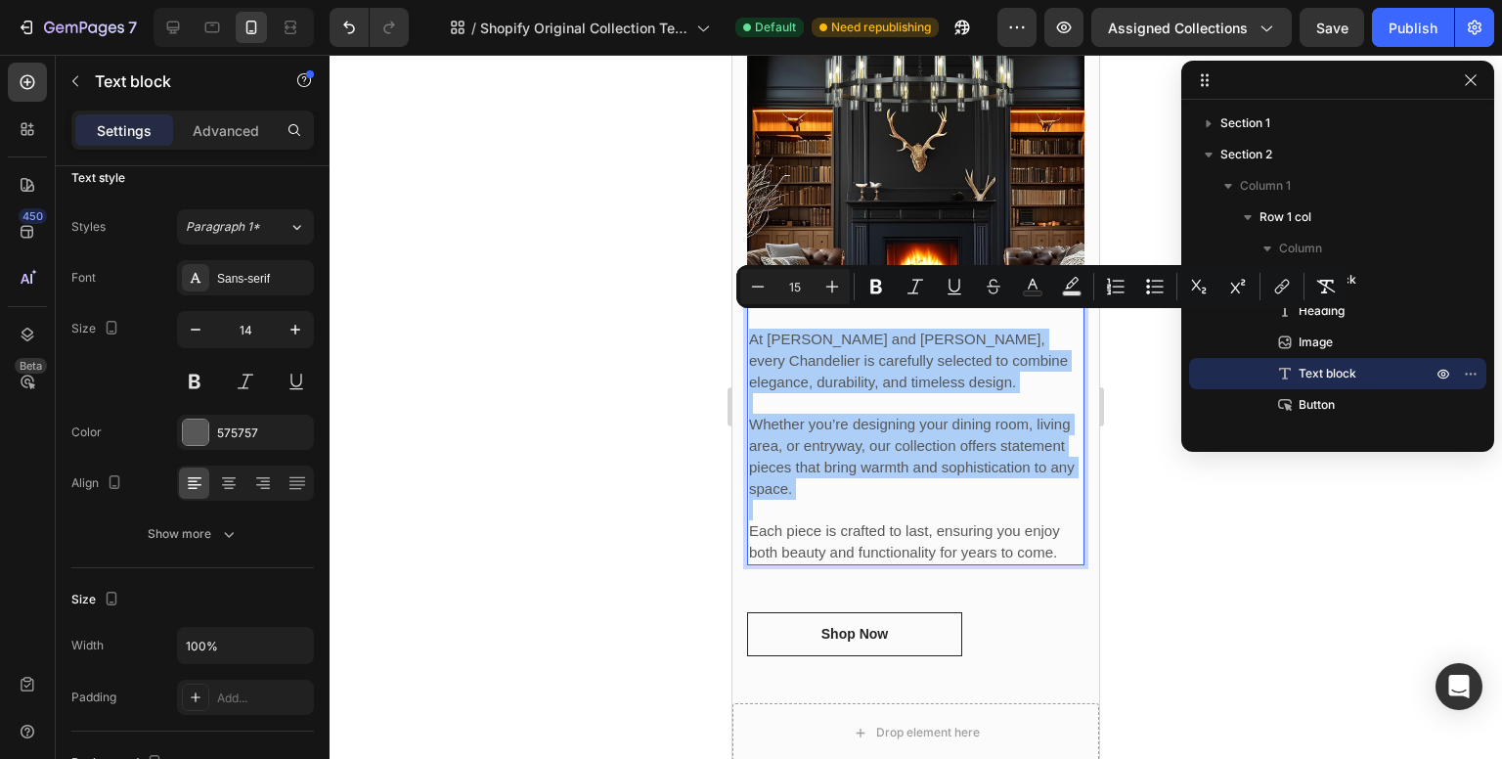
click at [1223, 533] on div at bounding box center [916, 407] width 1173 height 704
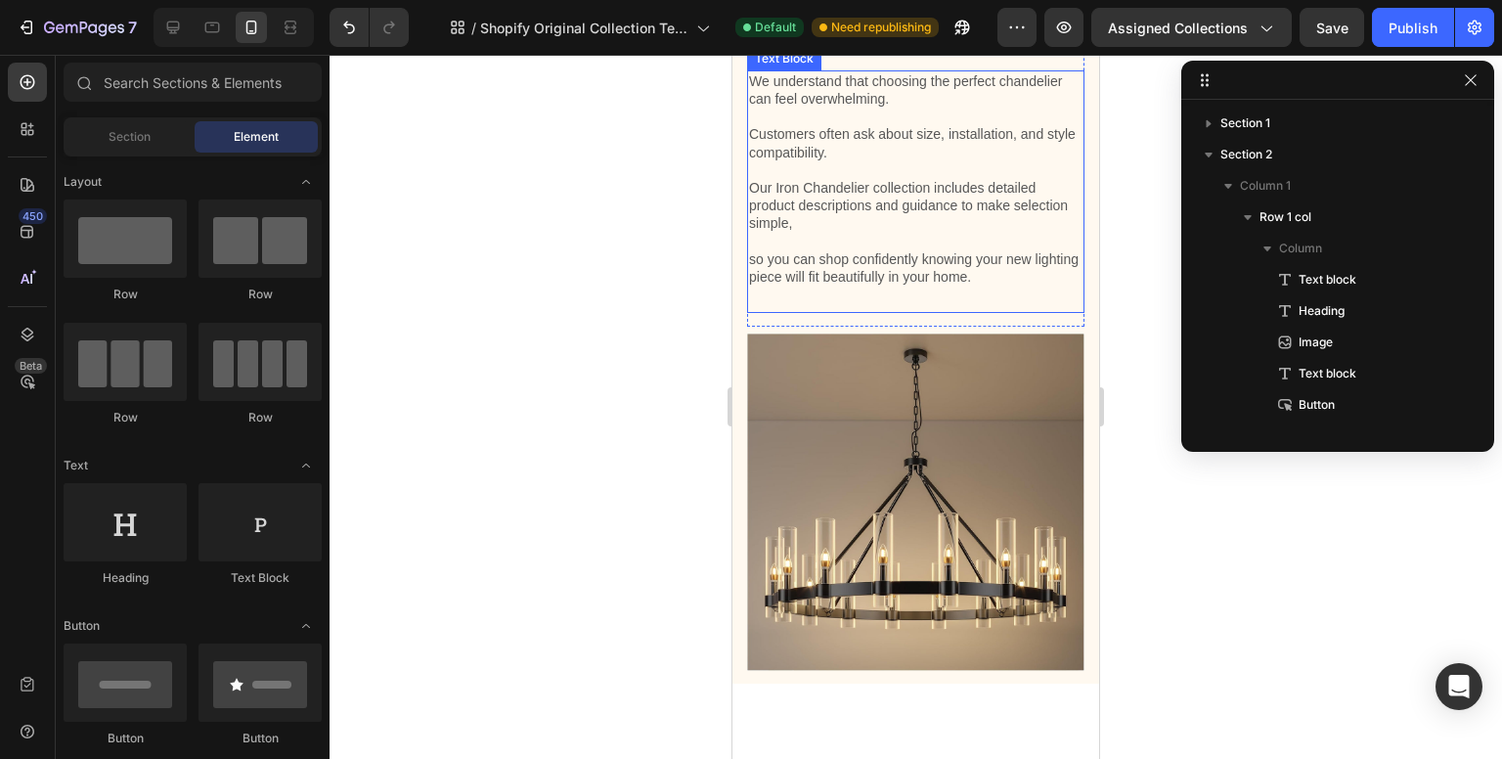
scroll to position [1760, 0]
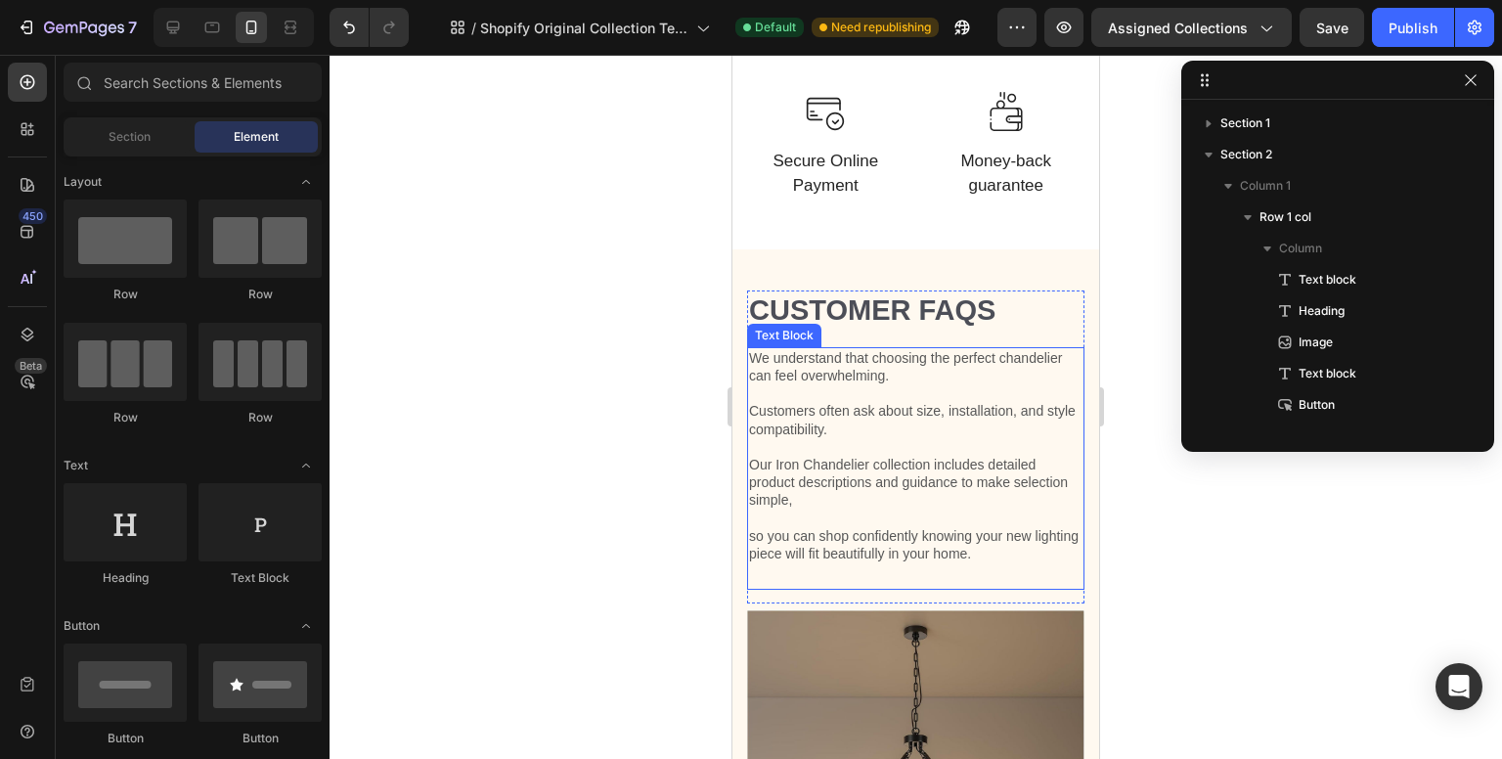
click at [919, 477] on p "Our Iron Chandelier collection includes detailed product descriptions and guida…" at bounding box center [916, 483] width 334 height 54
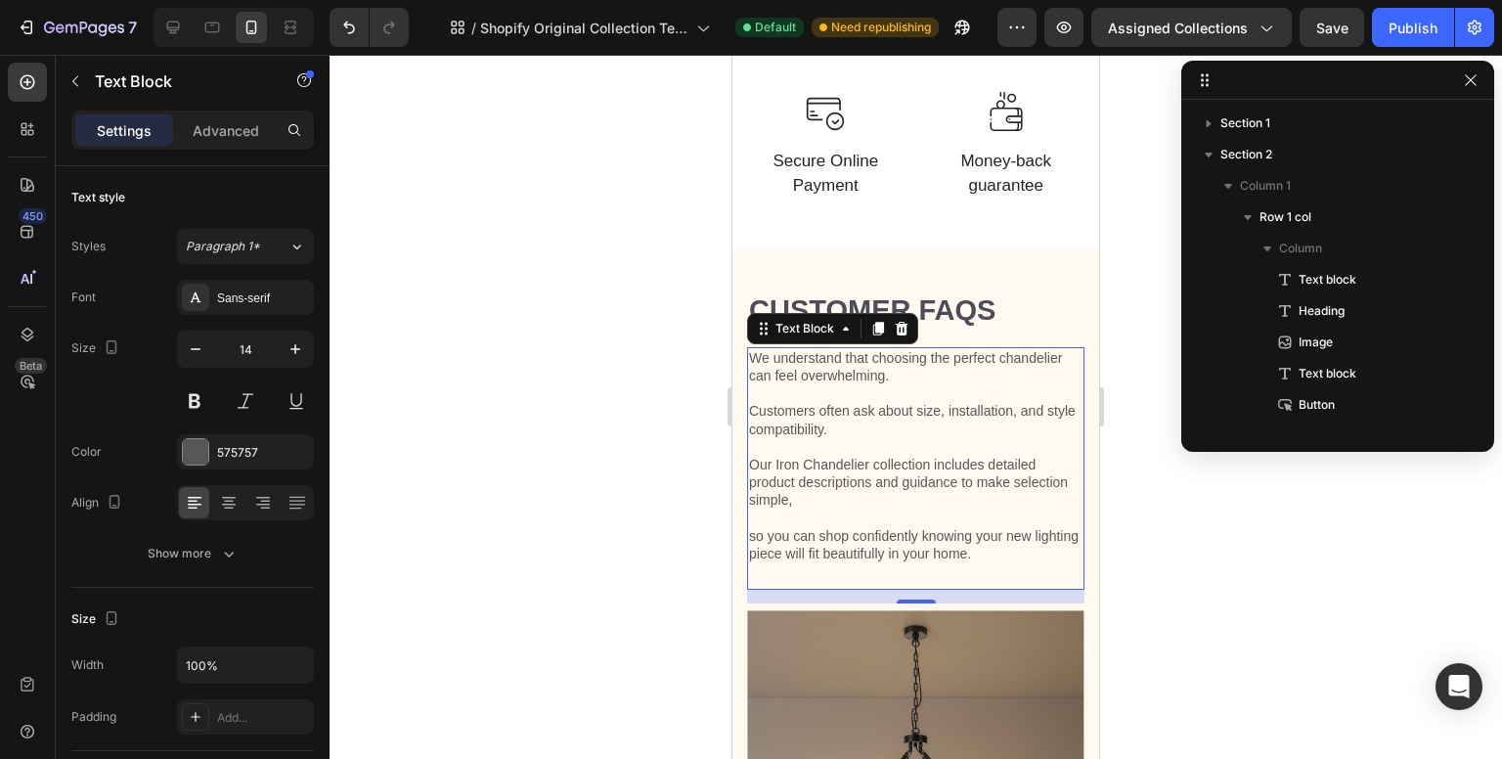
scroll to position [451, 0]
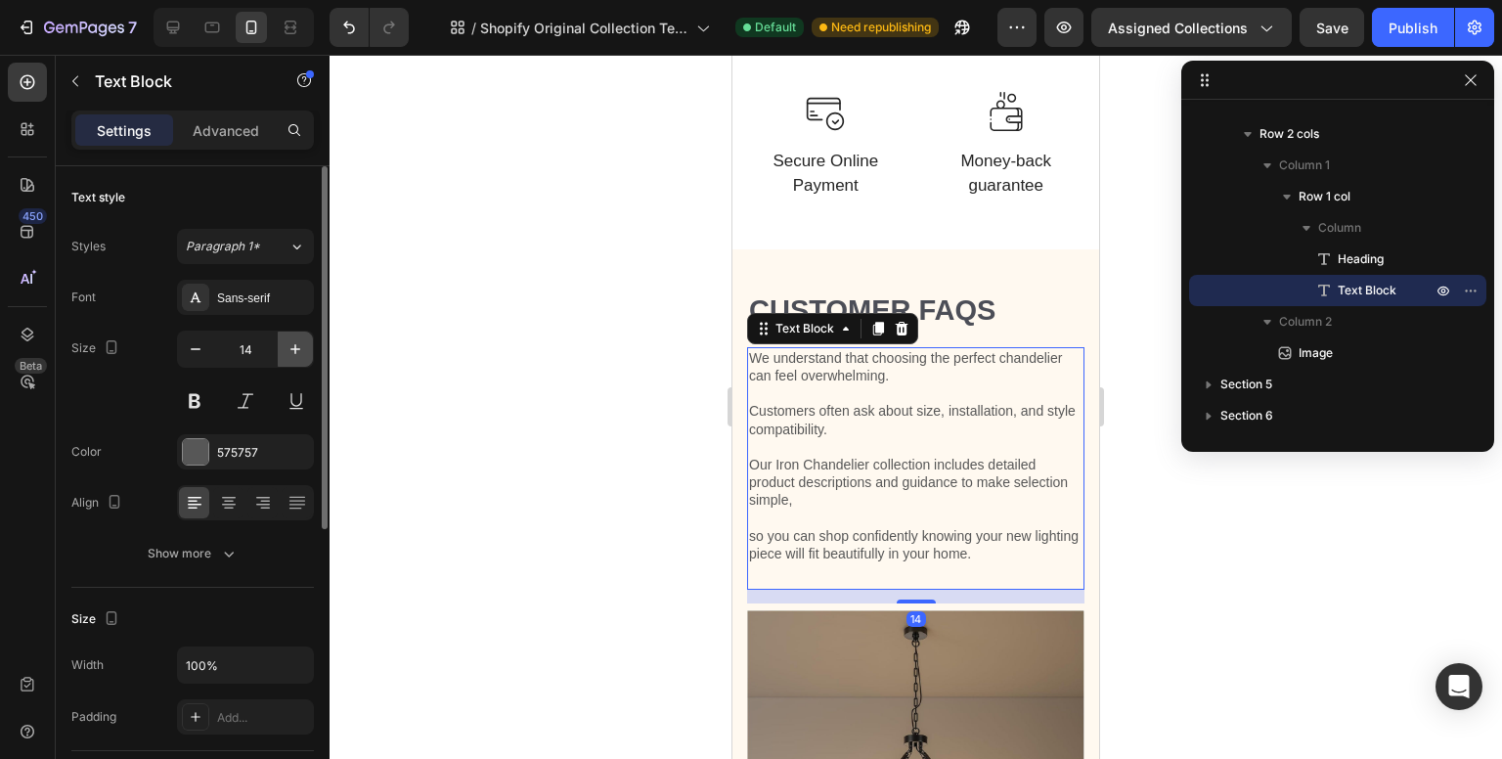
click at [303, 341] on icon "button" at bounding box center [296, 349] width 20 height 20
type input "15"
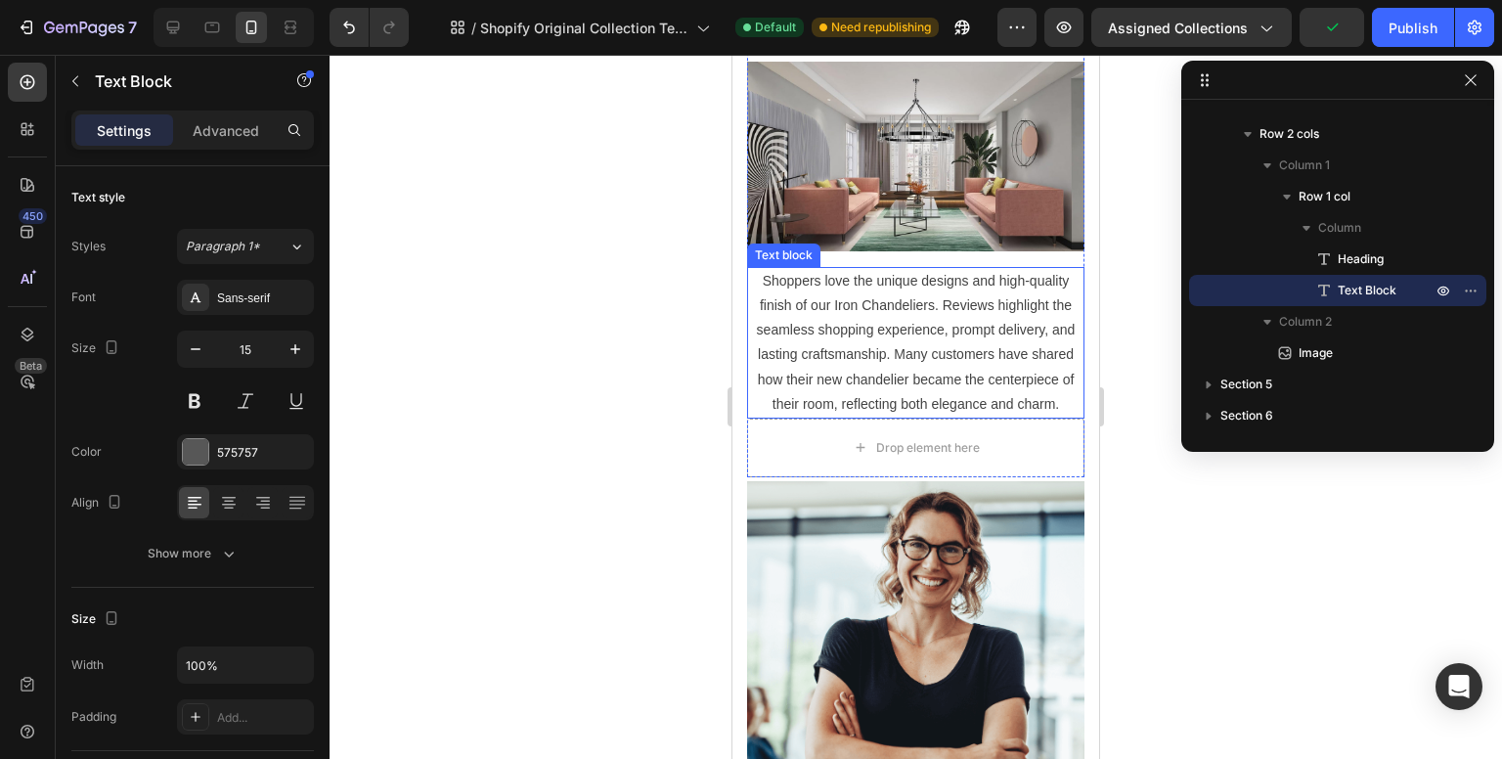
scroll to position [2641, 0]
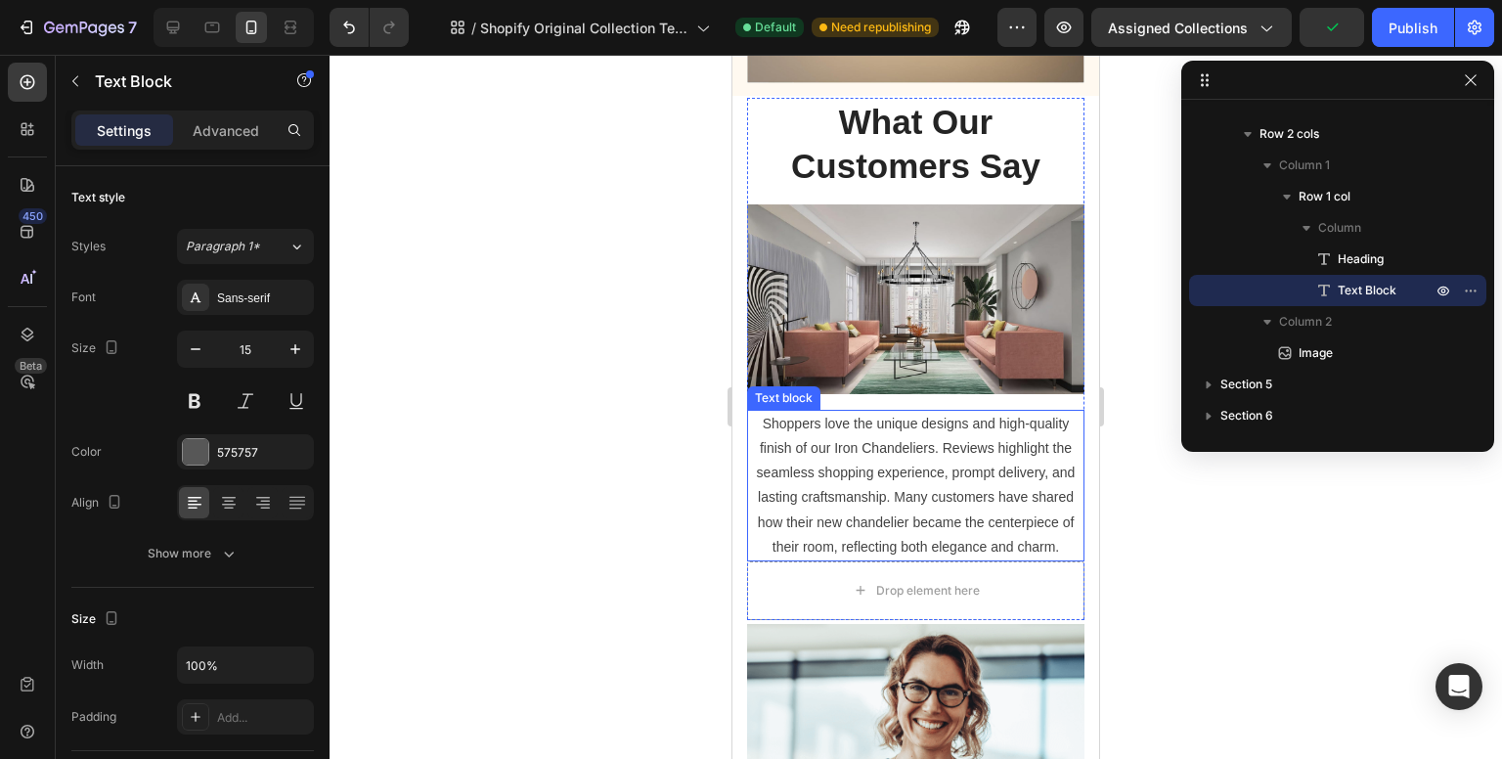
click at [931, 496] on p "Shoppers love the unique designs and high-quality finish of our Iron Chandelier…" at bounding box center [916, 486] width 334 height 148
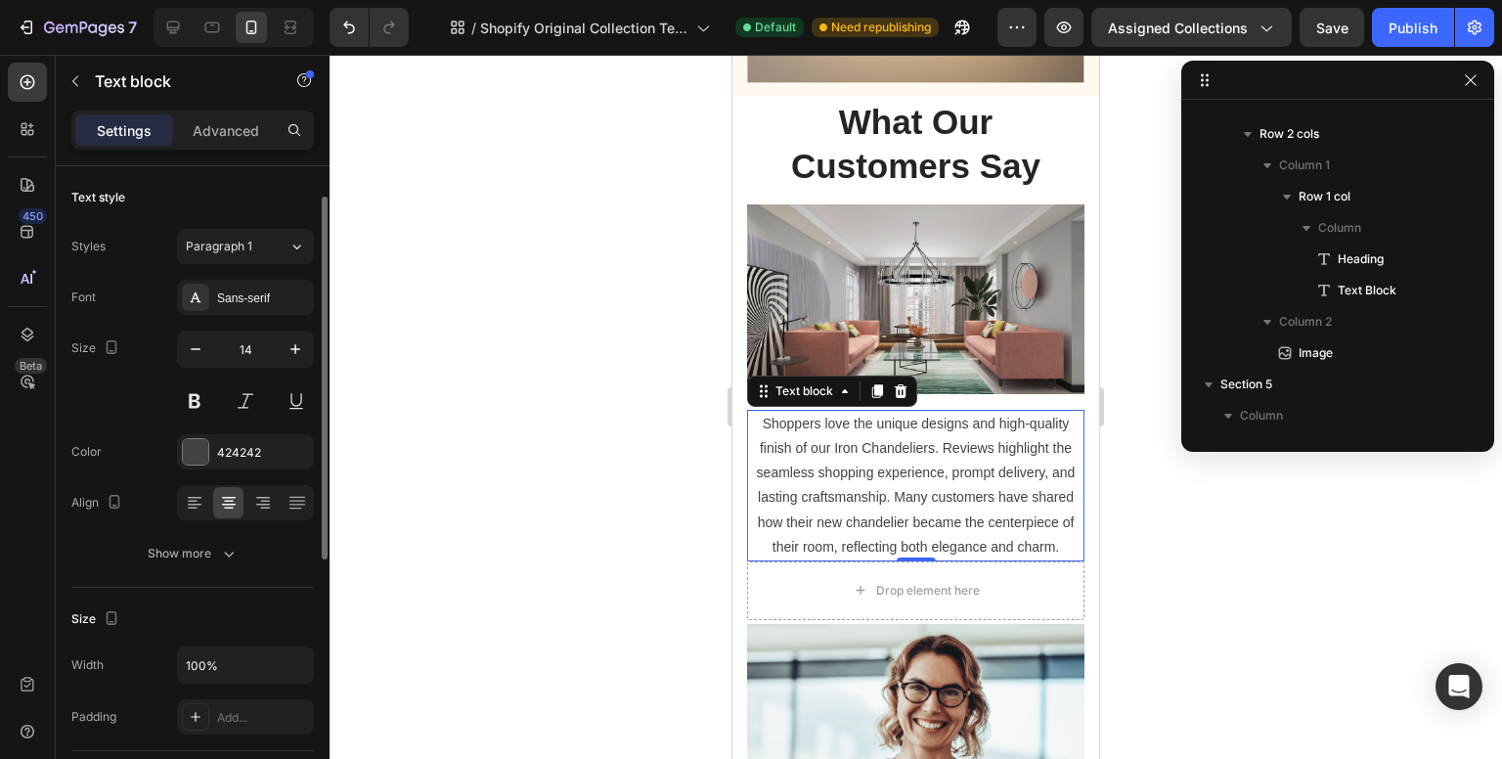
scroll to position [693, 0]
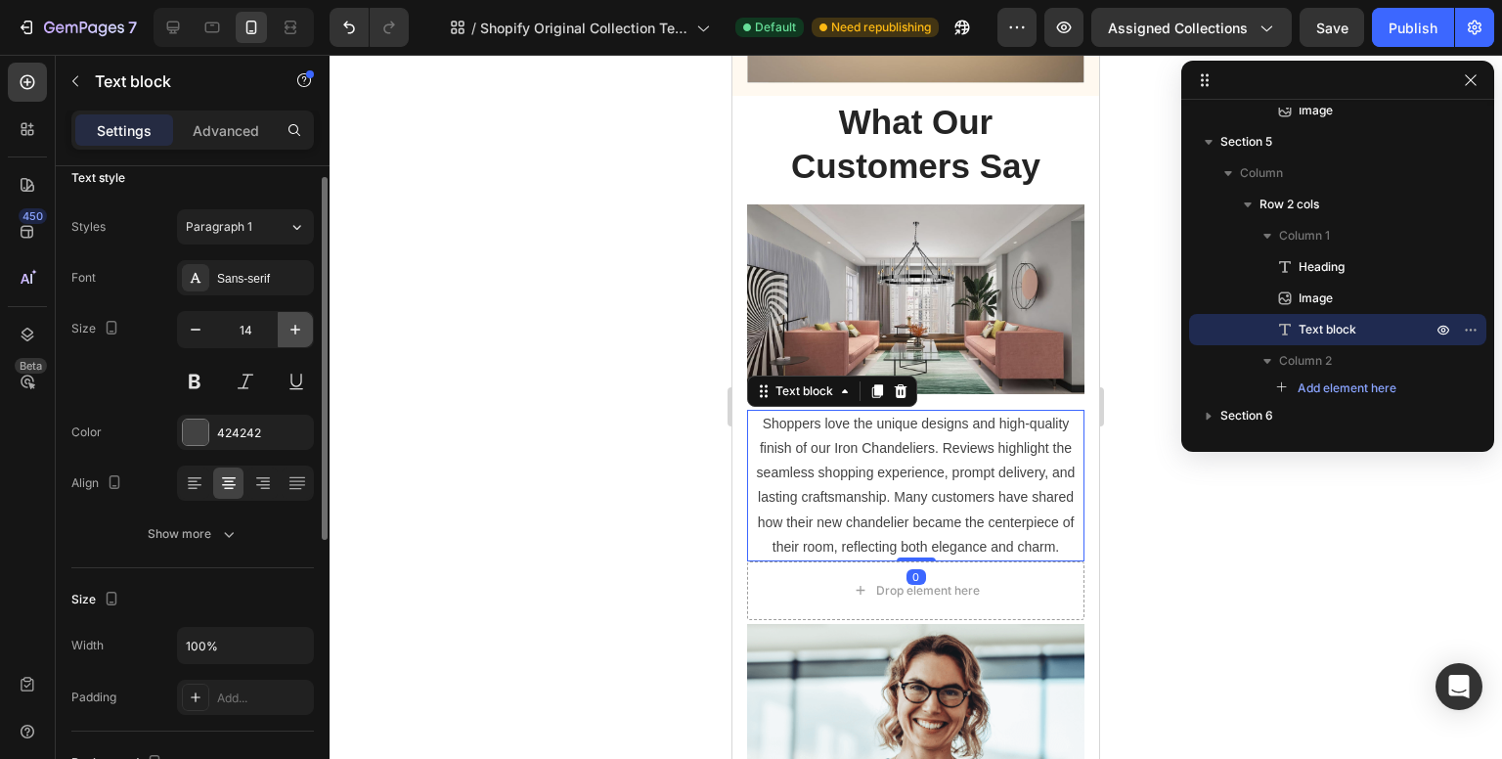
click at [289, 322] on icon "button" at bounding box center [296, 330] width 20 height 20
type input "15"
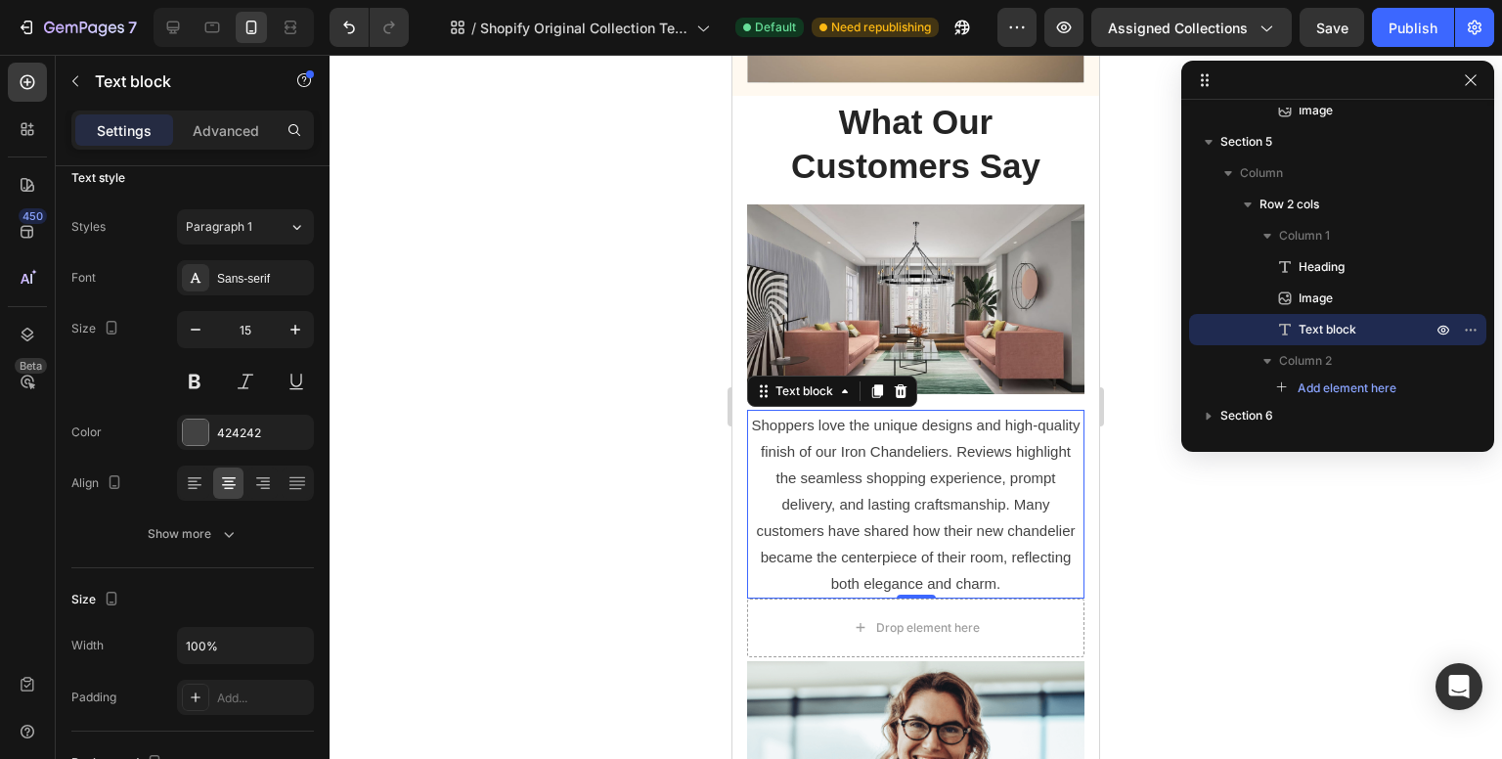
click at [1024, 416] on p "Shoppers love the unique designs and high-quality finish of our Iron Chandelier…" at bounding box center [916, 504] width 334 height 185
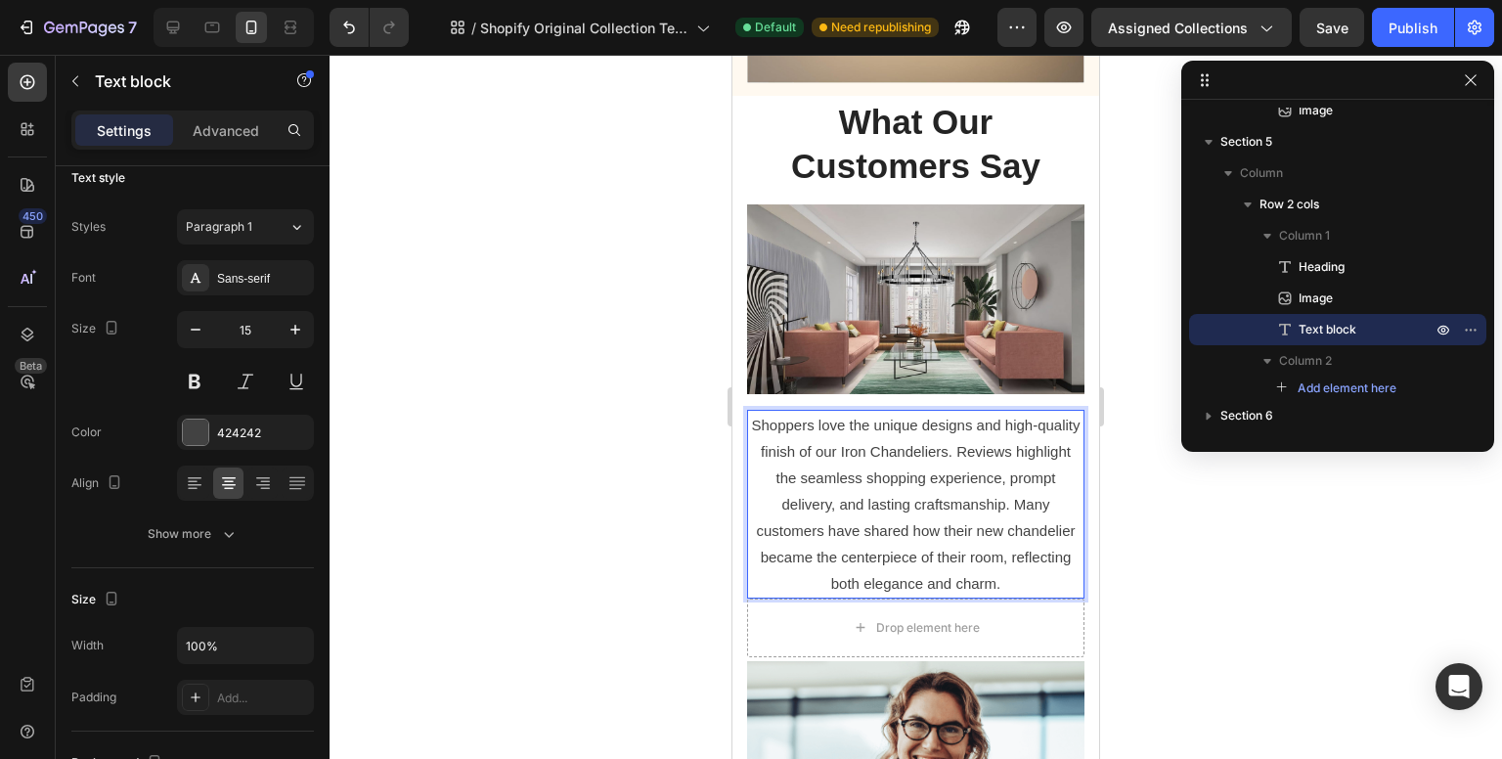
click at [1007, 420] on p "Shoppers love the unique designs and high-quality finish of our Iron Chandelier…" at bounding box center [916, 504] width 334 height 185
click at [1006, 421] on p "Shoppers love the unique designs and high-quality finish of our Iron Chandelier…" at bounding box center [916, 504] width 334 height 185
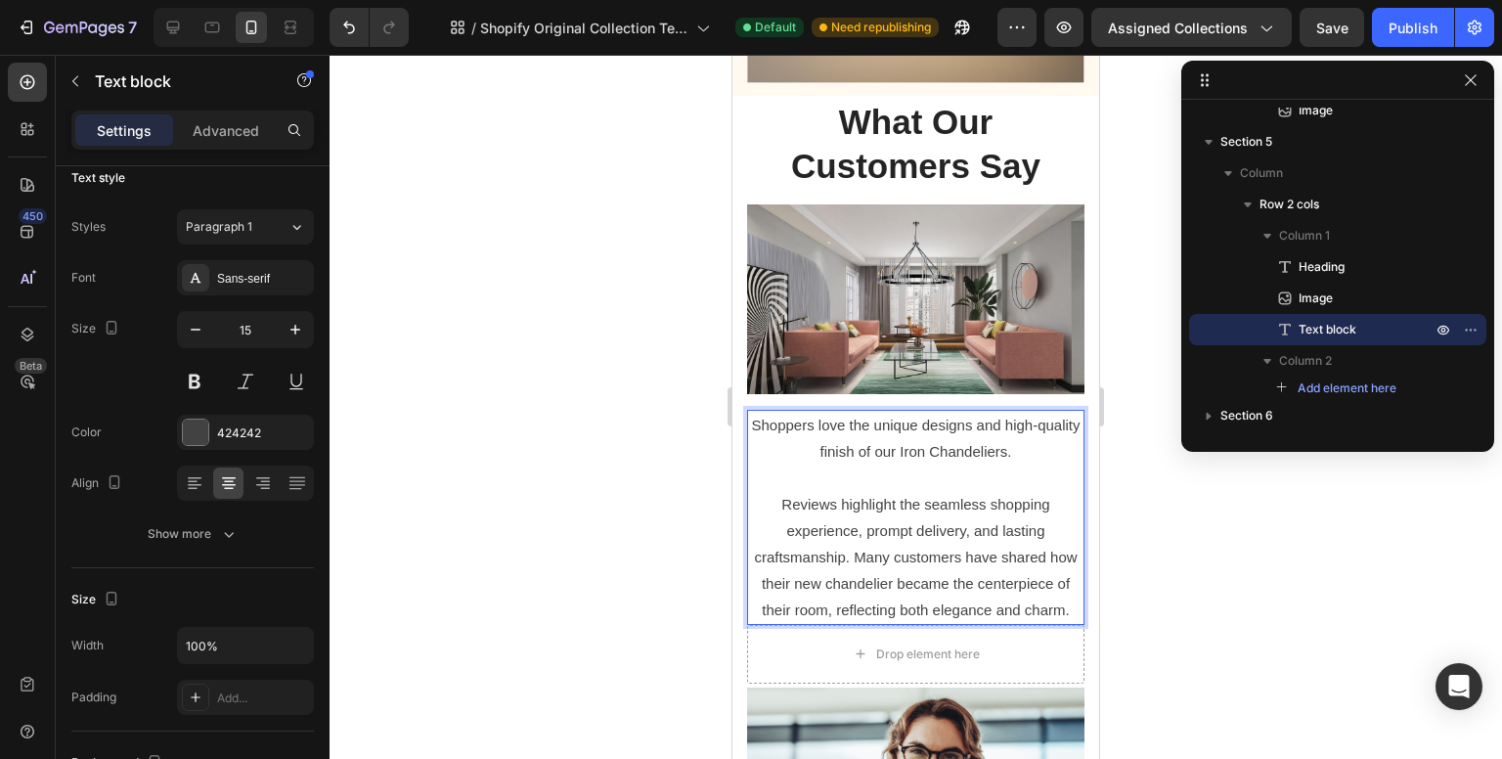
click at [862, 534] on p "Reviews highlight the seamless shopping experience, prompt delivery, and lastin…" at bounding box center [916, 557] width 334 height 132
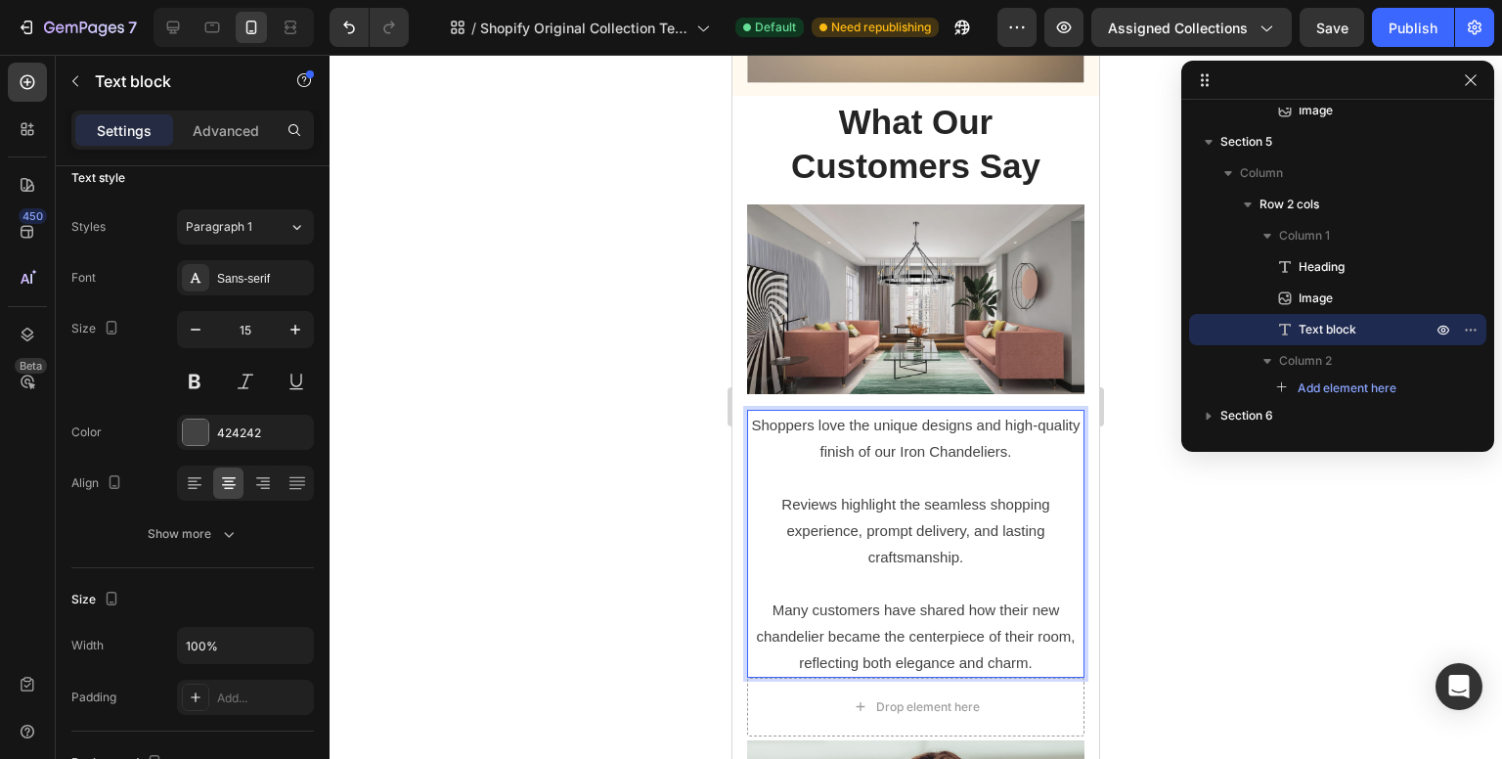
click at [942, 597] on p "Many customers have shared how their new chandelier became the centerpiece of t…" at bounding box center [916, 636] width 334 height 79
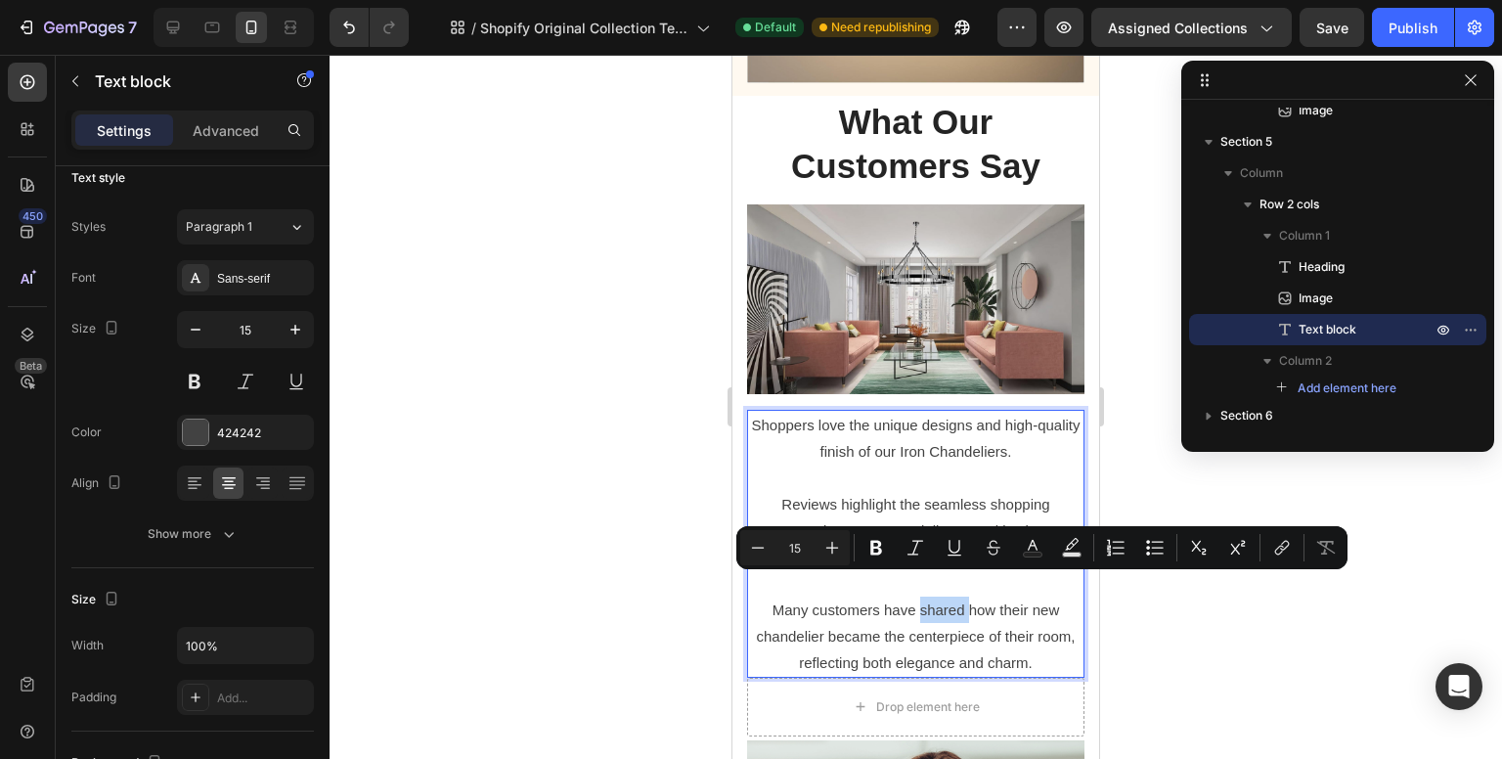
click at [835, 607] on p "Many customers have shared how their new chandelier became the centerpiece of t…" at bounding box center [916, 636] width 334 height 79
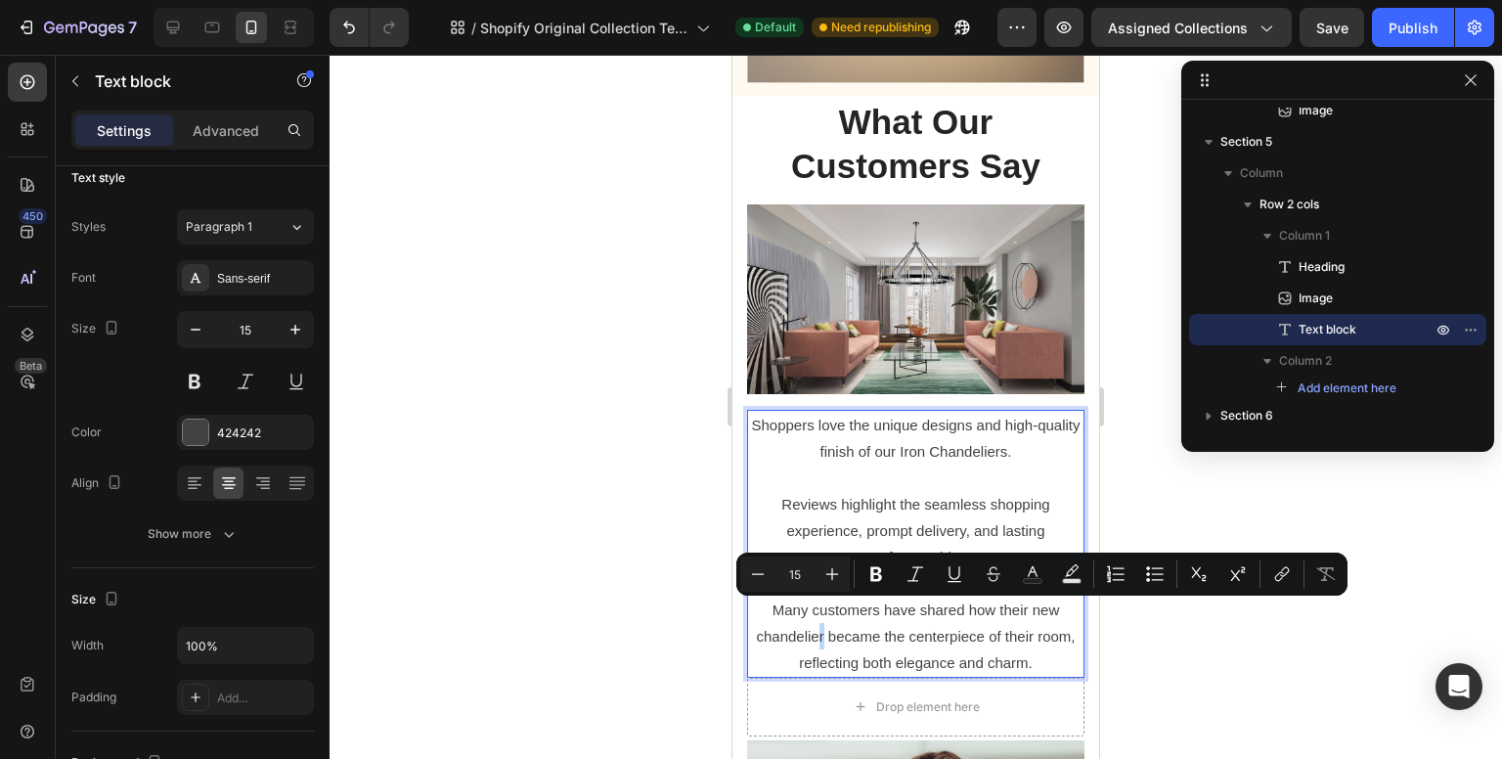
click at [923, 613] on p "Many customers have shared how their new chandelier became the centerpiece of t…" at bounding box center [916, 636] width 334 height 79
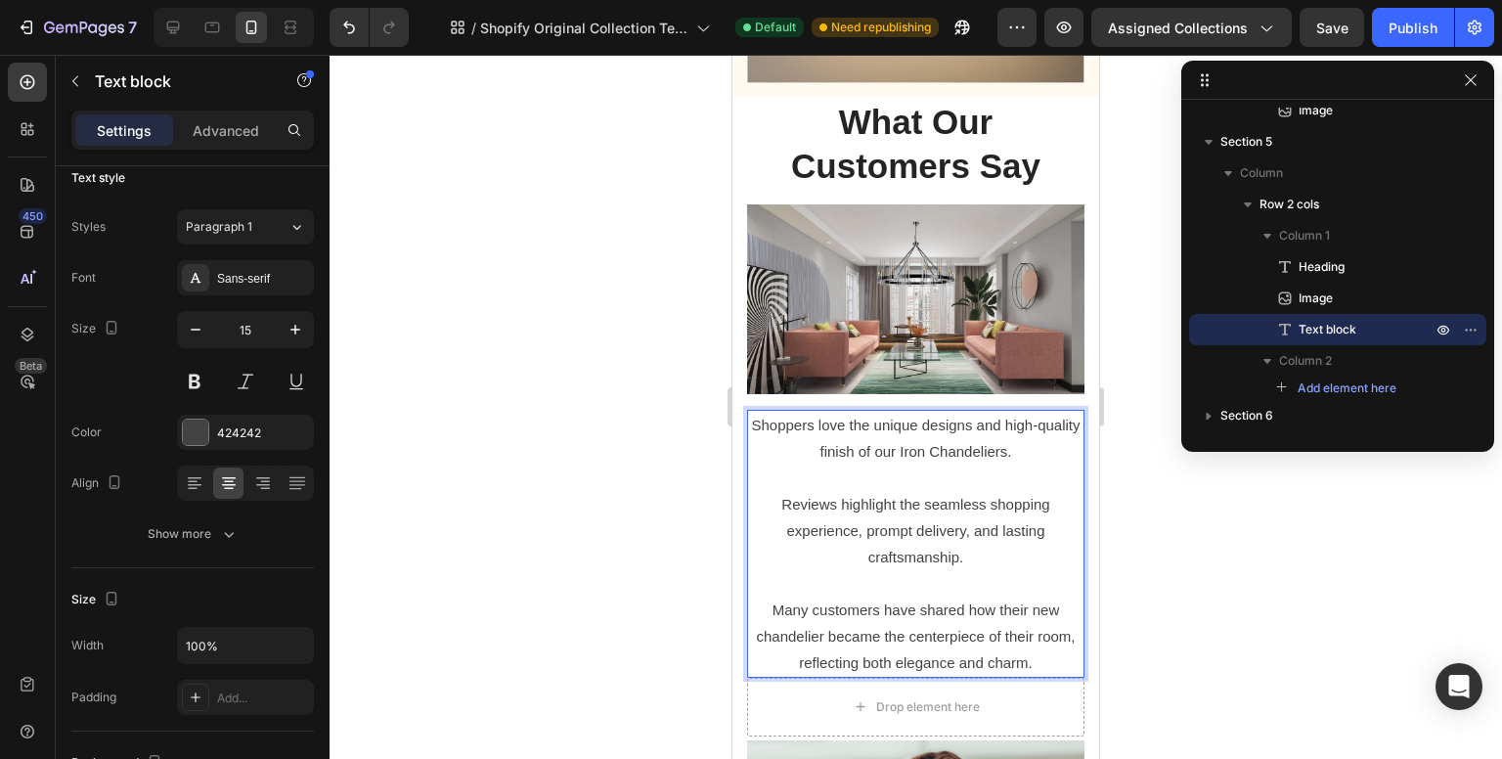
click at [952, 491] on p "Reviews highlight the seamless shopping experience, prompt delivery, and lastin…" at bounding box center [916, 530] width 334 height 79
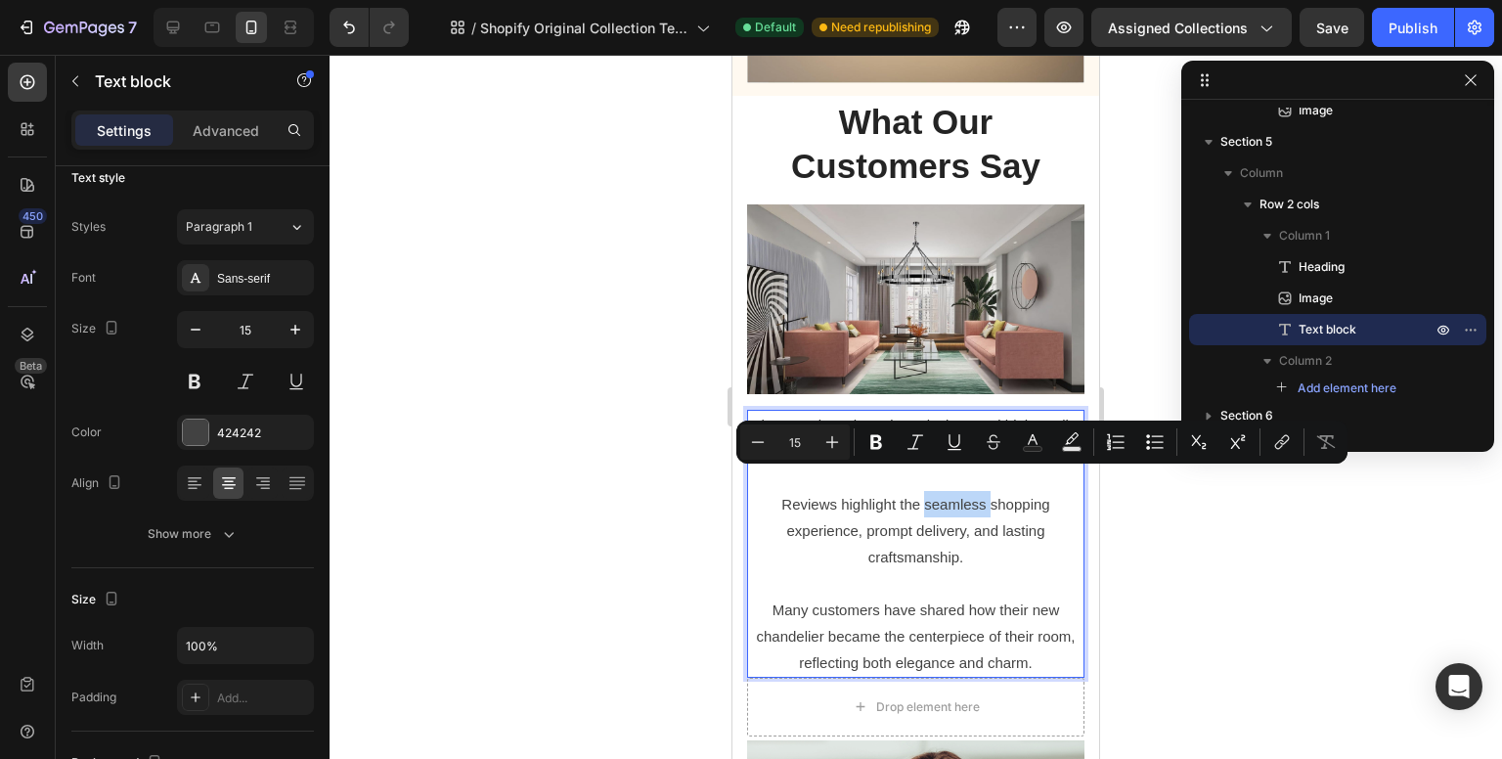
click at [913, 506] on p "Reviews highlight the seamless shopping experience, prompt delivery, and lastin…" at bounding box center [916, 530] width 334 height 79
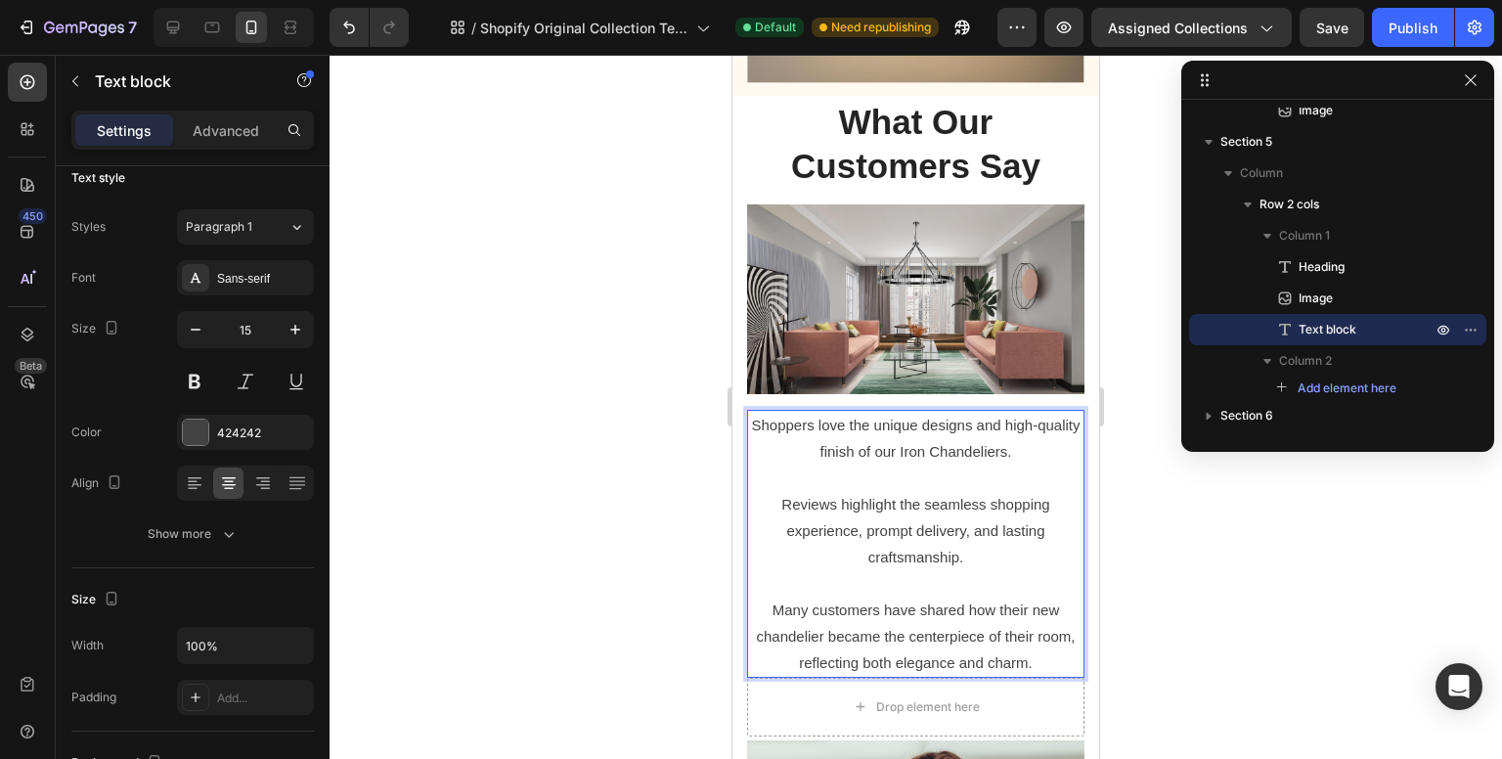
click at [803, 412] on p "Shoppers love the unique designs and high-quality finish of our Iron Chandelier…" at bounding box center [916, 438] width 334 height 53
click at [850, 412] on p "Our Customers love the unique designs and high-quality finish of our Iron Chand…" at bounding box center [916, 438] width 334 height 53
click at [883, 412] on p "Our Customers love the unique designs and high-quality finish of our Iron Chand…" at bounding box center [916, 438] width 334 height 53
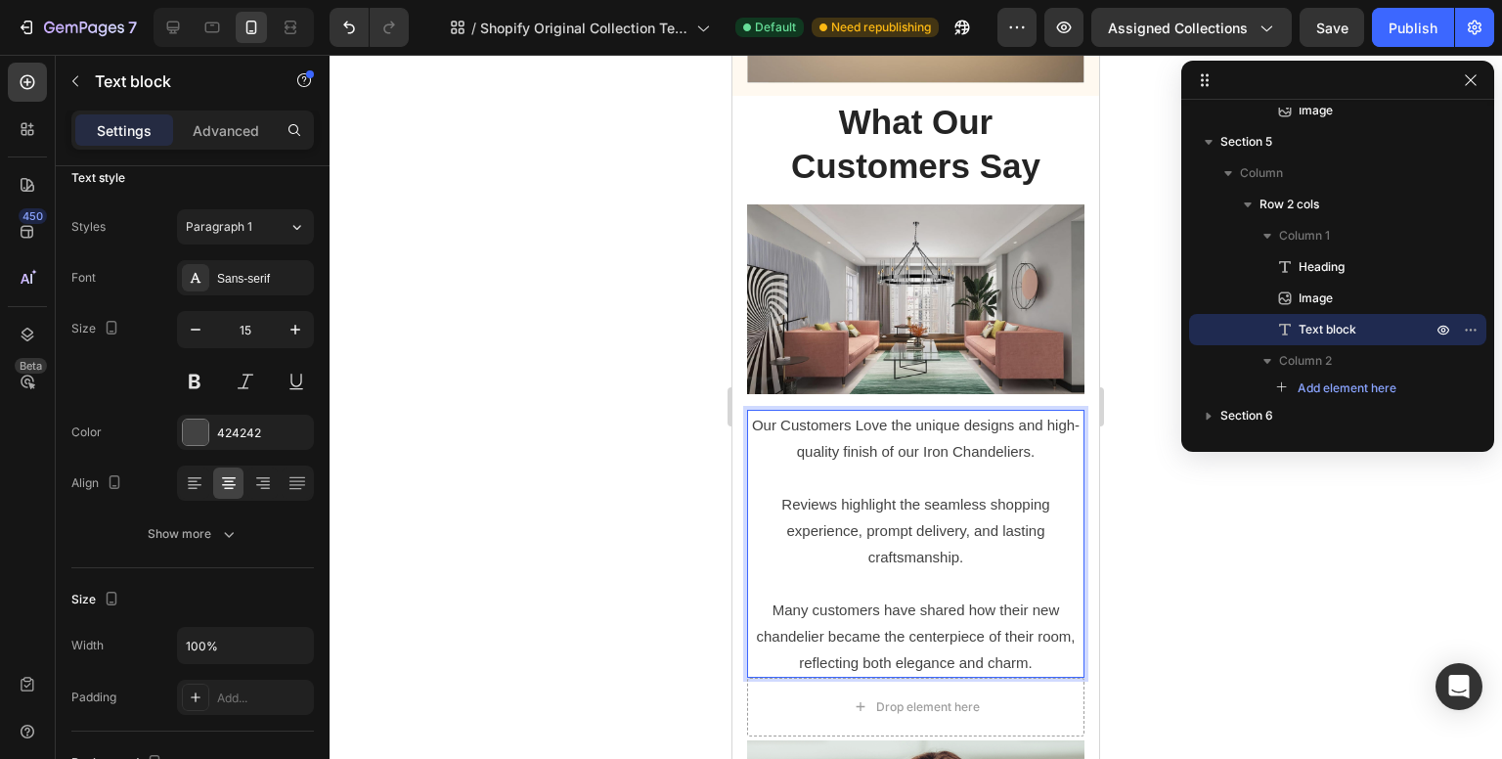
click at [879, 412] on p "Our Customers Love the unique designs and high-quality finish of our Iron Chand…" at bounding box center [916, 438] width 334 height 53
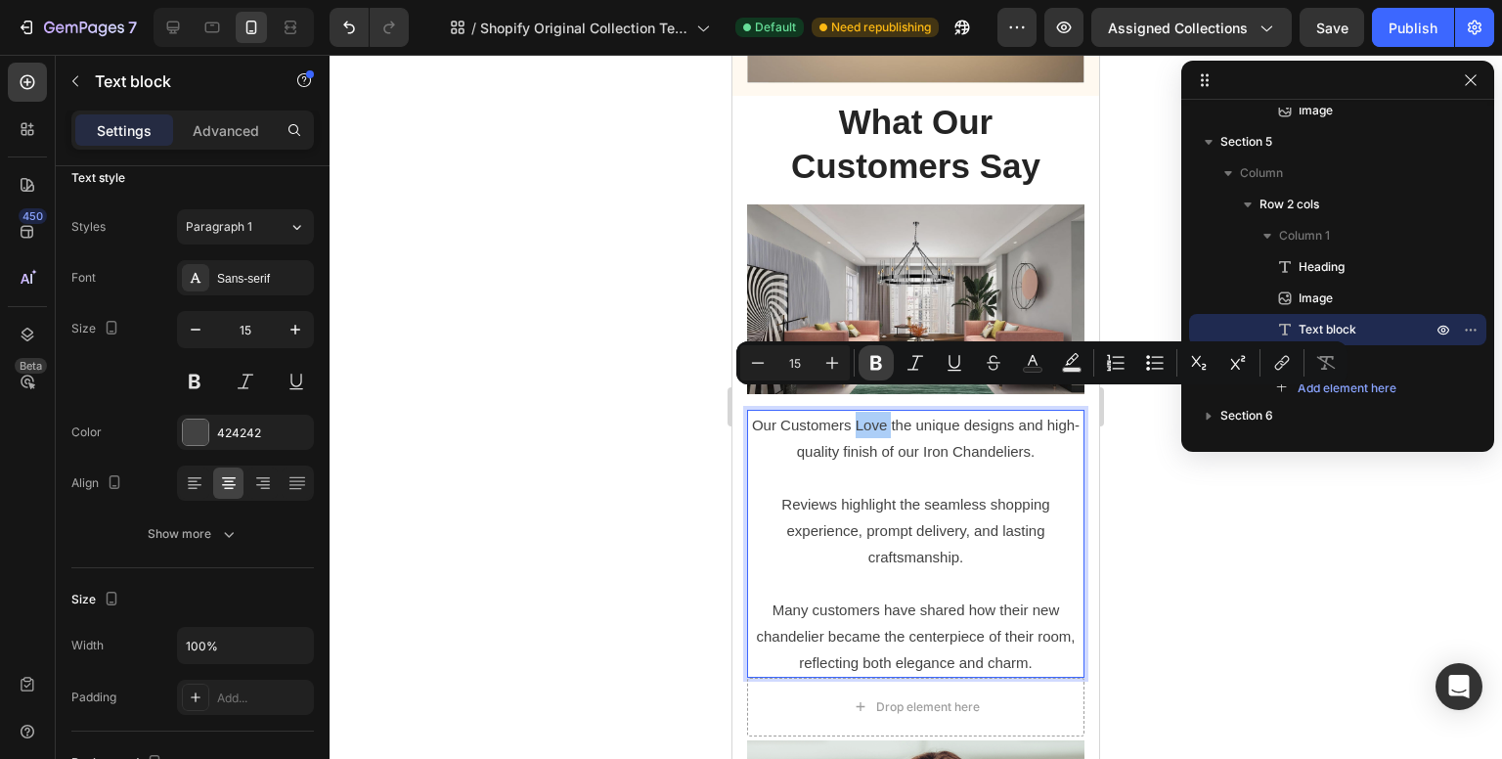
click at [886, 366] on button "Bold" at bounding box center [876, 362] width 35 height 35
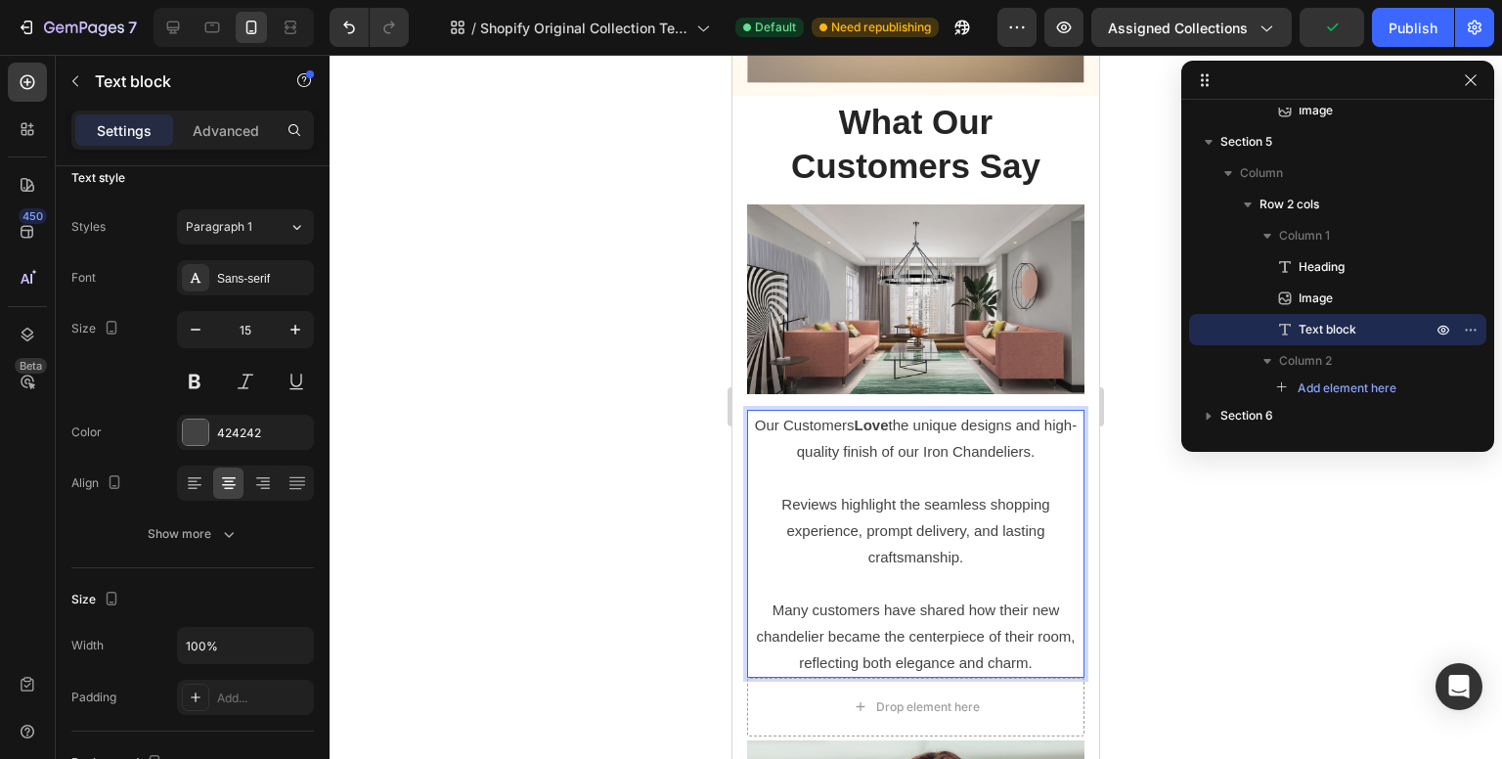
click at [868, 427] on p "Our Customers Love the unique designs and high-quality finish of our Iron Chand…" at bounding box center [916, 438] width 334 height 53
click at [865, 426] on p "Our Customers Love the unique designs and high-quality finish of our Iron Chand…" at bounding box center [916, 438] width 334 height 53
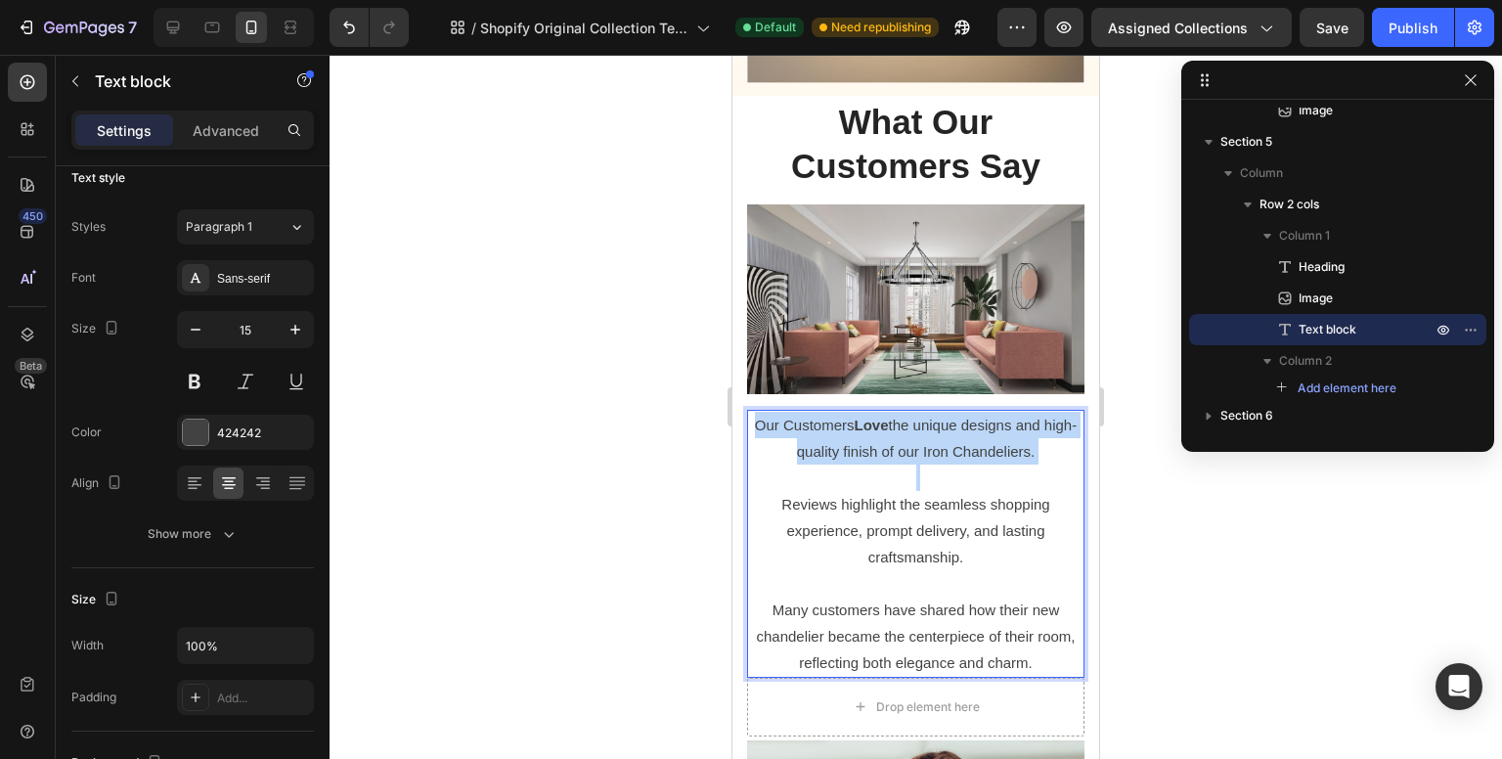
click at [865, 426] on p "Our Customers Love the unique designs and high-quality finish of our Iron Chand…" at bounding box center [916, 438] width 334 height 53
click at [871, 430] on p "Our Customers Love the unique designs and high-quality finish of our Iron Chand…" at bounding box center [916, 438] width 334 height 53
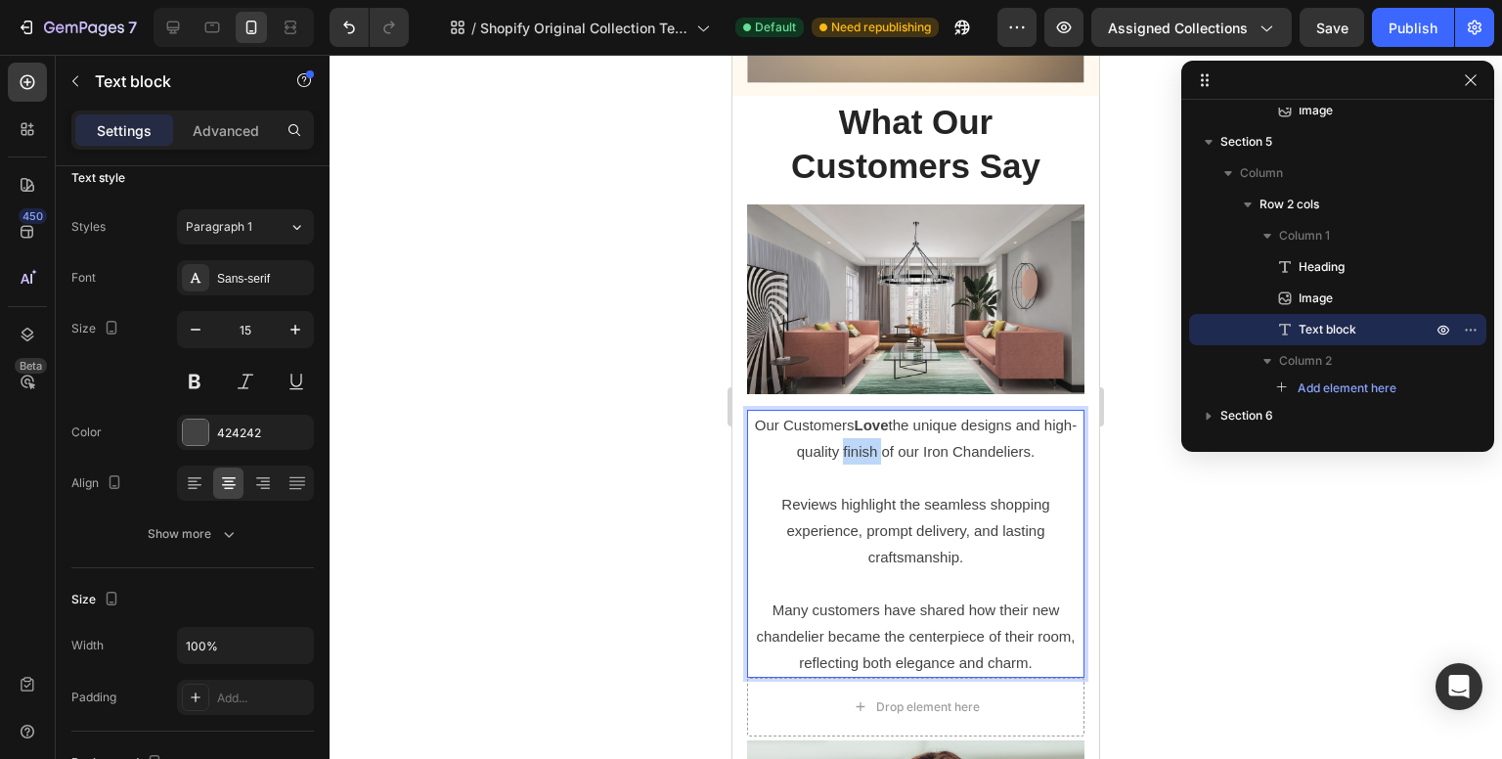
click at [871, 430] on p "Our Customers Love the unique designs and high-quality finish of our Iron Chand…" at bounding box center [916, 438] width 334 height 53
click at [801, 427] on p "Our Customers Love the unique designs and high-quality finish of our Iron Chand…" at bounding box center [916, 438] width 334 height 53
click at [896, 433] on p "Our Customers Love the unique designs and high-quality finish of our Iron Chand…" at bounding box center [916, 438] width 334 height 53
click at [807, 427] on p "Our Customers Love the unique designs and high-quality finish our Iron Chandeli…" at bounding box center [916, 438] width 334 height 53
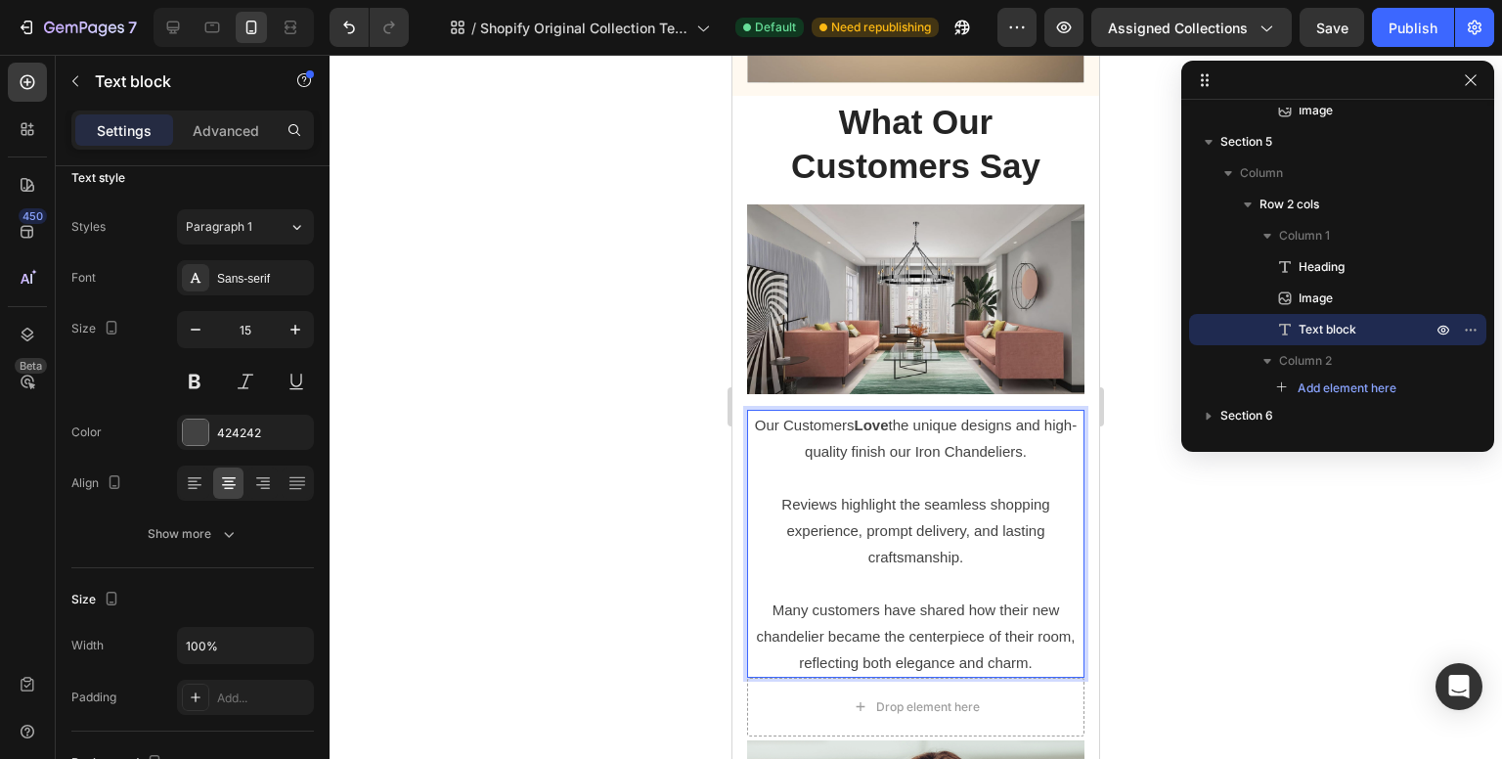
click at [812, 427] on p "Our Customers Love the unique designs and high-quality finish our Iron Chandeli…" at bounding box center [916, 438] width 334 height 53
click at [862, 422] on p "Our Customers Love the unique designs and quality finish our Iron Chandeliers." at bounding box center [916, 438] width 334 height 53
click at [994, 431] on p "Our Customers Love the unique designs and quality our Iron Chandeliers." at bounding box center [916, 438] width 334 height 53
click at [989, 431] on p "Our Customers Love the unique designs and quality our Iron Chandelier." at bounding box center [916, 438] width 334 height 53
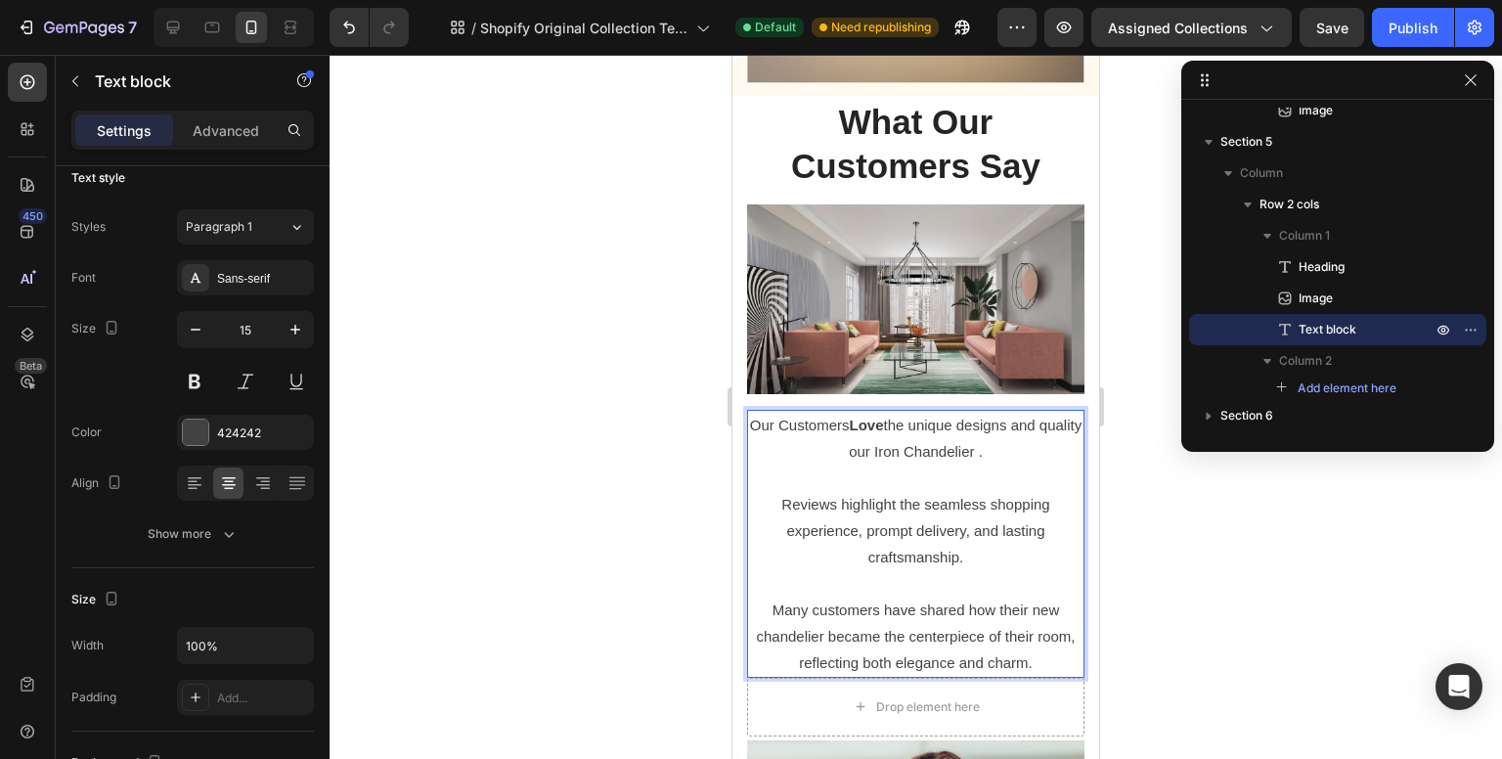
click at [1001, 465] on p "Rich Text Editor. Editing area: main" at bounding box center [916, 478] width 334 height 26
click at [990, 423] on p "Our Customers Love the unique designs and quality our Iron Chandelier ." at bounding box center [916, 438] width 334 height 53
click at [947, 465] on p "Rich Text Editor. Editing area: main" at bounding box center [916, 478] width 334 height 26
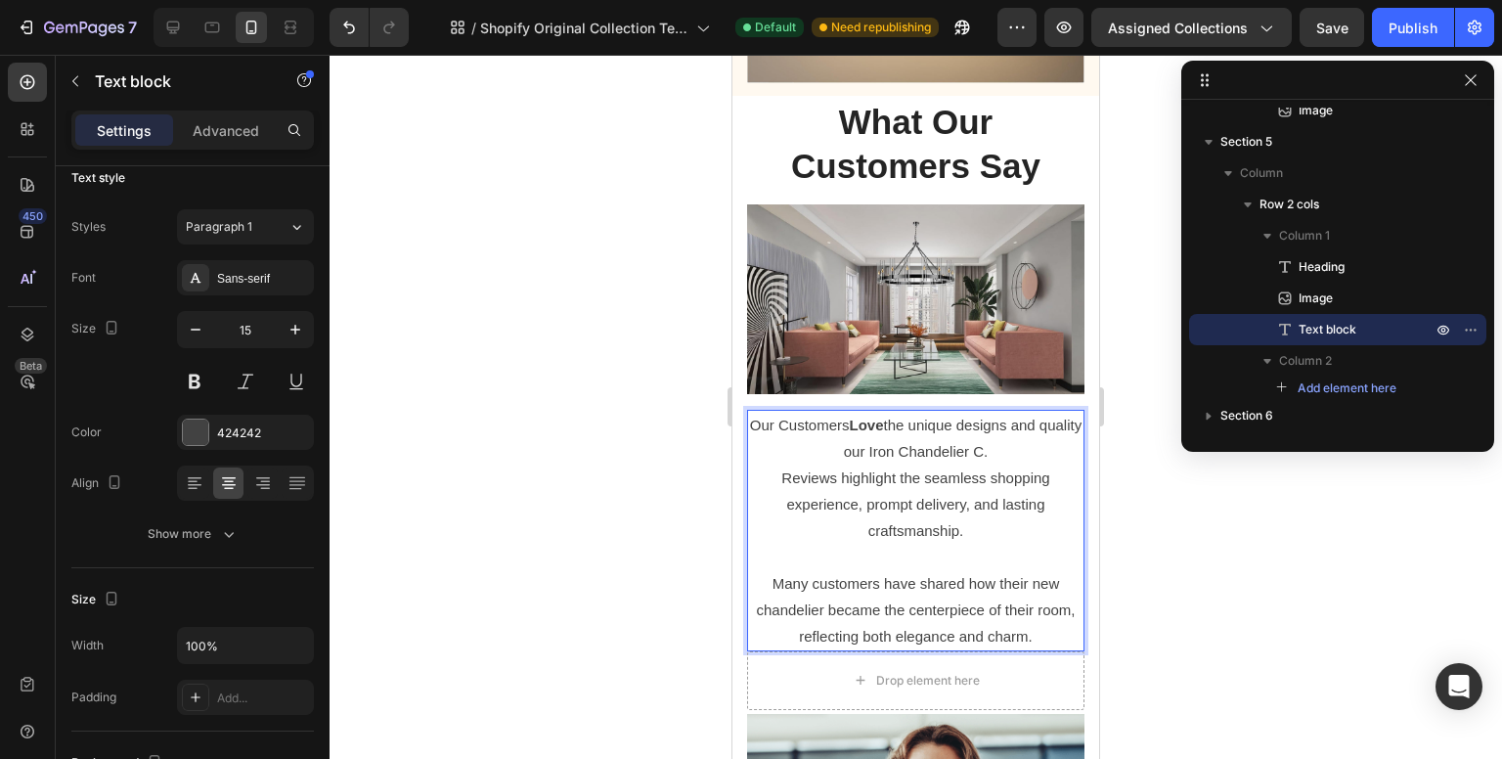
click at [991, 427] on p "Our Customers Love the unique designs and quality our Iron Chandelier C." at bounding box center [916, 438] width 334 height 53
click at [1006, 427] on p "Our Customers Love the unique designs and quality our Iron Chandelier C." at bounding box center [916, 438] width 334 height 53
click at [1018, 434] on p "Our Customers Love the unique designs and quality our Iron Chandelier C" at bounding box center [916, 438] width 334 height 53
click at [1011, 428] on p "Our Customers Love the unique designs and quality our Iron Chandelier CO" at bounding box center [916, 438] width 334 height 53
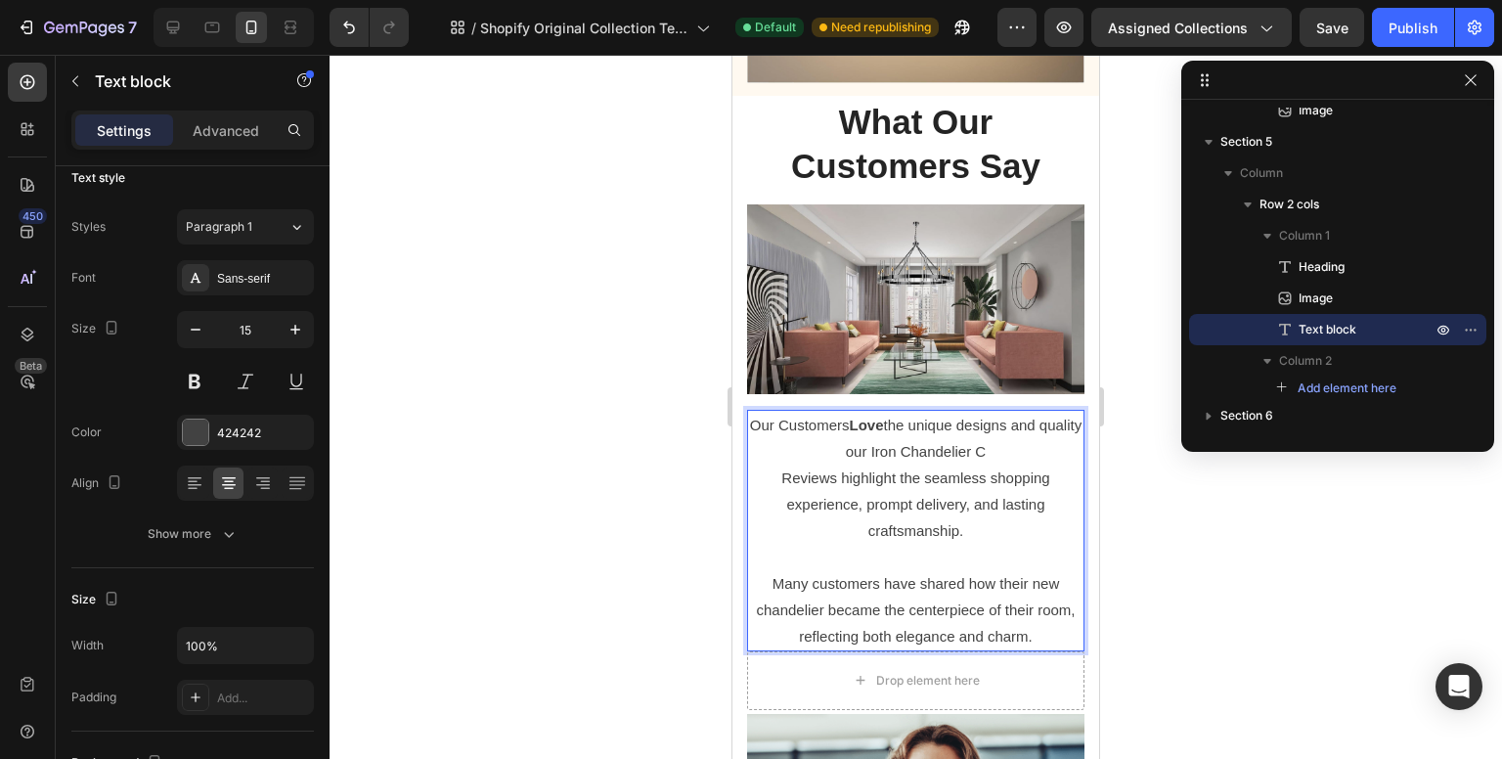
click at [1009, 428] on p "Our Customers Love the unique designs and quality our Iron Chandelier C" at bounding box center [916, 438] width 334 height 53
click at [1007, 428] on p "Our Customers Love the unique designs and quality our Iron Chandelier Co" at bounding box center [916, 438] width 334 height 53
click at [1007, 428] on p "Our Customers Love the unique designs and quality our Iron Chandelier Col" at bounding box center [916, 438] width 334 height 53
click at [1007, 428] on p "Our Customers Love the unique designs and quality our Iron Chandelier Coll" at bounding box center [916, 438] width 334 height 53
click at [1020, 432] on p "Our Customers Love the unique designs and quality our Iron Chandelier Colle" at bounding box center [916, 438] width 334 height 53
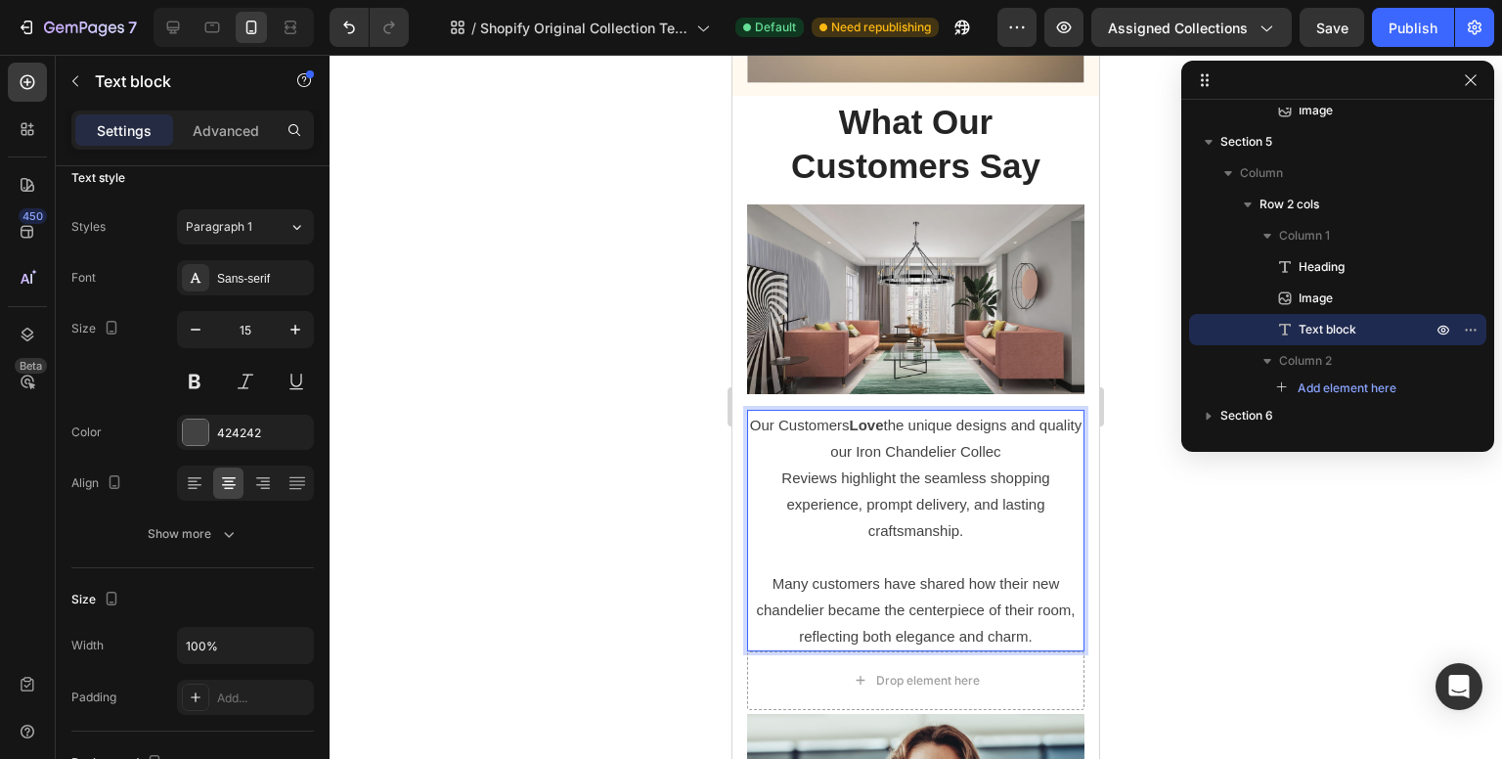
click at [1020, 432] on p "Our Customers Love the unique designs and quality our Iron Chandelier Collec" at bounding box center [916, 438] width 334 height 53
click at [1020, 432] on p "Our Customers Love the unique designs and quality our Iron Chandelier Collect" at bounding box center [916, 438] width 334 height 53
click at [1020, 432] on p "Our Customers Love the unique designs and quality our Iron Chandelier Collecti" at bounding box center [916, 438] width 334 height 53
click at [1030, 430] on p "Our Customers Love the unique designs and quality our Iron Chandelier Collectio" at bounding box center [916, 438] width 334 height 53
click at [1029, 431] on p "Our Customers Love the unique designs and quality our Iron Chandelier Collection" at bounding box center [916, 438] width 334 height 53
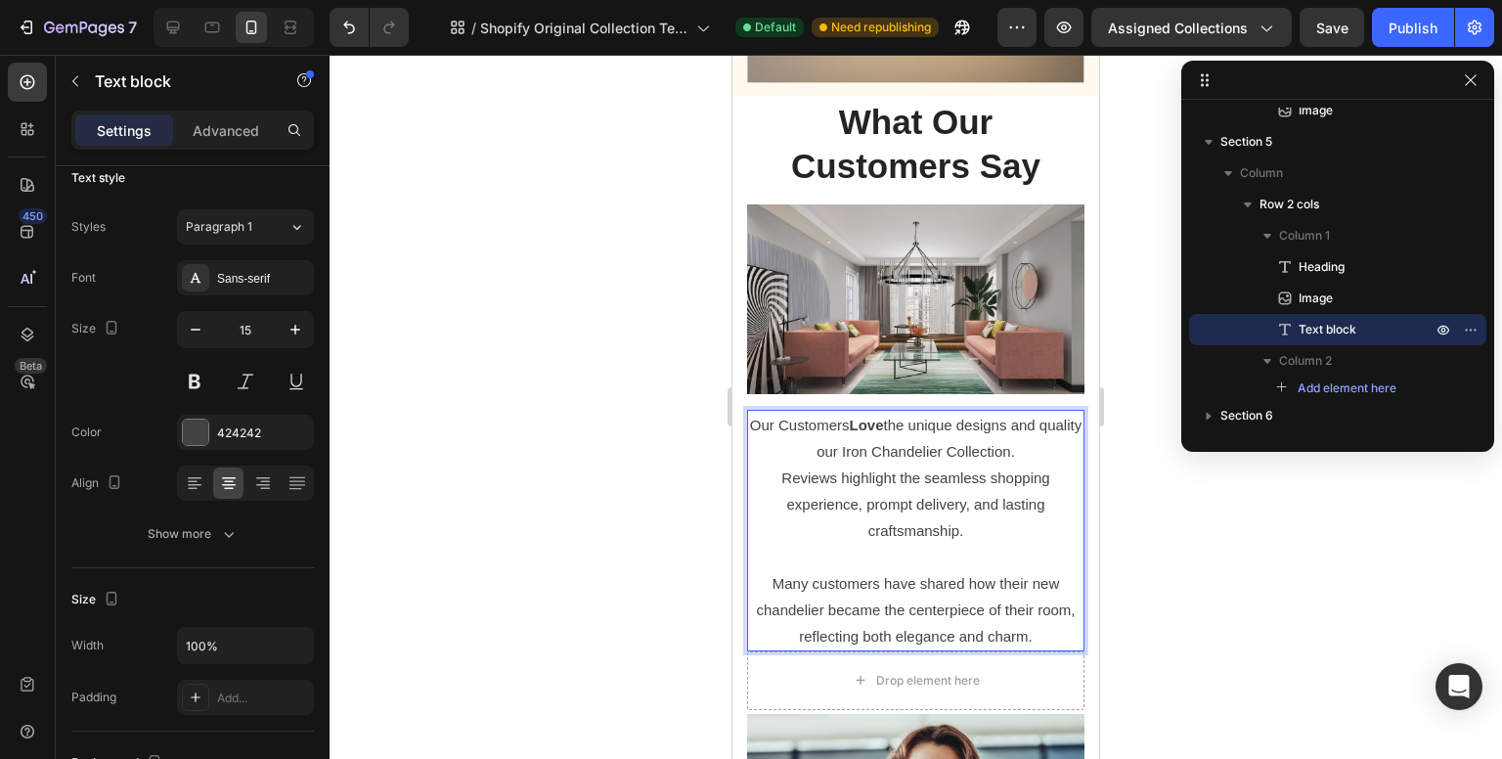
click at [1038, 426] on p "Our Customers Love the unique designs and quality our Iron Chandelier Collectio…" at bounding box center [916, 438] width 334 height 53
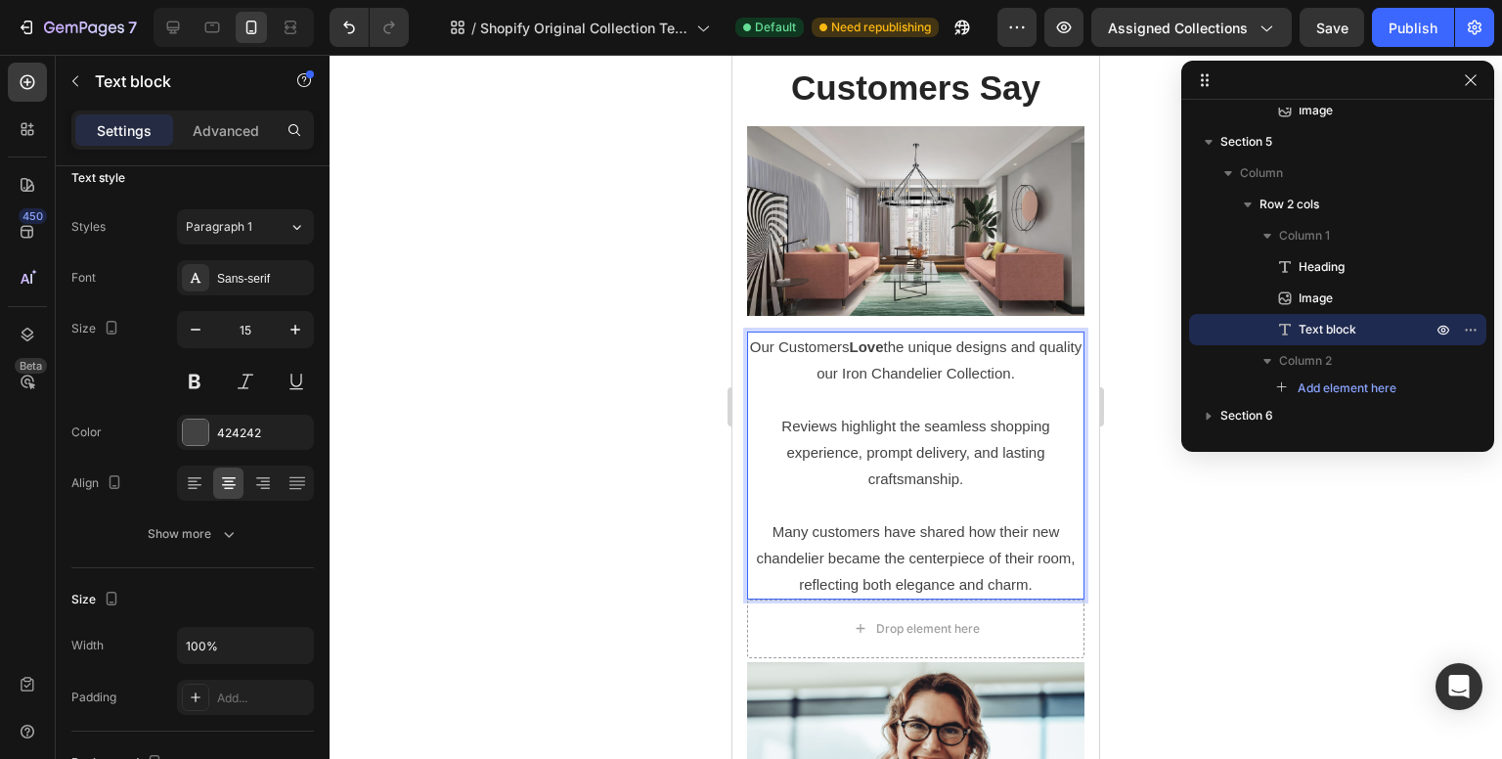
scroll to position [2738, 0]
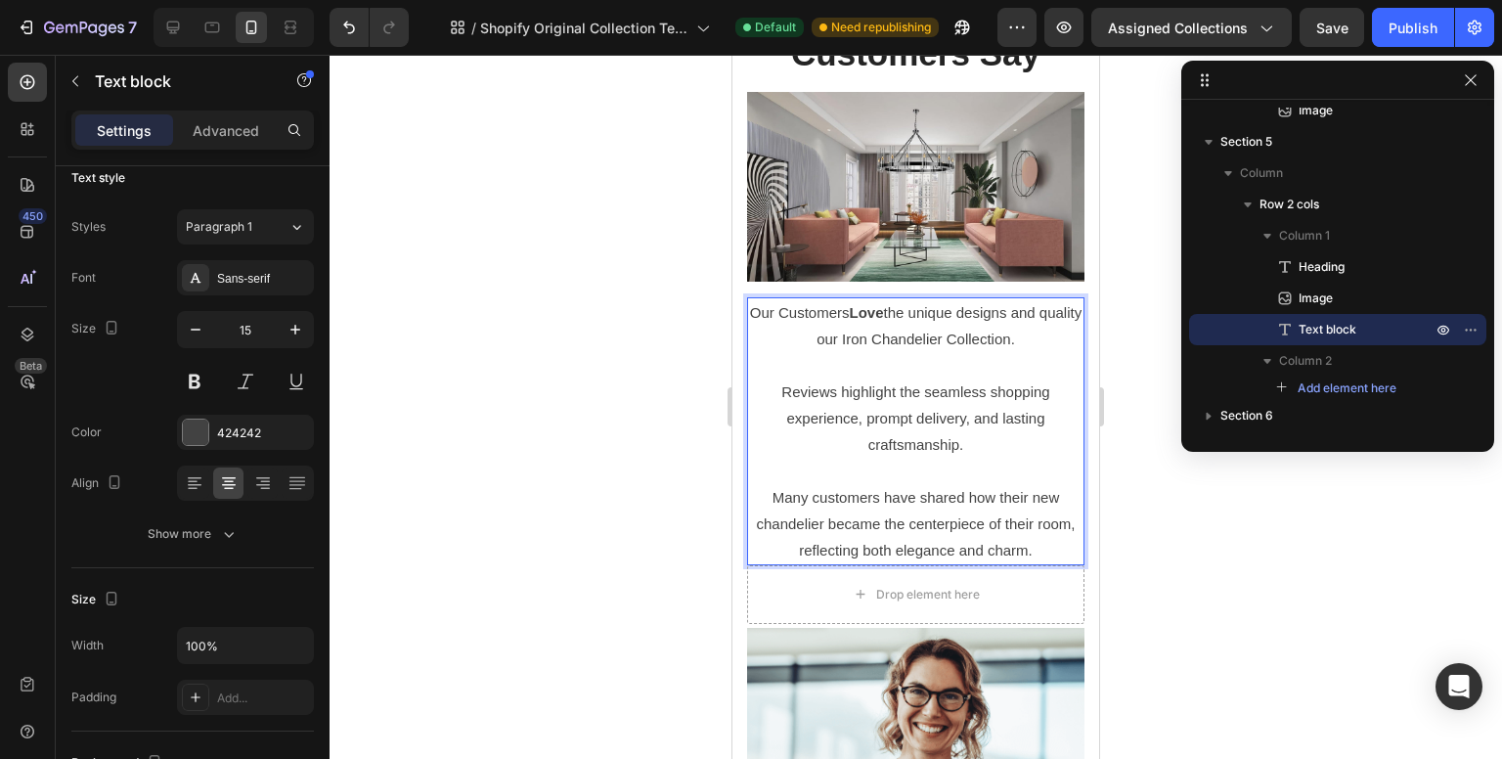
click at [892, 408] on p "Reviews highlight the seamless shopping experience, prompt delivery, and lastin…" at bounding box center [916, 417] width 334 height 79
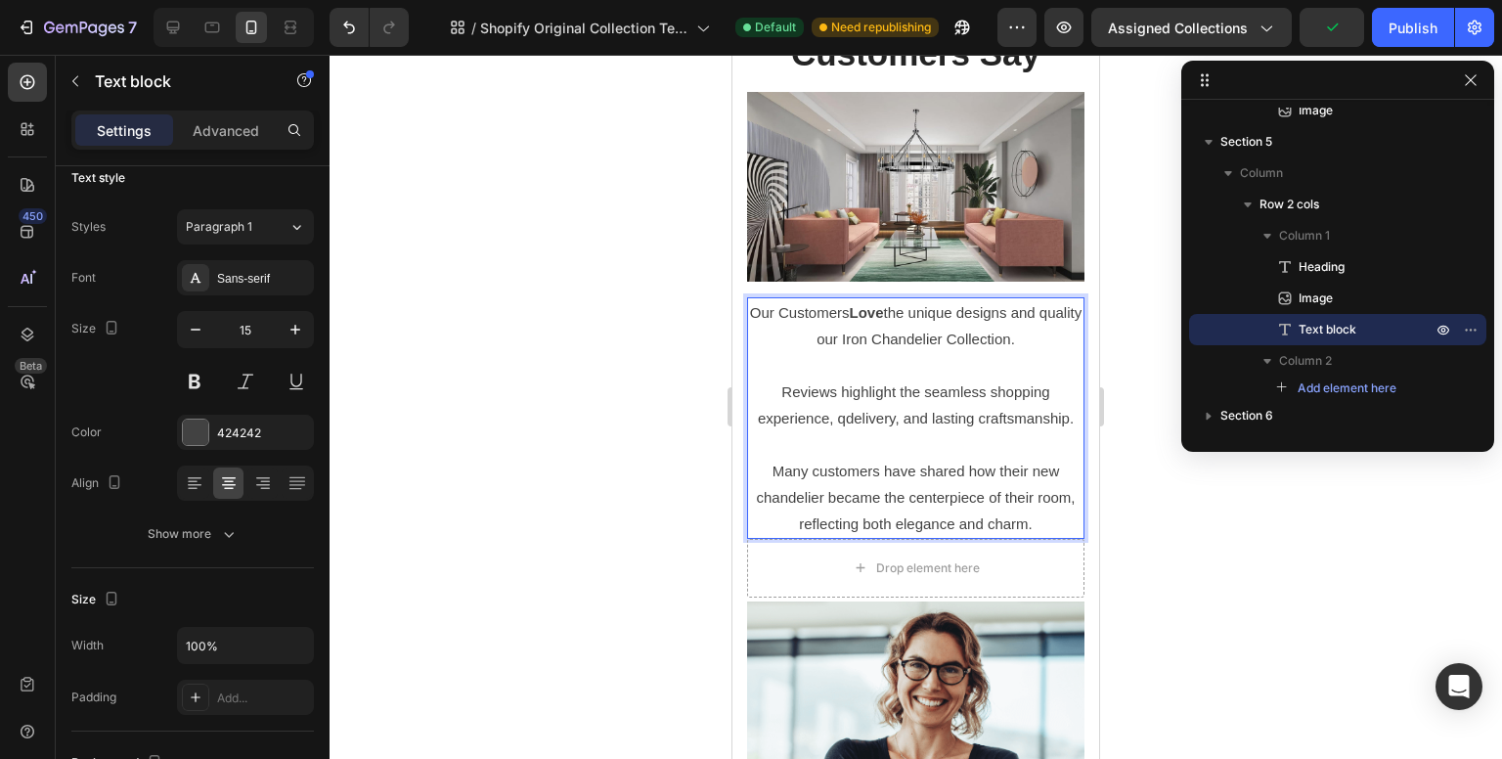
click at [884, 413] on p "Reviews highlight the seamless shopping experience, qdelivery, and lasting craf…" at bounding box center [916, 404] width 334 height 53
click at [888, 412] on p "Reviews highlight the seamless shopping experience, qdelivery, and lasting craf…" at bounding box center [916, 404] width 334 height 53
click at [888, 412] on p "Reviews highlight the seamless shopping experience, qudelivery, and lasting cra…" at bounding box center [916, 404] width 334 height 53
click at [888, 412] on p "Reviews highlight the seamless shopping experience, quidelivery, and lasting cr…" at bounding box center [916, 404] width 334 height 53
click at [892, 410] on p "Reviews highlight the seamless shopping experience, quidelivery, and lasting cr…" at bounding box center [916, 404] width 334 height 53
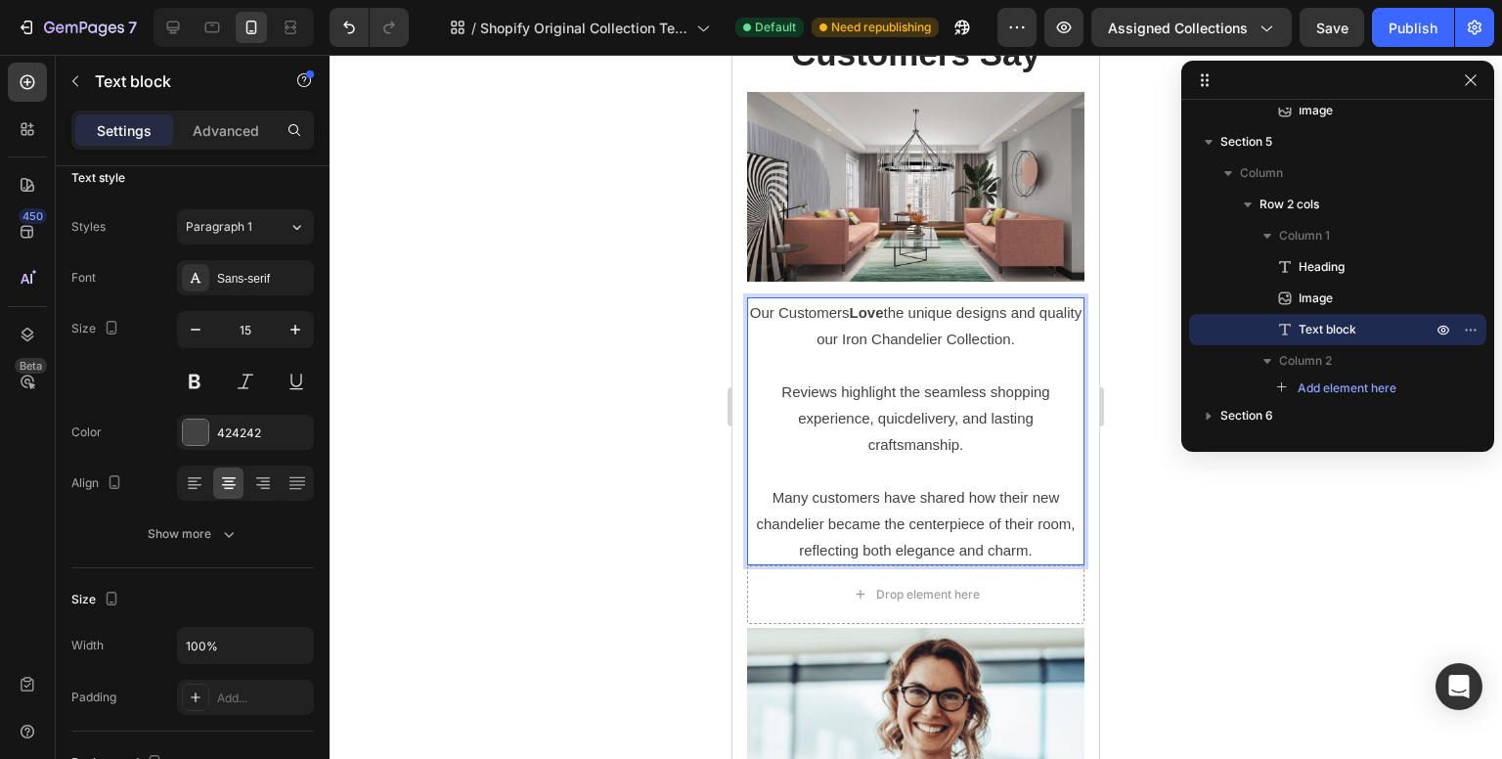
click at [892, 410] on p "Reviews highlight the seamless shopping experience, quicdelivery, and lasting c…" at bounding box center [916, 417] width 334 height 79
click at [897, 410] on p "Reviews highlight the seamless shopping experience, quicdelivery, and lasting c…" at bounding box center [916, 417] width 334 height 79
click at [888, 410] on p "Reviews highlight the seamless shopping experience, quickdelivery, and lasting …" at bounding box center [916, 417] width 334 height 79
click at [914, 410] on p "Reviews highlight the seamless shopping experience, quickdelivery, and lasting …" at bounding box center [916, 417] width 334 height 79
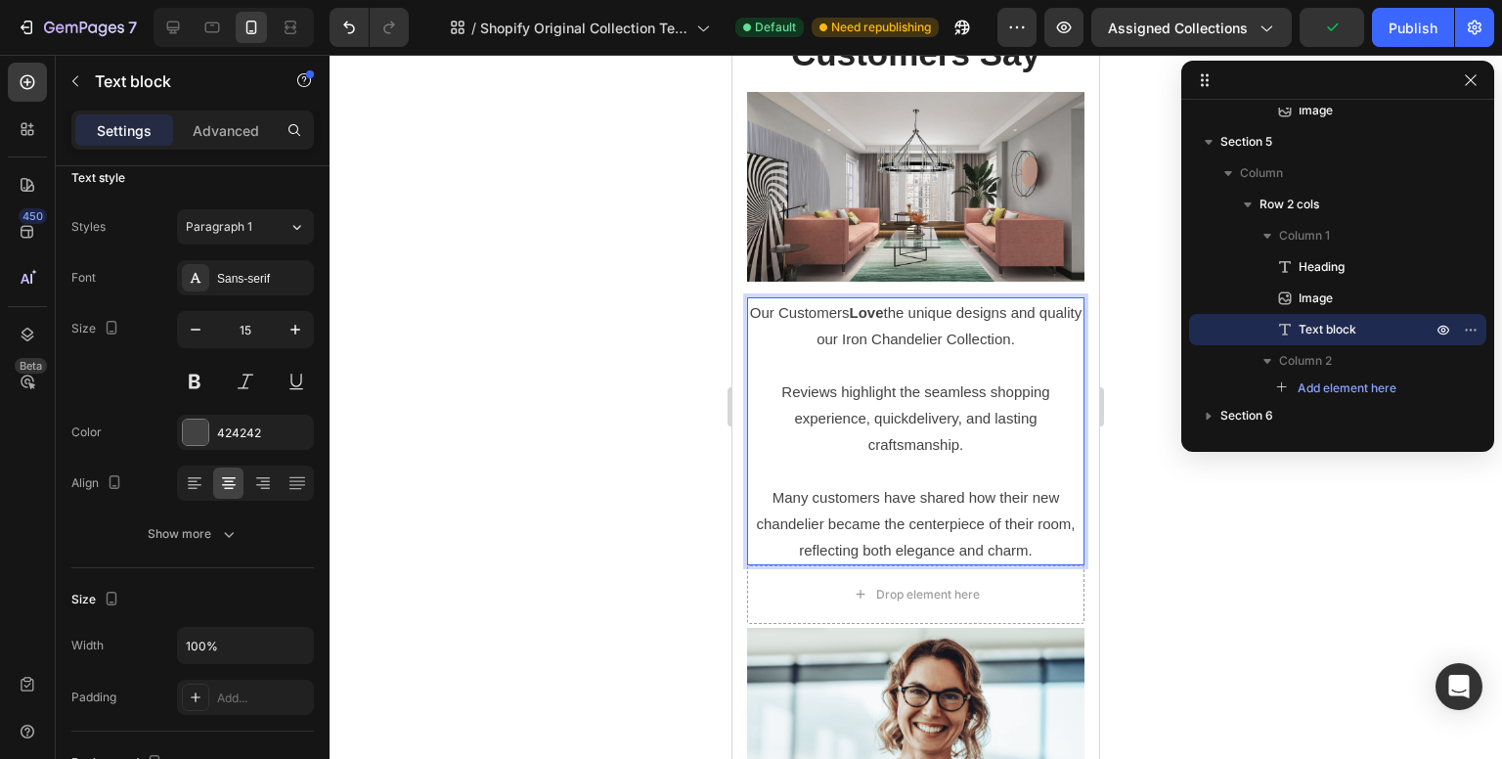
click at [902, 404] on p "Reviews highlight the seamless shopping experience, quickdelivery, and lasting …" at bounding box center [916, 417] width 334 height 79
click at [903, 403] on p "Reviews highlight the seamless shopping experience, quicdelivery, and lasting c…" at bounding box center [916, 417] width 334 height 79
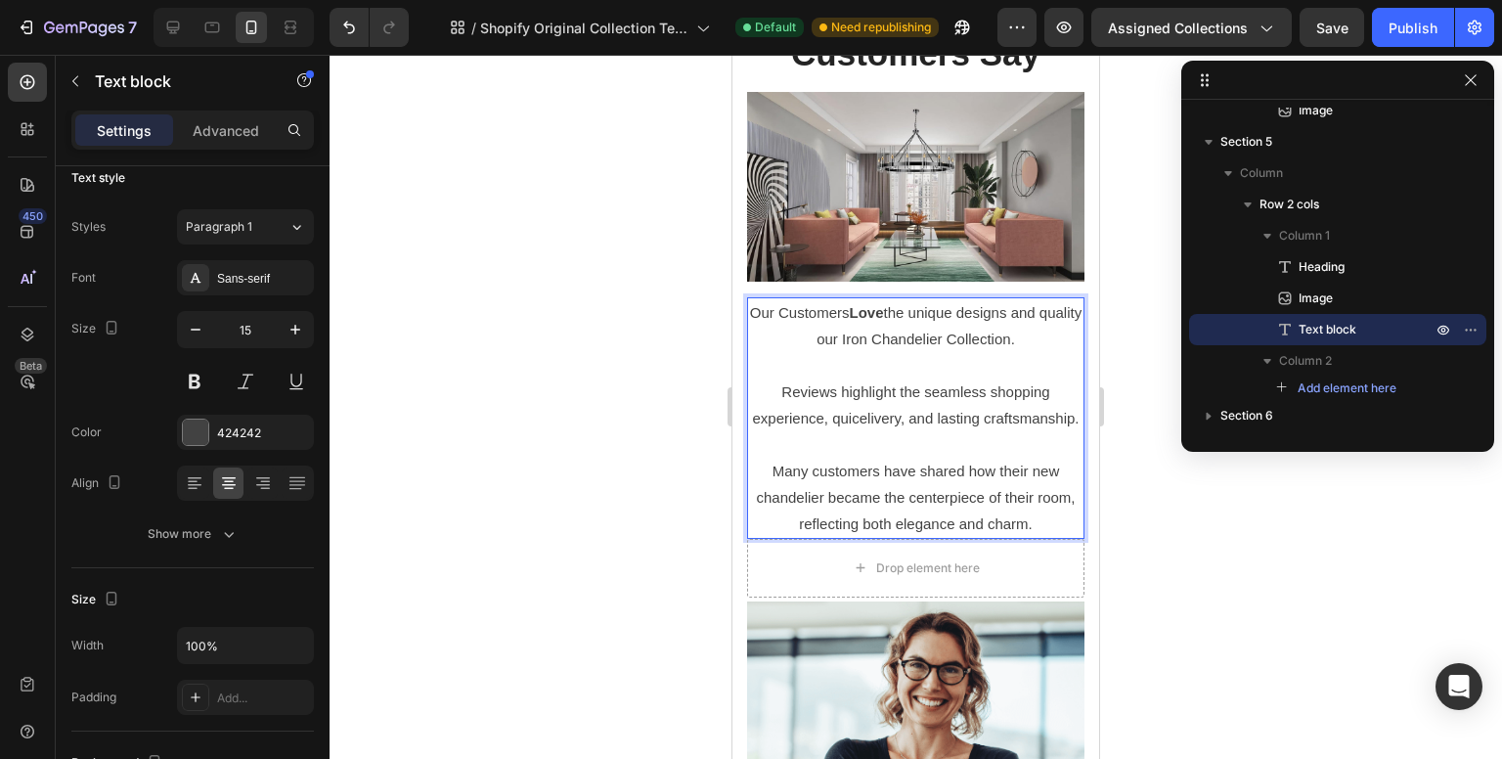
click at [903, 403] on p "Reviews highlight the seamless shopping experience, quicelivery, and lasting cr…" at bounding box center [916, 404] width 334 height 53
click at [903, 403] on p "Reviews highlight the seamless shopping experience, quielivery, and lasting cra…" at bounding box center [916, 404] width 334 height 53
click at [846, 408] on p "Reviews highlight the seamless shopping experience, quilivery, and lasting craf…" at bounding box center [916, 404] width 334 height 53
click at [904, 412] on p "Reviews highlight the seamless shopping experience, qudilivery, and lasting cra…" at bounding box center [916, 404] width 334 height 53
click at [911, 410] on p "Reviews highlight the seamless shopping experience, qudeilivery, and lasting cr…" at bounding box center [916, 404] width 334 height 53
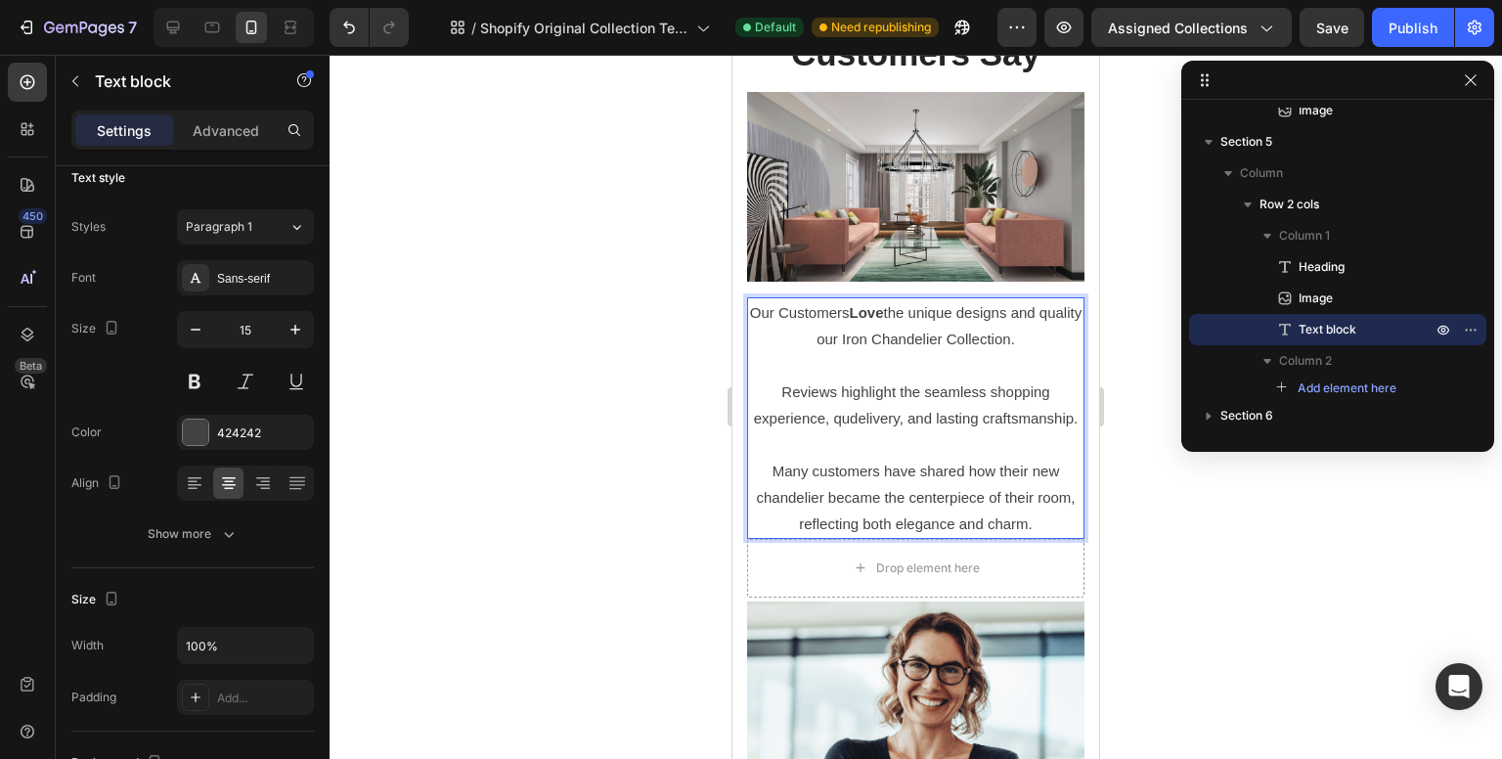
click at [890, 413] on p "Reviews highlight the seamless shopping experience, qudelivery, and lasting cra…" at bounding box center [916, 404] width 334 height 53
click at [889, 408] on p "Reviews highlight the seamless shopping experience, qdelivery, and lasting craf…" at bounding box center [916, 404] width 334 height 53
click at [833, 400] on p "Reviews highlight the seamless shopping experience, delivery, and lasting craft…" at bounding box center [916, 404] width 334 height 53
click at [835, 408] on p "Reviews highlight the seamless shopping experience, fdelivery, and lasting craf…" at bounding box center [916, 404] width 334 height 53
click at [888, 407] on p "Reviews highlight the seamless shopping experience, fadelivery, and lasting cra…" at bounding box center [916, 404] width 334 height 53
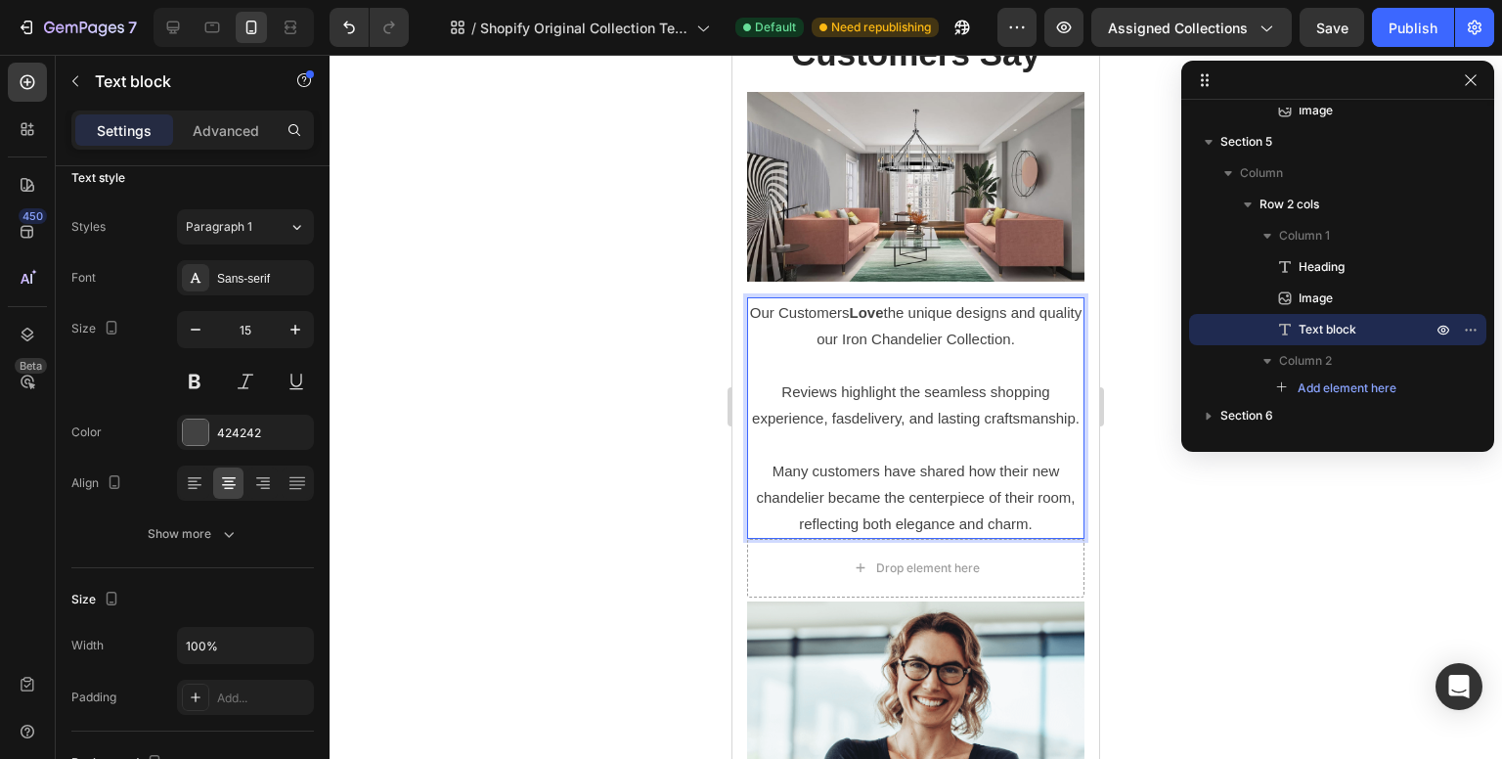
click at [893, 408] on p "Reviews highlight the seamless shopping experience, fasdelivery, and lasting cr…" at bounding box center [916, 404] width 334 height 53
click at [893, 408] on p "Reviews highlight the seamless shopping experience, fastdelivery, and lasting c…" at bounding box center [916, 404] width 334 height 53
click at [895, 408] on p "Reviews highlight the seamless shopping experience, fastdelivery, and lasting c…" at bounding box center [916, 404] width 334 height 53
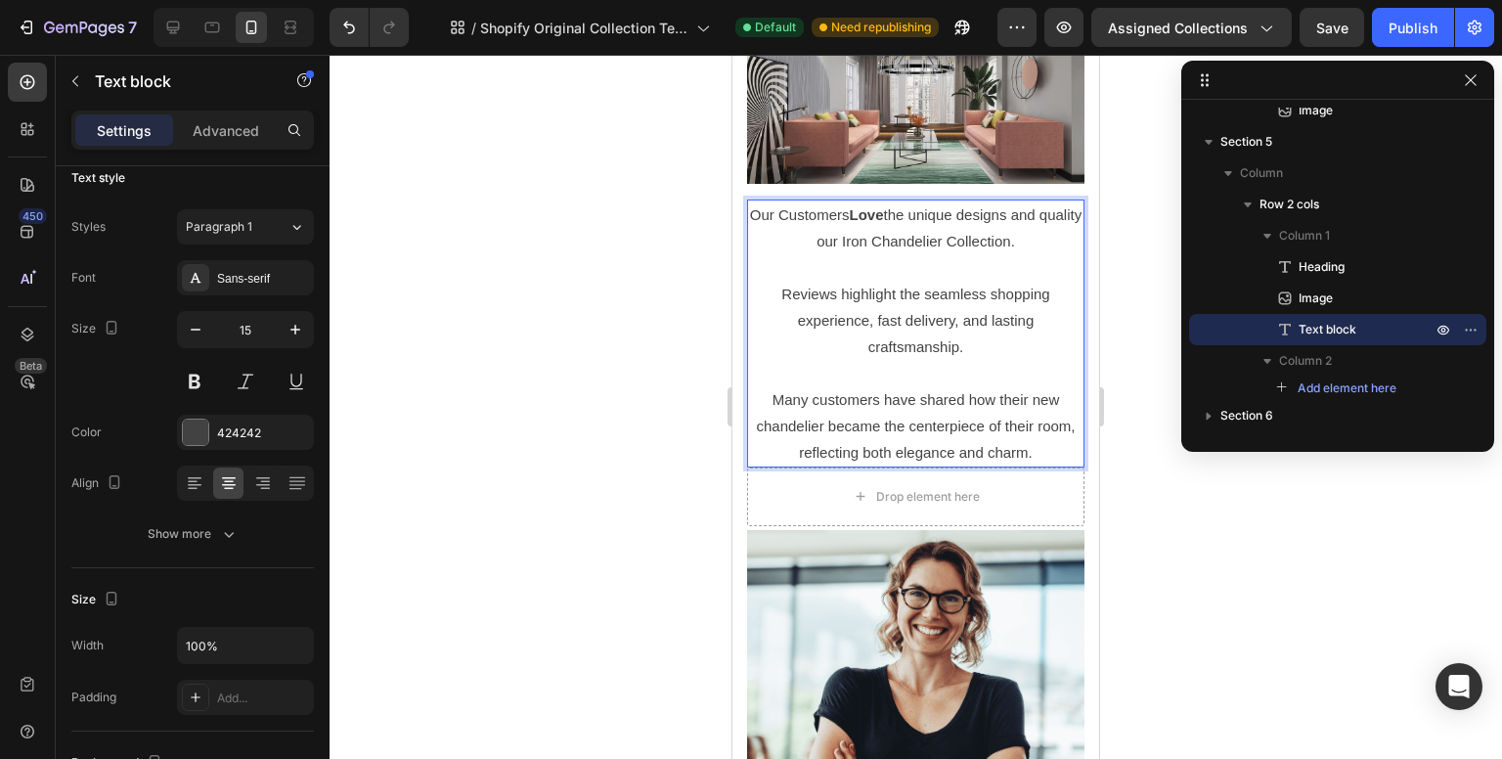
scroll to position [2934, 0]
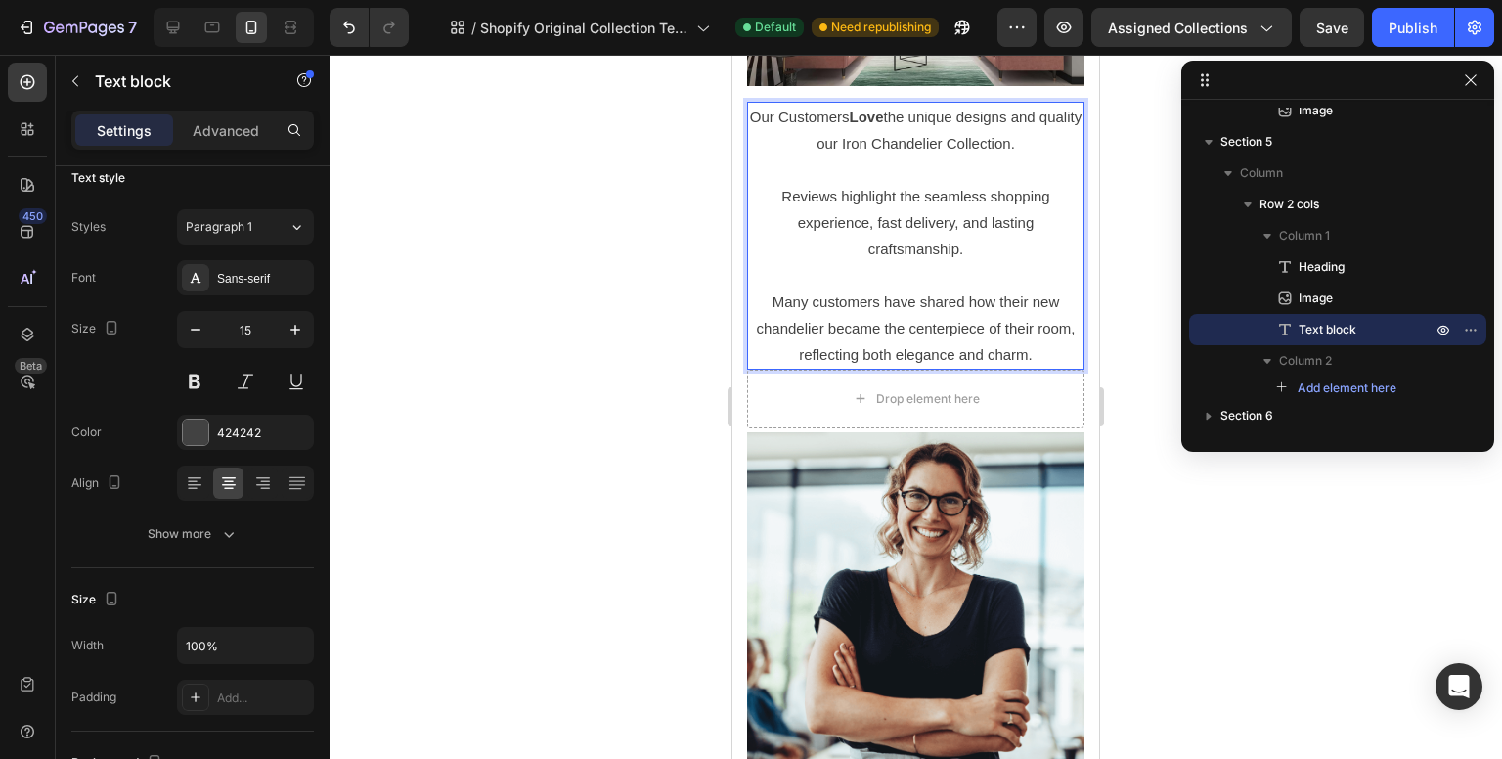
click at [805, 349] on p "Many customers have shared how their new chandelier became the centerpiece of t…" at bounding box center [916, 328] width 334 height 79
drag, startPoint x: 805, startPoint y: 349, endPoint x: 1049, endPoint y: 343, distance: 244.6
click at [1049, 343] on p "Many customers have shared how their new chandelier became the centerpiece of t…" at bounding box center [916, 328] width 334 height 79
drag, startPoint x: 1045, startPoint y: 346, endPoint x: 802, endPoint y: 347, distance: 243.5
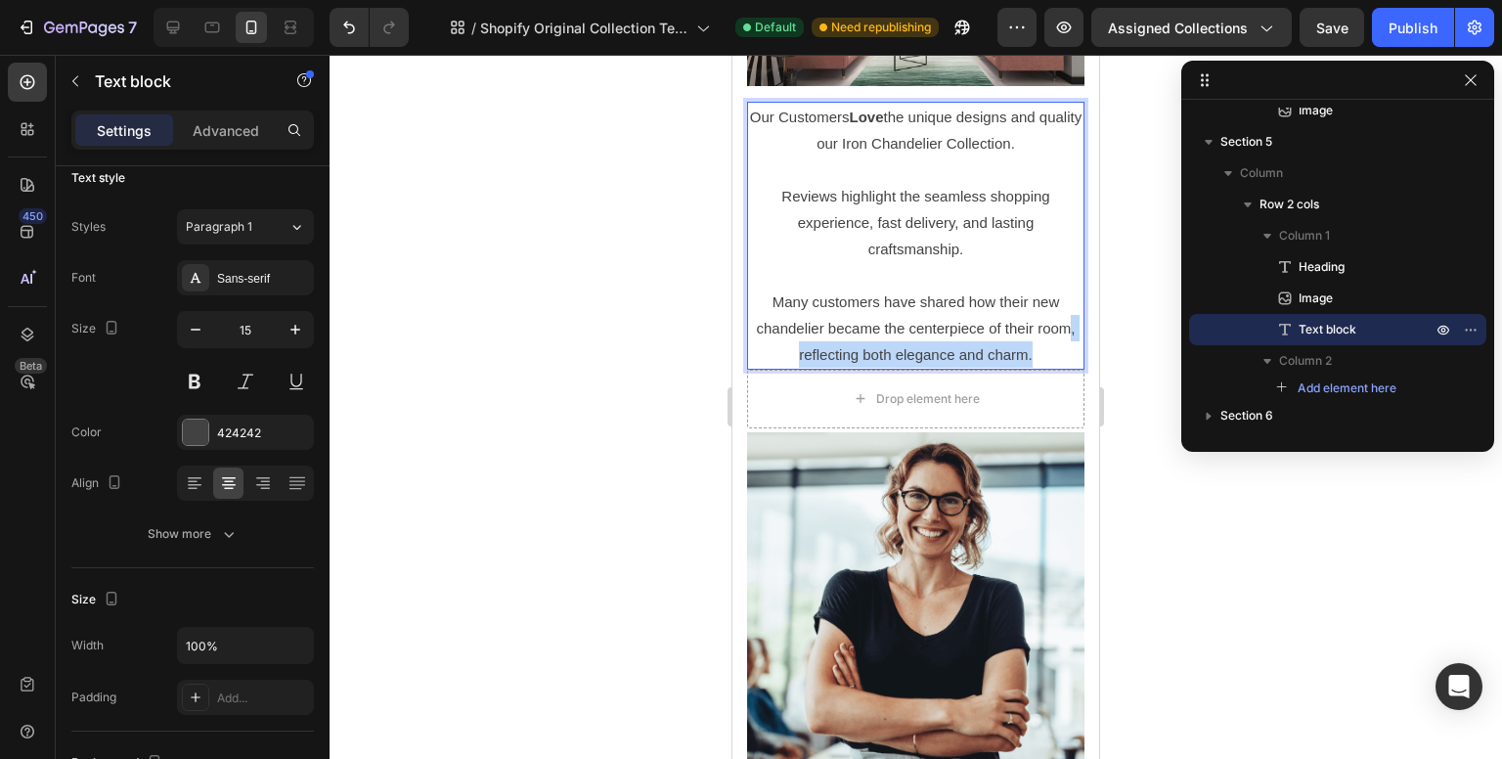
click at [802, 347] on p "Many customers have shared how their new chandelier became the centerpiece of t…" at bounding box center [916, 328] width 334 height 79
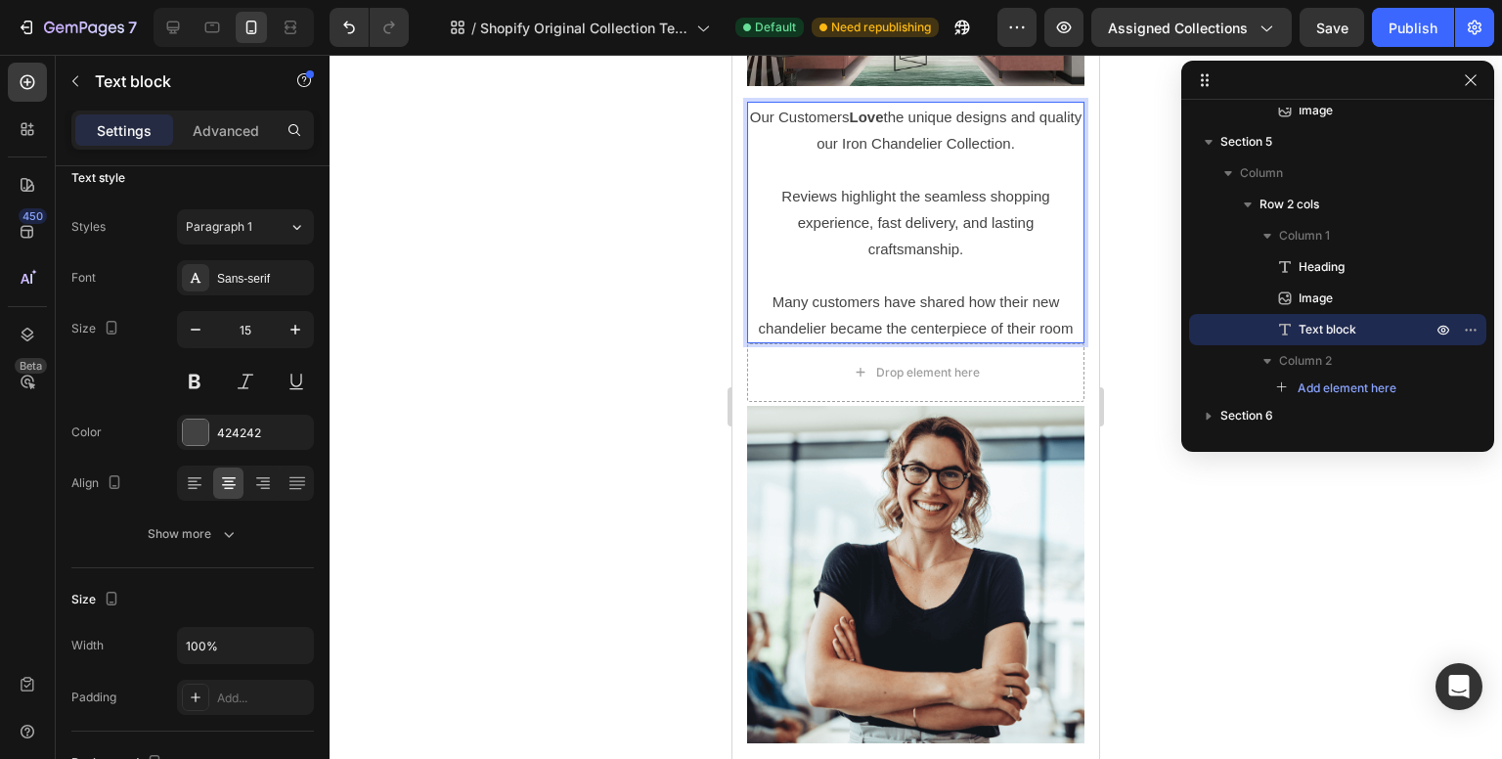
click at [1063, 317] on p "Many customers have shared how their new chandelier became the centerpiece of t…" at bounding box center [916, 315] width 334 height 53
click at [1029, 322] on p "Many customers have shared how their new chandelier became the centerpiece of t…" at bounding box center [916, 315] width 334 height 53
click at [1026, 321] on p "Many customers have shared how their new chandelier became the centerpiece of t…" at bounding box center [916, 315] width 334 height 53
click at [1059, 322] on p "Many customers have shared how their new chandelier became the centerpiece of t…" at bounding box center [916, 315] width 334 height 53
click at [1134, 369] on div at bounding box center [916, 407] width 1173 height 704
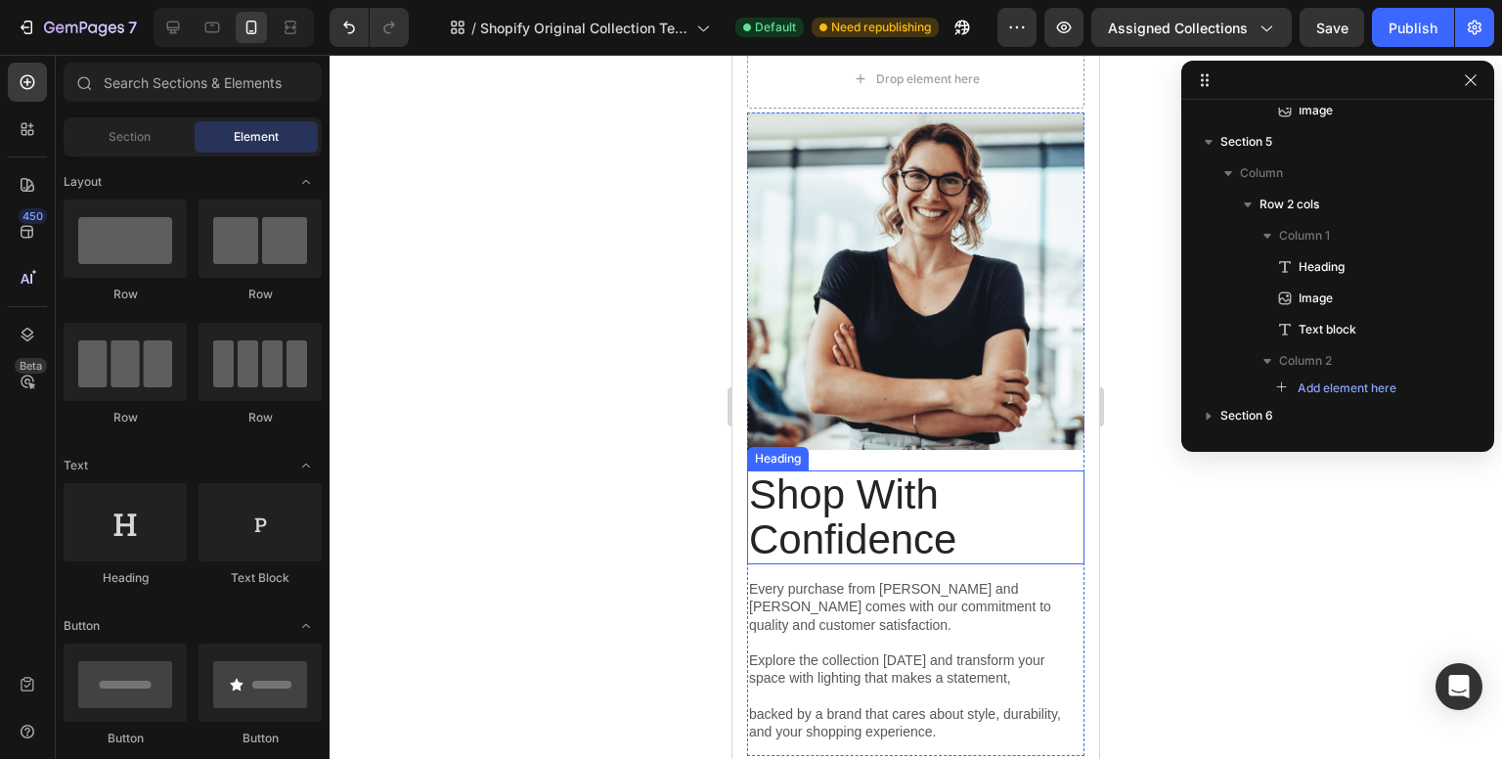
scroll to position [3468, 0]
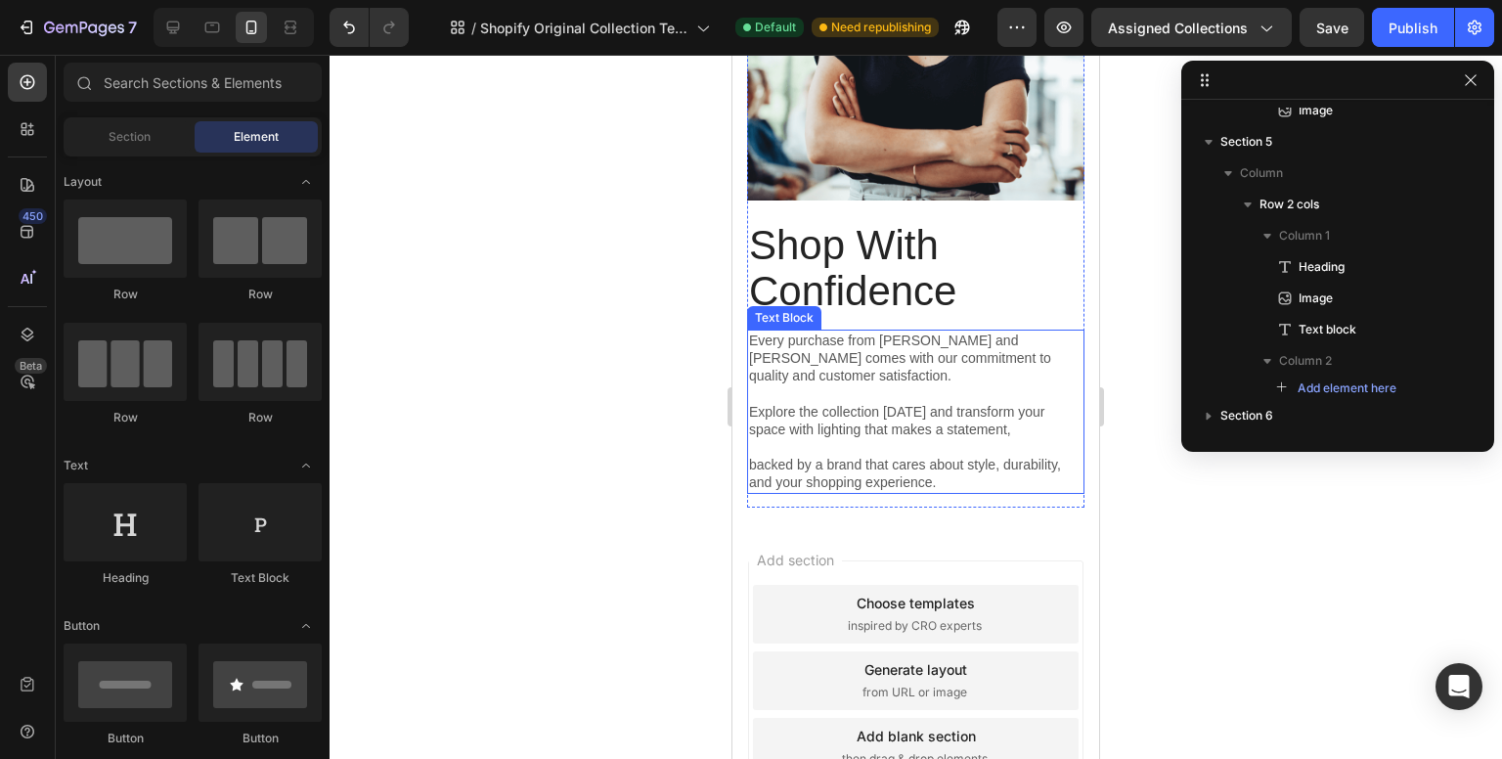
click at [902, 332] on p "Every purchase from [PERSON_NAME] and [PERSON_NAME] comes with our commitment t…" at bounding box center [916, 359] width 334 height 54
click at [904, 332] on p "Every purchase from [PERSON_NAME] and [PERSON_NAME] comes with our commitment t…" at bounding box center [916, 359] width 334 height 54
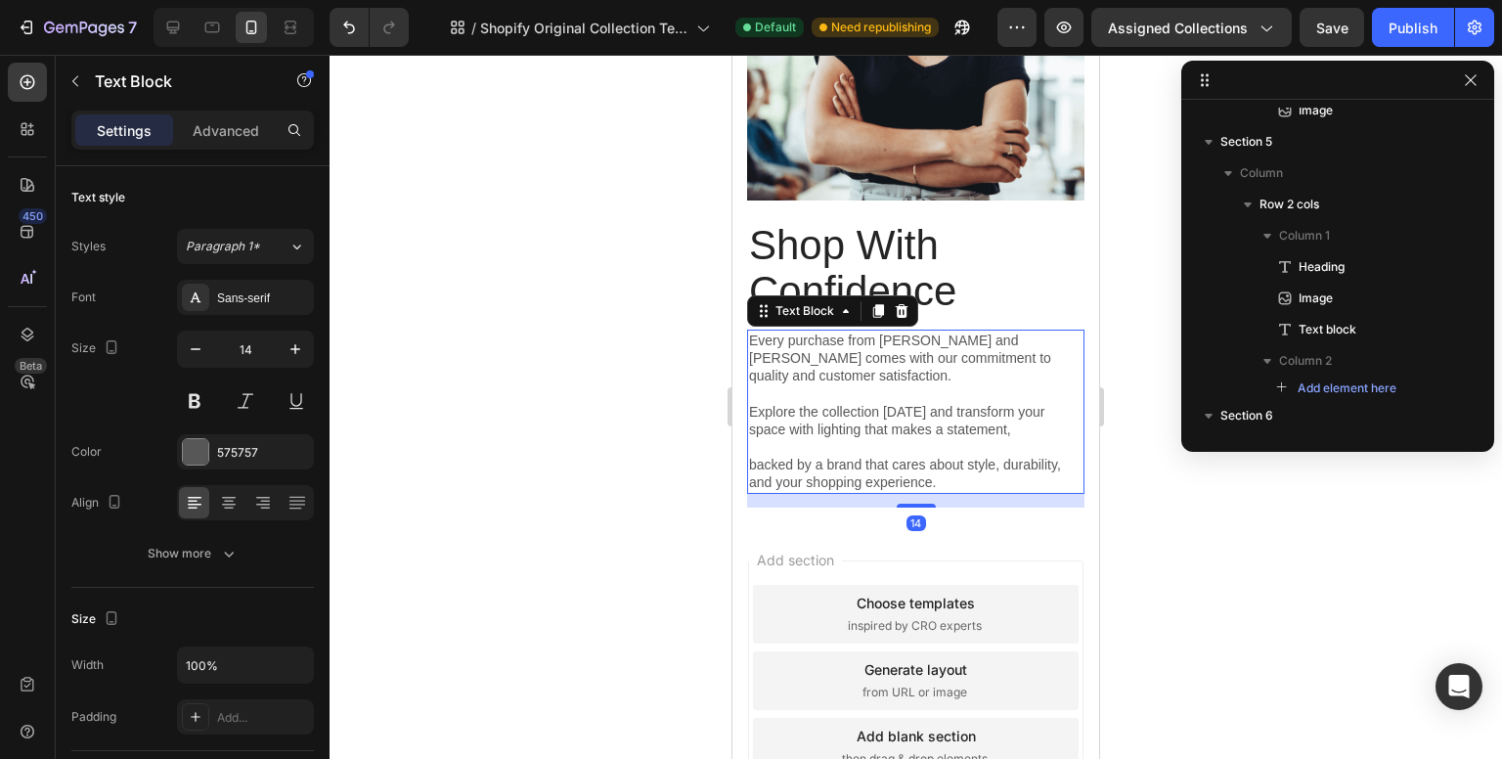
click at [894, 332] on p "Every purchase from [PERSON_NAME] and [PERSON_NAME] comes with our commitment t…" at bounding box center [916, 359] width 334 height 54
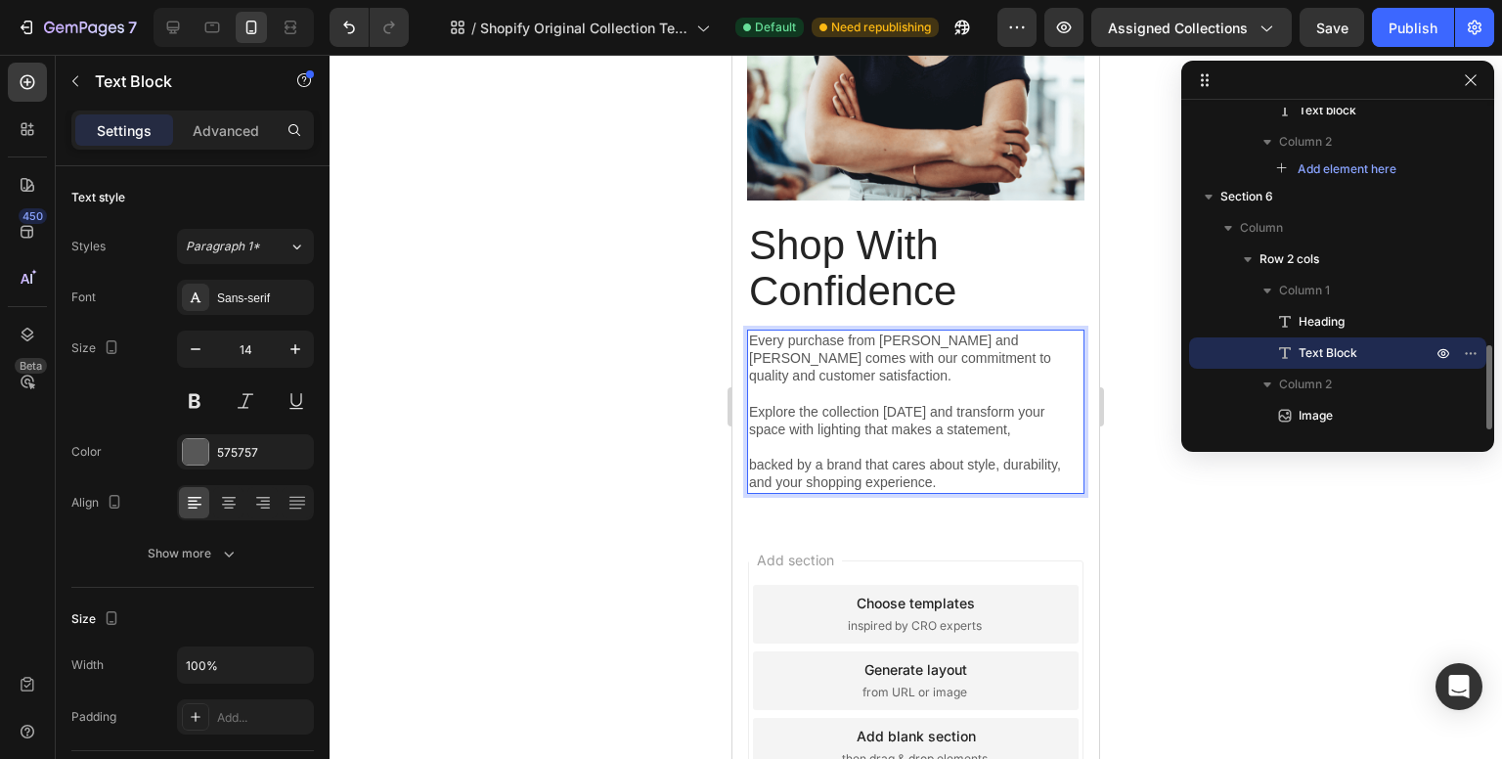
click at [889, 332] on p "Every purchase from [PERSON_NAME] and [PERSON_NAME] comes with our commitment t…" at bounding box center [916, 359] width 334 height 54
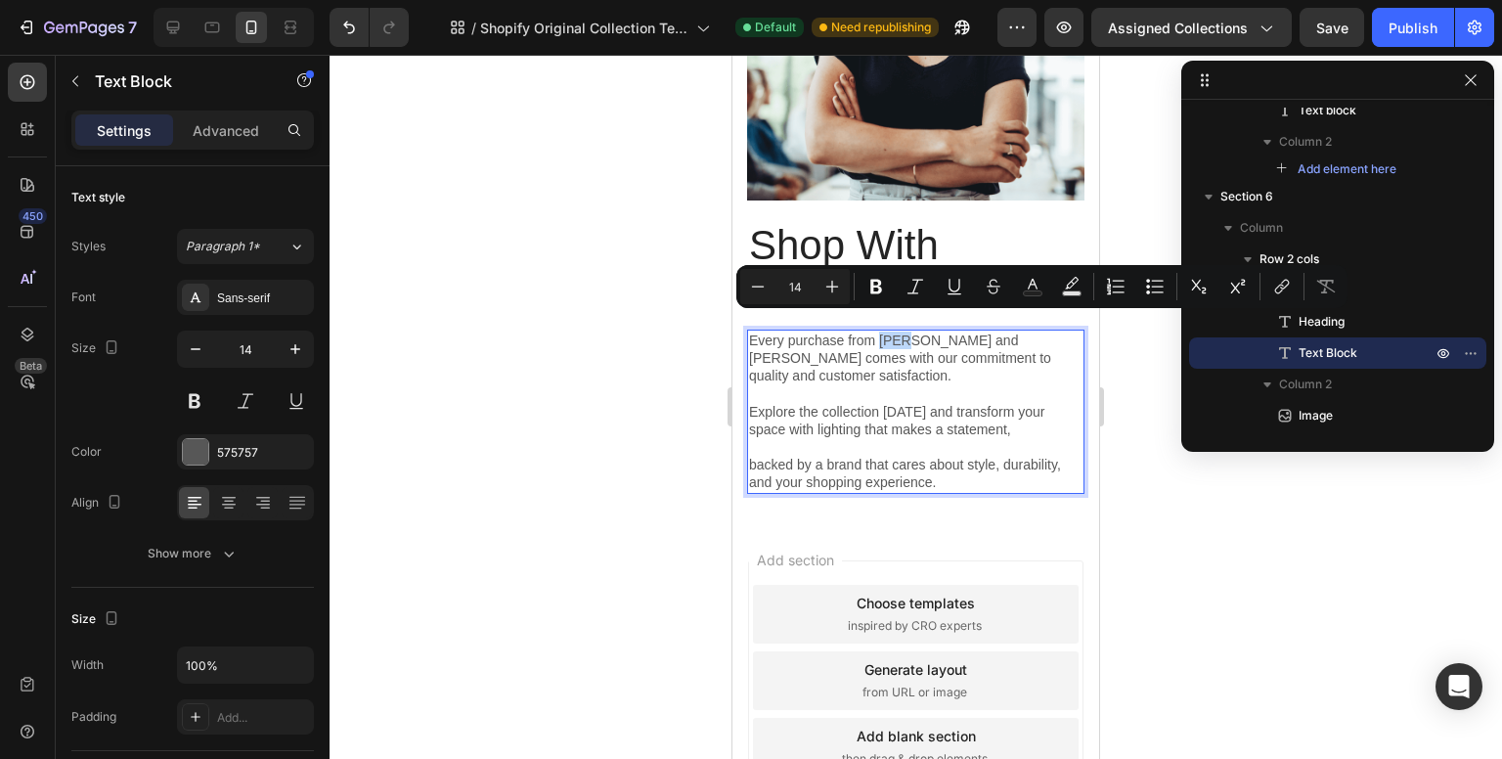
click at [931, 332] on p "Every purchase from [PERSON_NAME] and [PERSON_NAME] comes with our commitment t…" at bounding box center [916, 359] width 334 height 54
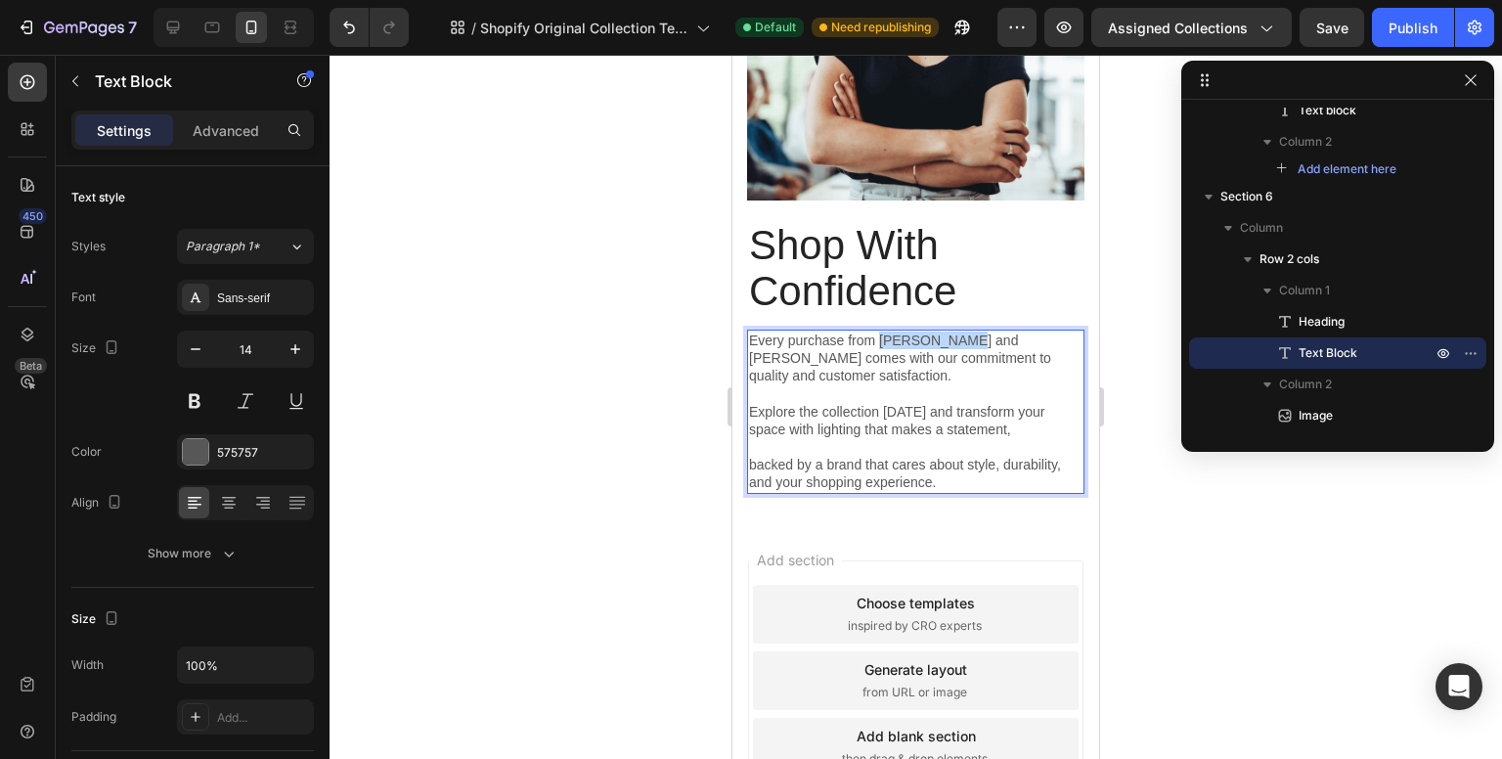
drag, startPoint x: 966, startPoint y: 322, endPoint x: 880, endPoint y: 326, distance: 86.2
click at [880, 332] on p "Every purchase from [PERSON_NAME] and [PERSON_NAME] comes with our commitment t…" at bounding box center [916, 359] width 334 height 54
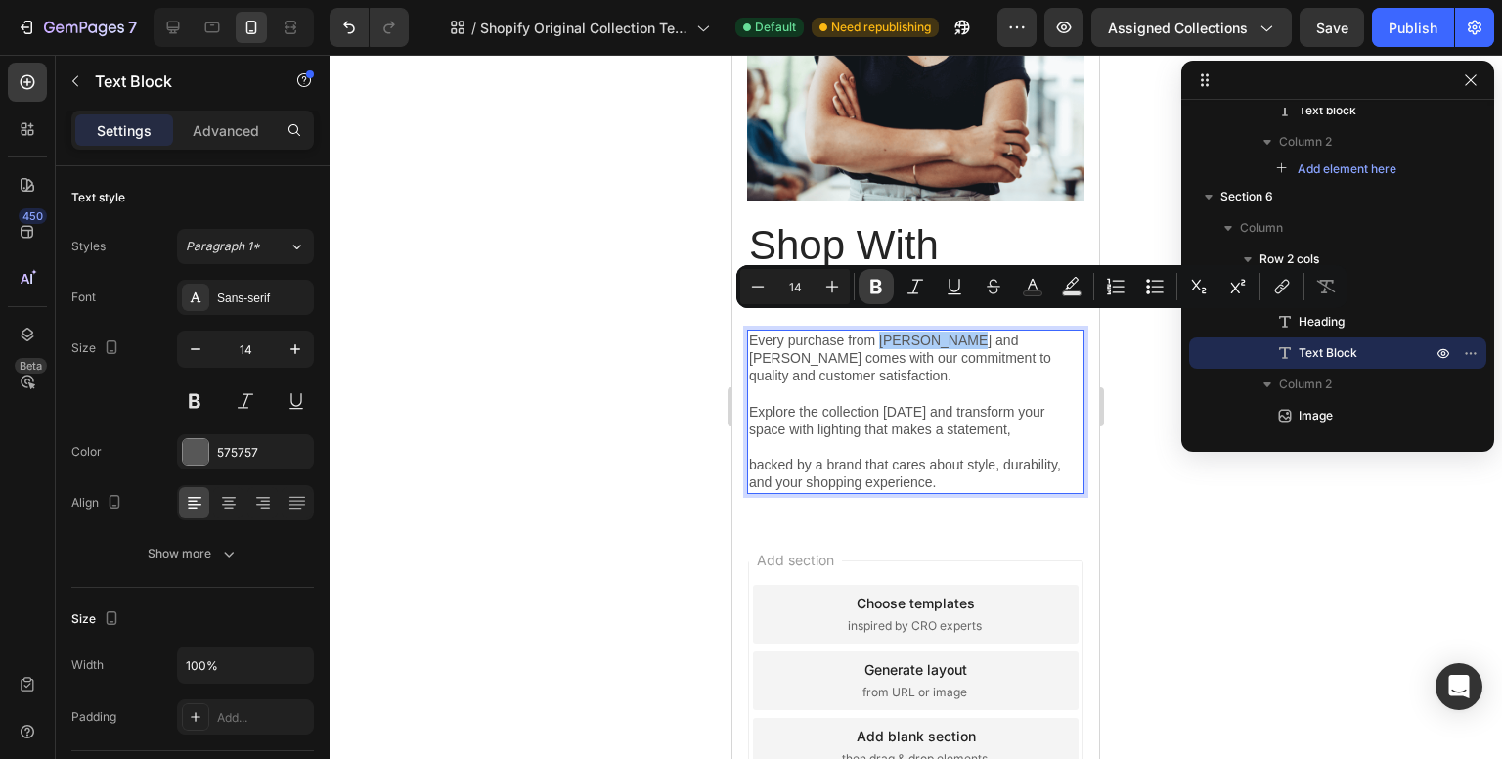
click at [883, 292] on icon "Editor contextual toolbar" at bounding box center [877, 287] width 20 height 20
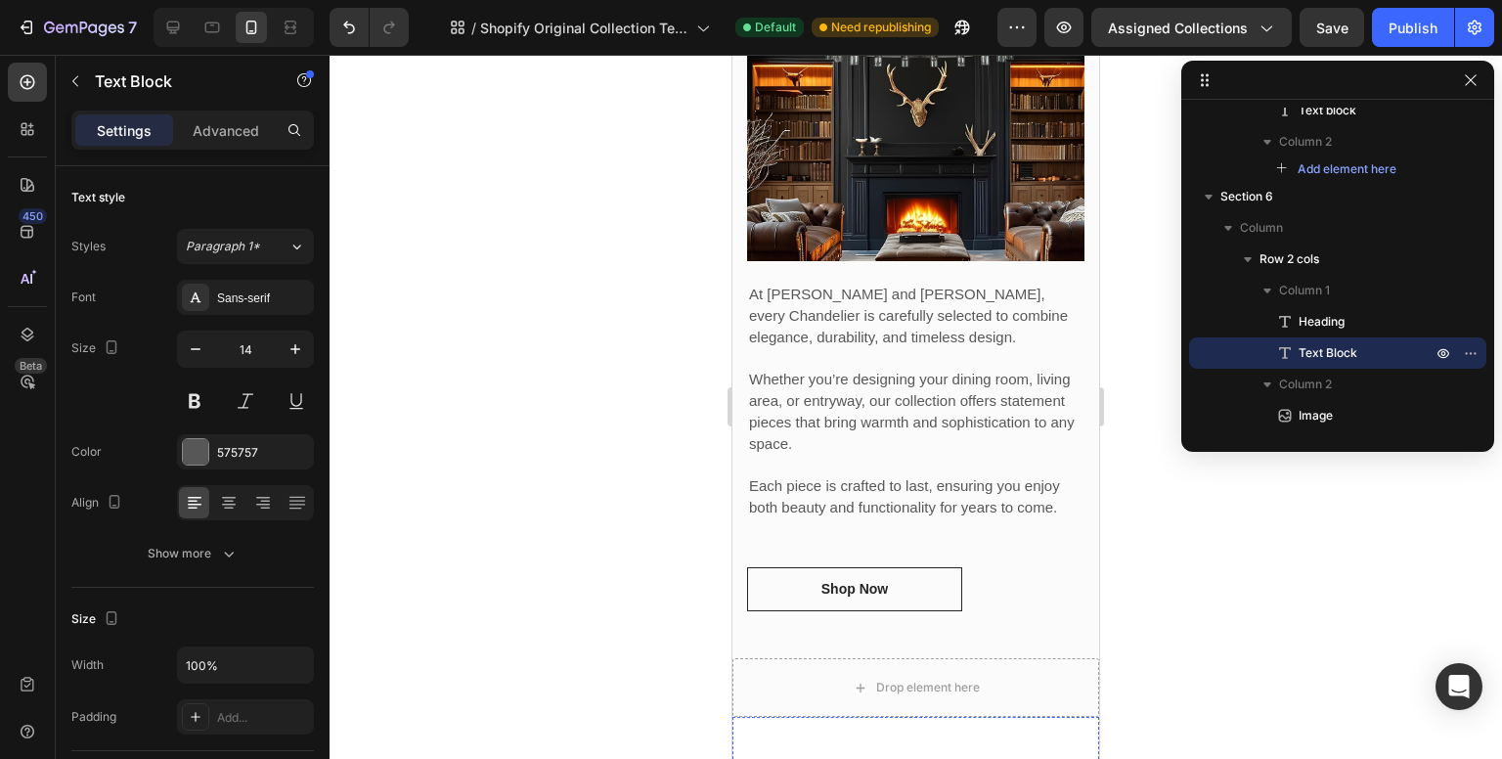
scroll to position [1414, 0]
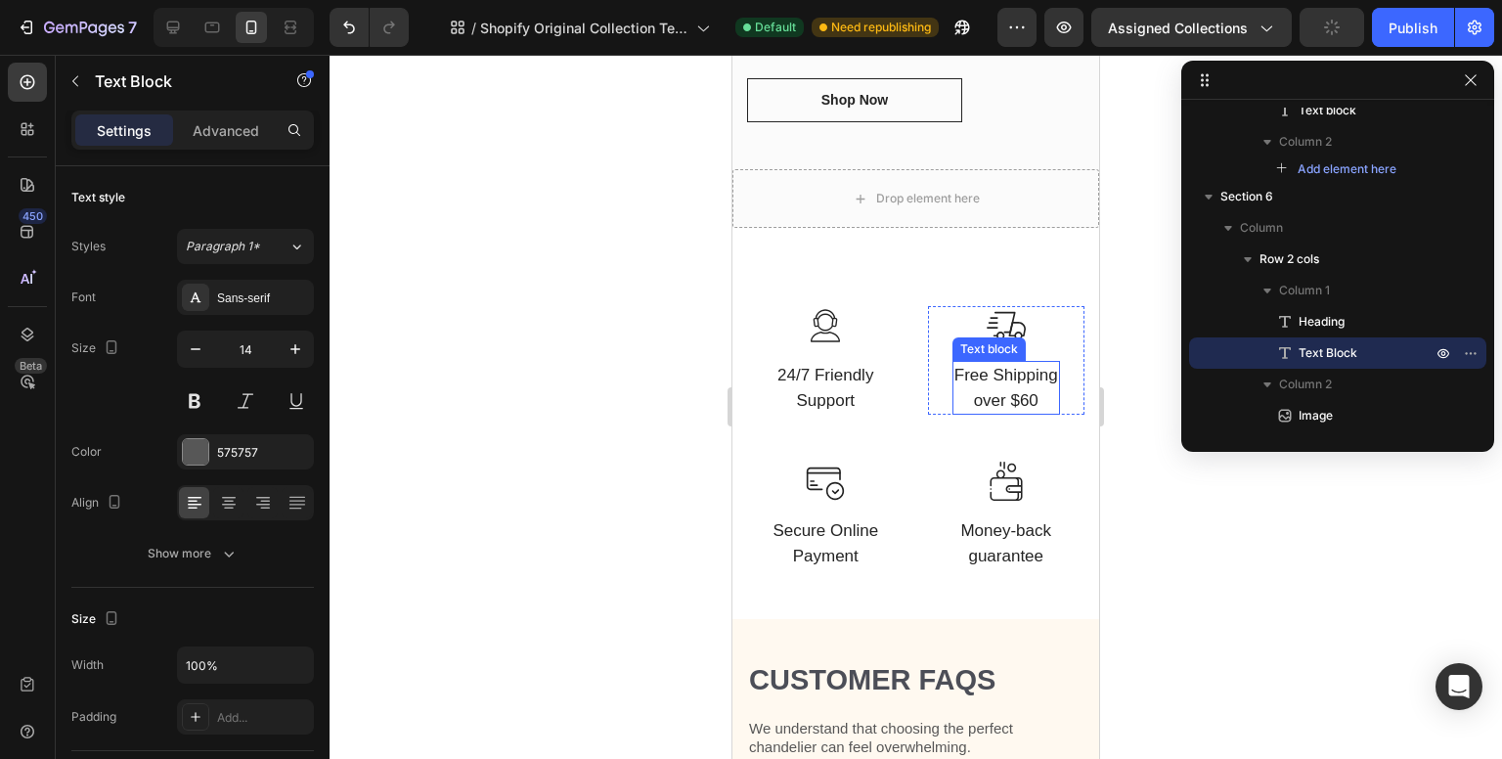
click at [998, 363] on p "Free Shipping over $60" at bounding box center [1007, 388] width 104 height 50
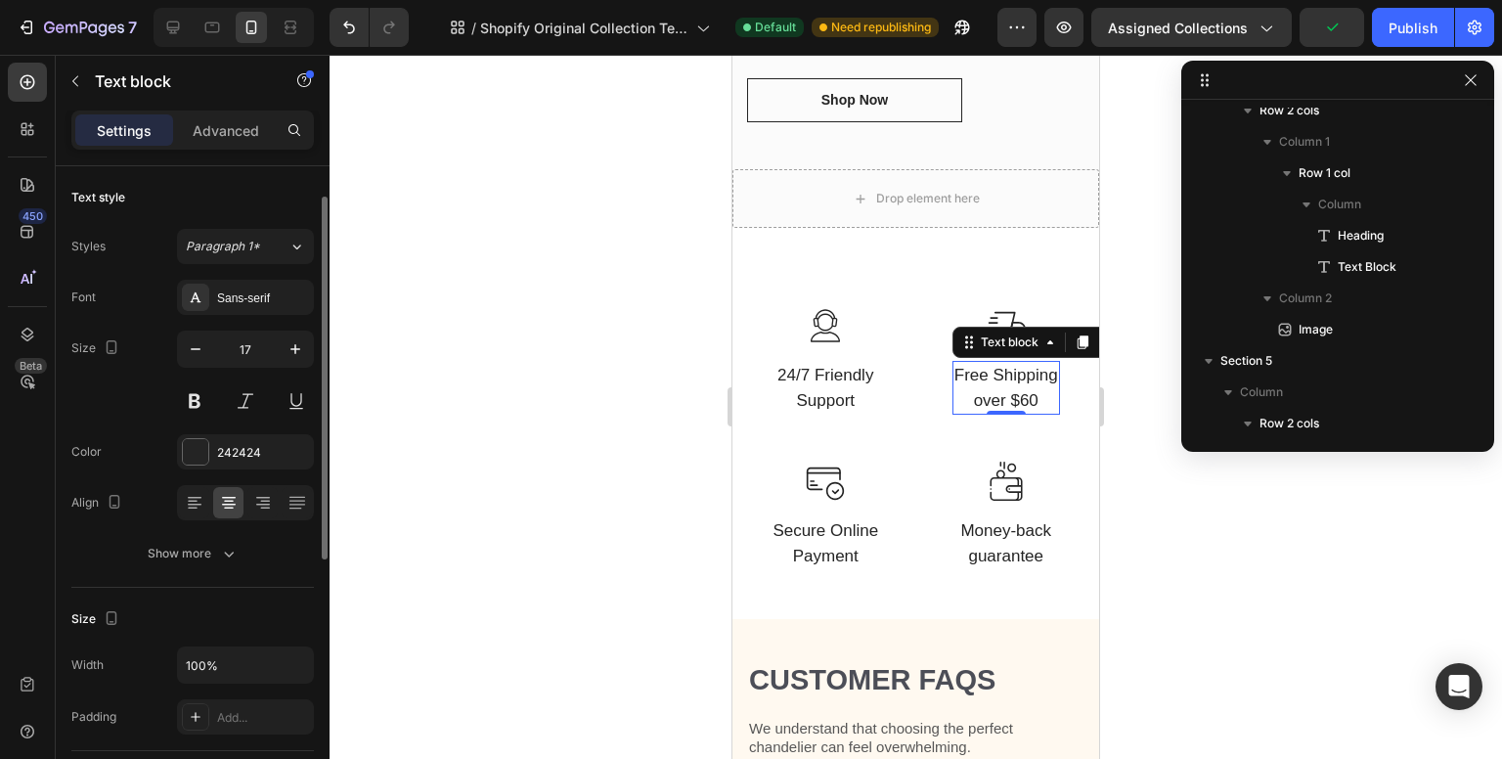
scroll to position [550, 0]
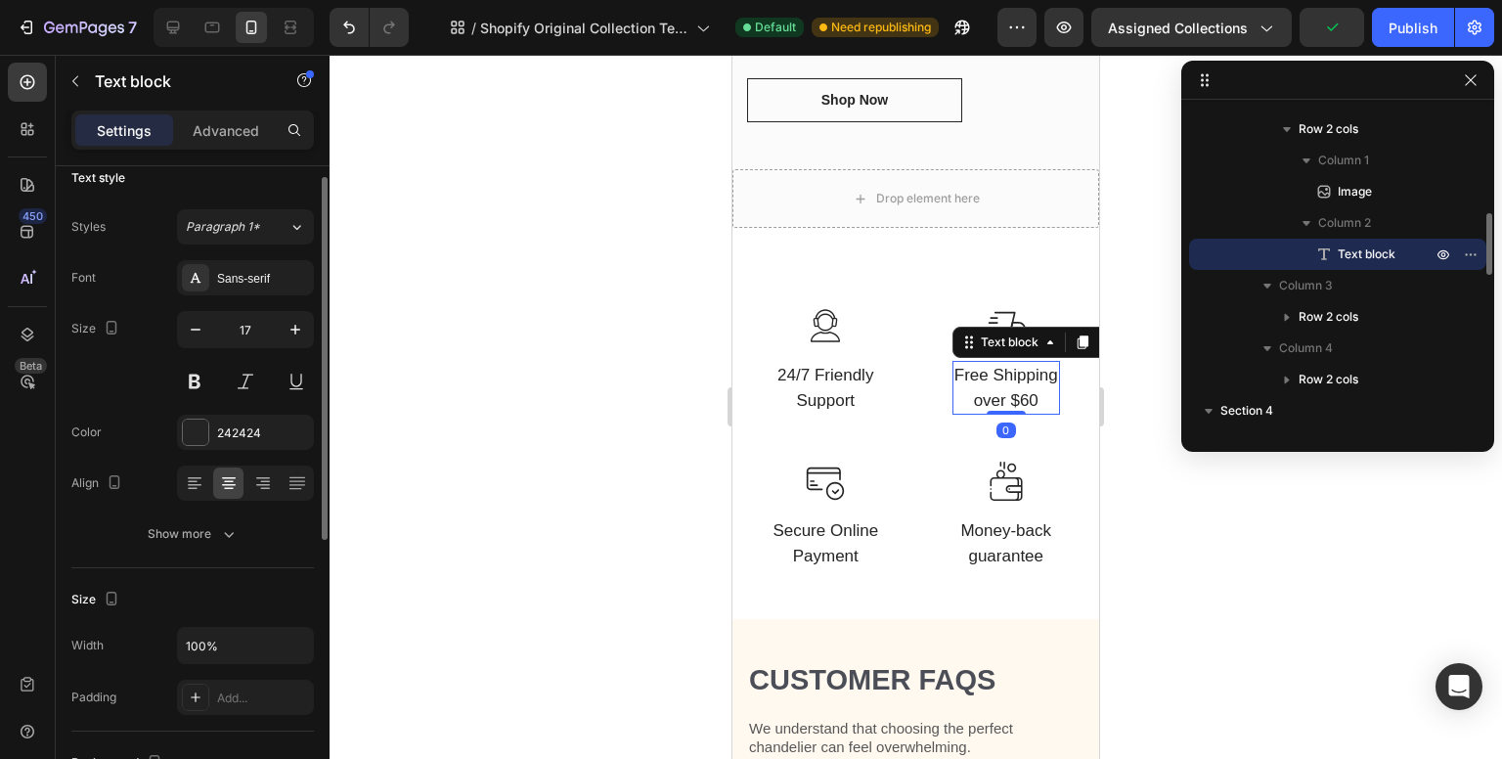
click at [1012, 371] on p "Free Shipping over $60" at bounding box center [1007, 388] width 104 height 50
click at [1025, 373] on p "Free Shipping over $60" at bounding box center [1007, 388] width 104 height 50
click at [1141, 437] on div at bounding box center [916, 407] width 1173 height 704
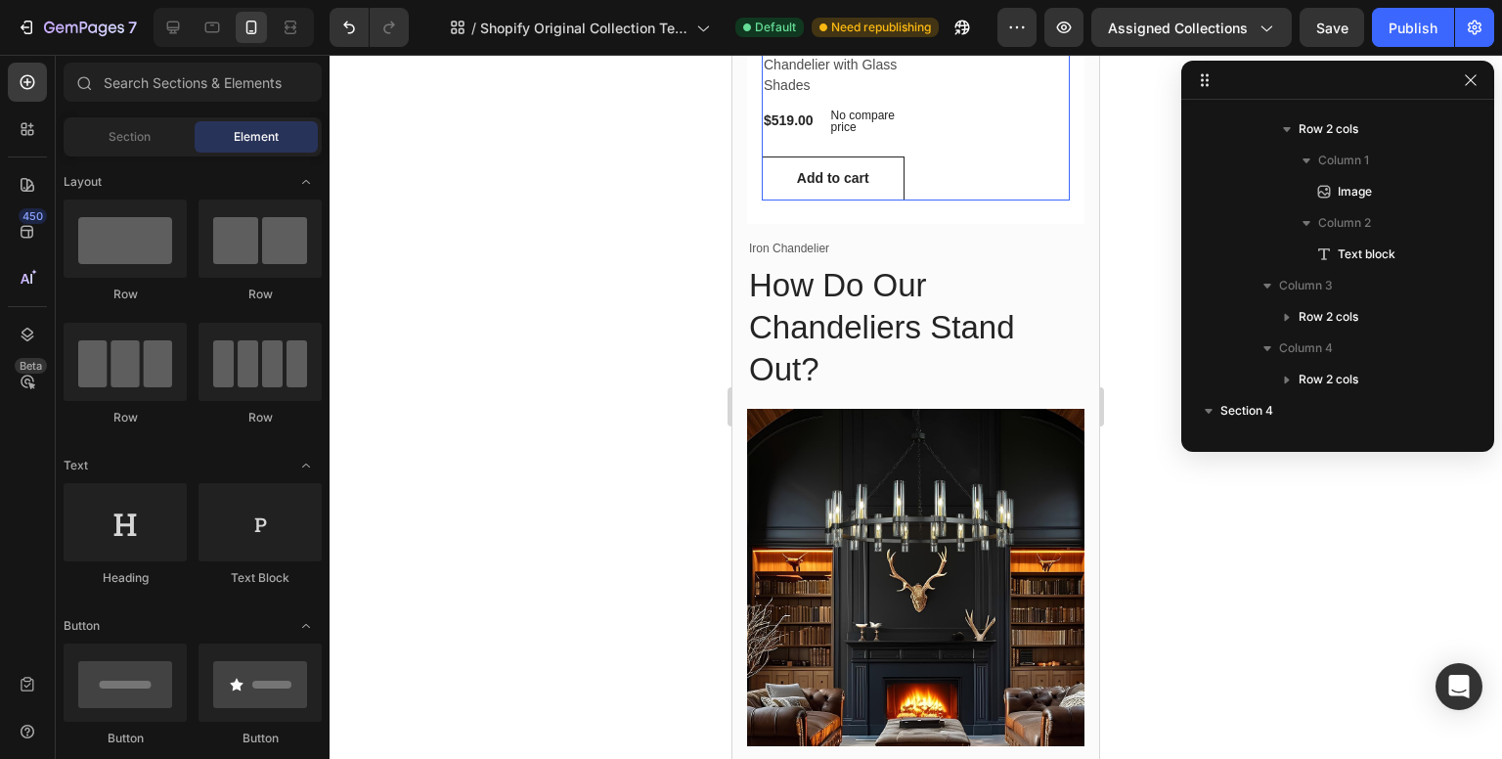
scroll to position [0, 0]
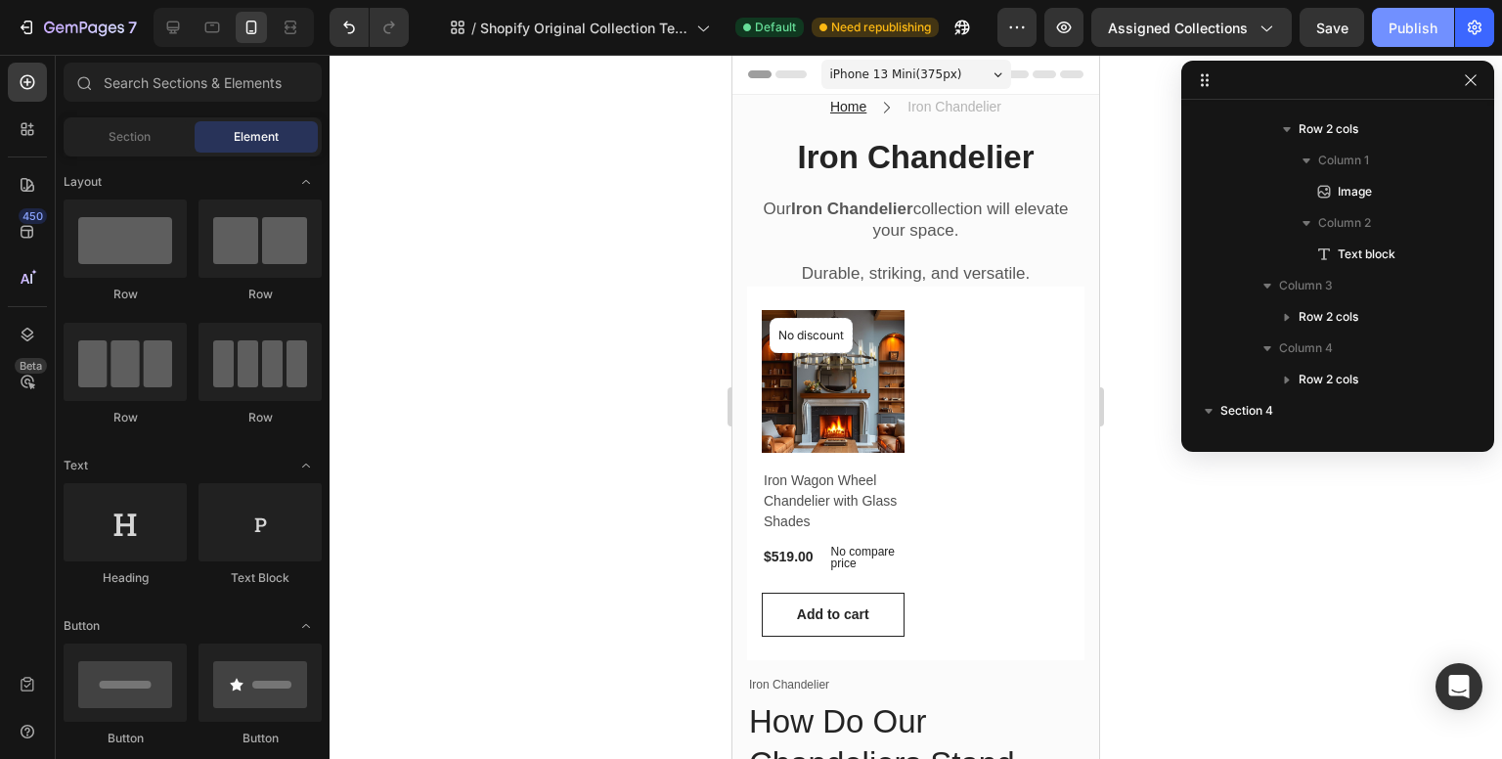
click at [1377, 28] on button "Publish" at bounding box center [1413, 27] width 82 height 39
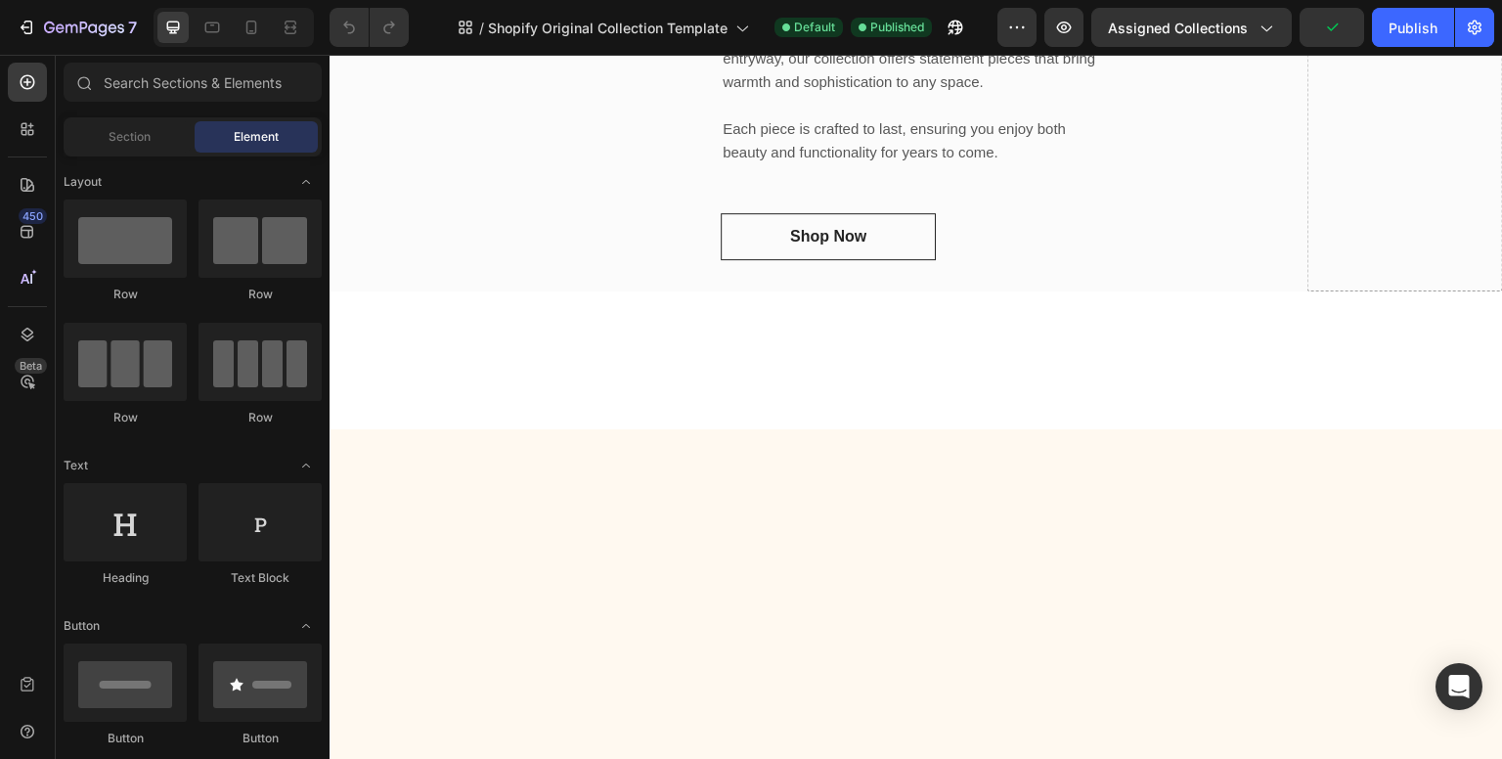
scroll to position [1174, 0]
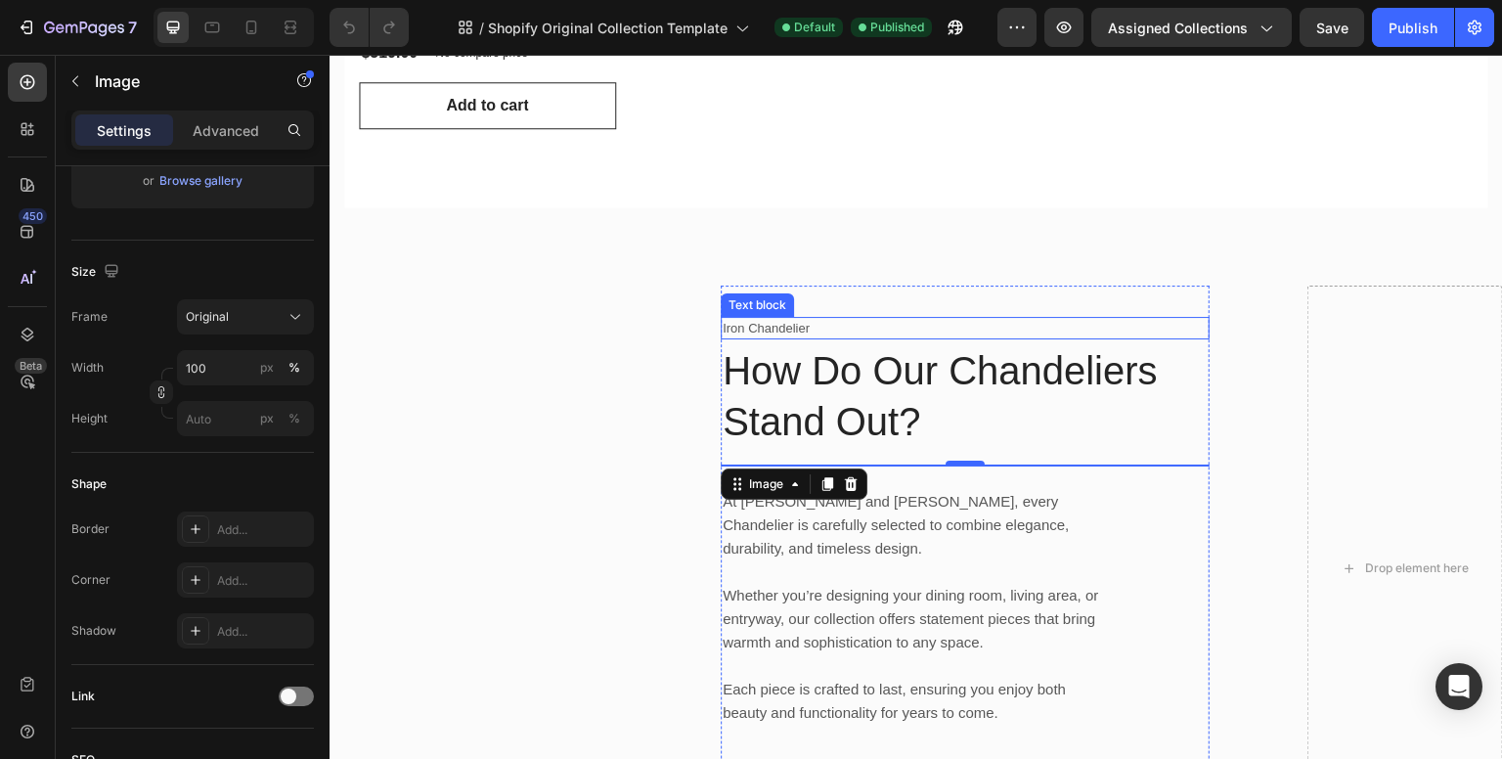
scroll to position [391, 0]
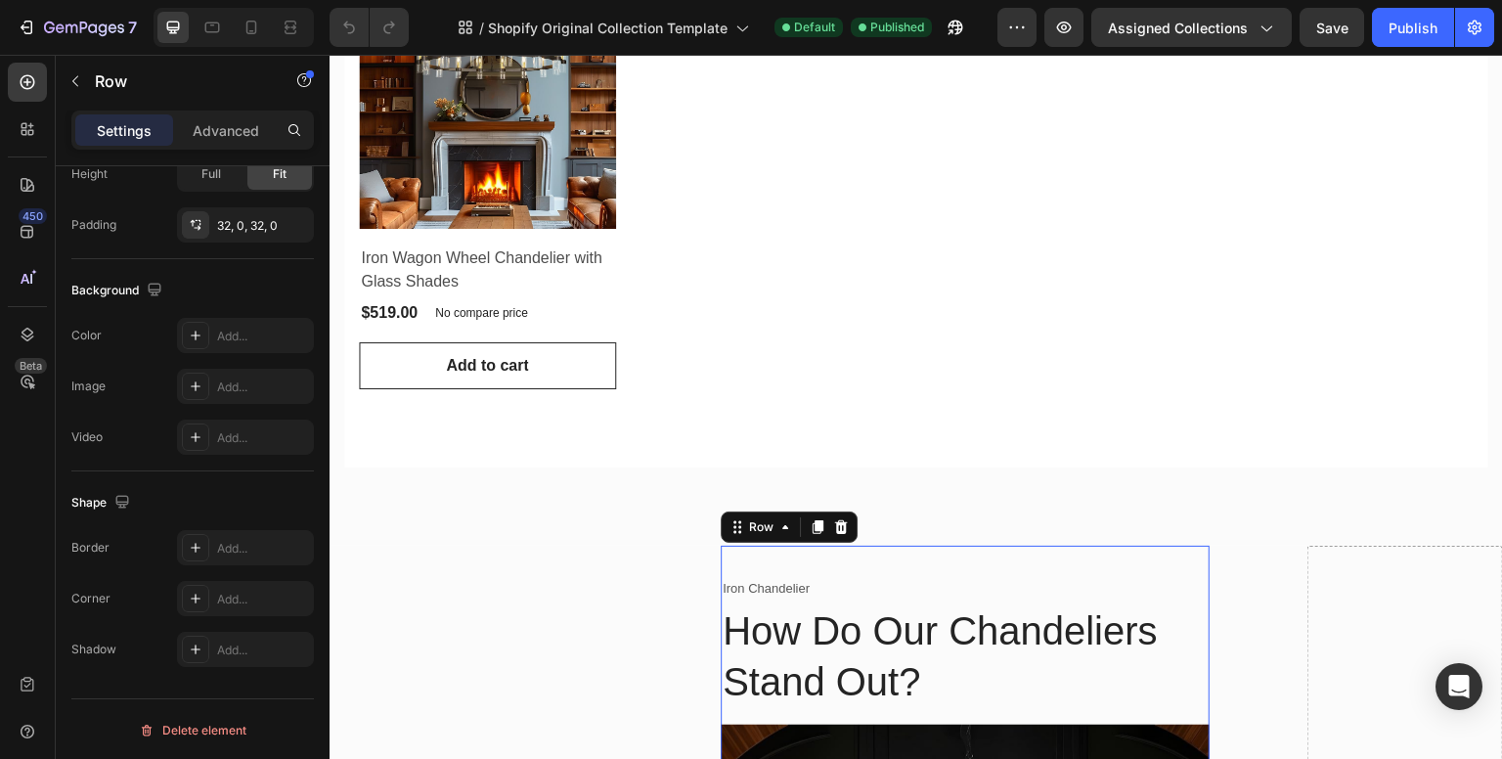
scroll to position [0, 0]
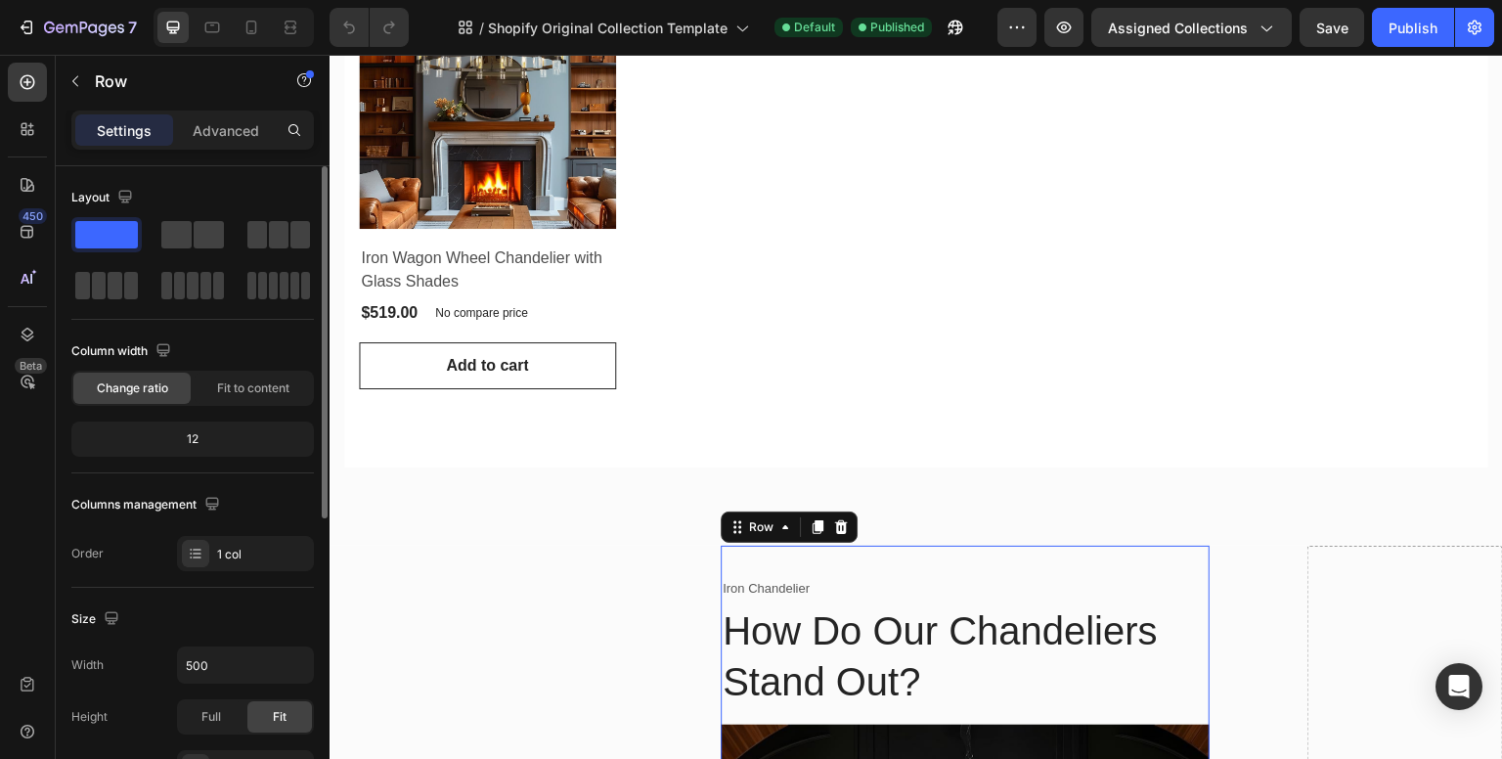
click at [212, 436] on div "12" at bounding box center [192, 438] width 235 height 27
click at [186, 438] on div "12" at bounding box center [192, 438] width 235 height 27
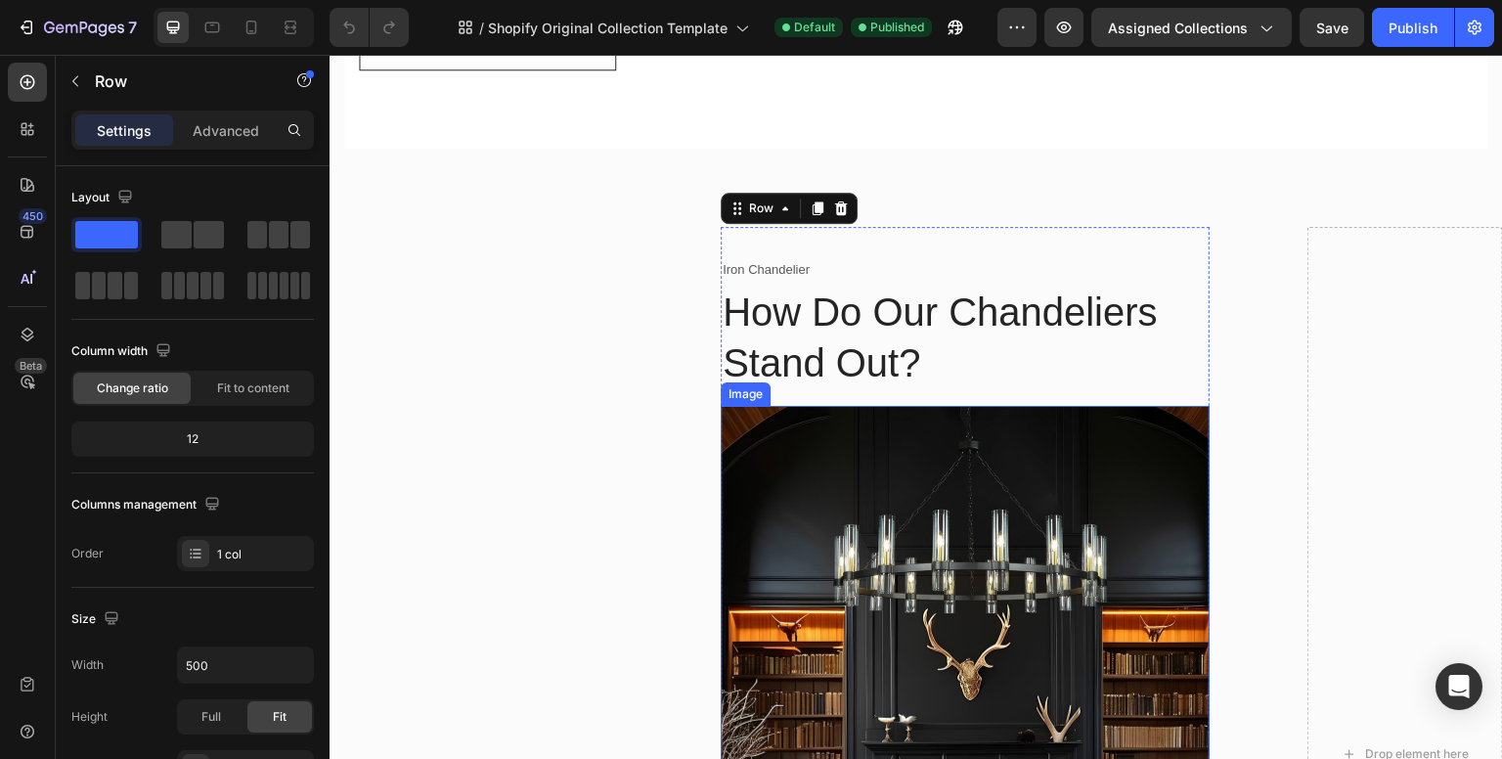
scroll to position [587, 0]
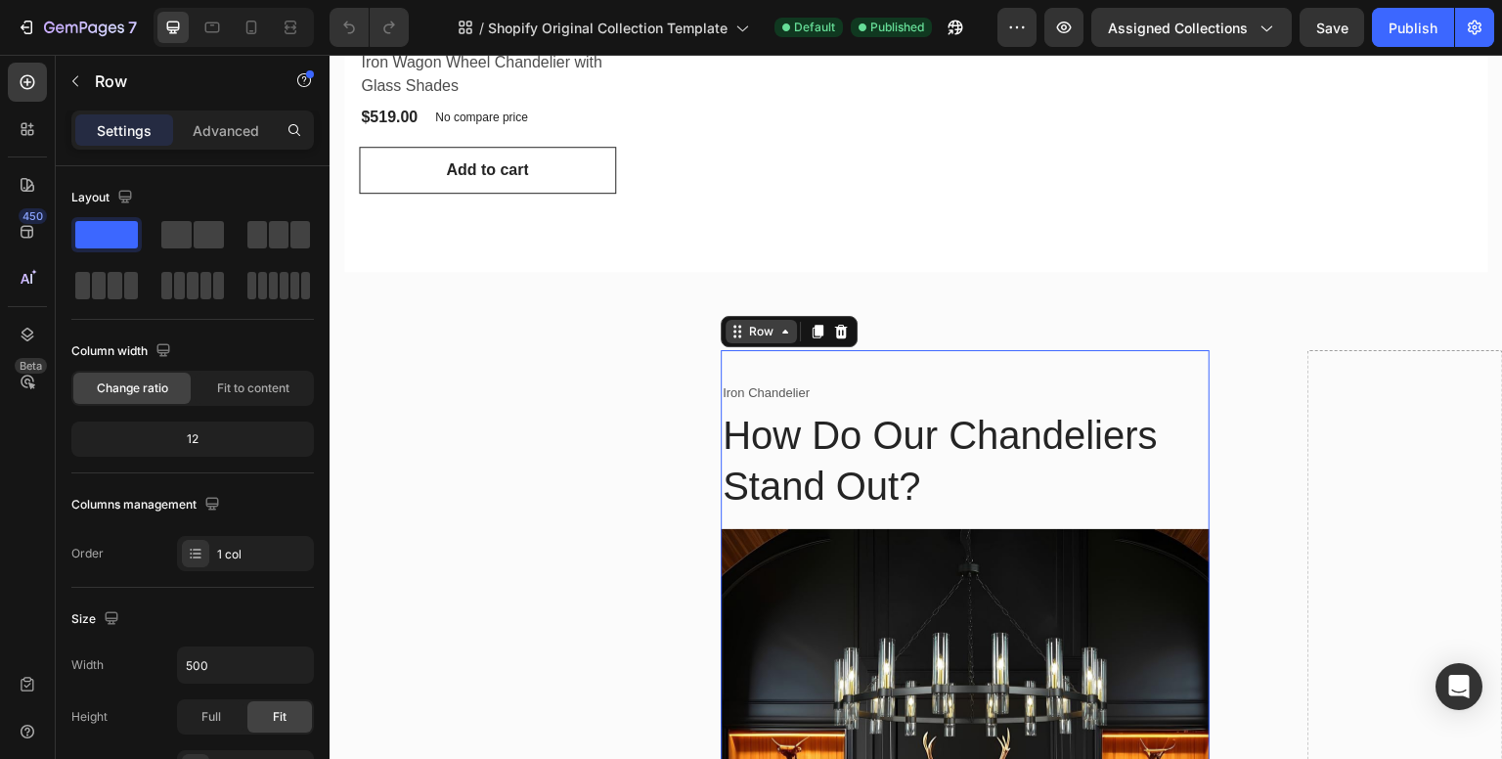
click at [738, 334] on icon at bounding box center [739, 335] width 3 height 3
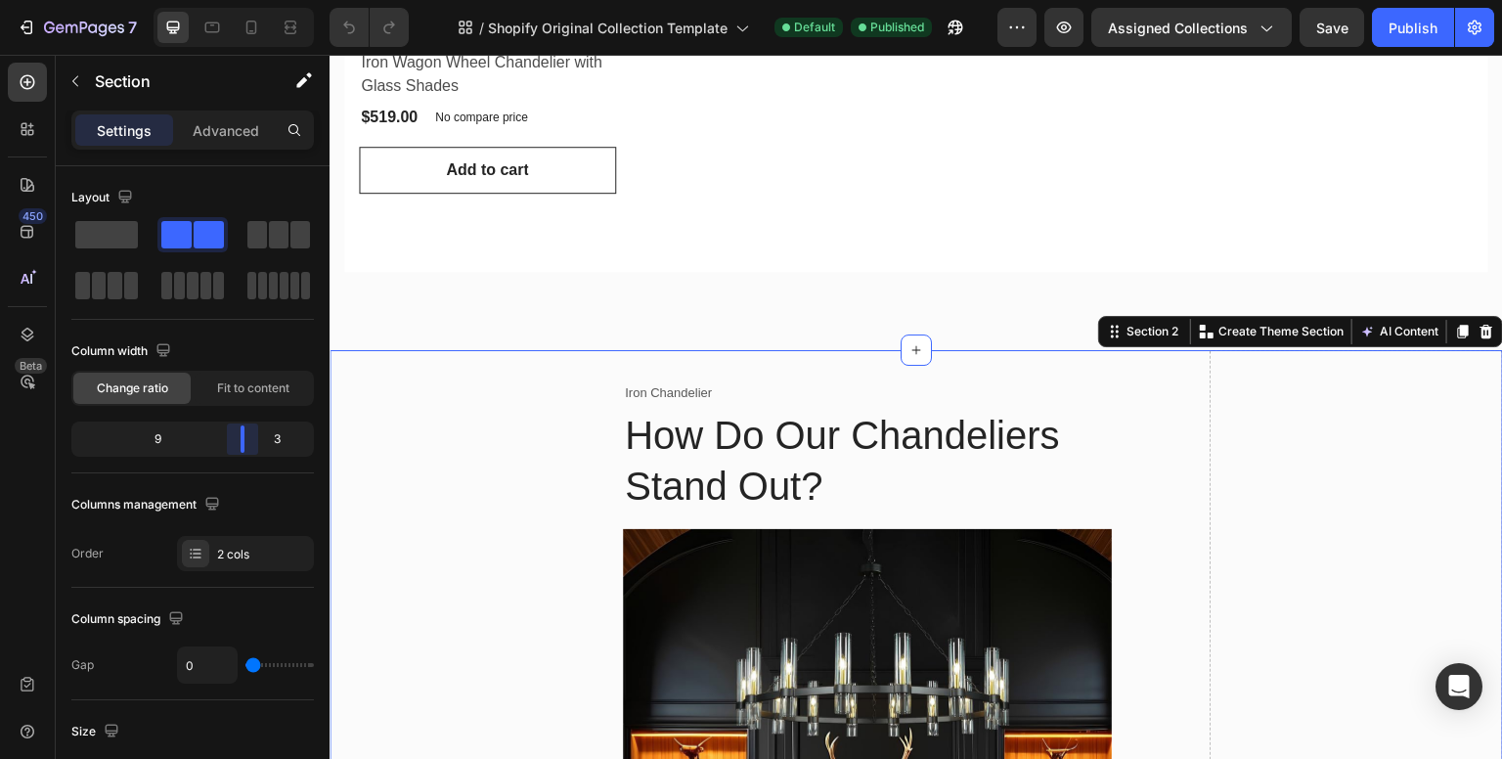
drag, startPoint x: 259, startPoint y: 431, endPoint x: 751, endPoint y: 376, distance: 495.1
click at [255, 0] on body "7 / Shopify Original Collection Template Default Published Preview Assigned Col…" at bounding box center [751, 0] width 1502 height 0
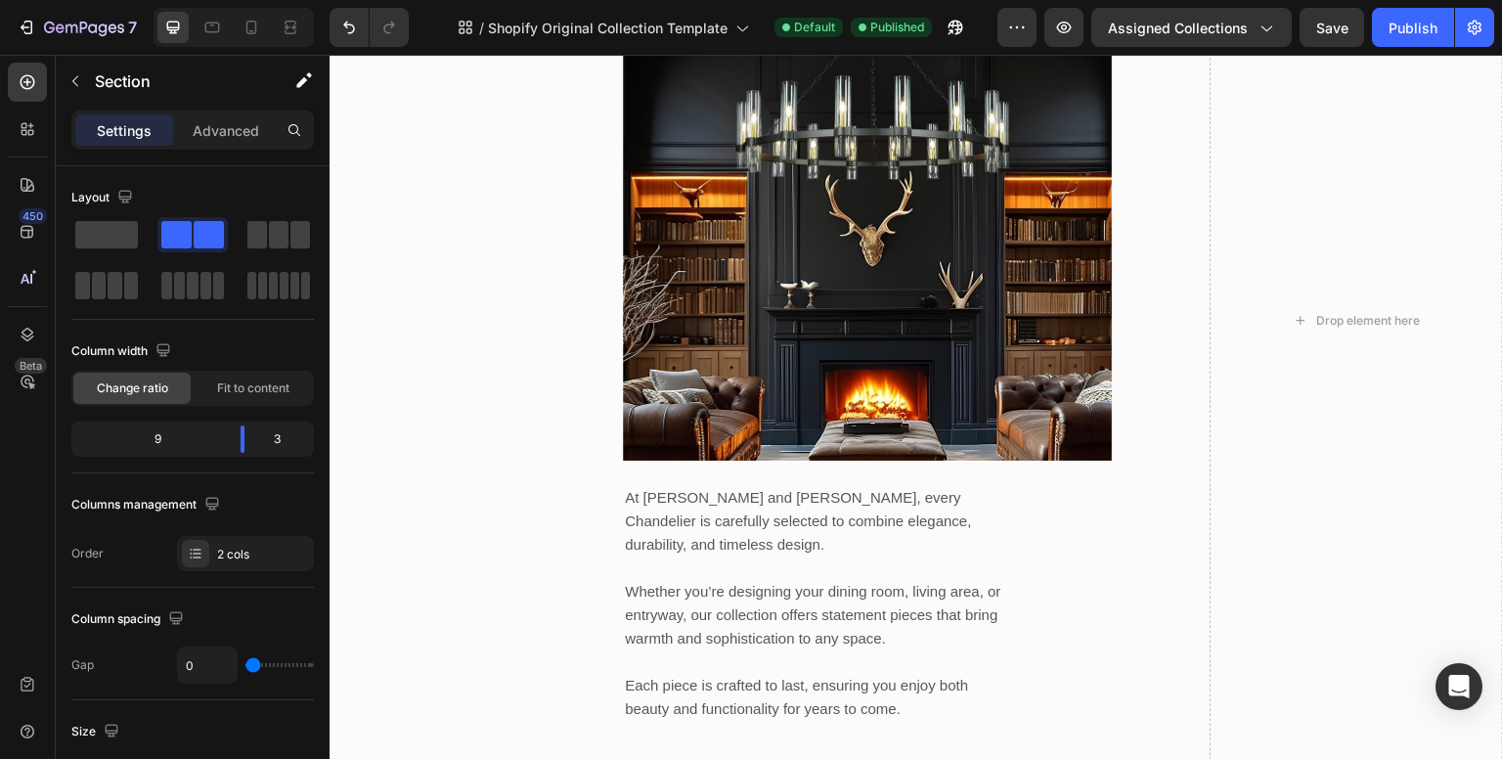
scroll to position [1271, 0]
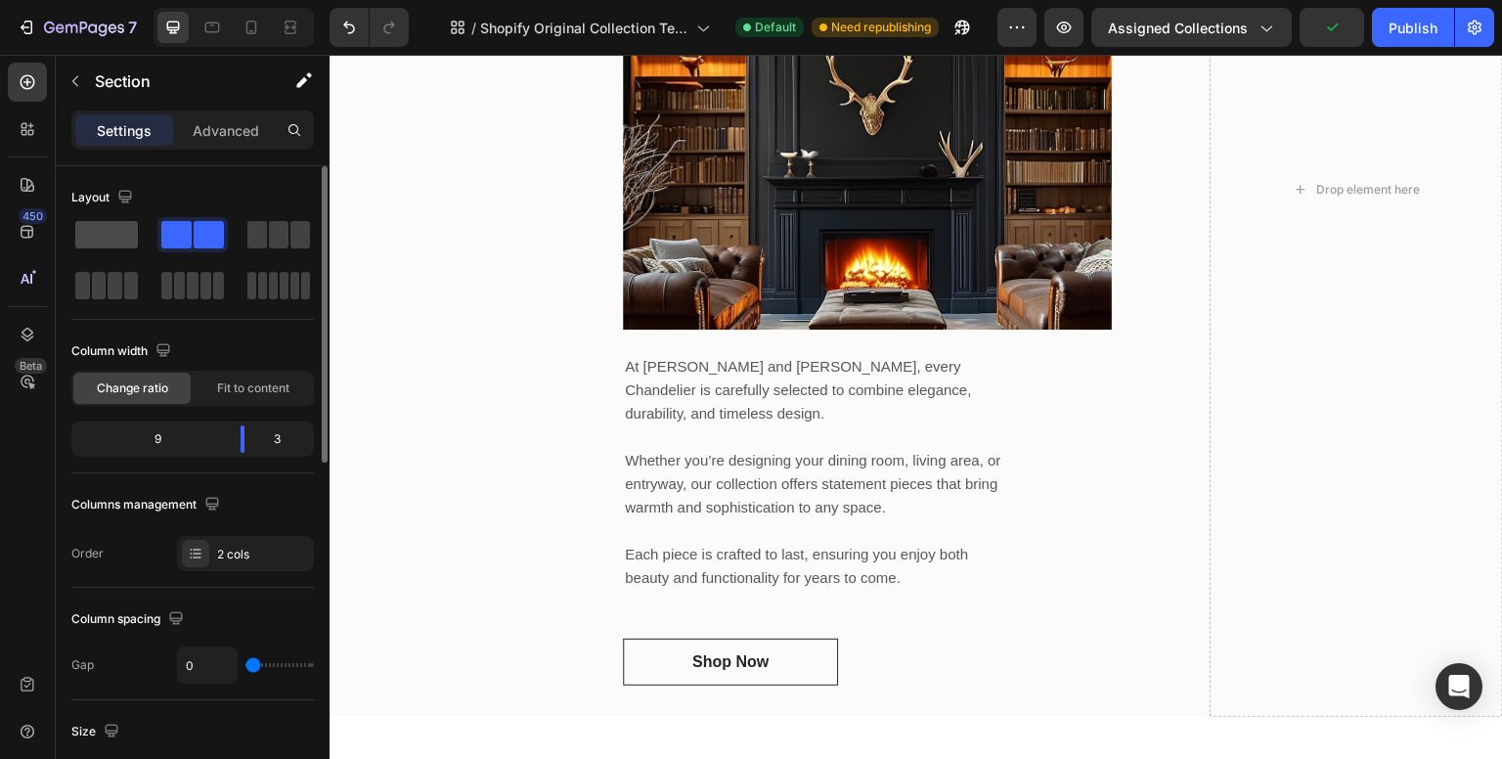
click at [90, 232] on span at bounding box center [106, 234] width 63 height 27
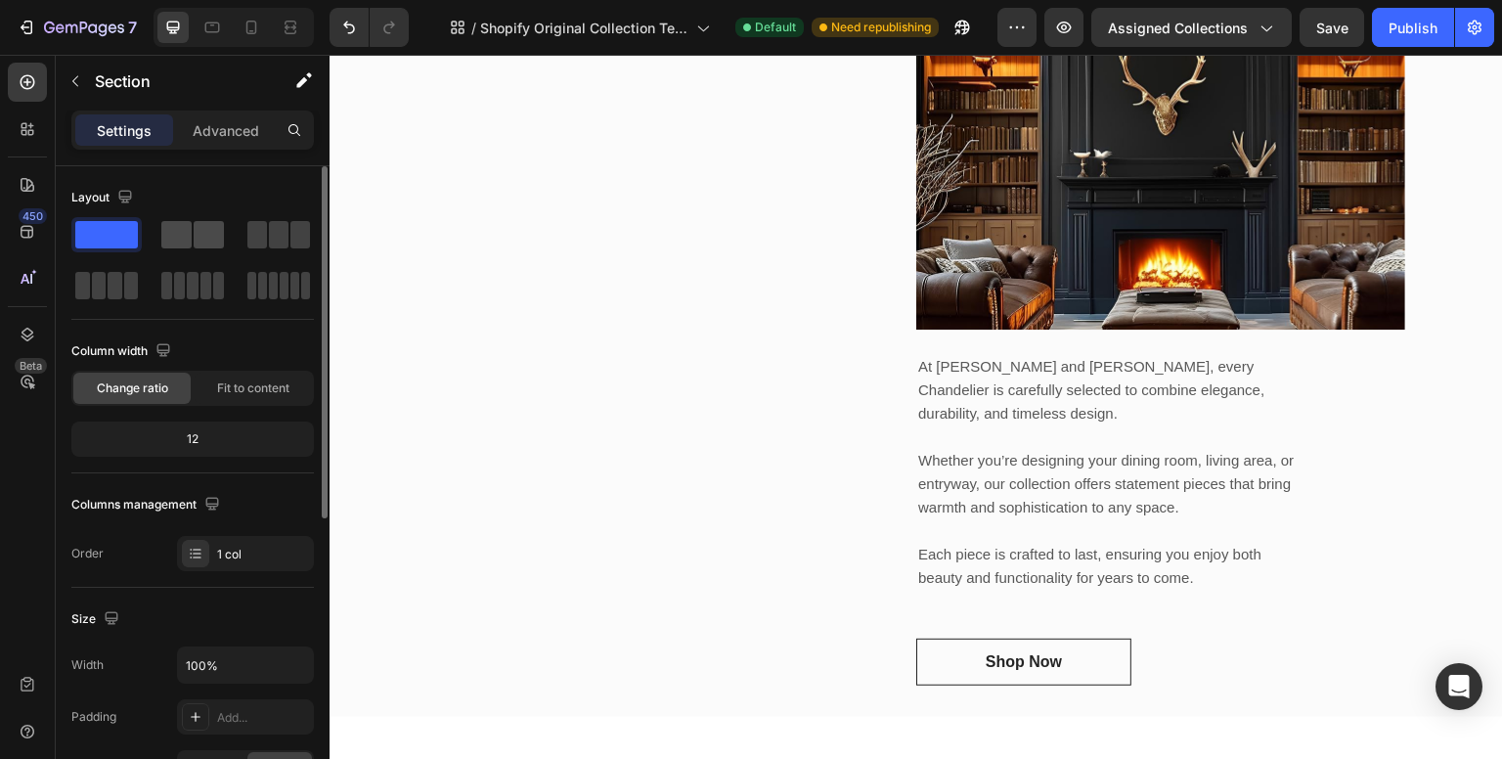
click at [213, 229] on span at bounding box center [209, 234] width 30 height 27
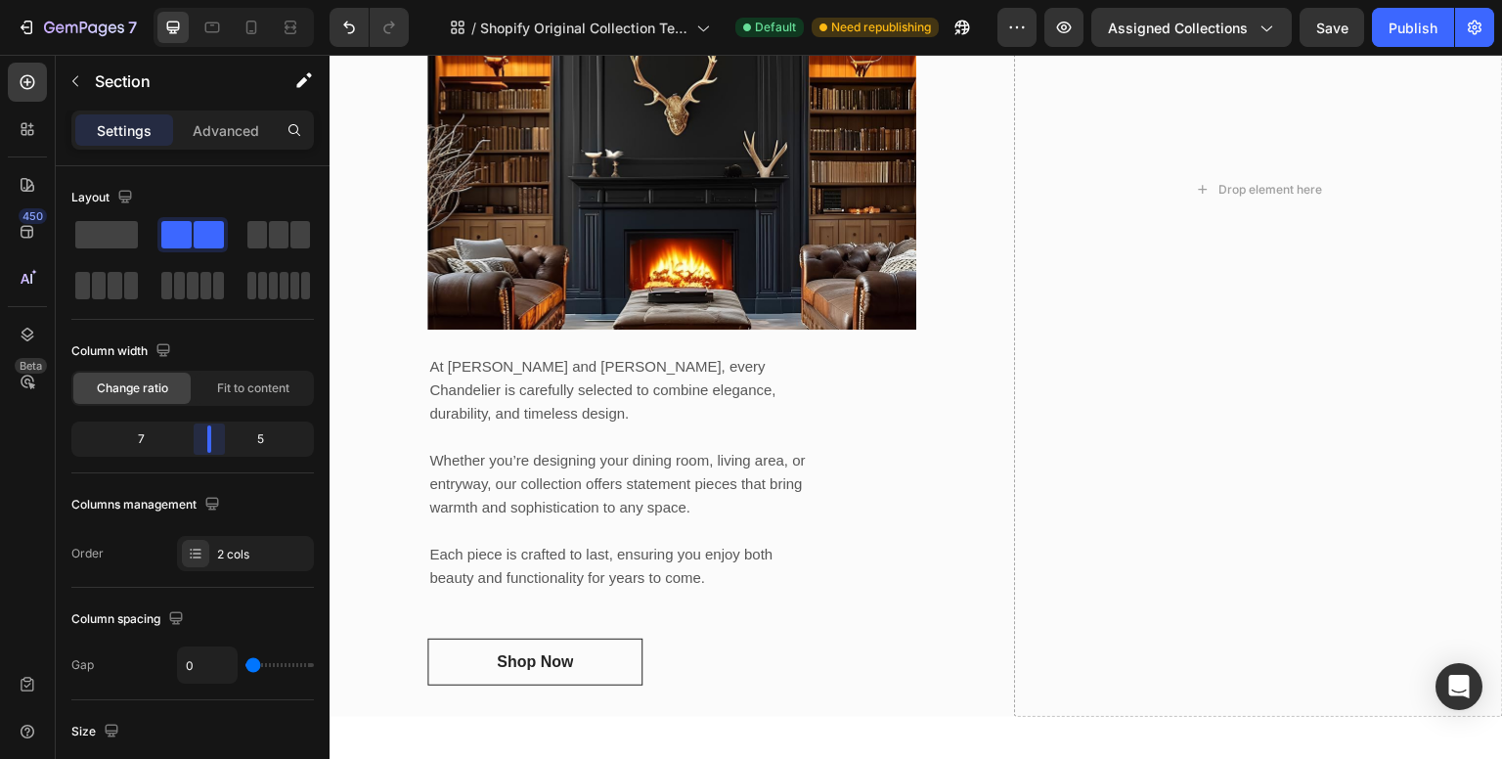
drag, startPoint x: 205, startPoint y: 440, endPoint x: 224, endPoint y: 436, distance: 19.0
click at [224, 0] on body "7 / Shopify Original Collection Template Default Need republishing Preview Assi…" at bounding box center [751, 0] width 1502 height 0
click at [237, 438] on div "5" at bounding box center [268, 438] width 83 height 27
click at [274, 439] on div "5" at bounding box center [268, 438] width 83 height 27
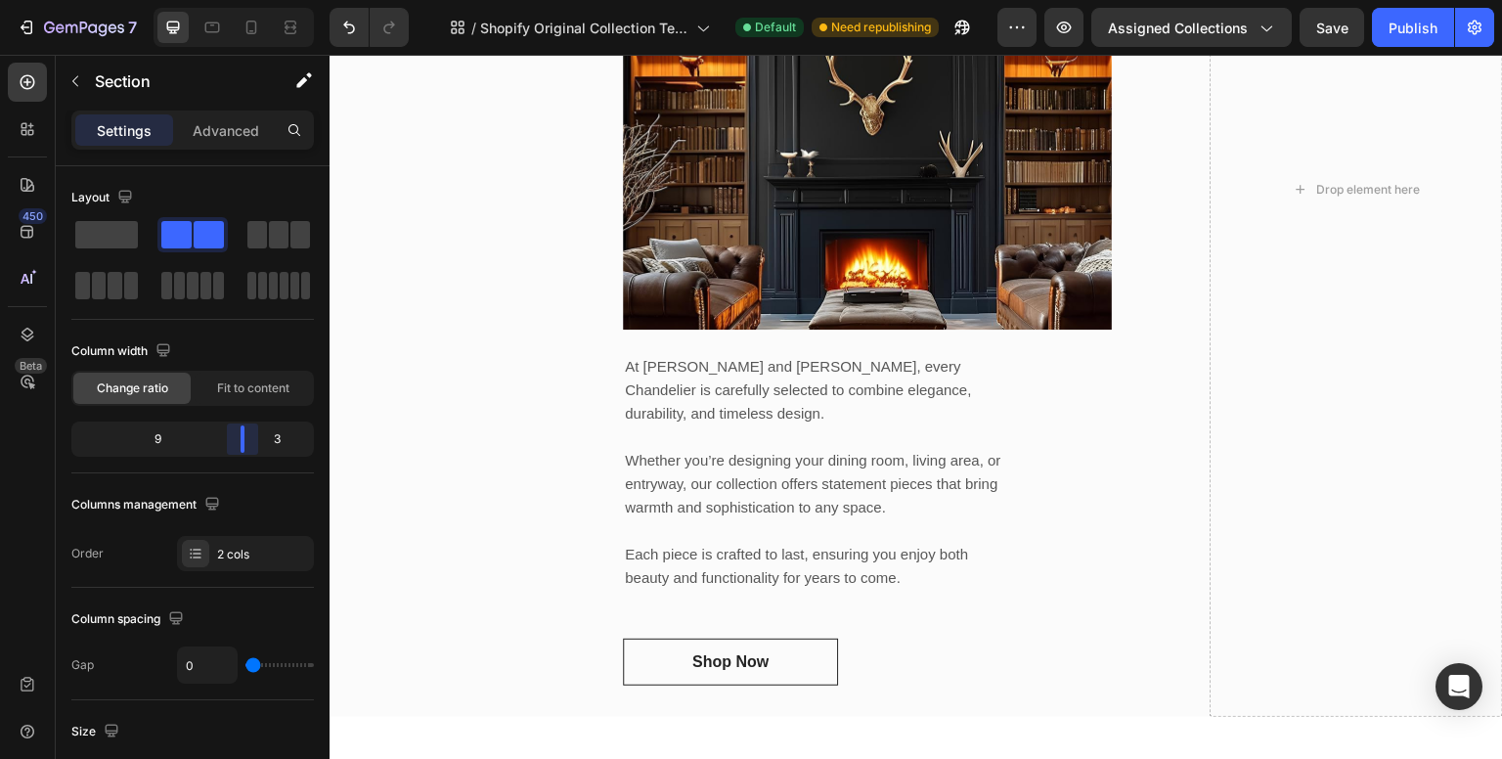
drag, startPoint x: 215, startPoint y: 440, endPoint x: 266, endPoint y: 436, distance: 51.0
click at [266, 0] on body "7 / Shopify Original Collection Template Default Need republishing Preview Assi…" at bounding box center [751, 0] width 1502 height 0
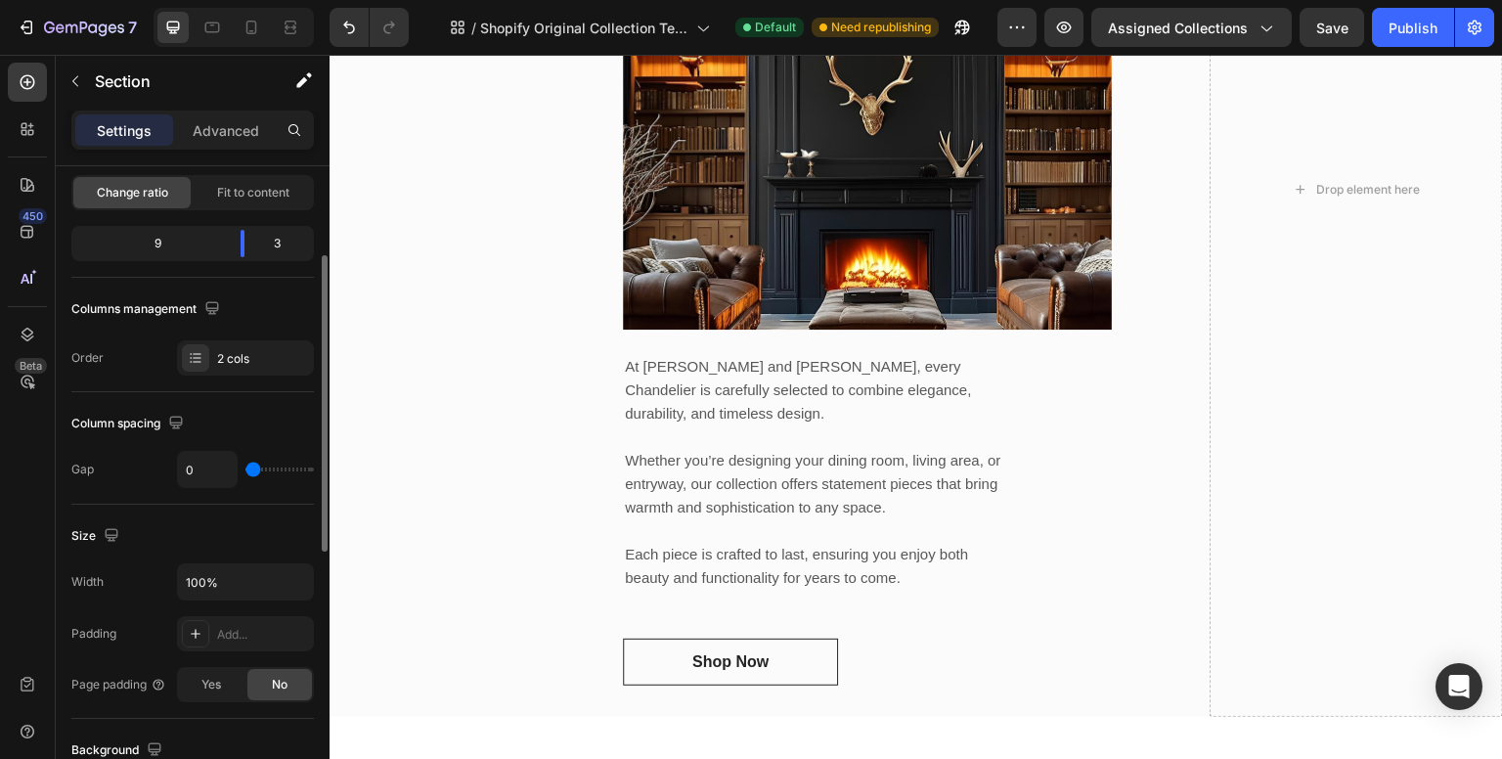
scroll to position [0, 0]
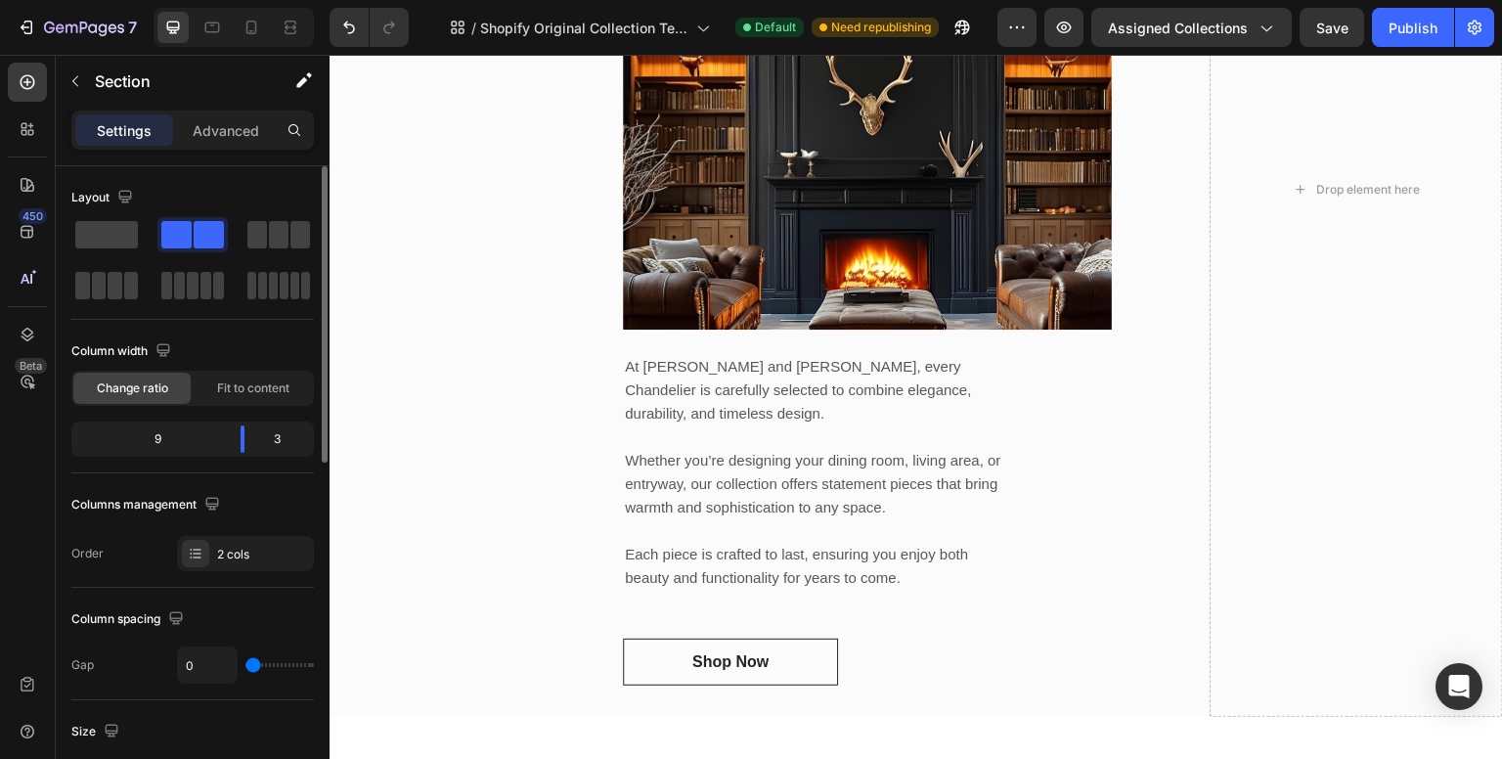
type input "29"
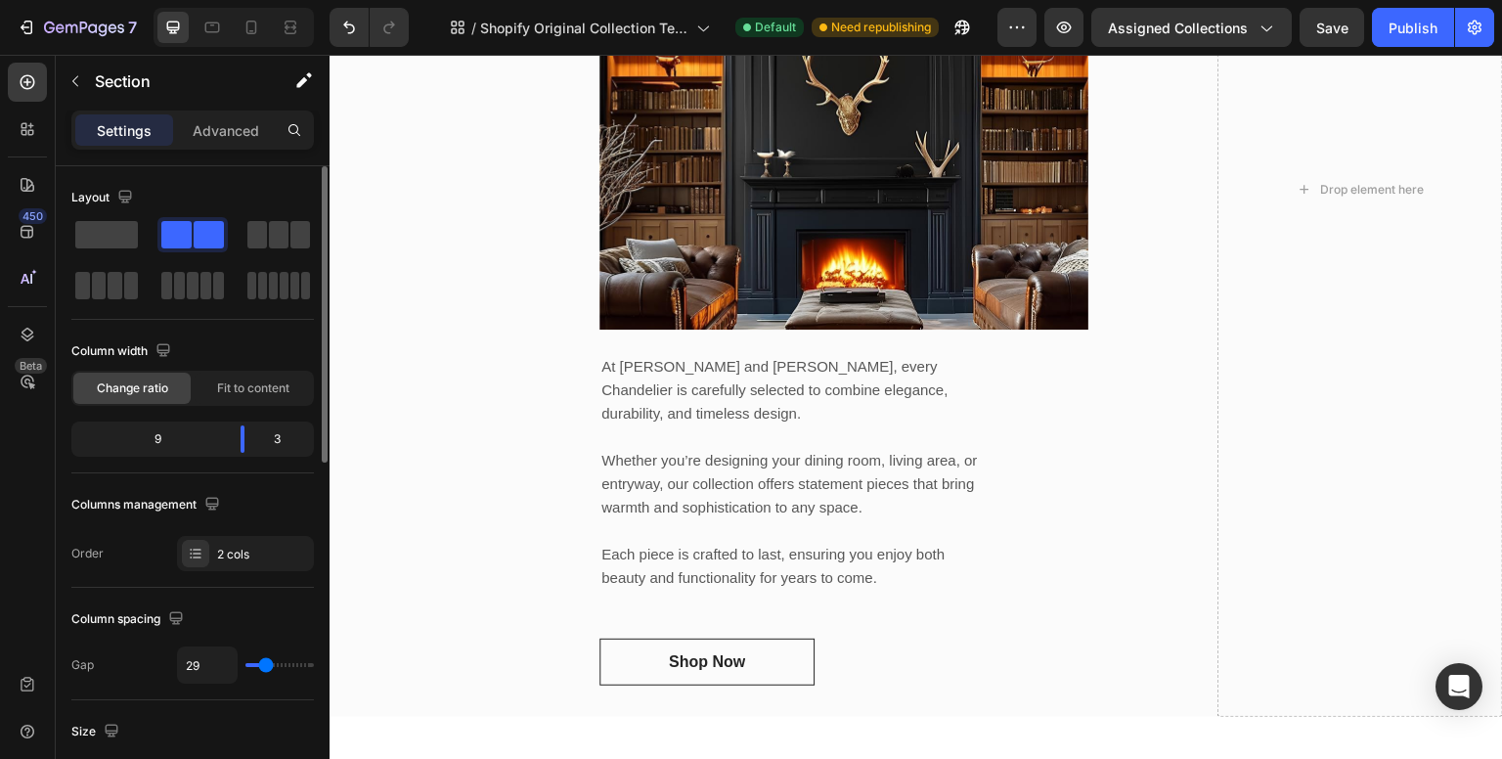
type input "32"
type input "29"
type input "0"
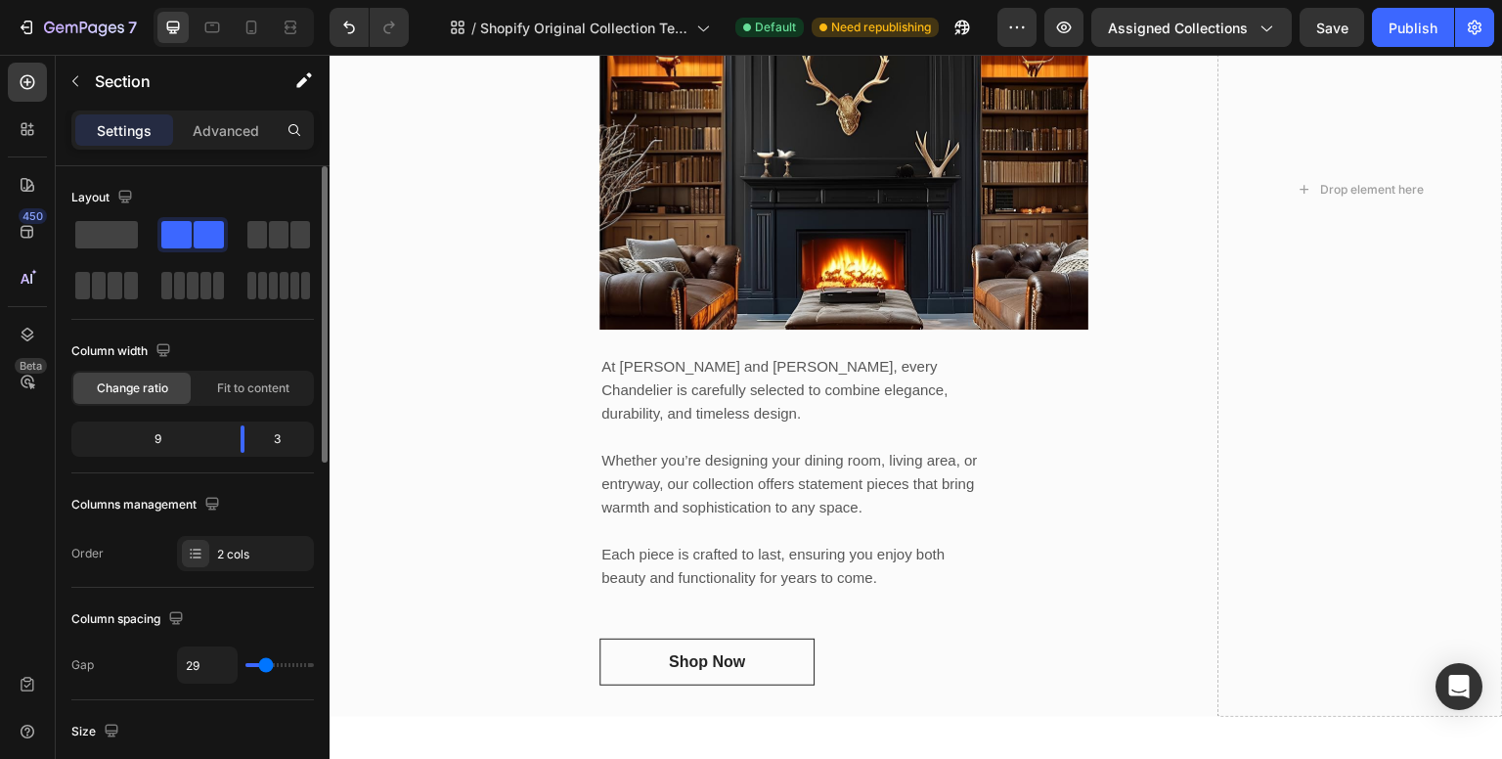
type input "0"
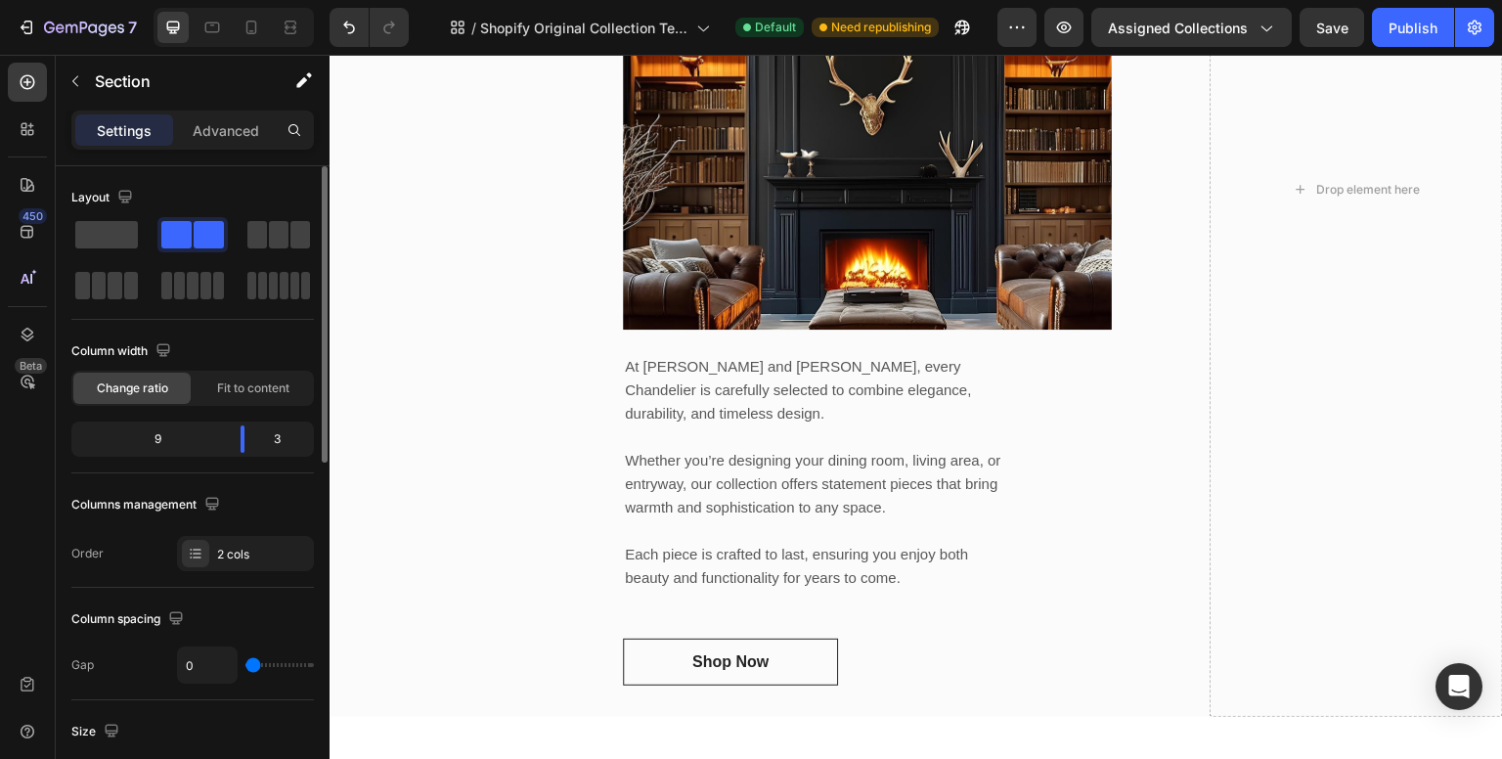
drag, startPoint x: 253, startPoint y: 665, endPoint x: 198, endPoint y: 661, distance: 55.9
click at [245, 663] on input "range" at bounding box center [279, 665] width 68 height 4
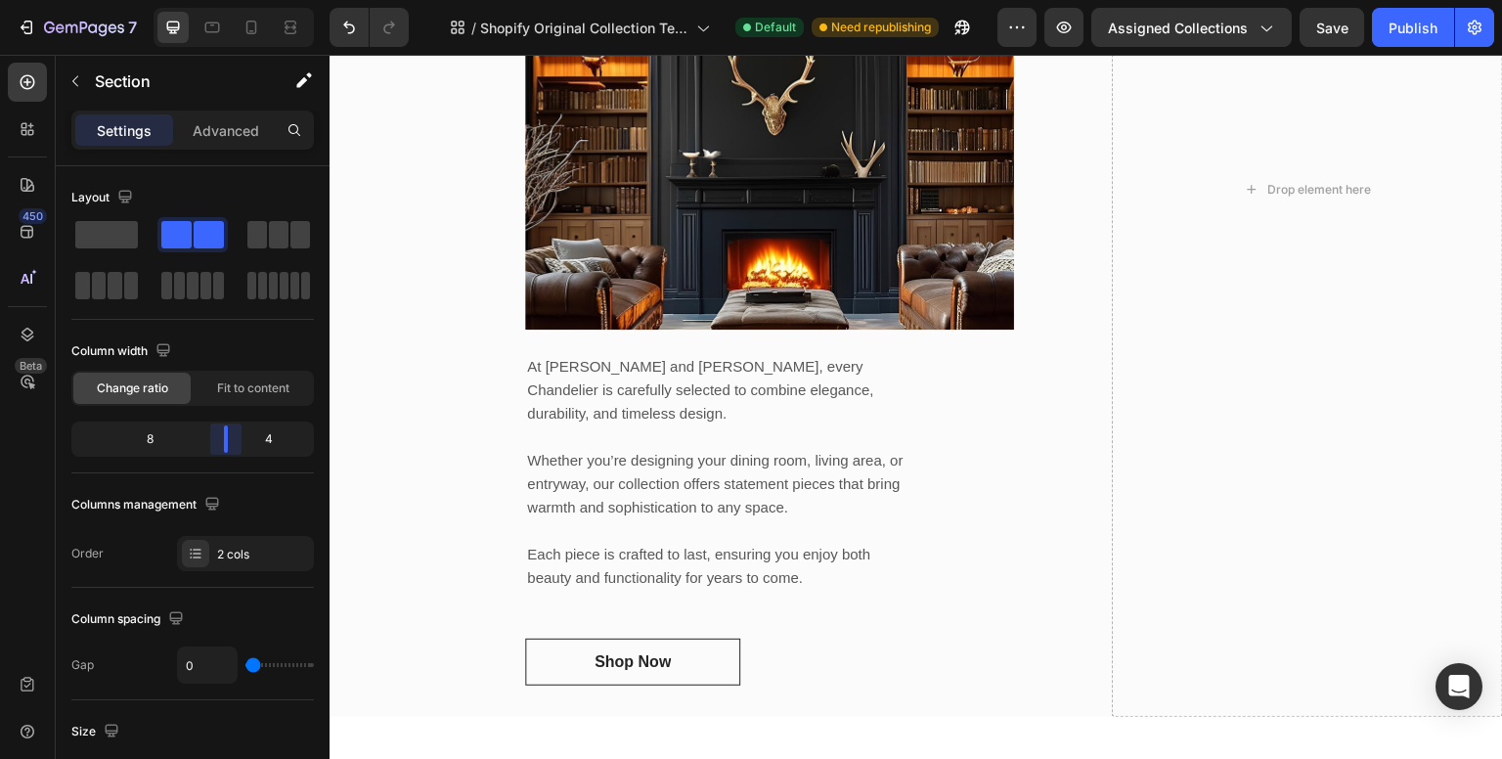
click at [235, 0] on body "7 / Shopify Original Collection Template Default Need republishing Preview Assi…" at bounding box center [751, 0] width 1502 height 0
type input "22"
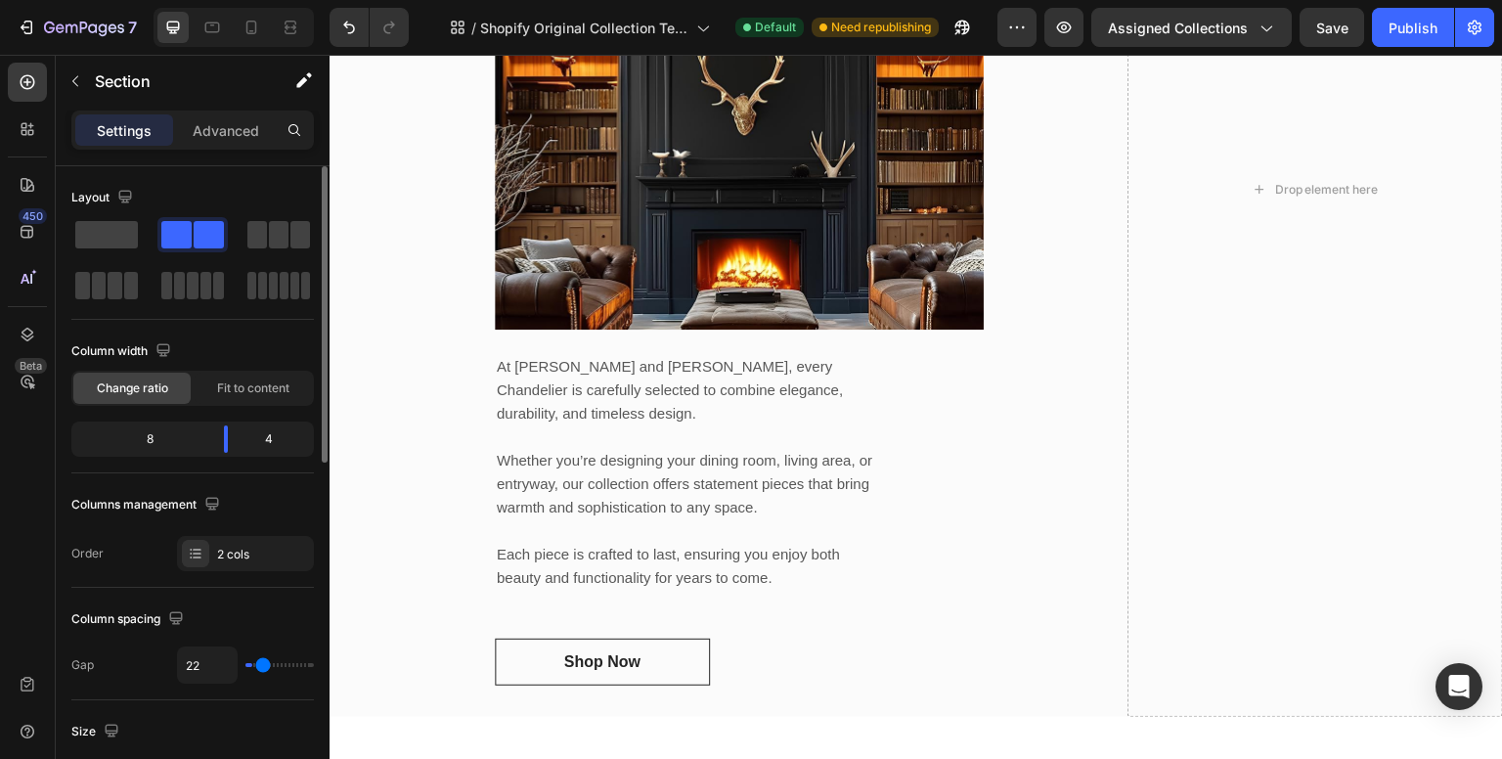
type input "47"
type input "45"
type input "0"
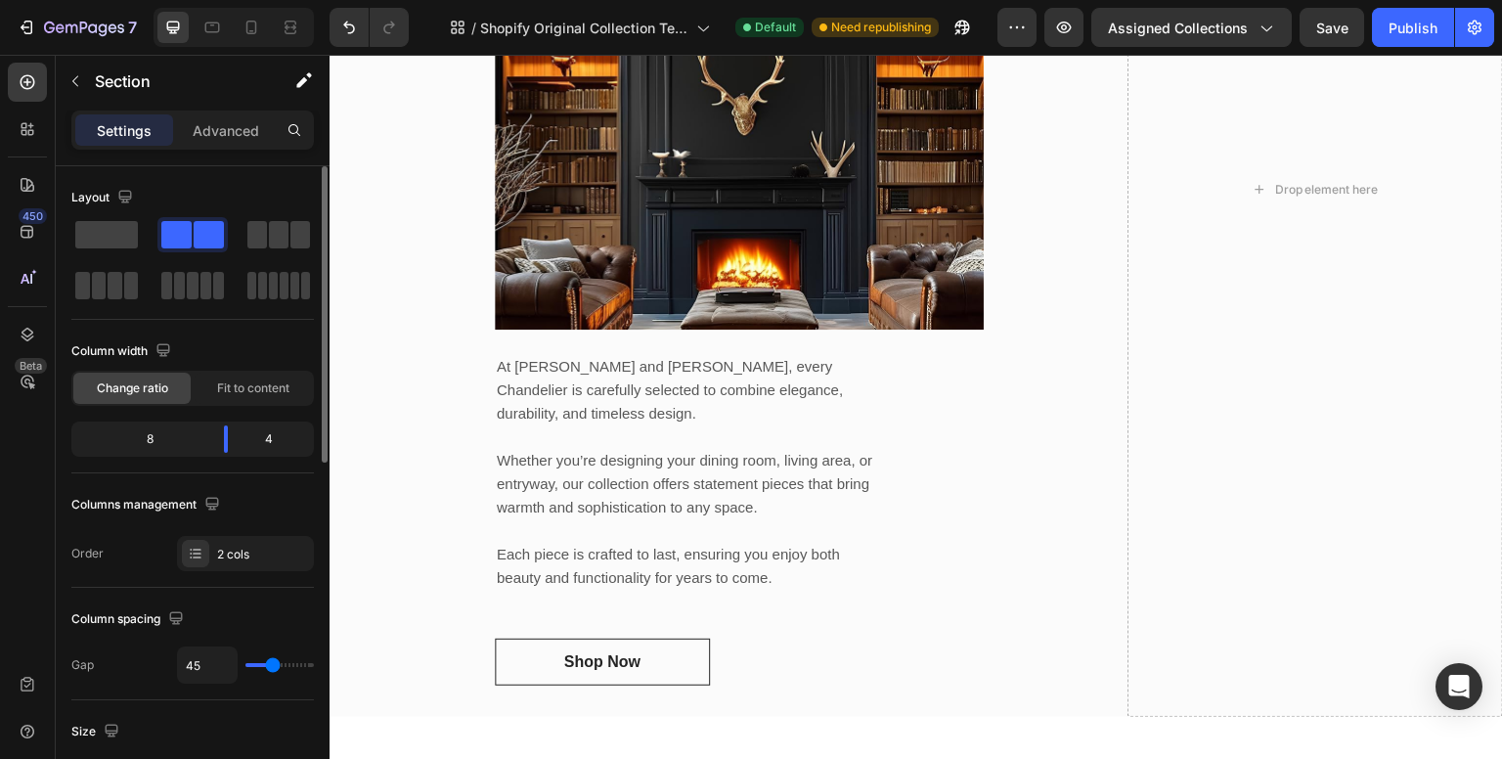
type input "0"
drag, startPoint x: 250, startPoint y: 666, endPoint x: 211, endPoint y: 668, distance: 39.2
click at [245, 667] on input "range" at bounding box center [279, 665] width 68 height 4
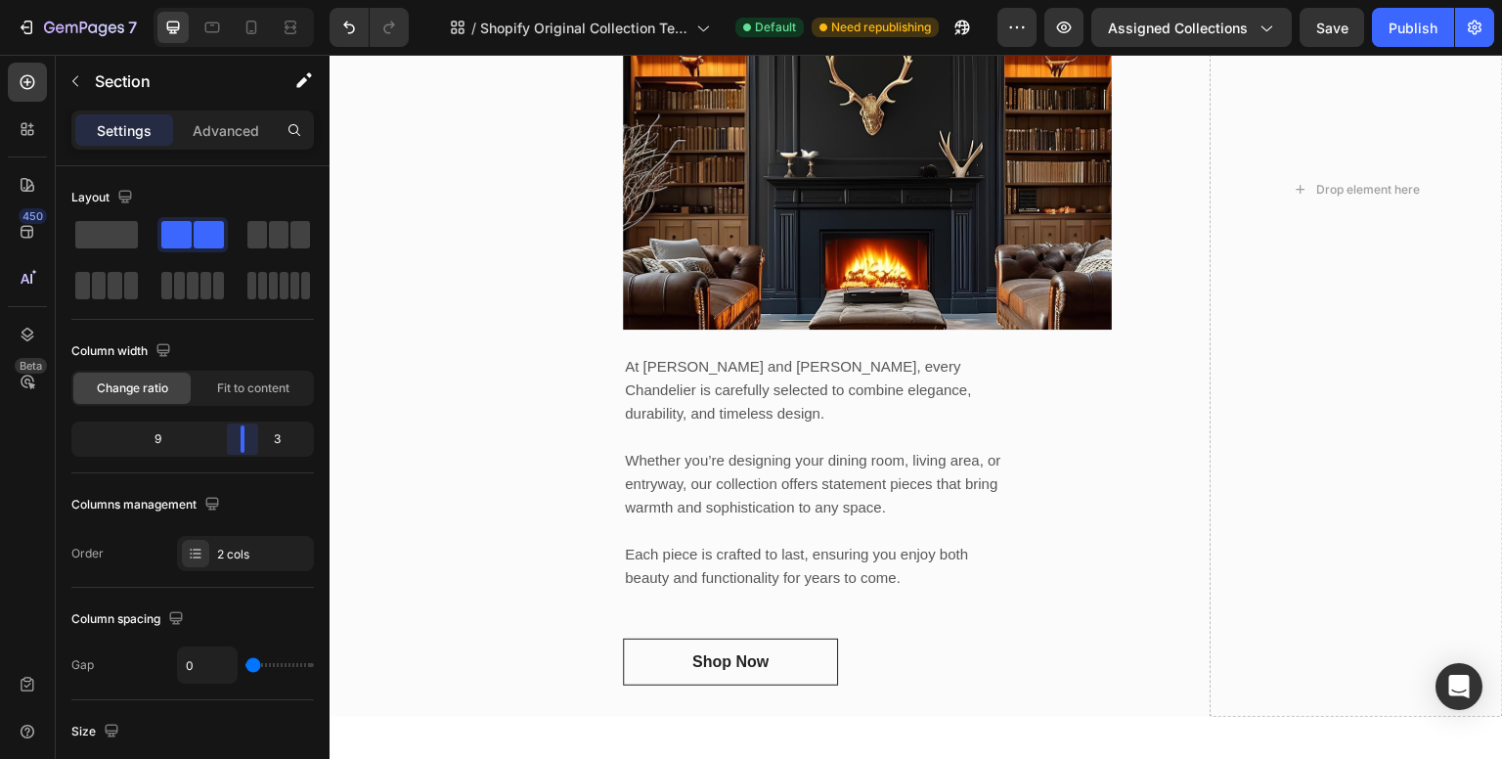
drag, startPoint x: 223, startPoint y: 443, endPoint x: 257, endPoint y: 440, distance: 34.4
click at [257, 0] on body "7 / Shopify Original Collection Template Default Need republishing Preview Assi…" at bounding box center [751, 0] width 1502 height 0
click at [256, 392] on span "Fit to content" at bounding box center [253, 388] width 72 height 18
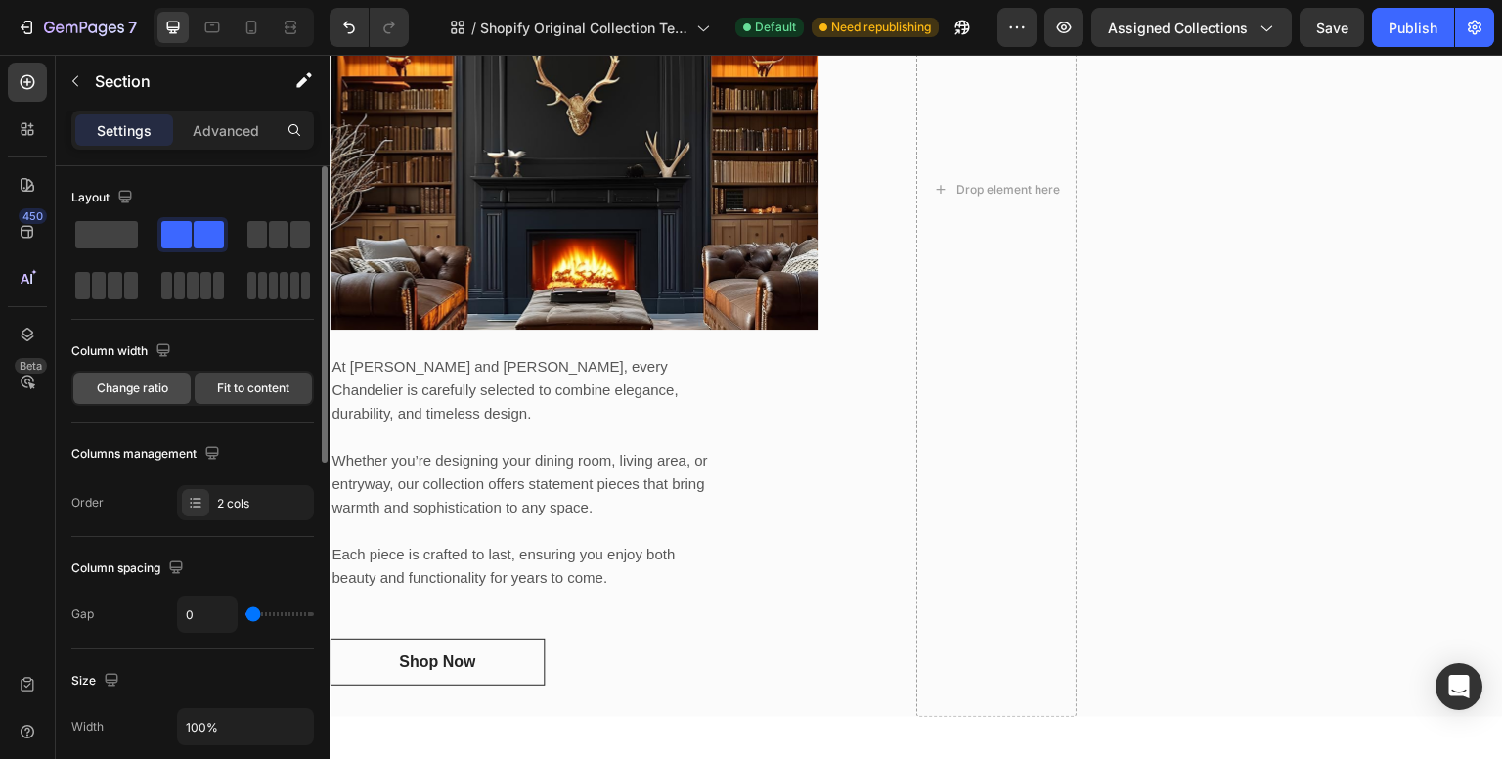
click at [156, 391] on span "Change ratio" at bounding box center [132, 388] width 71 height 18
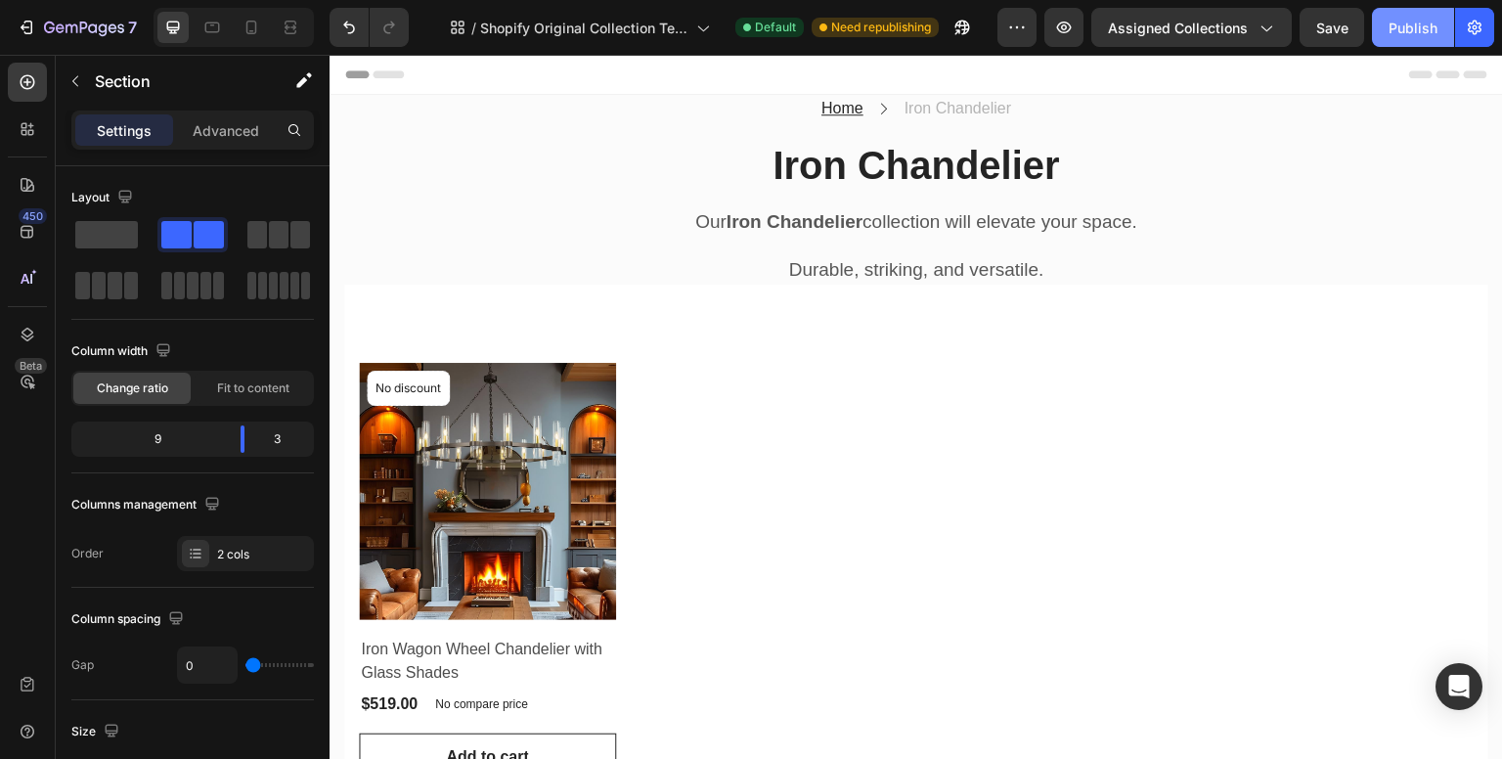
click at [1421, 31] on div "Publish" at bounding box center [1413, 28] width 49 height 21
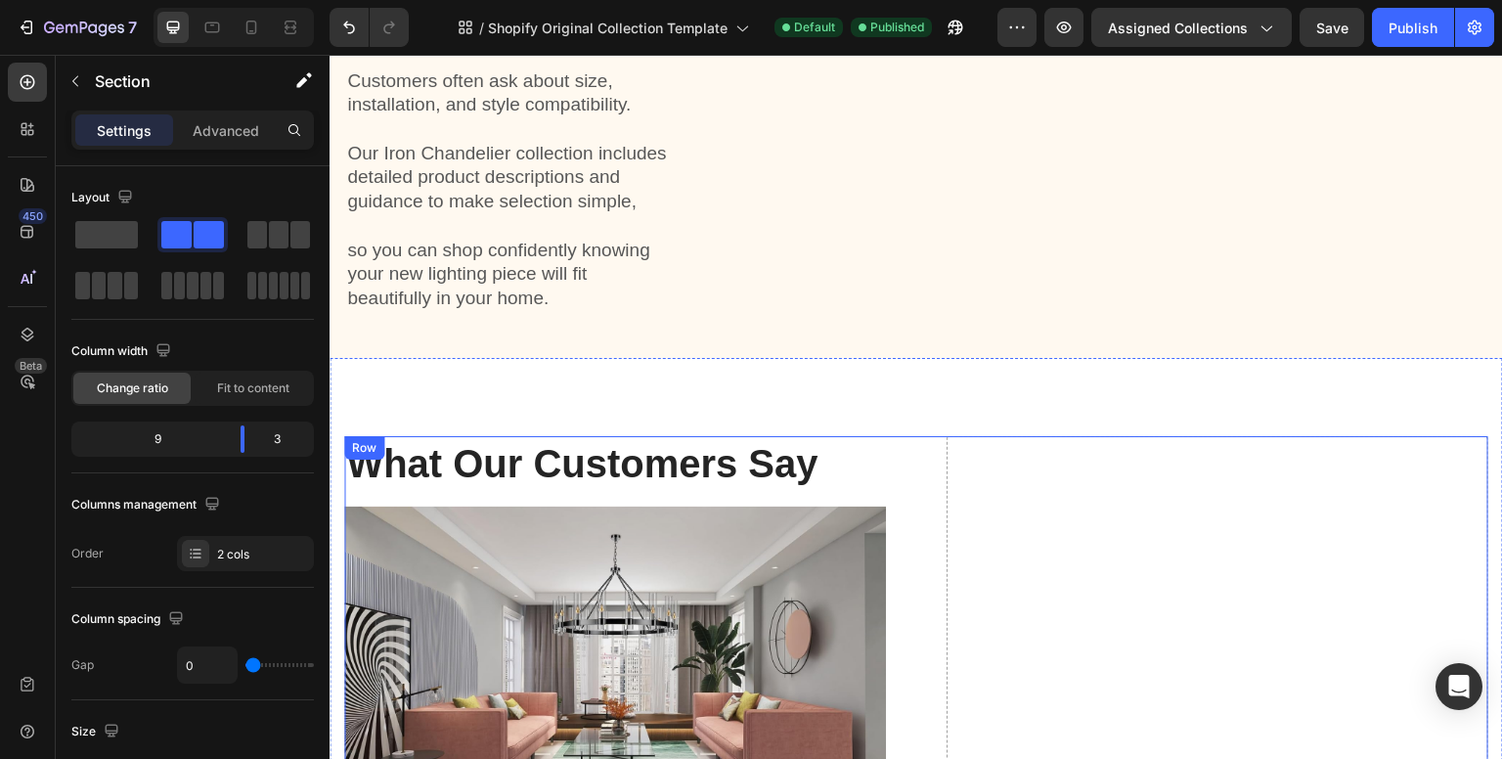
scroll to position [1956, 0]
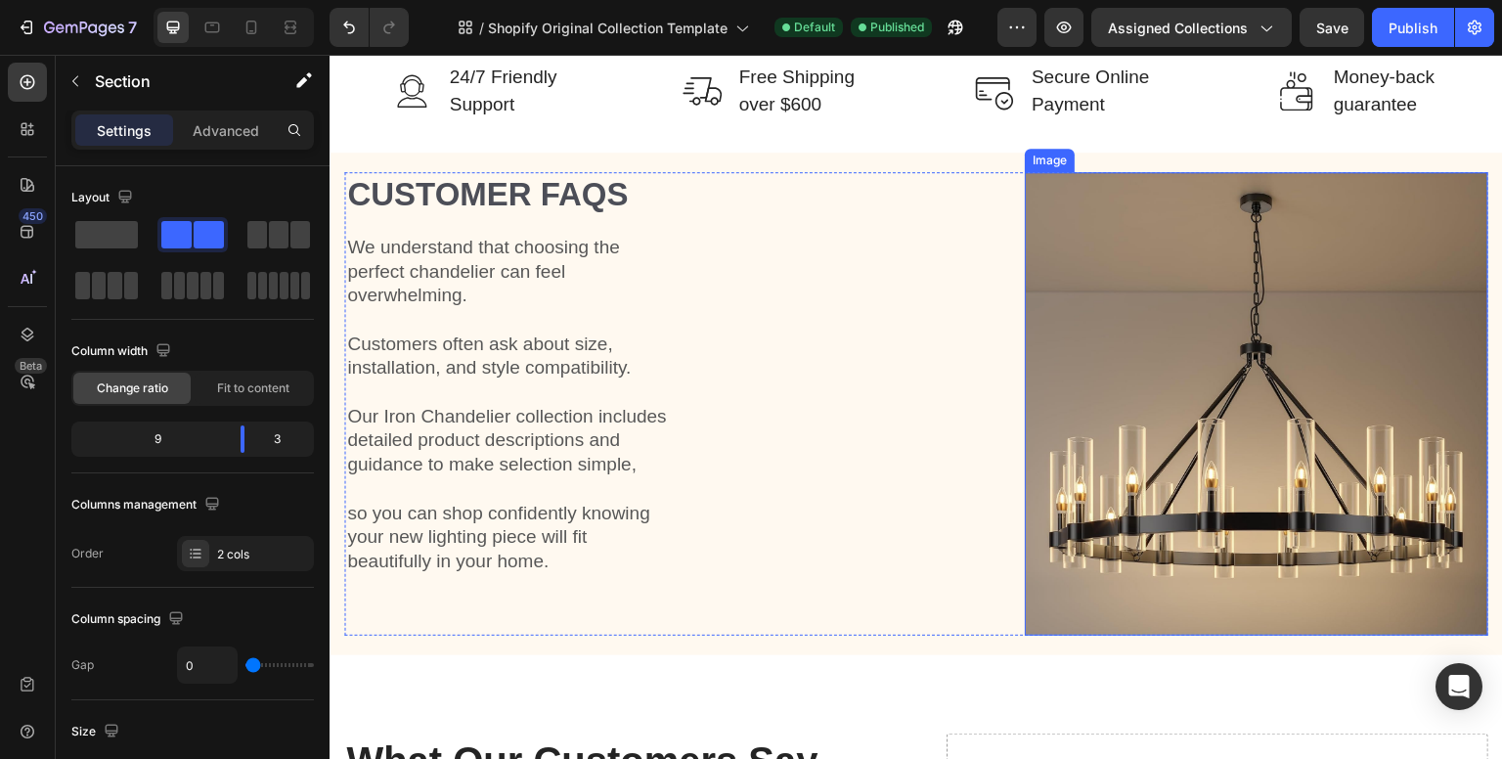
click at [1209, 313] on img at bounding box center [1257, 404] width 464 height 464
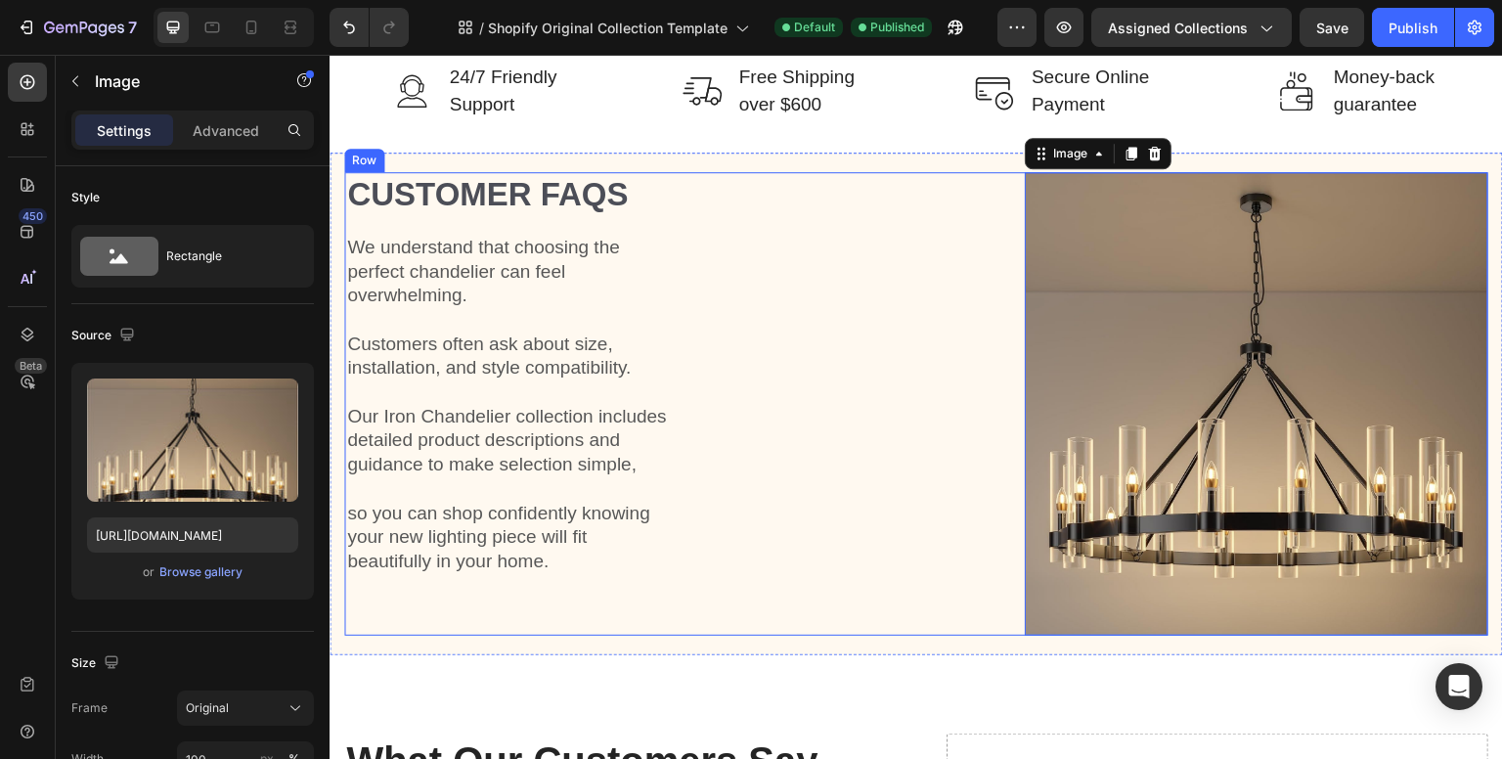
click at [841, 311] on div "Customer FAQs Heading We understand that choosing the perfect chandelier can fe…" at bounding box center [668, 404] width 649 height 464
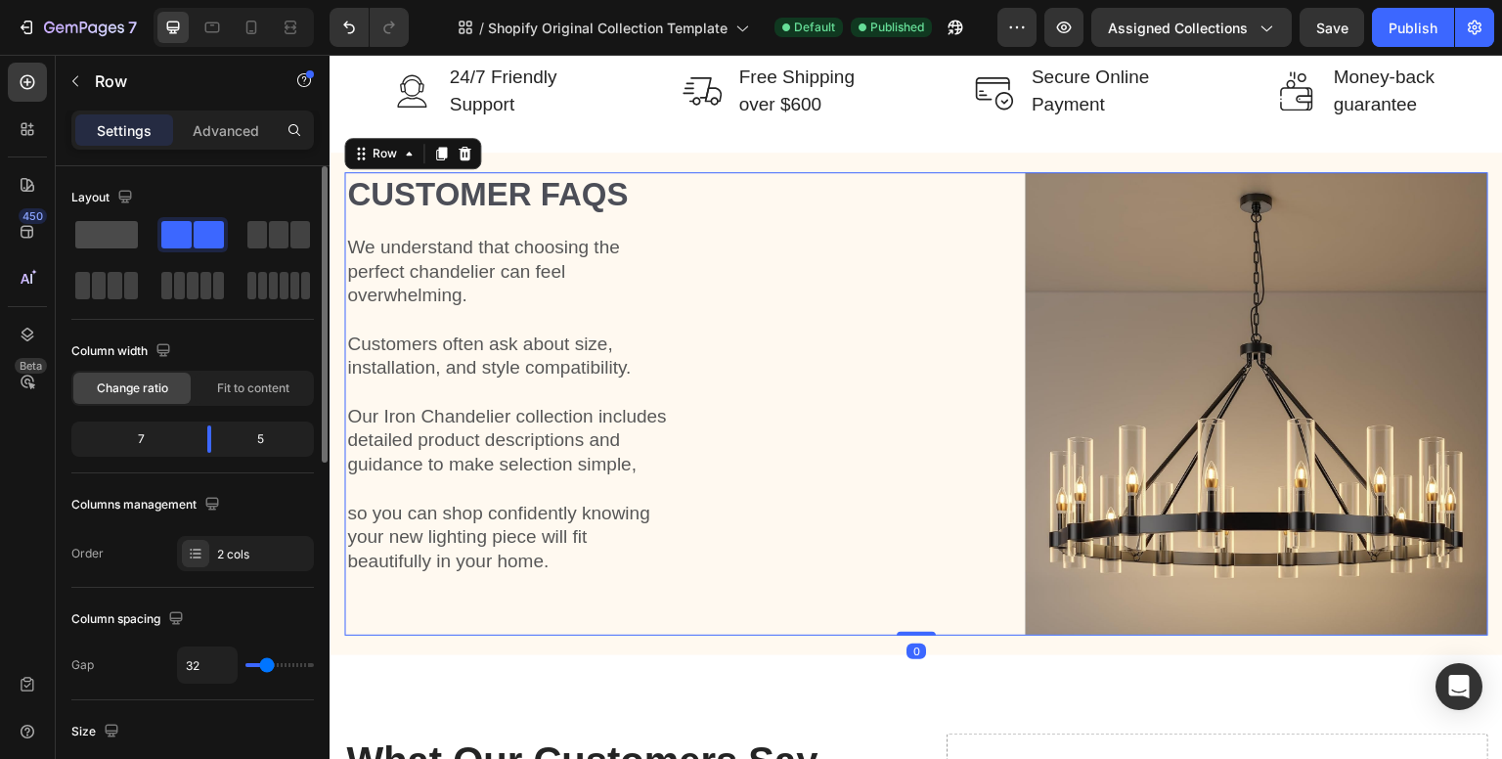
click at [77, 240] on span at bounding box center [106, 234] width 63 height 27
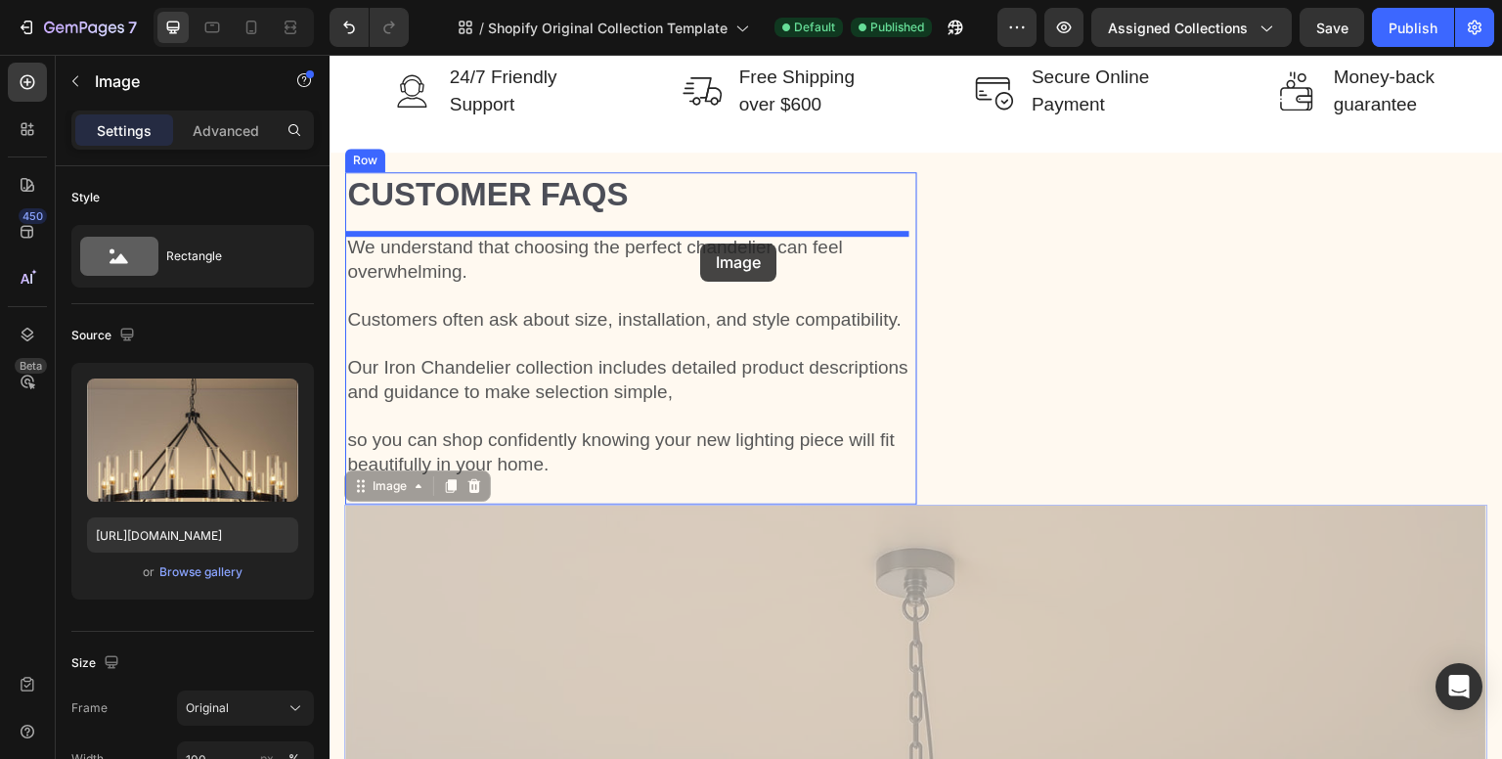
drag, startPoint x: 878, startPoint y: 599, endPoint x: 700, endPoint y: 244, distance: 397.1
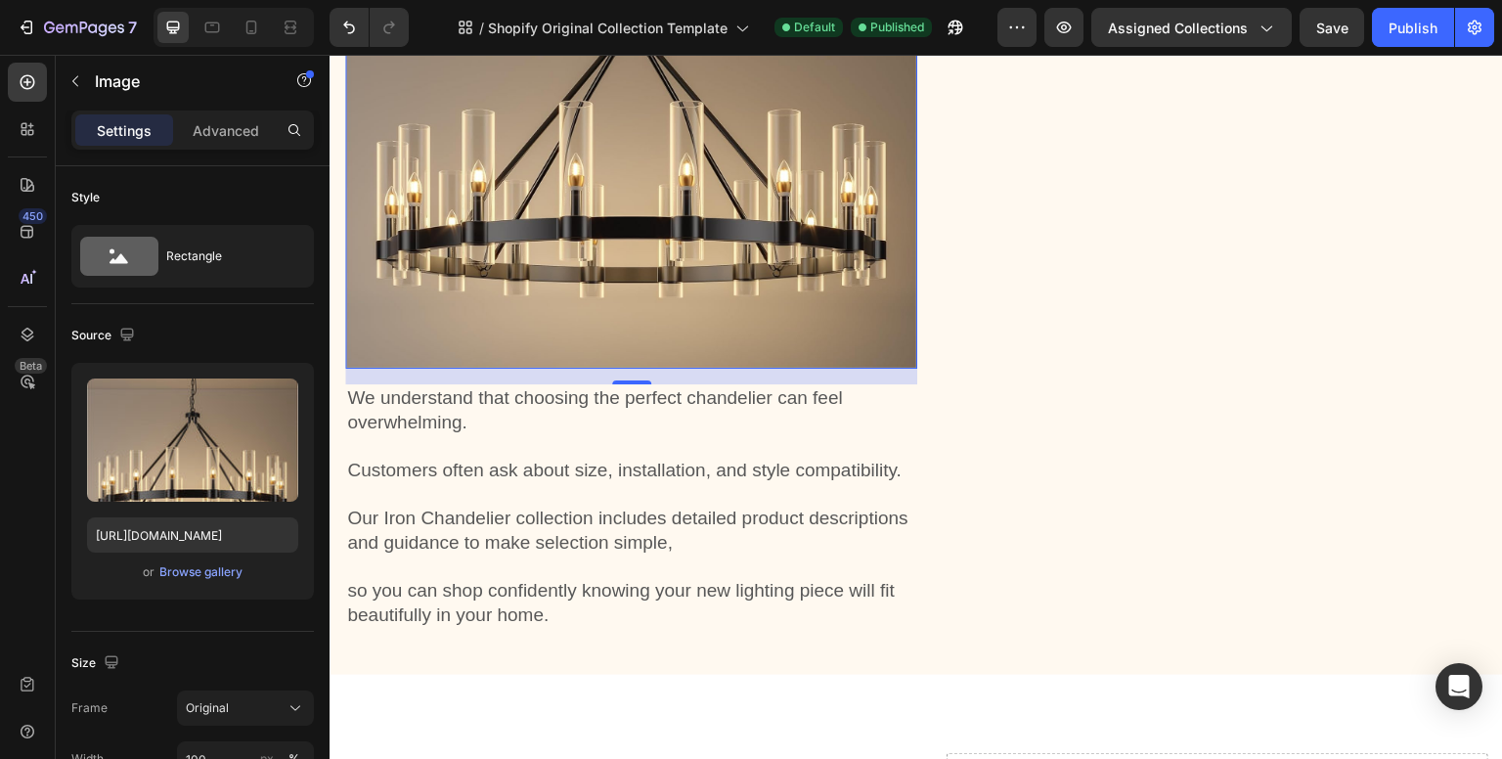
scroll to position [2249, 0]
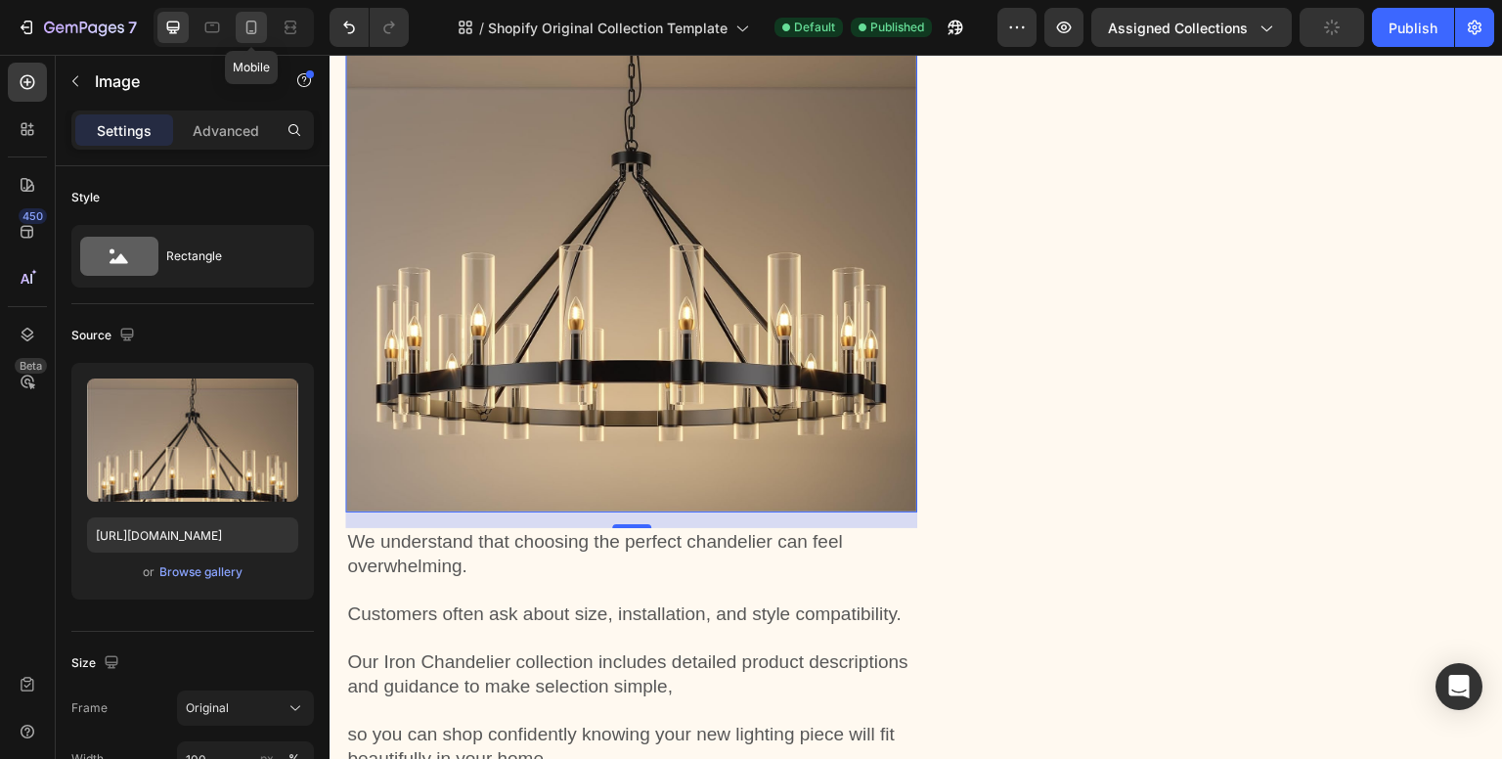
click at [242, 22] on icon at bounding box center [252, 28] width 20 height 20
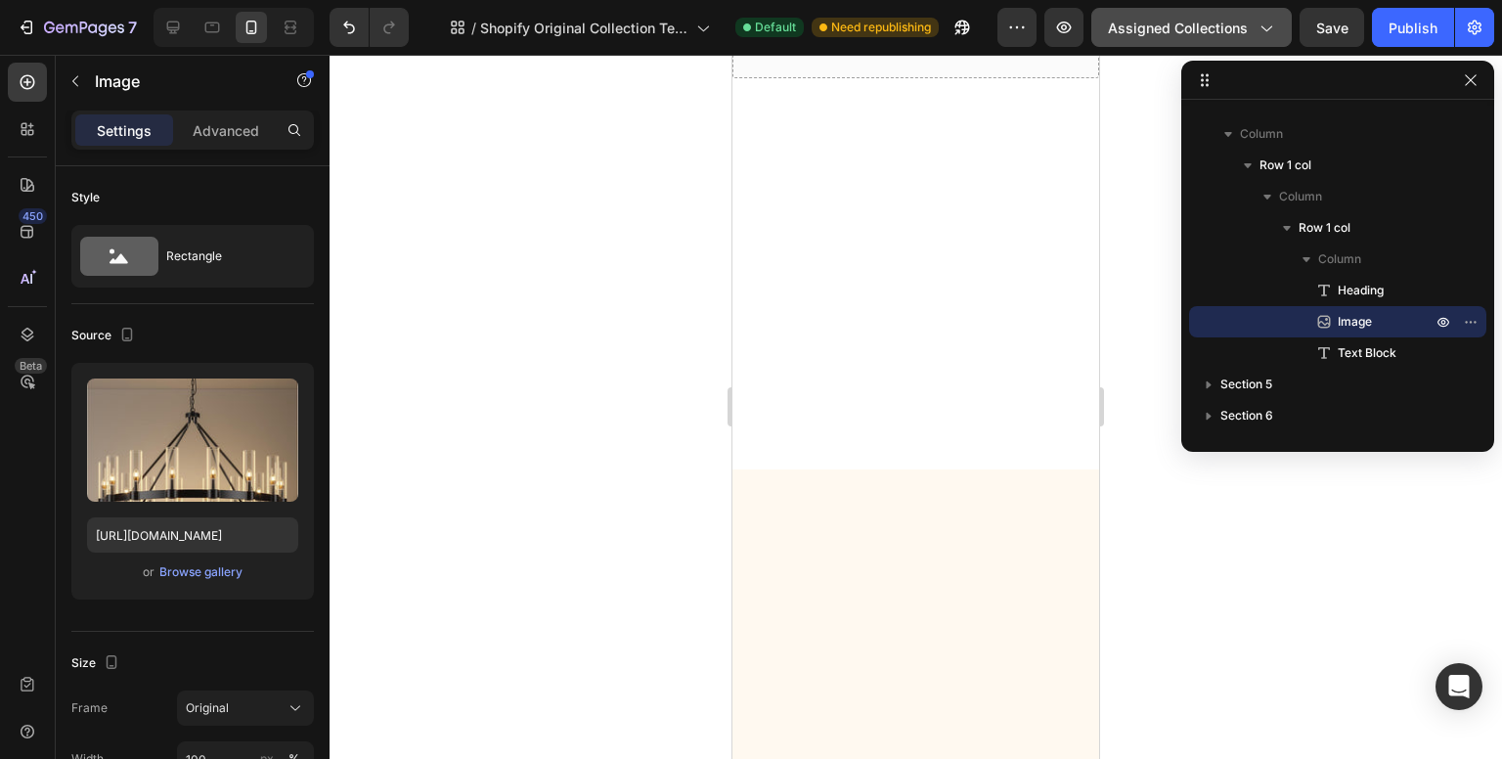
scroll to position [519, 0]
